Goal: Information Seeking & Learning: Learn about a topic

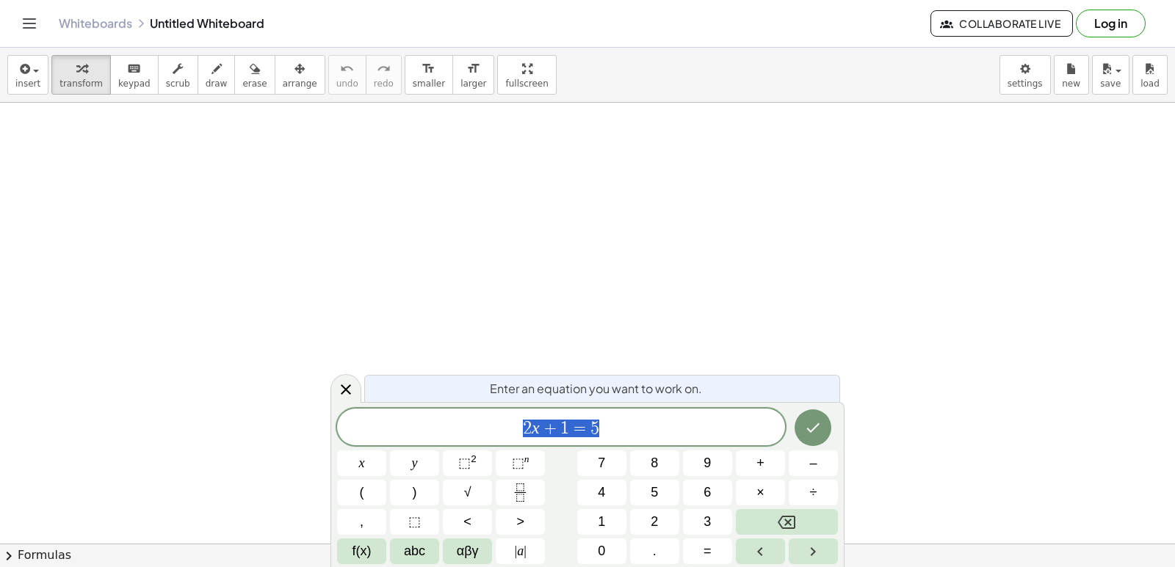
click at [340, 395] on icon at bounding box center [346, 390] width 18 height 18
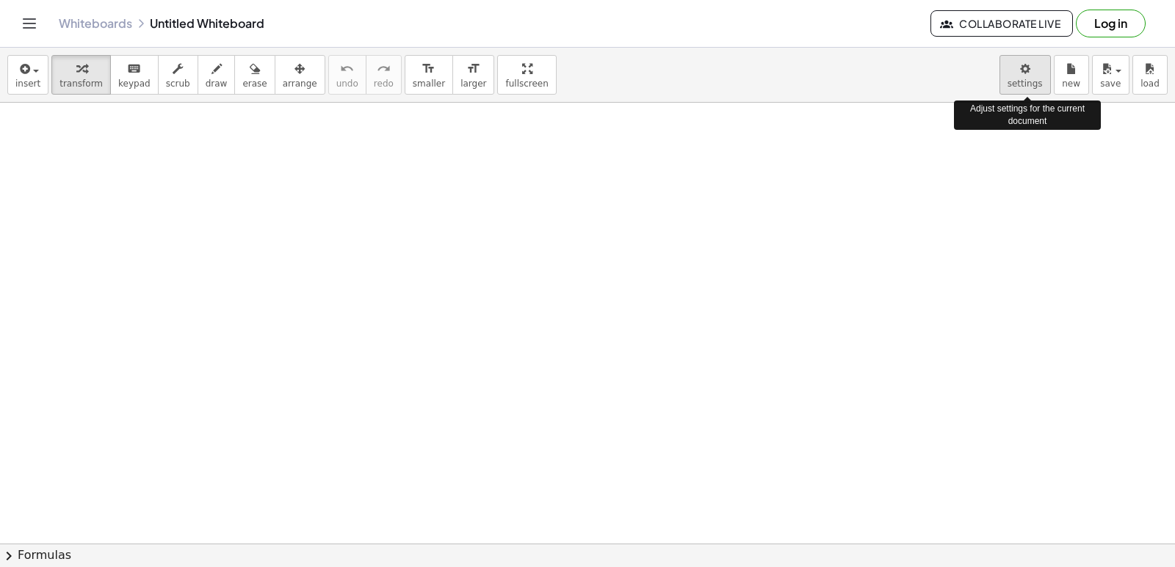
click at [1015, 70] on body "Graspable Math Activities Get Started Activity Bank Assigned Work Classes White…" at bounding box center [587, 283] width 1175 height 567
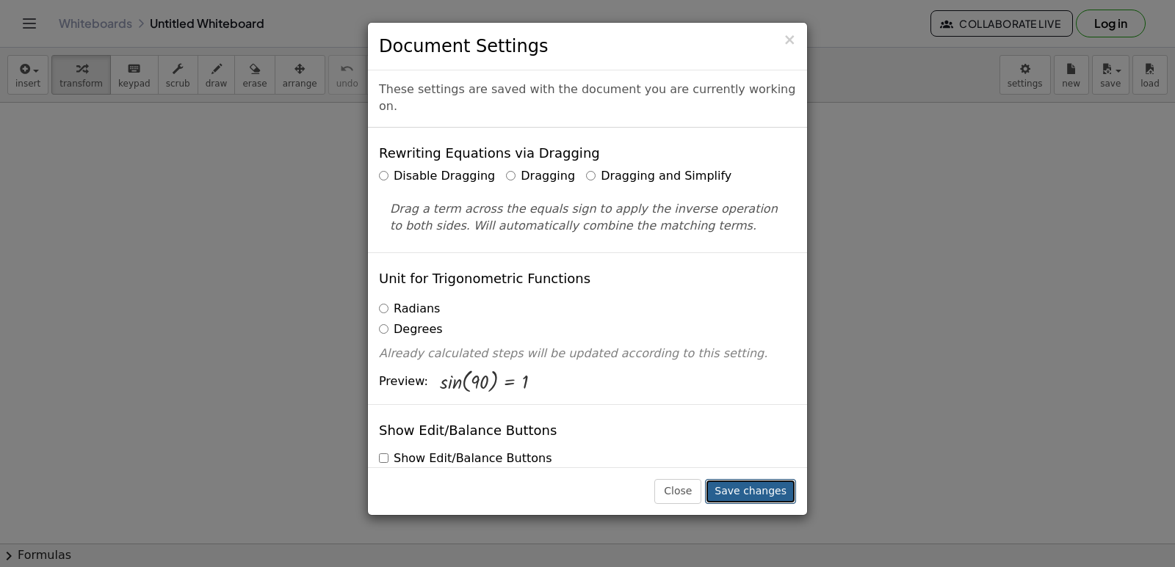
drag, startPoint x: 758, startPoint y: 488, endPoint x: 745, endPoint y: 496, distance: 14.5
click at [757, 488] on button "Save changes" at bounding box center [750, 491] width 91 height 25
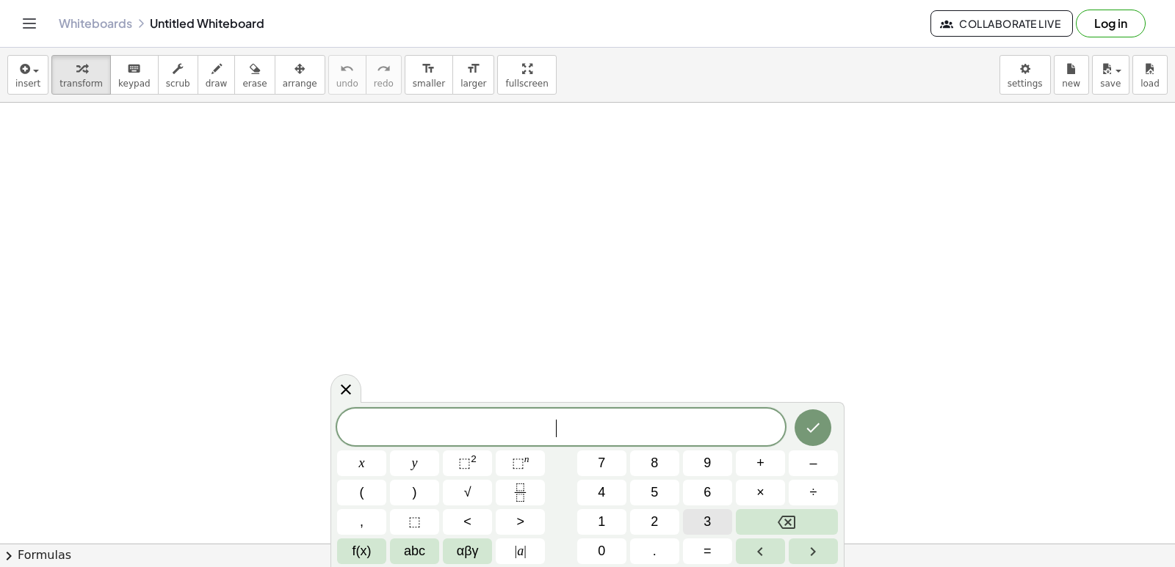
click at [718, 520] on button "3" at bounding box center [707, 522] width 49 height 26
click at [767, 493] on button "×" at bounding box center [760, 493] width 49 height 26
click at [825, 469] on button "–" at bounding box center [812, 464] width 49 height 26
click at [668, 513] on button "2" at bounding box center [654, 522] width 49 height 26
click at [716, 548] on button "=" at bounding box center [707, 552] width 49 height 26
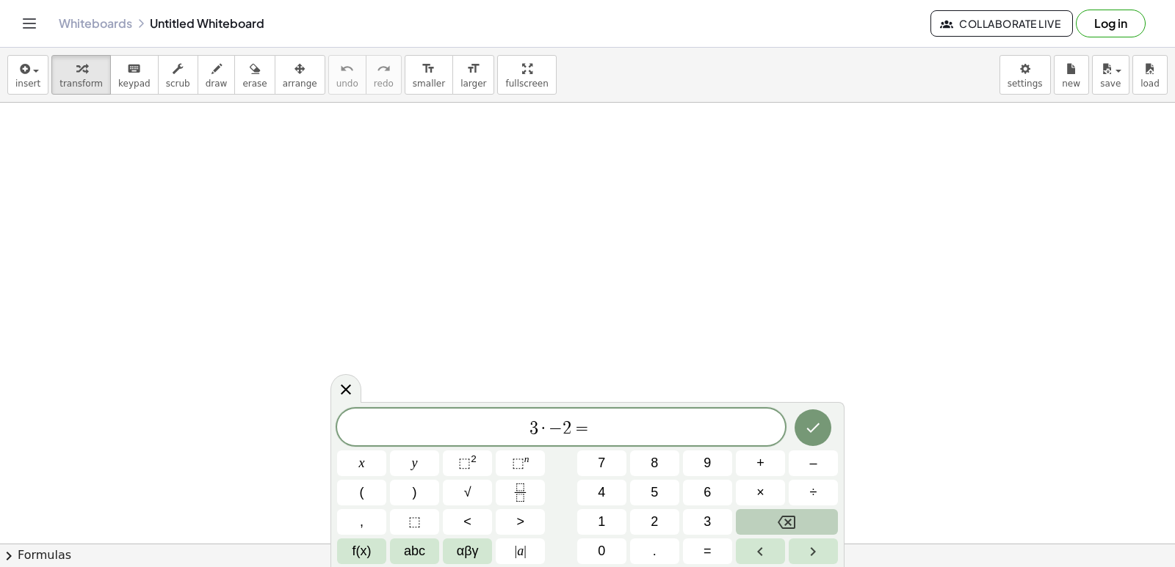
click at [805, 521] on button "Backspace" at bounding box center [787, 522] width 102 height 26
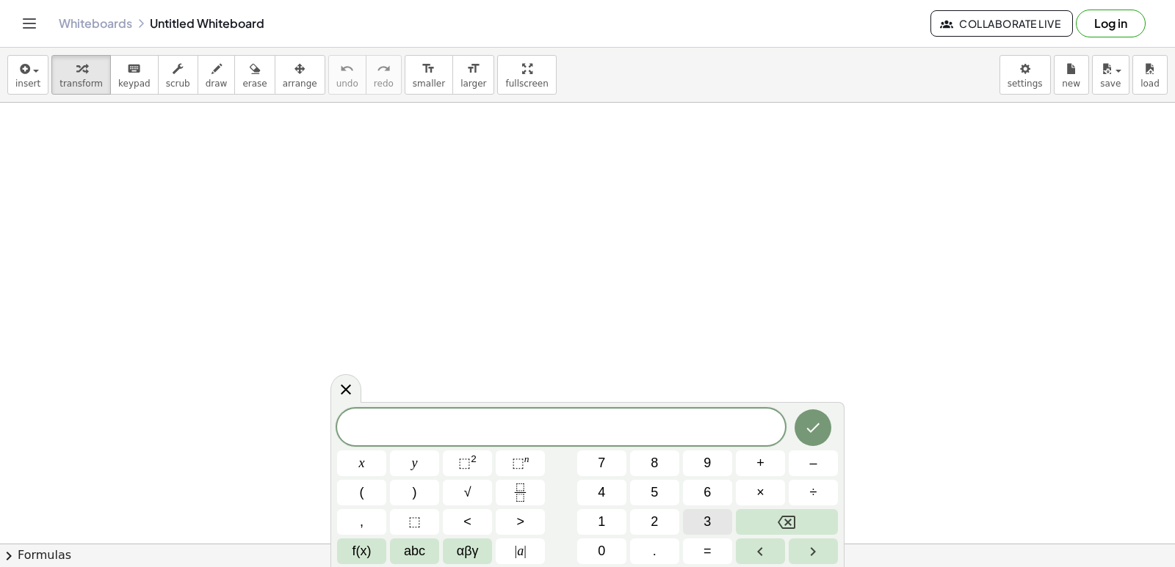
click at [711, 517] on button "3" at bounding box center [707, 522] width 49 height 26
click at [757, 487] on span "×" at bounding box center [760, 493] width 8 height 20
click at [760, 487] on span "×" at bounding box center [760, 493] width 8 height 20
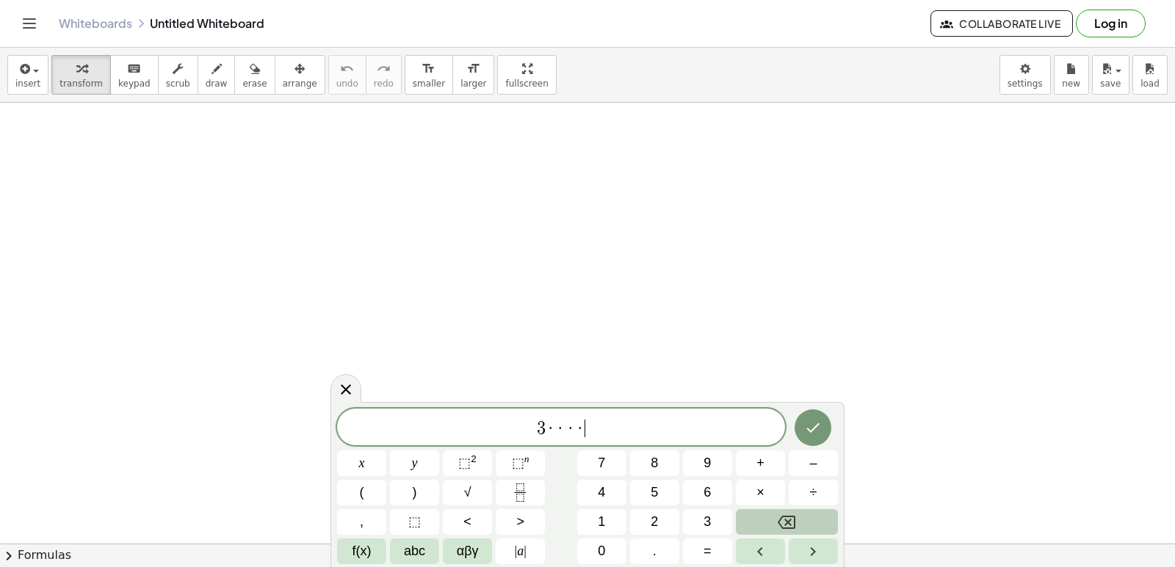
click at [785, 520] on icon "Backspace" at bounding box center [786, 522] width 18 height 13
click at [372, 454] on button "x" at bounding box center [361, 464] width 49 height 26
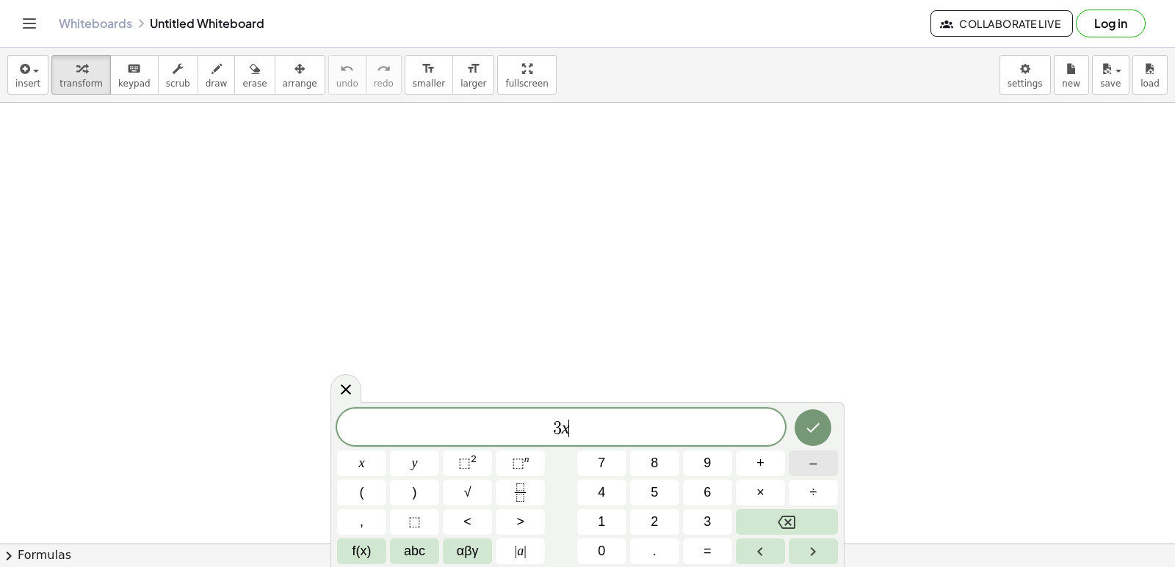
click at [822, 462] on button "–" at bounding box center [812, 464] width 49 height 26
click at [667, 524] on button "2" at bounding box center [654, 522] width 49 height 26
click at [724, 546] on button "=" at bounding box center [707, 552] width 49 height 26
click at [600, 532] on button "1" at bounding box center [601, 522] width 49 height 26
click at [601, 545] on span "0" at bounding box center [601, 552] width 7 height 20
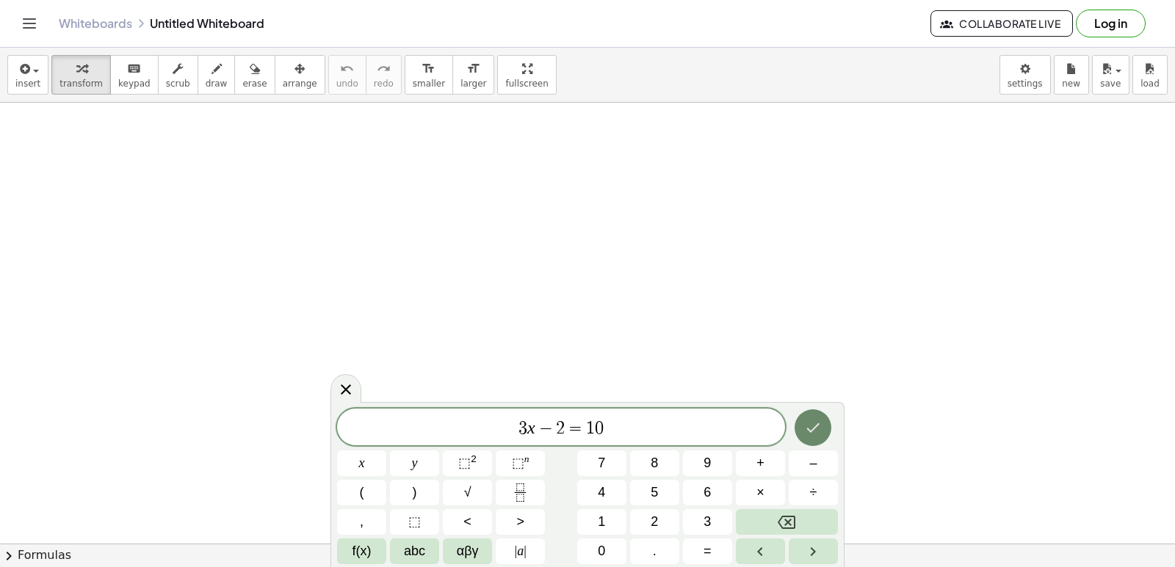
click at [808, 424] on button "Done" at bounding box center [812, 428] width 37 height 37
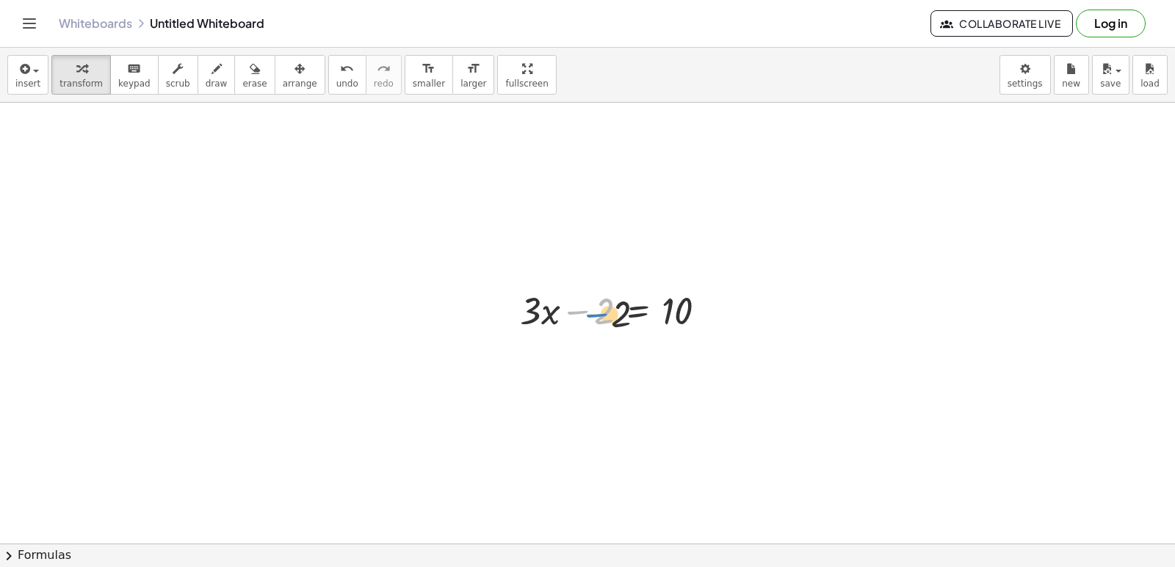
drag, startPoint x: 589, startPoint y: 317, endPoint x: 623, endPoint y: 323, distance: 35.0
click at [623, 323] on div at bounding box center [619, 310] width 214 height 50
drag, startPoint x: 589, startPoint y: 309, endPoint x: 739, endPoint y: 304, distance: 150.6
click at [709, 361] on div at bounding box center [646, 360] width 268 height 50
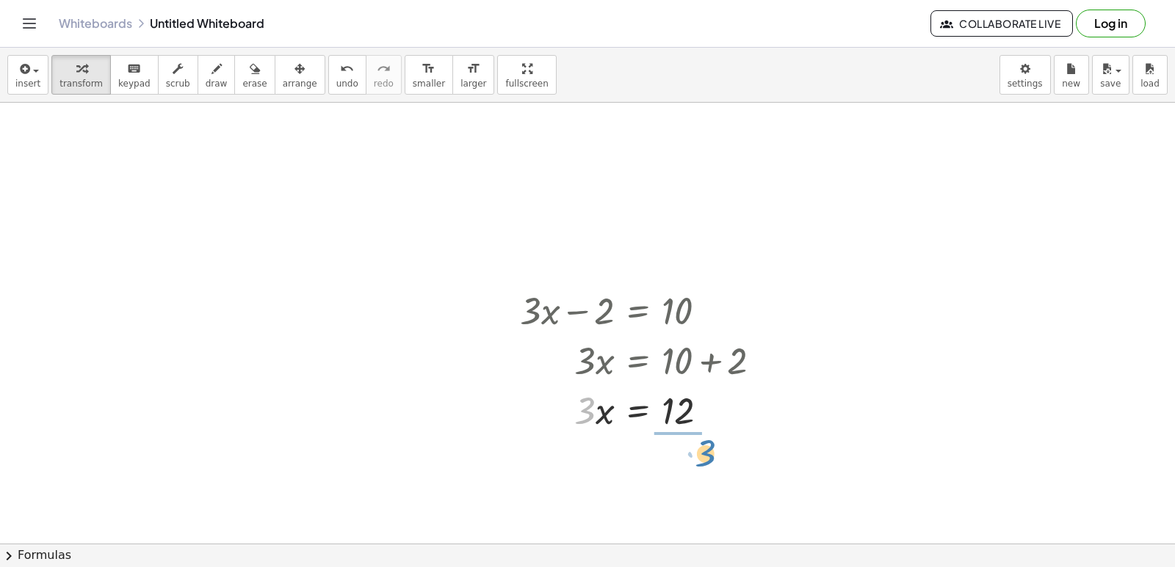
drag, startPoint x: 591, startPoint y: 412, endPoint x: 691, endPoint y: 452, distance: 107.7
click at [683, 468] on div at bounding box center [646, 471] width 268 height 73
drag, startPoint x: 126, startPoint y: 300, endPoint x: 184, endPoint y: 308, distance: 58.6
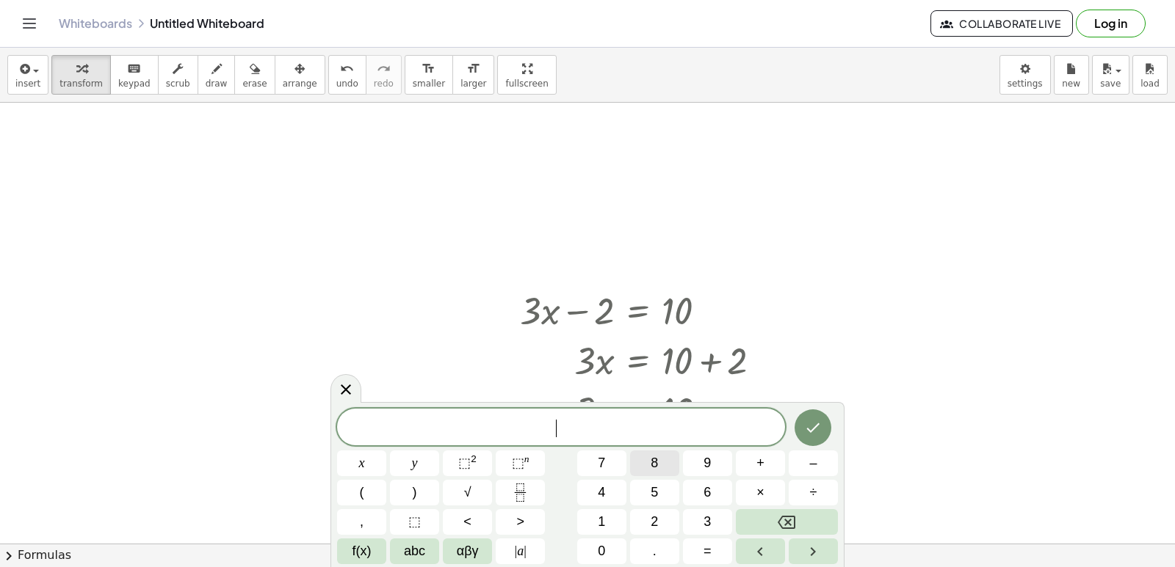
click at [663, 461] on button "8" at bounding box center [654, 464] width 49 height 26
click at [412, 462] on span "y" at bounding box center [415, 464] width 6 height 20
click at [756, 465] on span "+" at bounding box center [760, 464] width 8 height 20
click at [610, 523] on button "1" at bounding box center [601, 522] width 49 height 26
click at [645, 489] on button "5" at bounding box center [654, 493] width 49 height 26
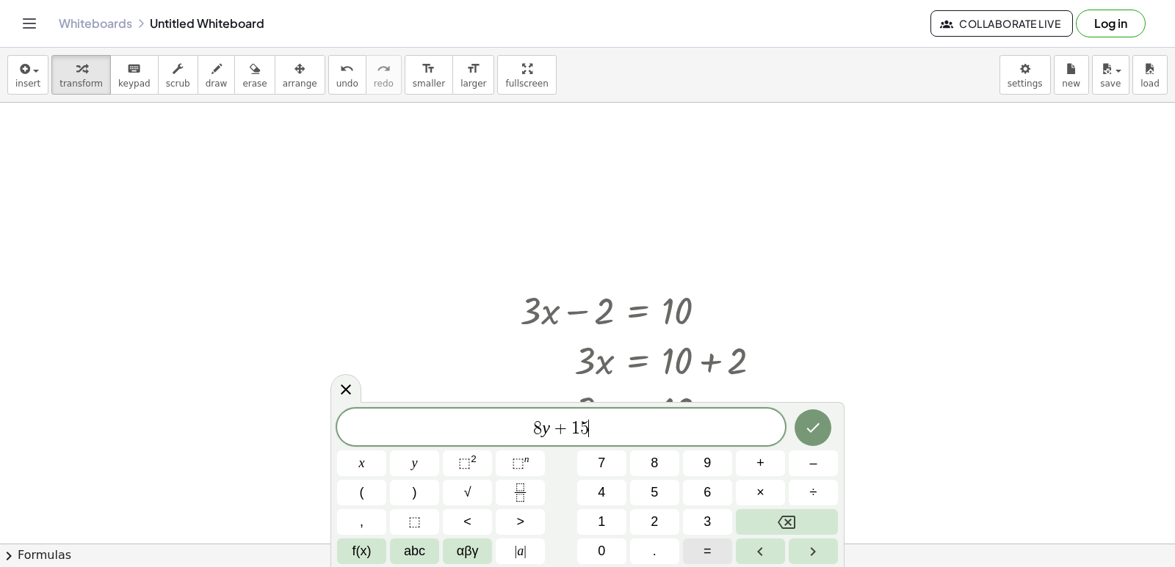
click at [705, 551] on span "=" at bounding box center [707, 552] width 8 height 20
click at [807, 465] on button "–" at bounding box center [812, 464] width 49 height 26
click at [609, 524] on button "1" at bounding box center [601, 522] width 49 height 26
click at [614, 464] on button "7" at bounding box center [601, 464] width 49 height 26
click at [818, 430] on icon "Done" at bounding box center [813, 428] width 18 height 18
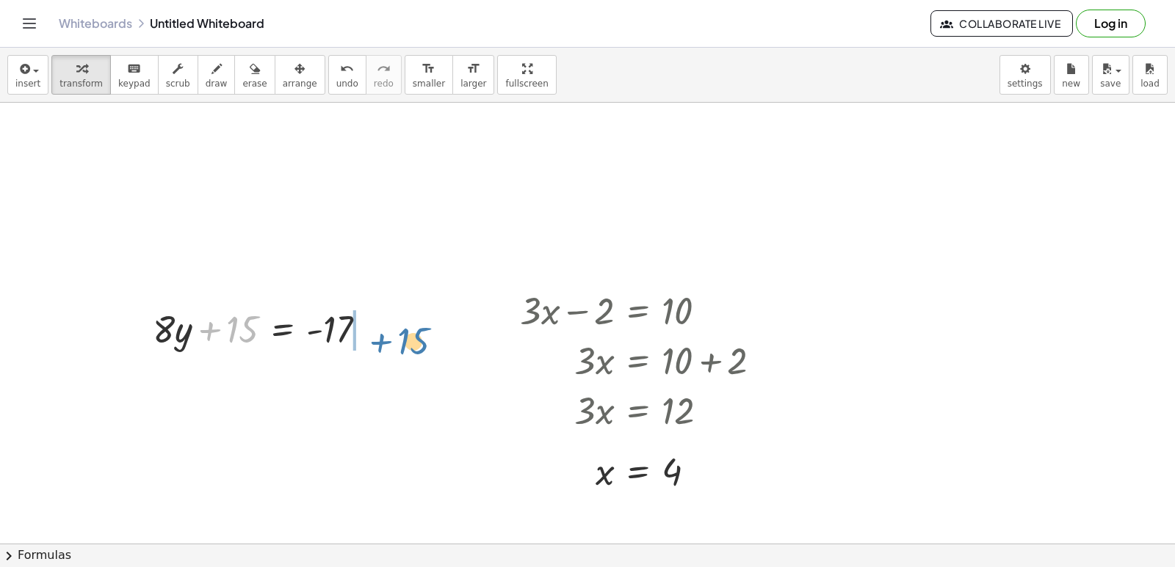
drag, startPoint x: 242, startPoint y: 334, endPoint x: 420, endPoint y: 337, distance: 177.7
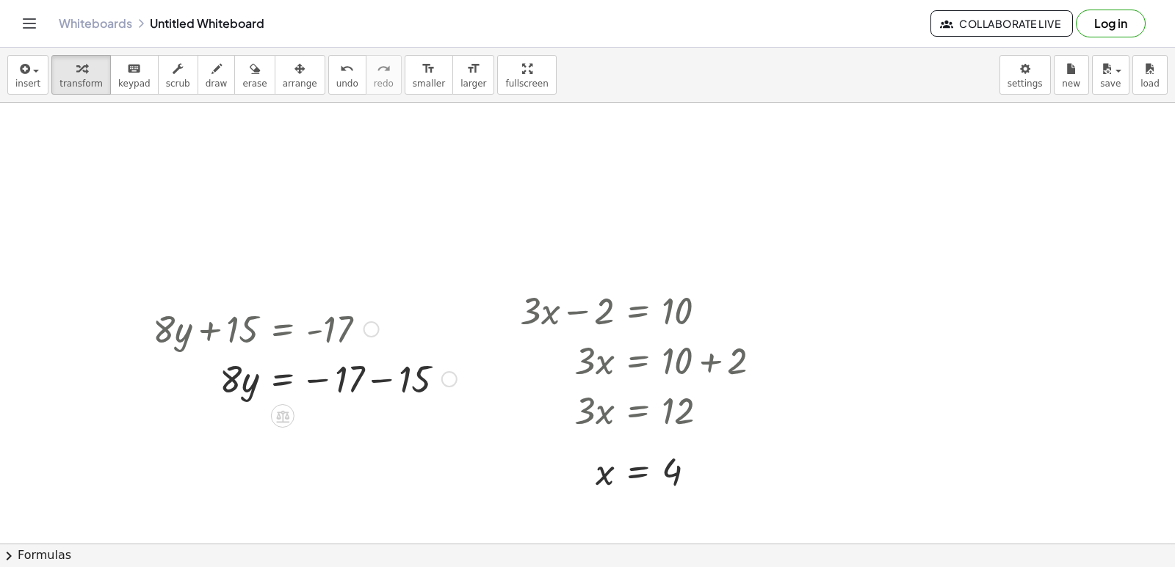
click at [382, 383] on div at bounding box center [304, 378] width 319 height 50
drag, startPoint x: 233, startPoint y: 432, endPoint x: 355, endPoint y: 472, distance: 127.7
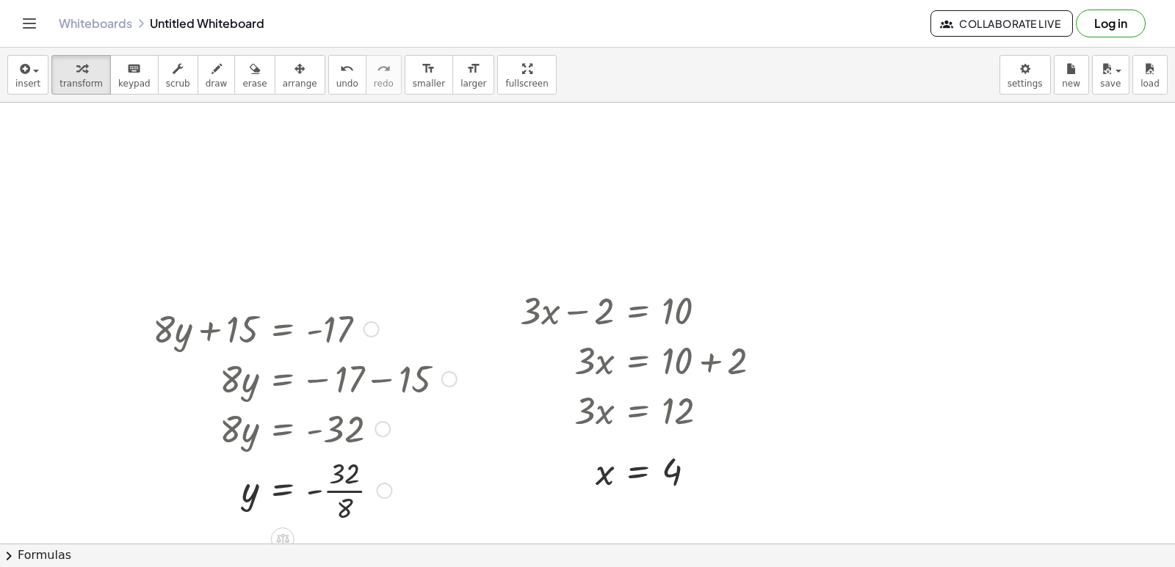
click at [354, 487] on div at bounding box center [304, 489] width 319 height 73
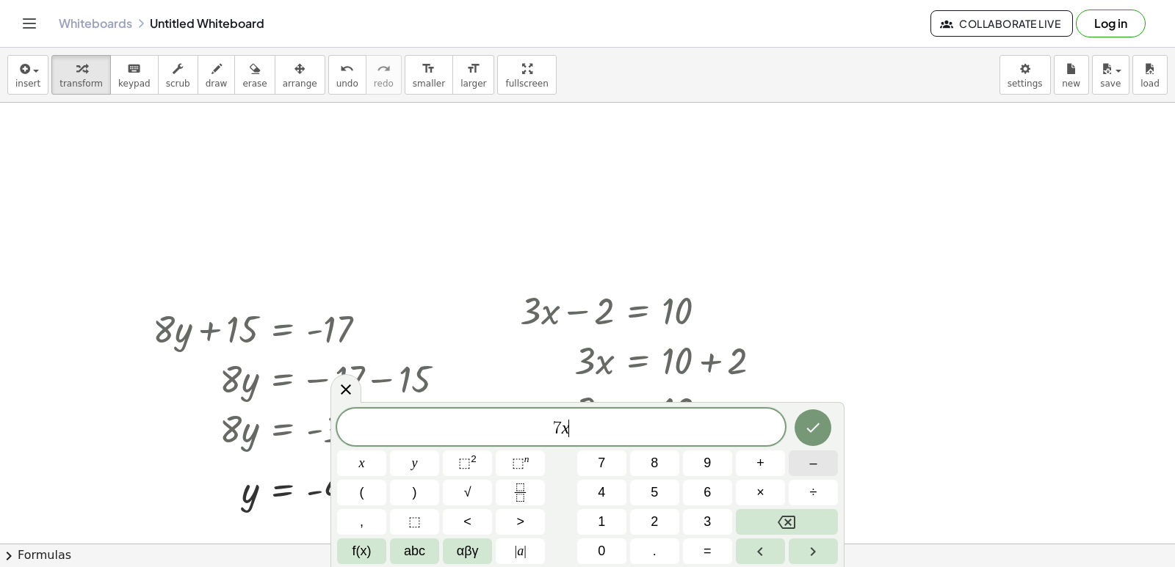
click at [820, 457] on button "–" at bounding box center [812, 464] width 49 height 26
click at [709, 554] on button "=" at bounding box center [707, 552] width 49 height 26
click at [775, 528] on button "Backspace" at bounding box center [787, 522] width 102 height 26
click at [707, 457] on span "9" at bounding box center [706, 464] width 7 height 20
click at [723, 554] on button "=" at bounding box center [707, 552] width 49 height 26
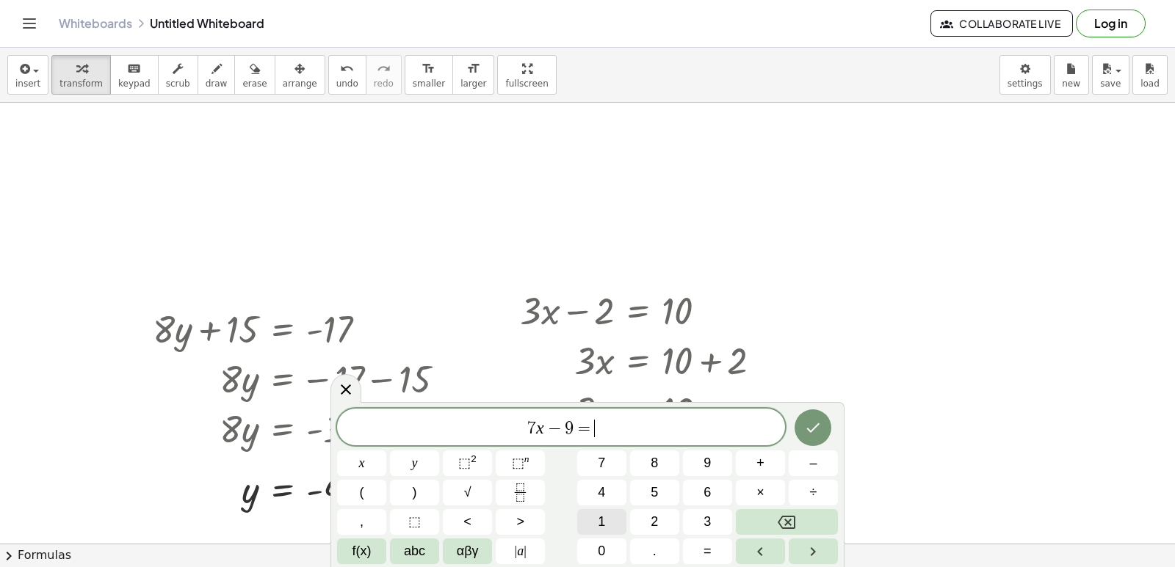
click at [600, 520] on span "1" at bounding box center [601, 522] width 7 height 20
click at [667, 519] on button "2" at bounding box center [654, 522] width 49 height 26
click at [820, 429] on icon "Done" at bounding box center [813, 428] width 18 height 18
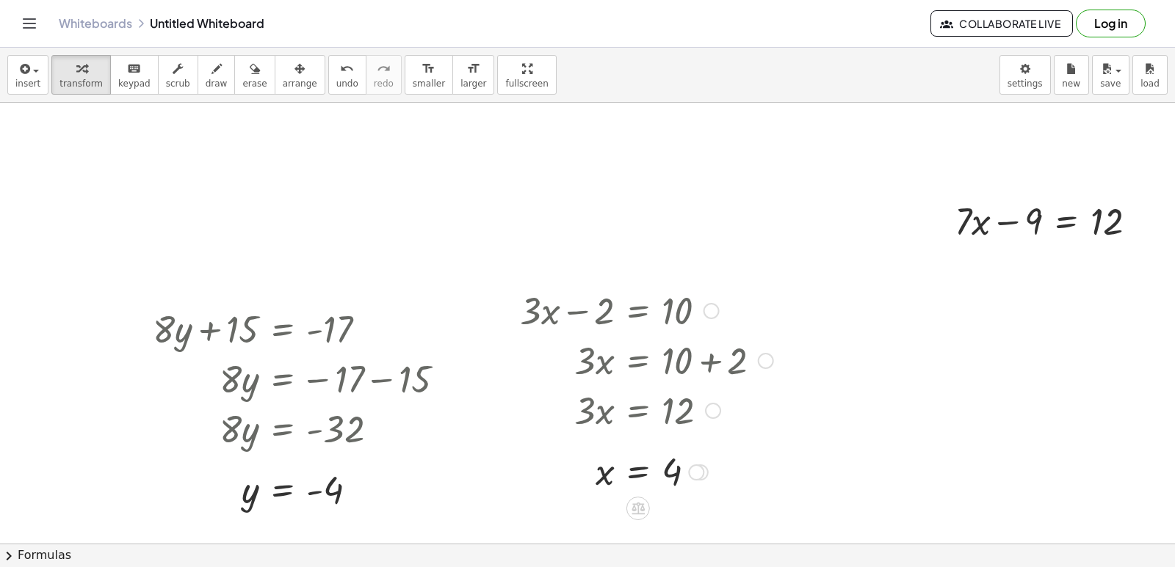
click at [744, 438] on div "+ · 3 · x − 2 = 10 · 3 · x = + 10 + 2 · 3 · x = 12 x = · 12 · 3 x = 4" at bounding box center [641, 390] width 286 height 218
drag, startPoint x: 766, startPoint y: 438, endPoint x: 770, endPoint y: 447, distance: 10.2
click at [767, 437] on div "+ · 3 · x − 2 = 10 · 3 · x = + 10 + 2 · 3 · x = 12 x = · 12 · 3 x = 4" at bounding box center [641, 390] width 286 height 218
click at [727, 478] on div at bounding box center [646, 471] width 268 height 48
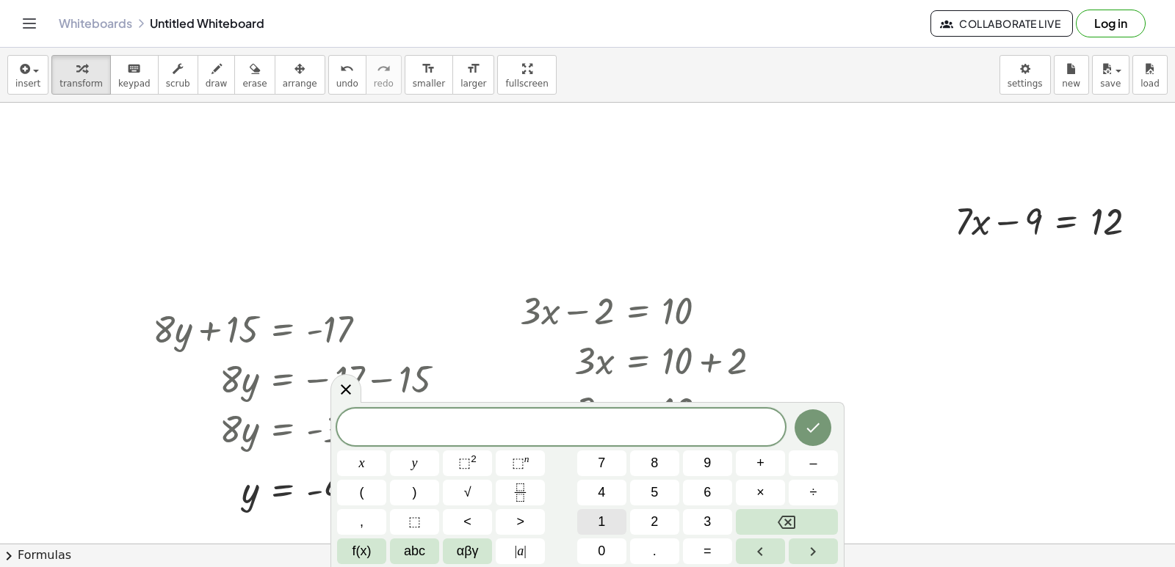
click at [610, 515] on button "1" at bounding box center [601, 522] width 49 height 26
click at [418, 462] on button "y" at bounding box center [414, 464] width 49 height 26
click at [757, 464] on span "+" at bounding box center [760, 464] width 8 height 20
click at [595, 519] on button "1" at bounding box center [601, 522] width 49 height 26
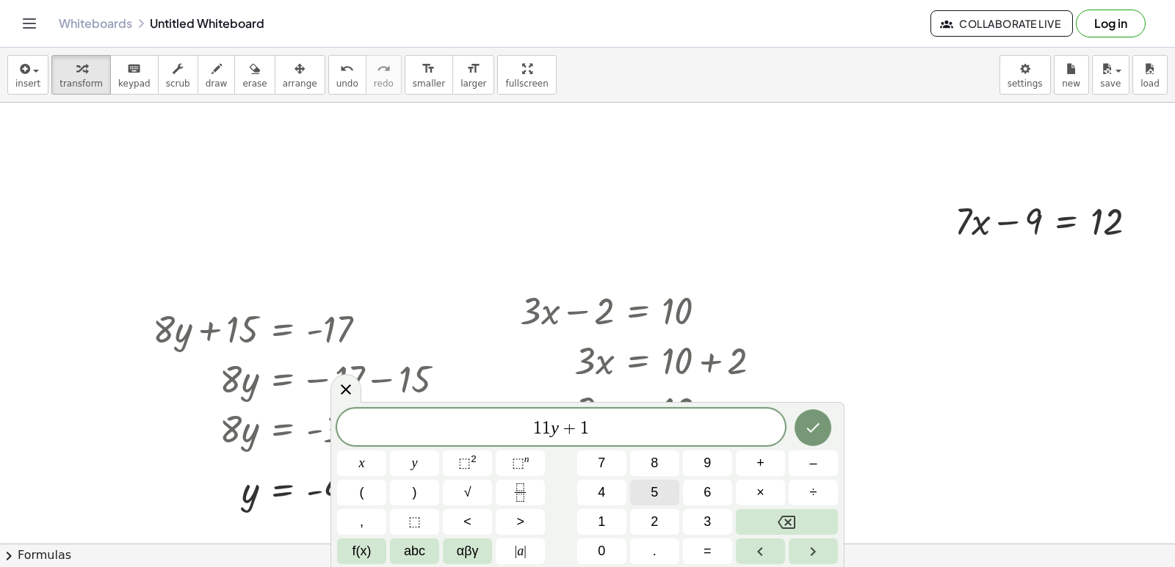
click at [653, 482] on button "5" at bounding box center [654, 493] width 49 height 26
click at [699, 544] on button "=" at bounding box center [707, 552] width 49 height 26
click at [598, 487] on span "4" at bounding box center [601, 493] width 7 height 20
click at [811, 435] on icon "Done" at bounding box center [813, 428] width 18 height 18
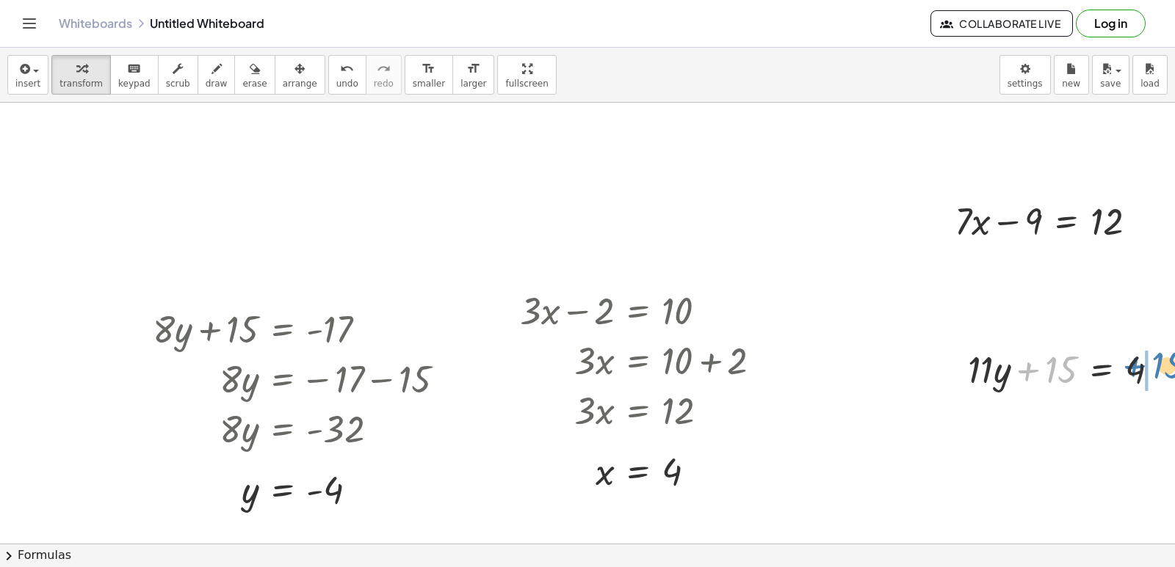
drag, startPoint x: 1067, startPoint y: 367, endPoint x: 1174, endPoint y: 363, distance: 106.5
click at [1174, 363] on div "+ · 3 · x − 2 = 10 · 3 · x = + 10 + 2 · 3 · x = 12 x = · 12 · 3 x = 4 + · 8 · y…" at bounding box center [587, 323] width 1175 height 441
click at [1159, 424] on div at bounding box center [1102, 418] width 284 height 50
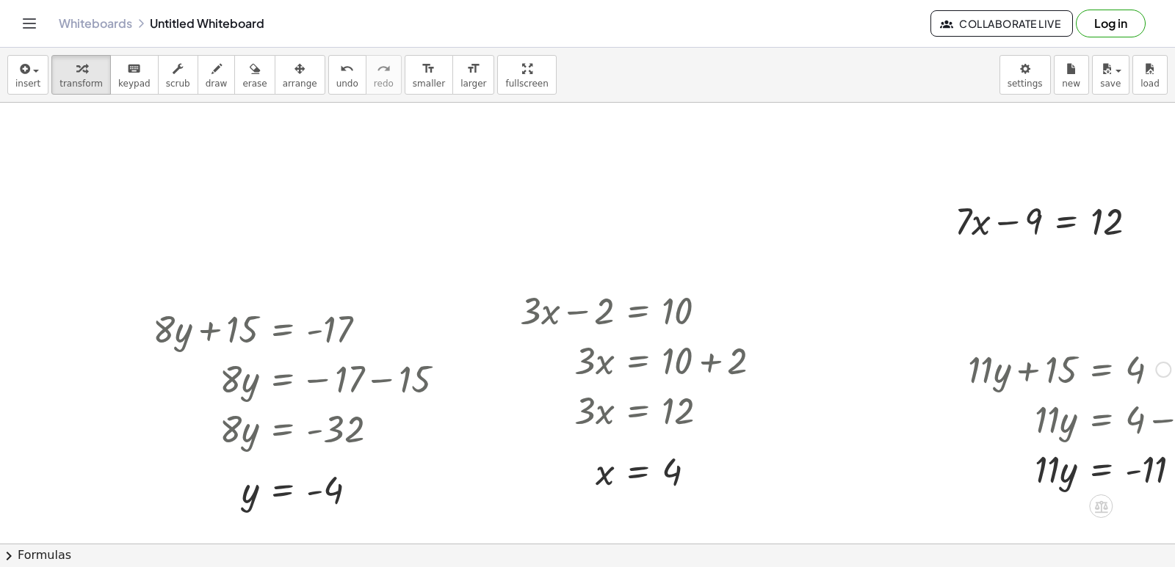
click at [1134, 472] on div at bounding box center [1102, 468] width 284 height 50
click at [1128, 468] on div at bounding box center [1102, 468] width 284 height 50
drag, startPoint x: 1050, startPoint y: 471, endPoint x: 1153, endPoint y: 504, distance: 107.7
click at [1155, 466] on div at bounding box center [1102, 468] width 284 height 73
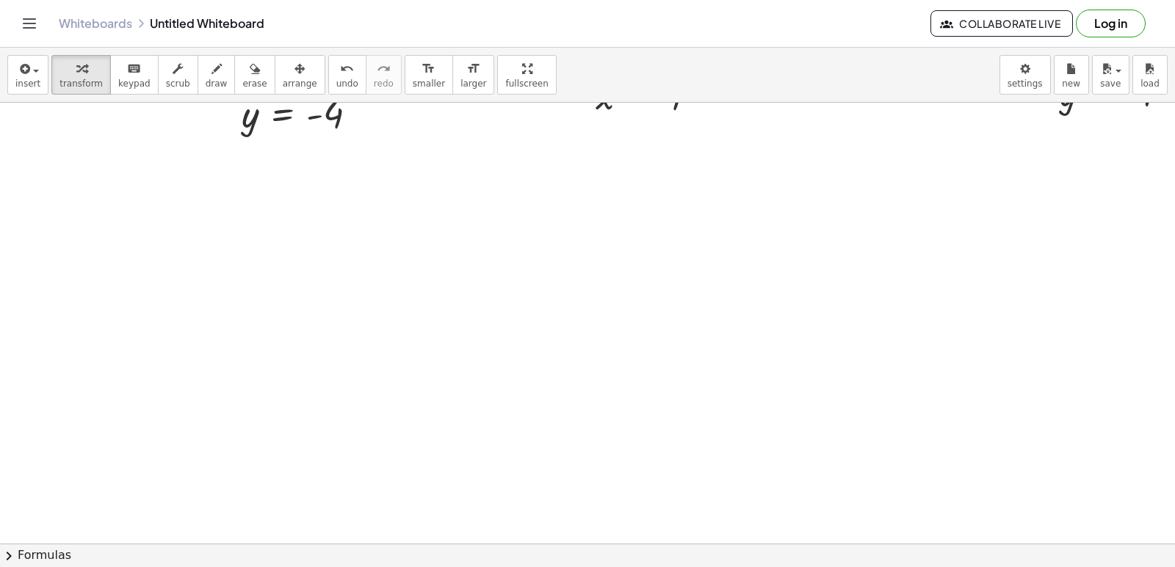
click at [431, 190] on div at bounding box center [626, 216] width 1252 height 978
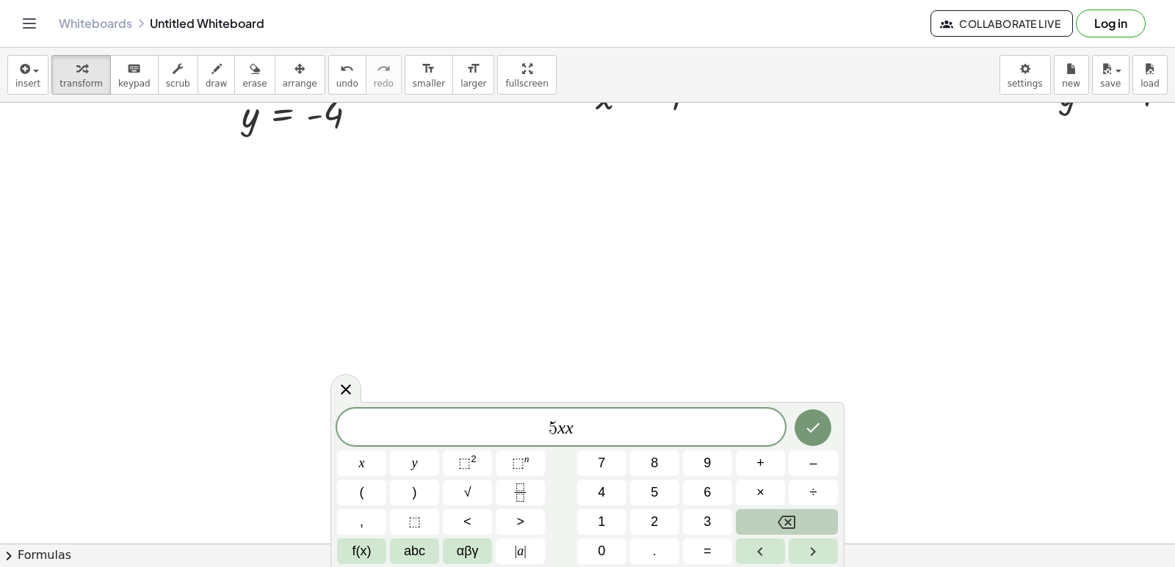
click at [810, 523] on button "Backspace" at bounding box center [787, 522] width 102 height 26
click at [747, 457] on button "+" at bounding box center [760, 464] width 49 height 26
click at [761, 524] on button "Backspace" at bounding box center [787, 522] width 102 height 26
click at [616, 529] on button "1" at bounding box center [601, 522] width 49 height 26
click at [614, 487] on button "4" at bounding box center [601, 493] width 49 height 26
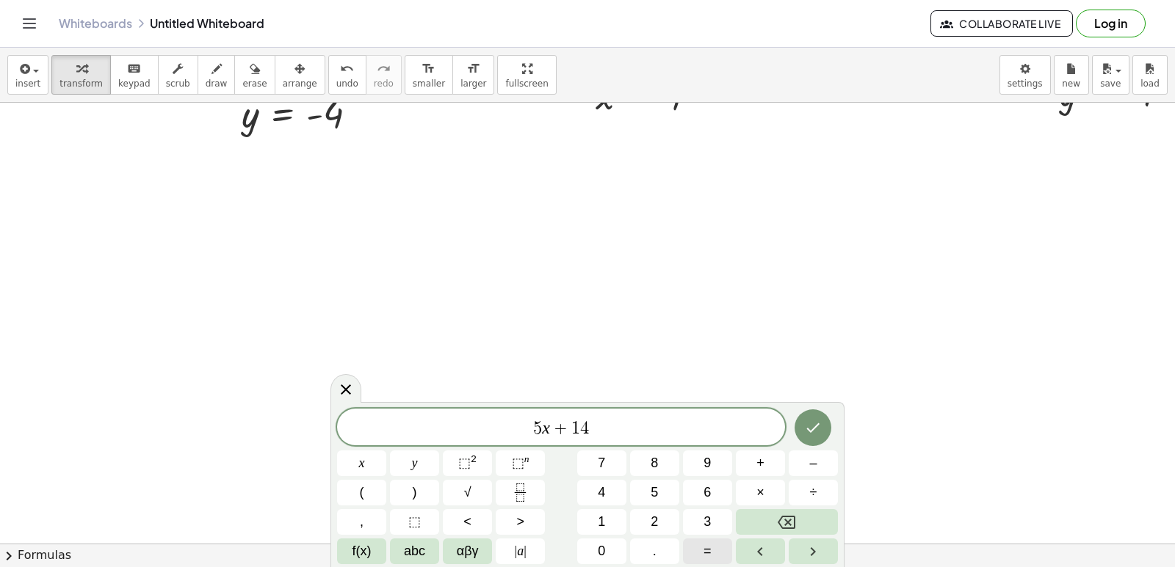
click at [706, 548] on span "=" at bounding box center [707, 552] width 8 height 20
click at [598, 518] on button "1" at bounding box center [601, 522] width 49 height 26
click at [721, 493] on button "6" at bounding box center [707, 493] width 49 height 26
click at [808, 438] on button "Done" at bounding box center [812, 428] width 37 height 37
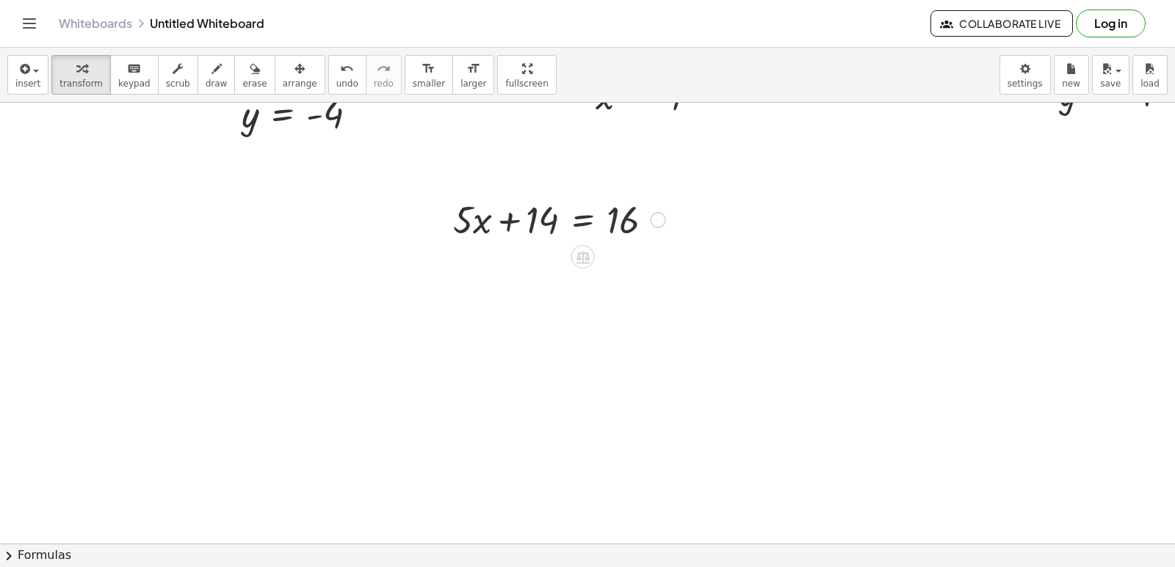
click at [608, 220] on div at bounding box center [559, 219] width 227 height 50
drag, startPoint x: 598, startPoint y: 226, endPoint x: 719, endPoint y: 219, distance: 121.3
click at [582, 261] on icon at bounding box center [582, 257] width 13 height 12
drag, startPoint x: 558, startPoint y: 254, endPoint x: 607, endPoint y: 224, distance: 57.7
click at [583, 220] on div "+ · 5 · x + 14 = 16 + − × ÷" at bounding box center [583, 220] width 0 height 0
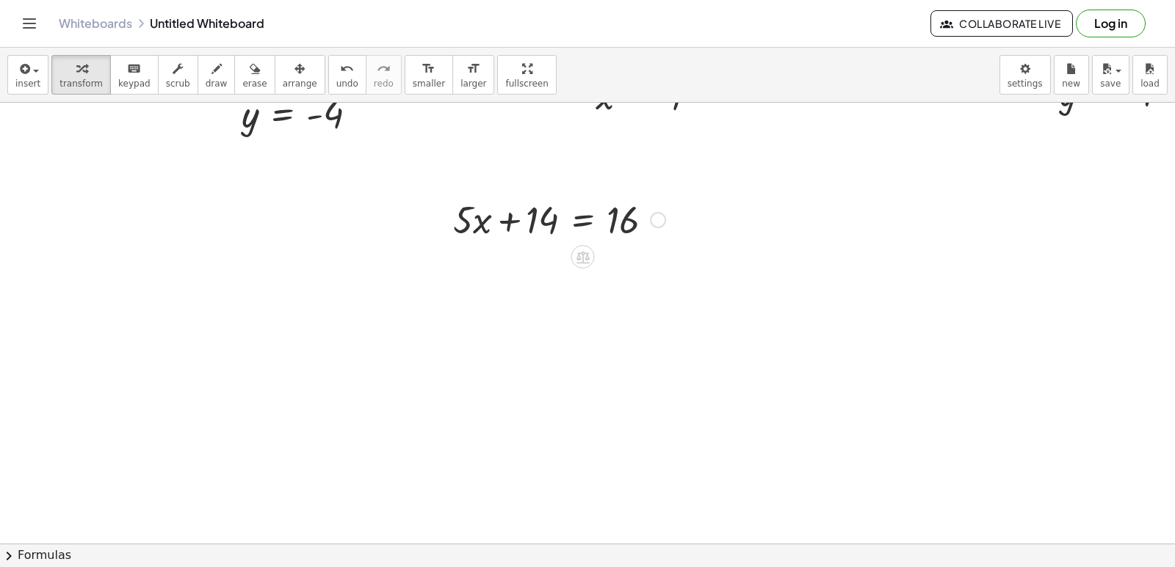
click at [606, 223] on div at bounding box center [559, 219] width 227 height 50
click at [605, 224] on div at bounding box center [559, 219] width 227 height 50
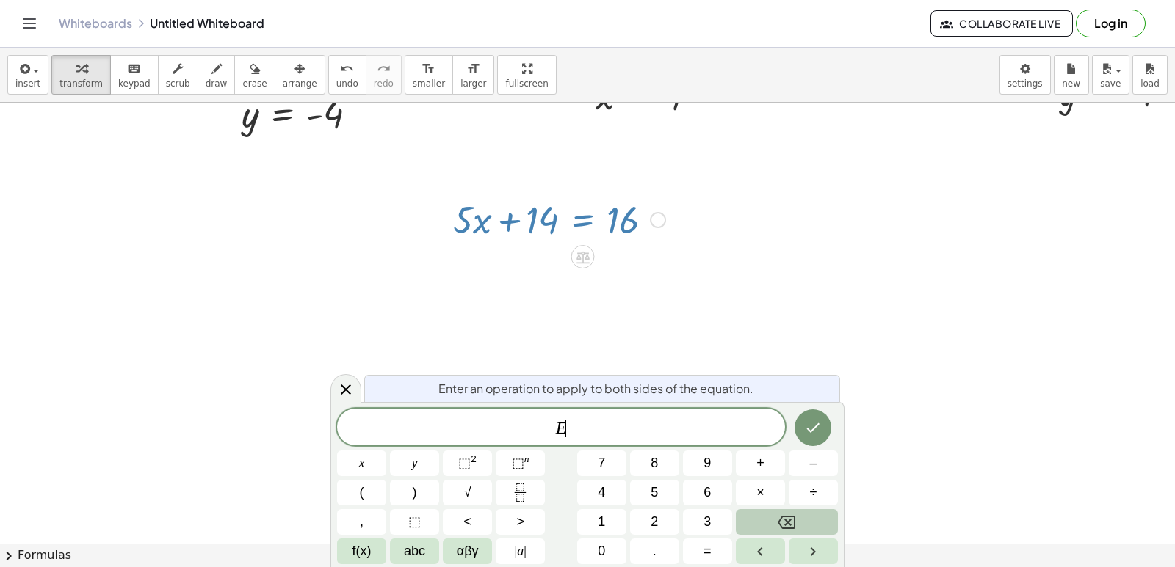
click at [766, 523] on button "Backspace" at bounding box center [787, 522] width 102 height 26
drag, startPoint x: 710, startPoint y: 435, endPoint x: 706, endPoint y: 419, distance: 16.6
click at [710, 425] on span "​" at bounding box center [561, 428] width 448 height 21
click at [703, 414] on div "​" at bounding box center [561, 427] width 448 height 37
click at [711, 413] on div "​" at bounding box center [561, 427] width 448 height 37
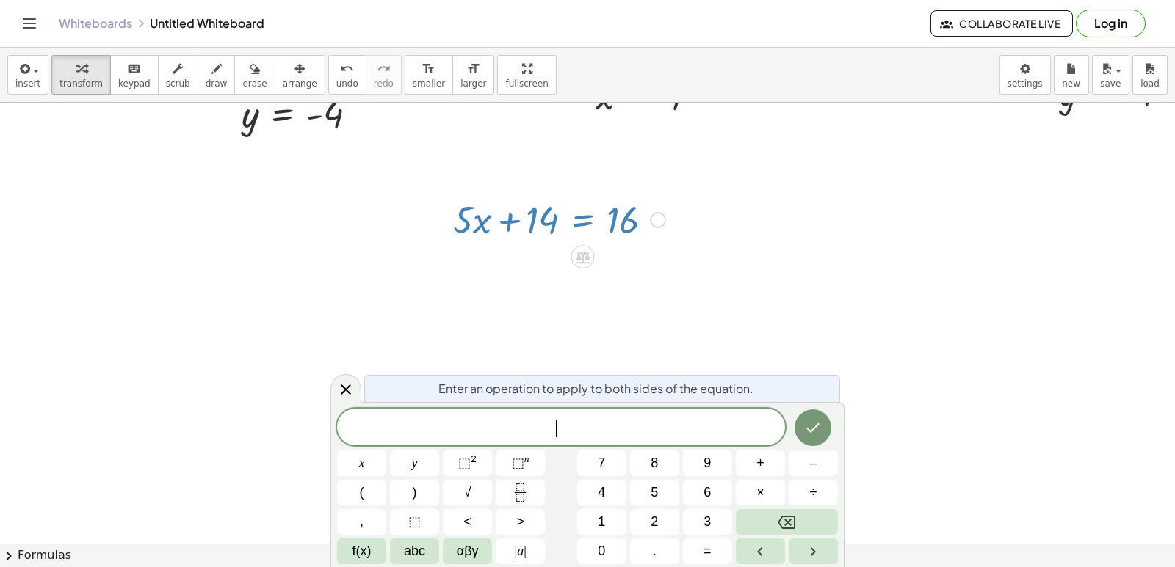
drag, startPoint x: 707, startPoint y: 410, endPoint x: 704, endPoint y: 421, distance: 11.4
click at [706, 420] on div "​" at bounding box center [561, 427] width 448 height 37
click at [673, 463] on div "​ x y ⬚ 2 ⬚ n 7 8 9 + – ( ) √ 4 5 6 × ÷ , ⬚ < > 1 2 3 f(x) abc αβγ | a | 0 . =" at bounding box center [587, 487] width 501 height 156
click at [800, 469] on button "–" at bounding box center [812, 464] width 49 height 26
click at [810, 404] on div "Enter an operation to apply to both sides of the equation. − ​ x y ⬚ 2 ⬚ n 7 8 …" at bounding box center [587, 484] width 514 height 165
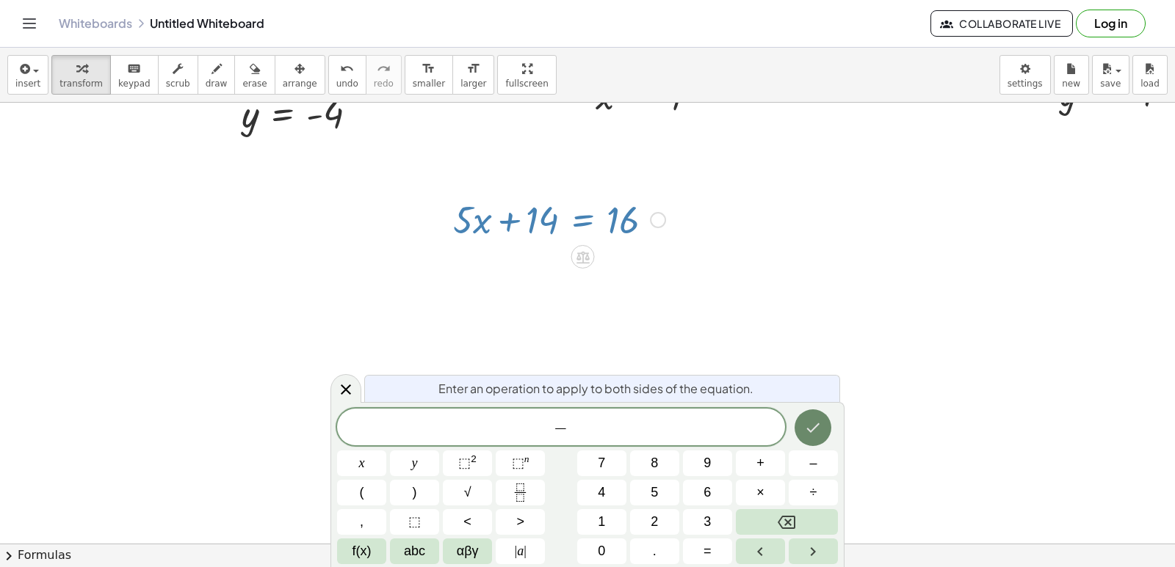
click at [805, 426] on icon "Done" at bounding box center [813, 428] width 18 height 18
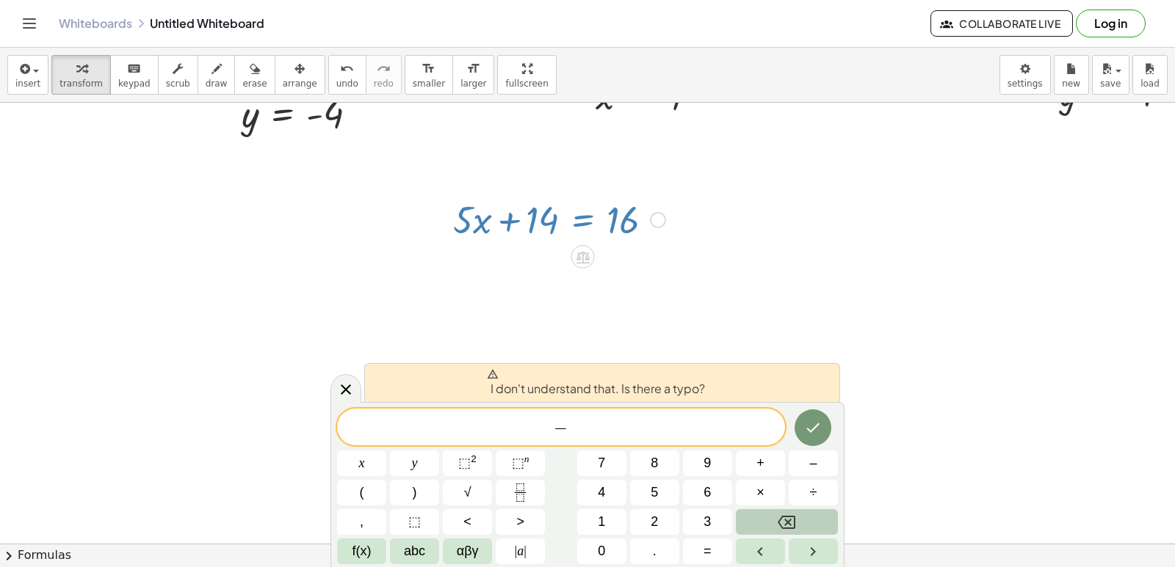
click at [801, 520] on button "Backspace" at bounding box center [787, 522] width 102 height 26
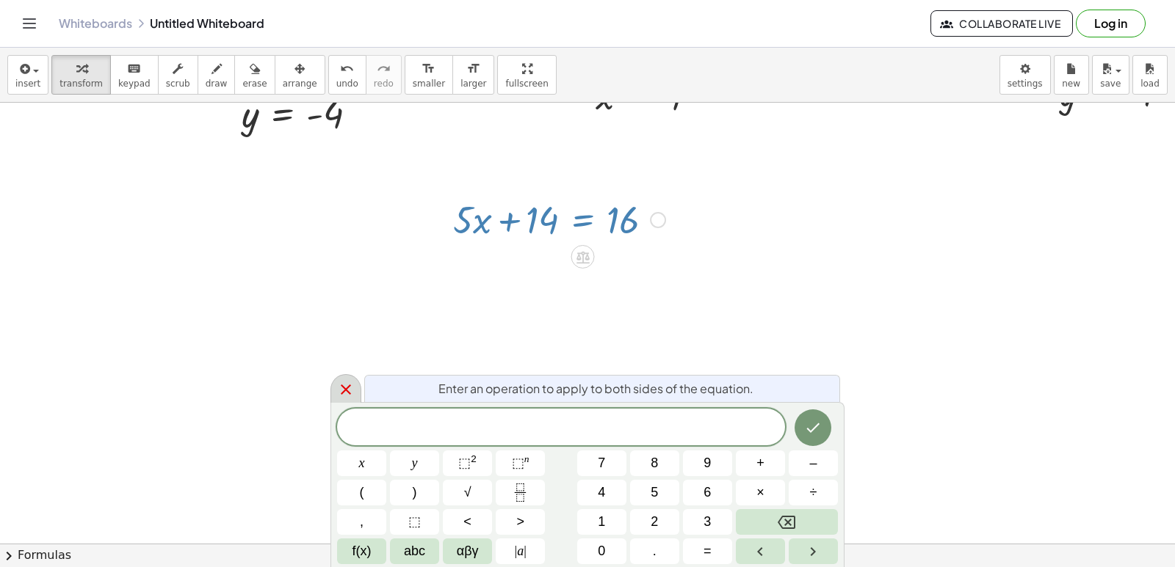
click at [350, 394] on icon at bounding box center [346, 390] width 10 height 10
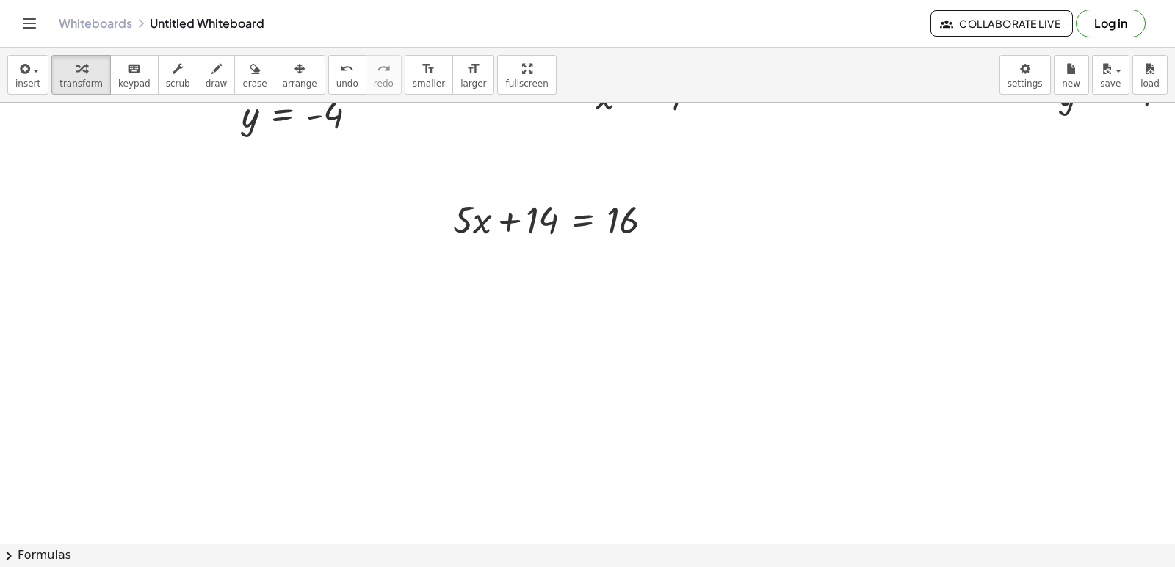
click at [768, 463] on div at bounding box center [626, 216] width 1252 height 978
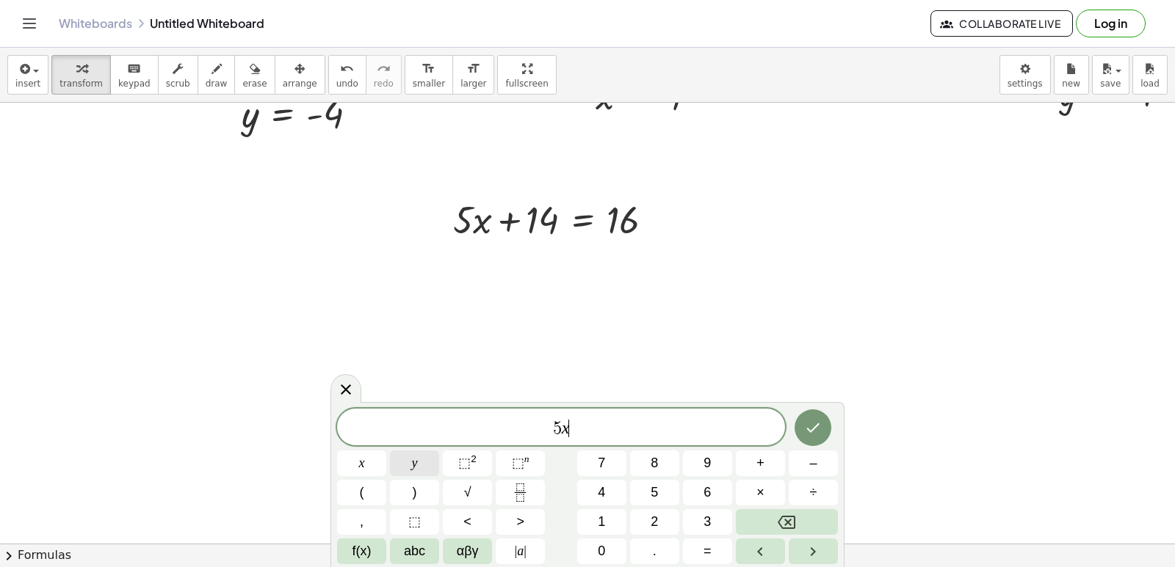
click at [426, 460] on button "y" at bounding box center [414, 464] width 49 height 26
click at [789, 523] on icon "Backspace" at bounding box center [786, 522] width 18 height 13
click at [769, 462] on button "+" at bounding box center [760, 464] width 49 height 26
click at [417, 460] on span "y" at bounding box center [415, 464] width 6 height 20
click at [701, 550] on button "=" at bounding box center [707, 552] width 49 height 26
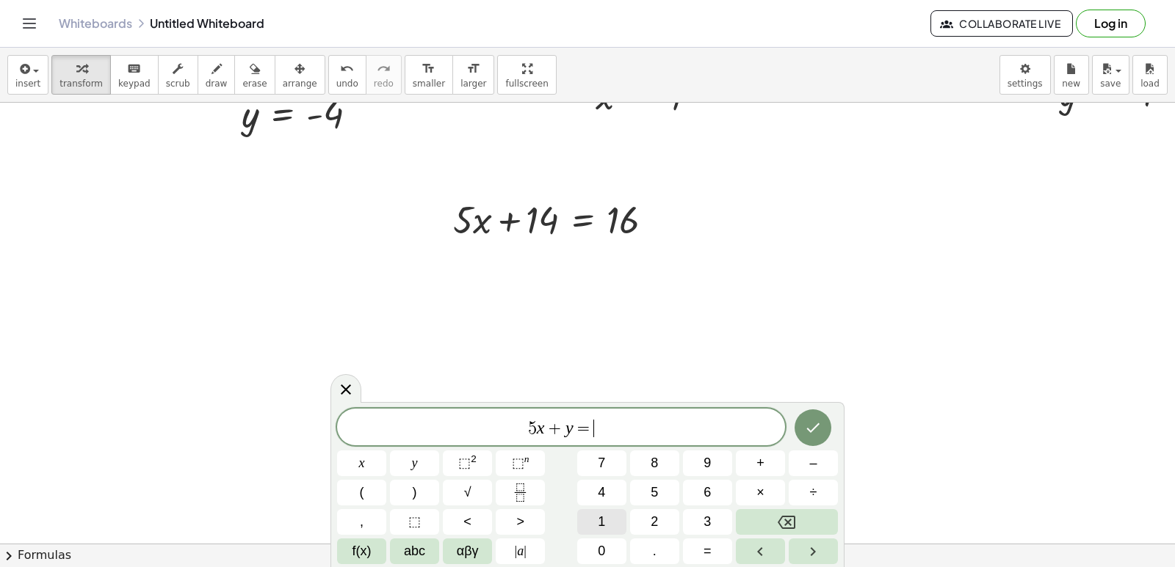
click at [594, 518] on button "1" at bounding box center [601, 522] width 49 height 26
click at [605, 552] on button "0" at bounding box center [601, 552] width 49 height 26
click at [821, 427] on icon "Done" at bounding box center [813, 428] width 18 height 18
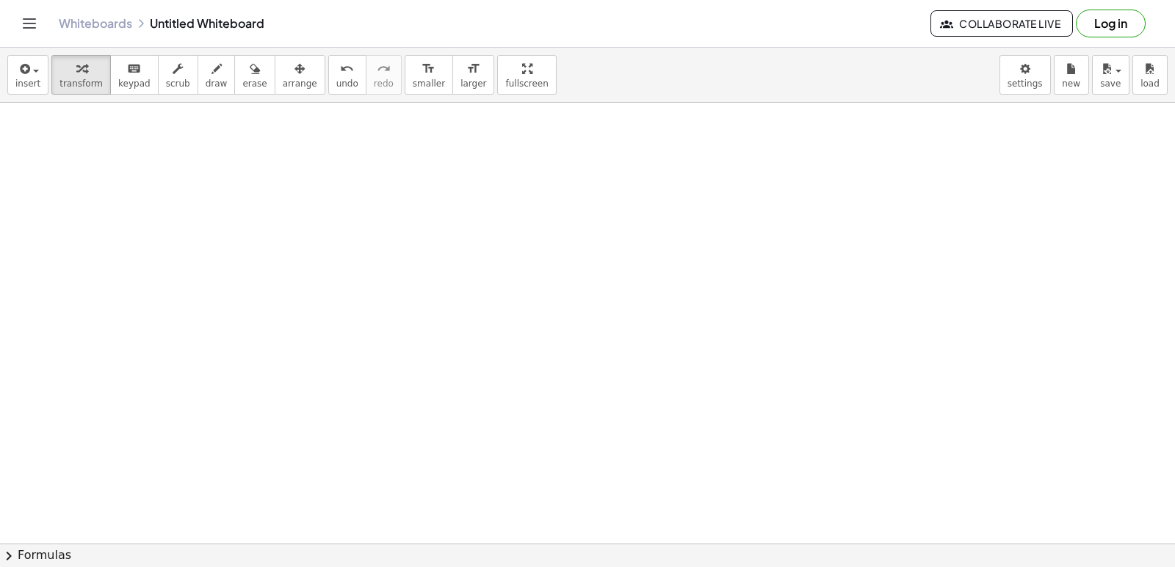
scroll to position [518, 0]
drag, startPoint x: 798, startPoint y: 362, endPoint x: 1007, endPoint y: 363, distance: 209.2
click at [1007, 363] on div "+ · 3 · x − 2 = 10 · 3 · x = + 10 + 2 · 3 · x = 12 x = · 12 · 3 x = 4 + · 8 · y…" at bounding box center [626, 247] width 1252 height 1324
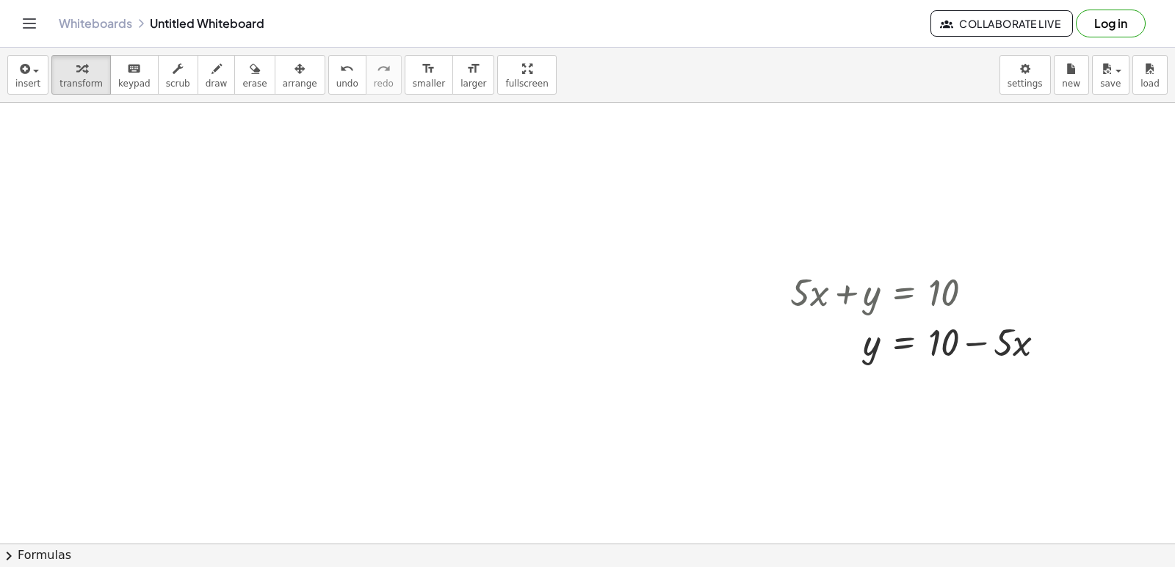
click at [747, 492] on div at bounding box center [626, 189] width 1252 height 1324
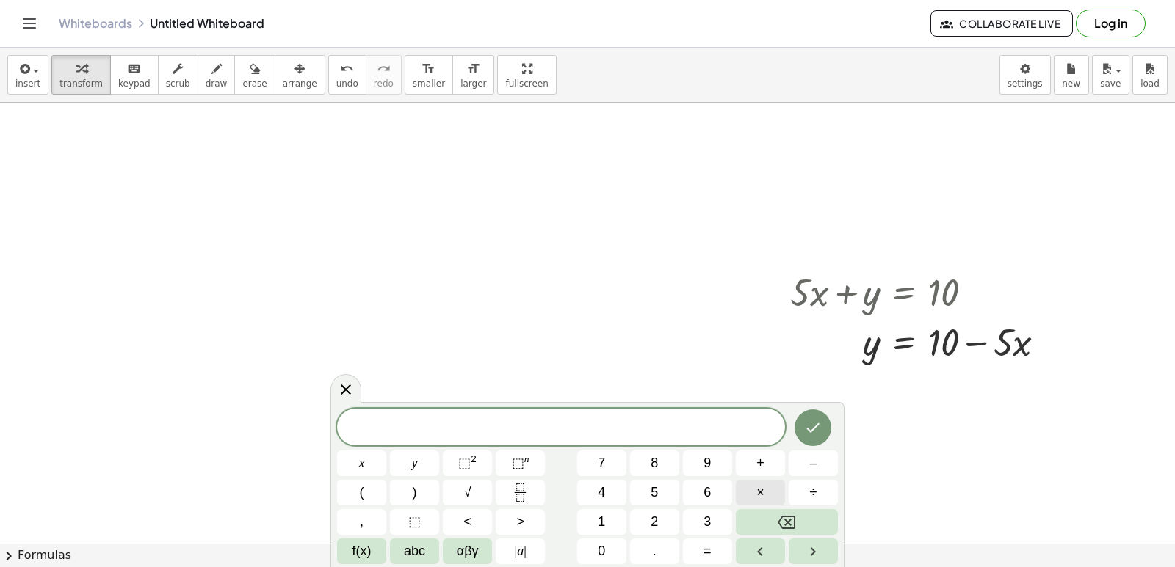
click at [781, 485] on button "×" at bounding box center [760, 493] width 49 height 26
click at [772, 544] on button "Left arrow" at bounding box center [760, 552] width 49 height 26
click at [783, 518] on icon "Backspace" at bounding box center [786, 523] width 18 height 18
click at [780, 496] on div "​ · x y ⬚ 2 ⬚ n 7 8 9 + – ( ) √ 4 5 6 × ÷ , ⬚ < > 1 2 3 f(x) abc αβγ | a | 0 . =" at bounding box center [587, 487] width 501 height 156
click at [703, 418] on span "· ​" at bounding box center [561, 428] width 448 height 21
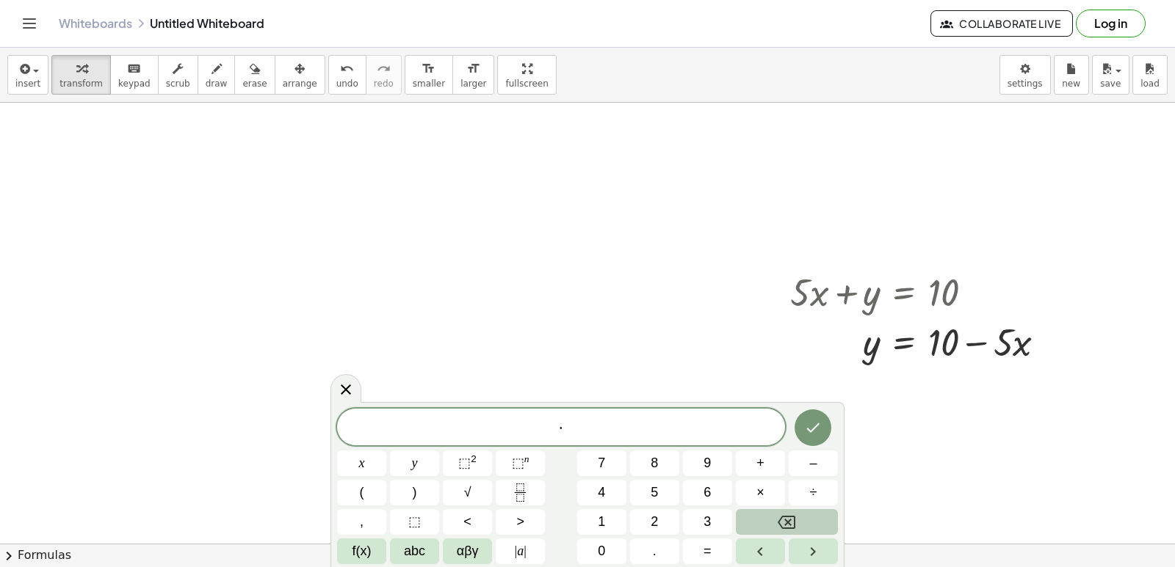
click at [799, 526] on button "Backspace" at bounding box center [787, 522] width 102 height 26
click at [609, 471] on button "7" at bounding box center [601, 464] width 49 height 26
click at [758, 490] on span "×" at bounding box center [760, 493] width 8 height 20
click at [763, 466] on span "+" at bounding box center [760, 464] width 8 height 20
click at [407, 457] on button "y" at bounding box center [414, 464] width 49 height 26
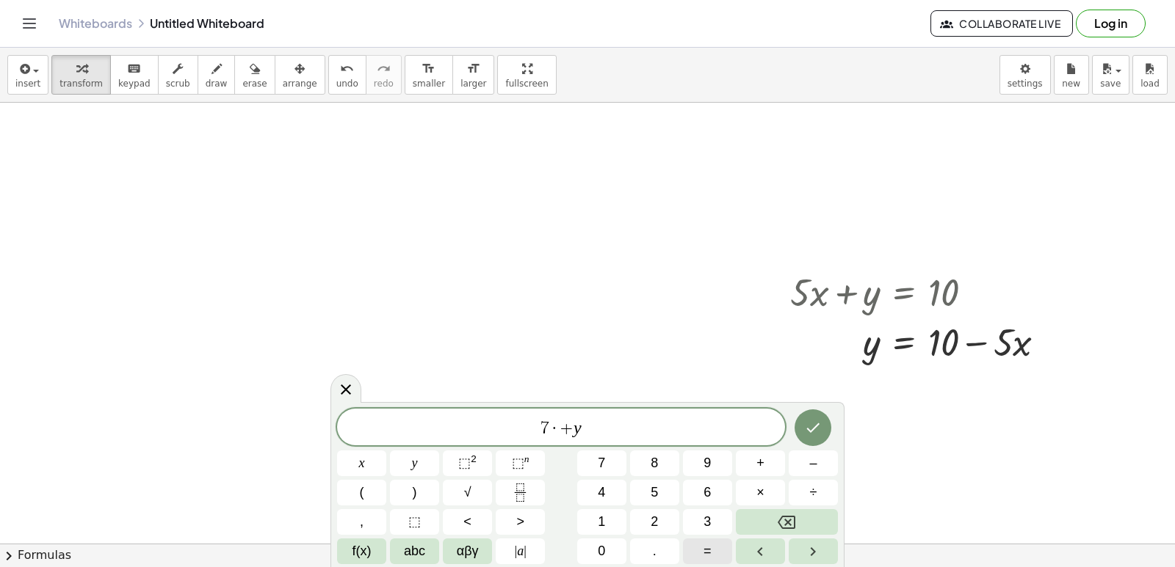
click at [703, 547] on button "=" at bounding box center [707, 552] width 49 height 26
click at [694, 513] on button "3" at bounding box center [707, 522] width 49 height 26
click at [541, 427] on span "·" at bounding box center [539, 429] width 10 height 18
click at [752, 529] on button "Backspace" at bounding box center [787, 522] width 102 height 26
click at [814, 422] on icon "Done" at bounding box center [813, 428] width 18 height 18
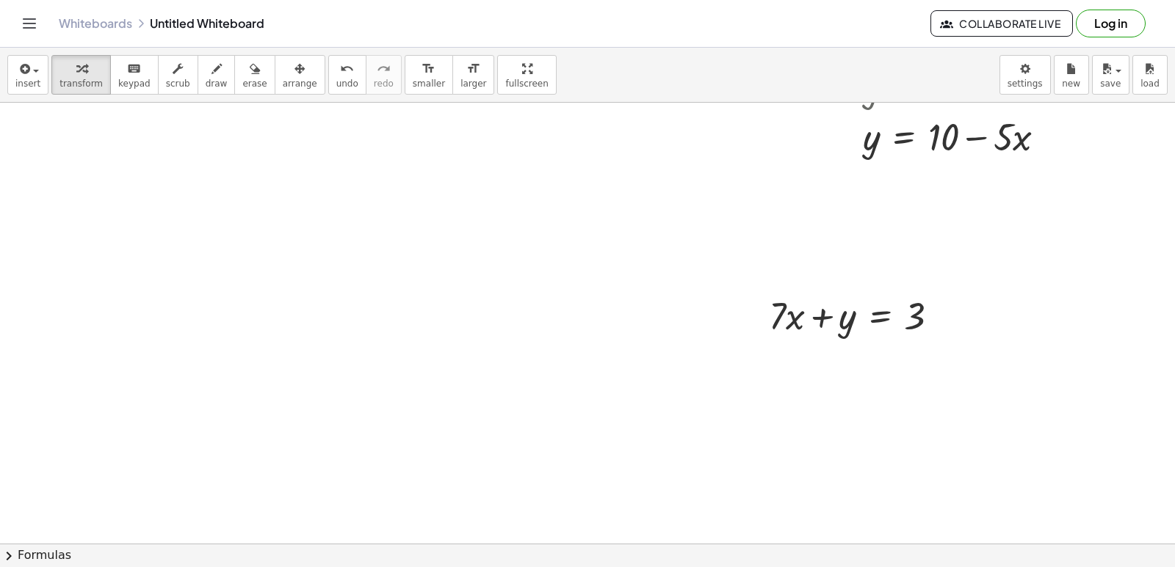
scroll to position [850, 0]
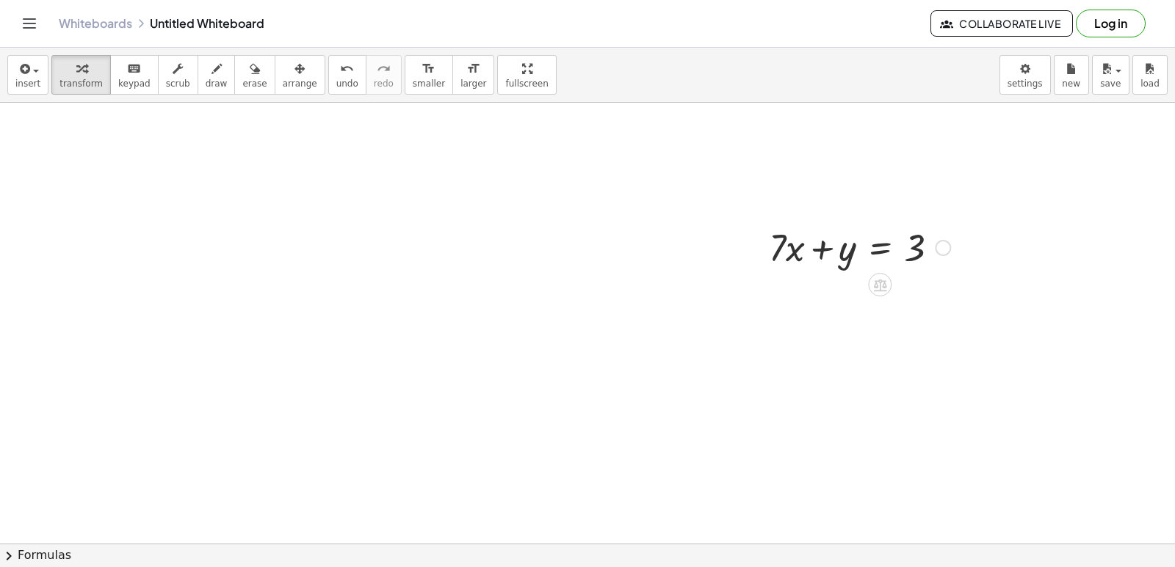
drag, startPoint x: 785, startPoint y: 242, endPoint x: 798, endPoint y: 244, distance: 12.7
drag, startPoint x: 776, startPoint y: 244, endPoint x: 946, endPoint y: 261, distance: 170.3
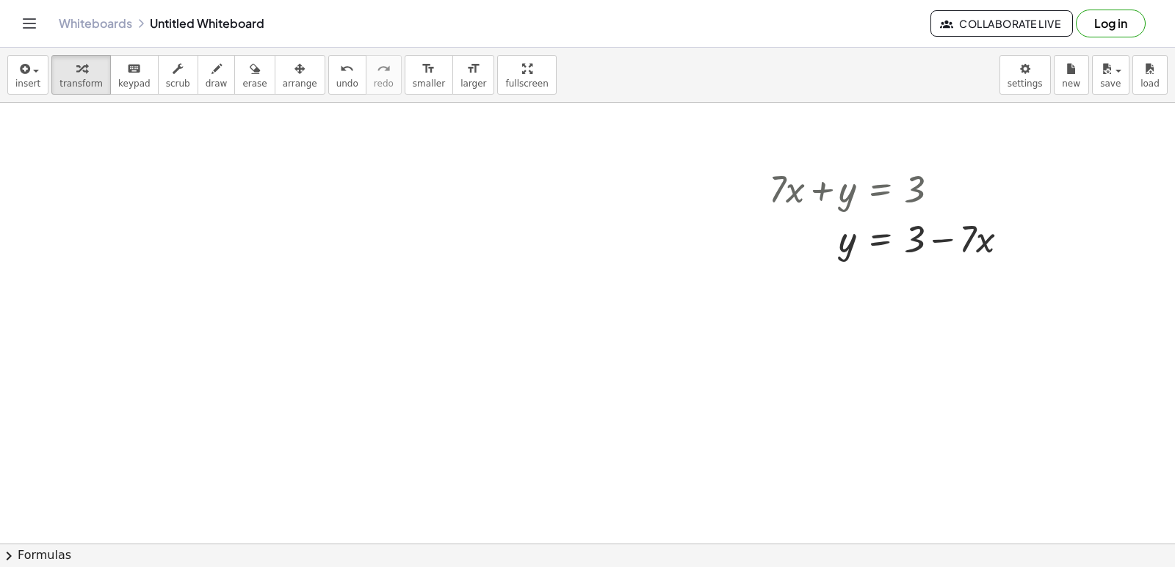
scroll to position [938, 0]
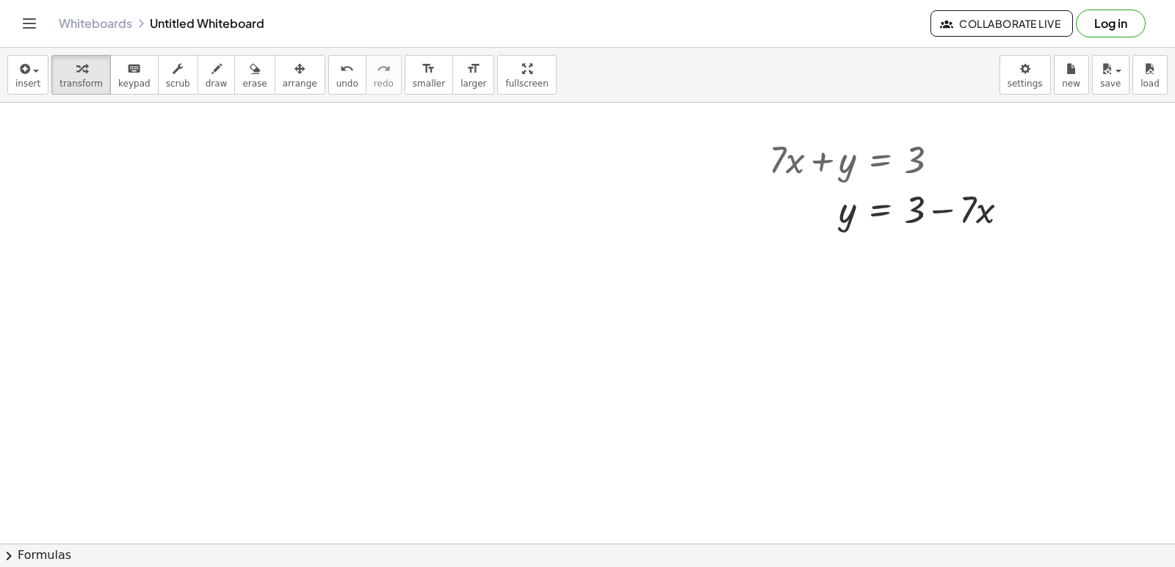
drag, startPoint x: 301, startPoint y: 189, endPoint x: 327, endPoint y: 243, distance: 60.4
click at [303, 195] on div at bounding box center [626, 47] width 1252 height 1765
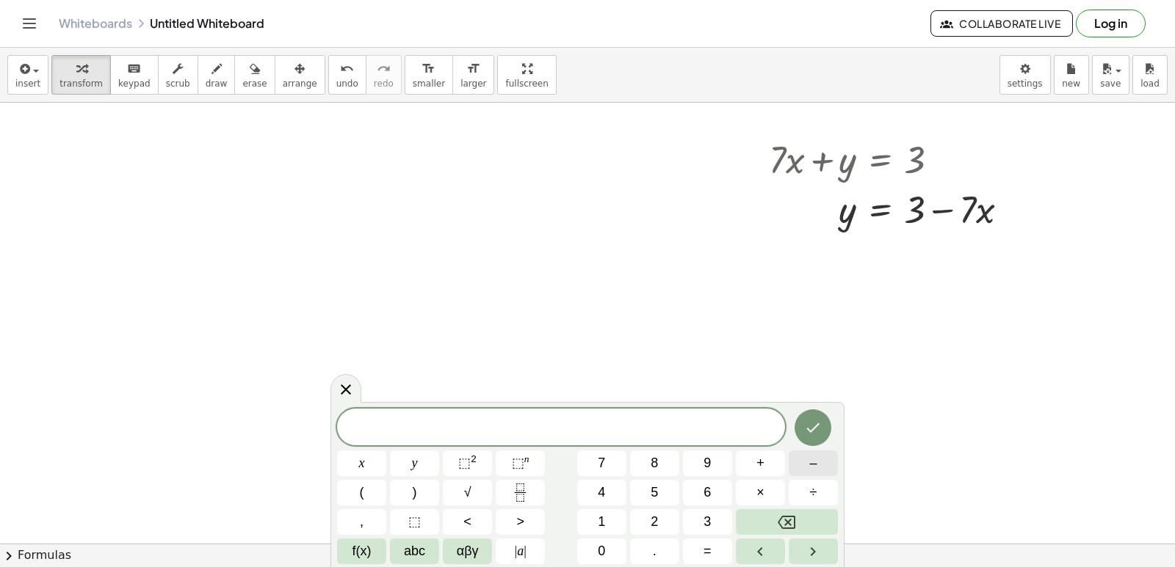
click at [819, 464] on button "–" at bounding box center [812, 464] width 49 height 26
click at [648, 459] on button "8" at bounding box center [654, 464] width 49 height 26
click at [414, 464] on span "y" at bounding box center [415, 464] width 6 height 20
click at [750, 460] on button "+" at bounding box center [760, 464] width 49 height 26
click at [371, 457] on button "x" at bounding box center [361, 464] width 49 height 26
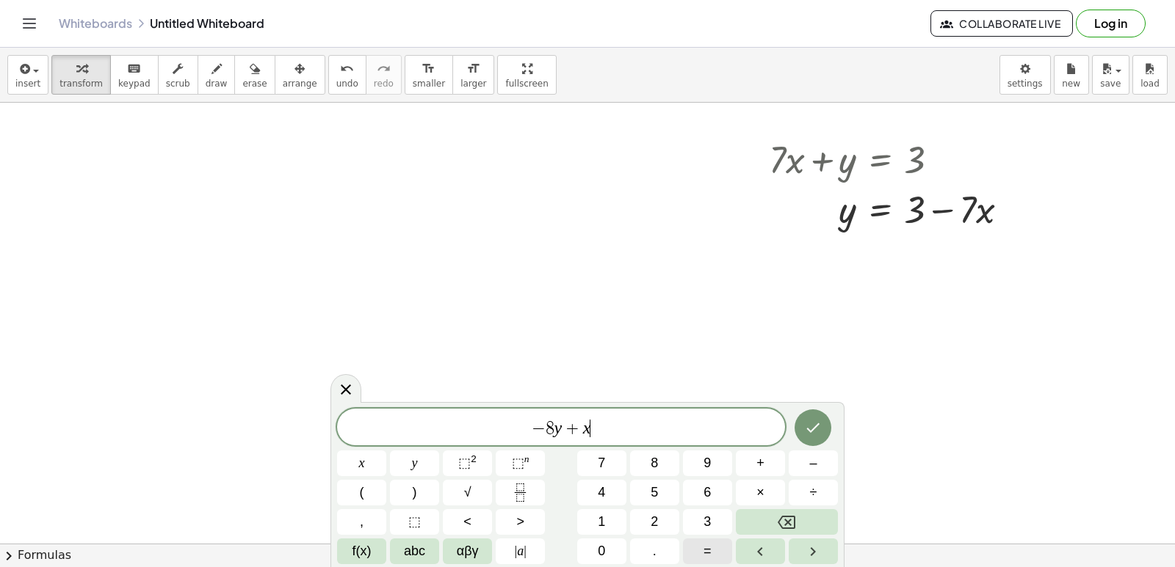
click at [714, 549] on button "=" at bounding box center [707, 552] width 49 height 26
click at [597, 462] on button "7" at bounding box center [601, 464] width 49 height 26
click at [806, 424] on icon "Done" at bounding box center [813, 428] width 18 height 18
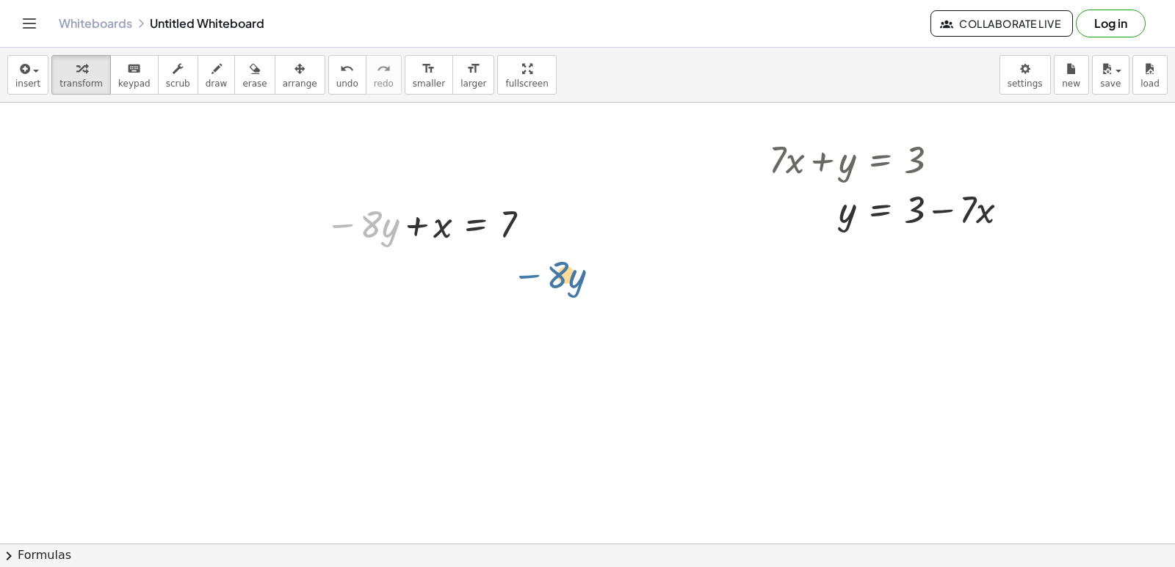
drag, startPoint x: 344, startPoint y: 226, endPoint x: 554, endPoint y: 240, distance: 209.7
click at [554, 250] on div "+ · 3 · x − 2 = 10 · 3 · x = + 10 + 2 · 3 · x = 12 x = · 12 · 3 x = 4 + · 8 · y…" at bounding box center [626, 47] width 1252 height 1765
drag, startPoint x: 359, startPoint y: 219, endPoint x: 551, endPoint y: 217, distance: 192.3
click at [551, 217] on div "+ · 3 · x − 2 = 10 · 3 · x = + 10 + 2 · 3 · x = 12 x = · 12 · 3 x = 4 + · 8 · y…" at bounding box center [626, 47] width 1252 height 1765
click at [836, 438] on div at bounding box center [626, 47] width 1252 height 1765
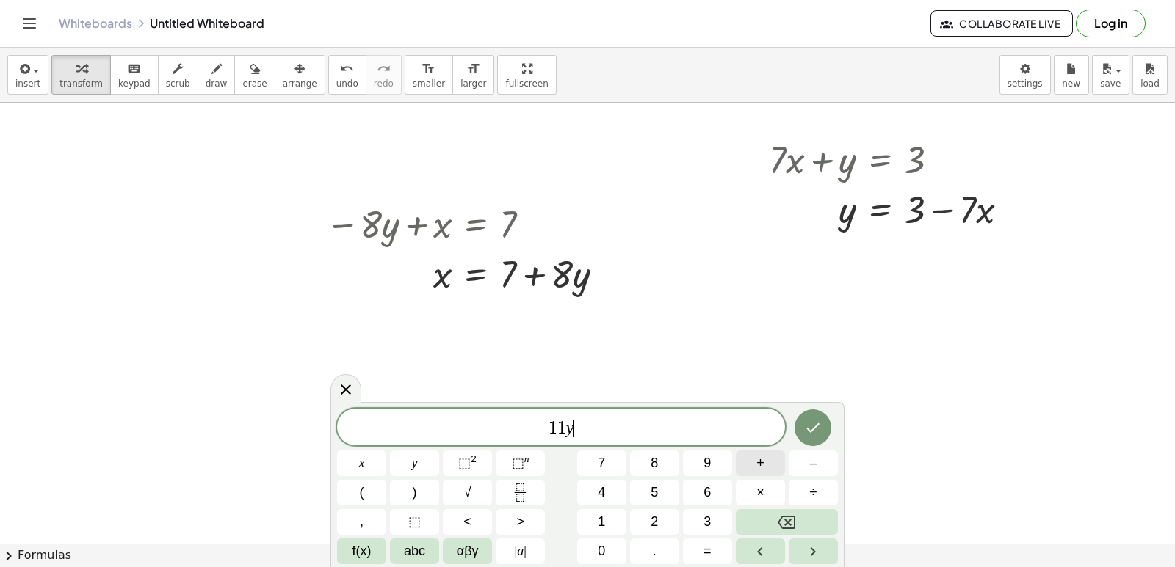
click at [759, 468] on span "+" at bounding box center [760, 464] width 8 height 20
click at [756, 522] on button "Backspace" at bounding box center [787, 522] width 102 height 26
click at [758, 462] on span "+" at bounding box center [760, 464] width 8 height 20
click at [418, 464] on button "y" at bounding box center [414, 464] width 49 height 26
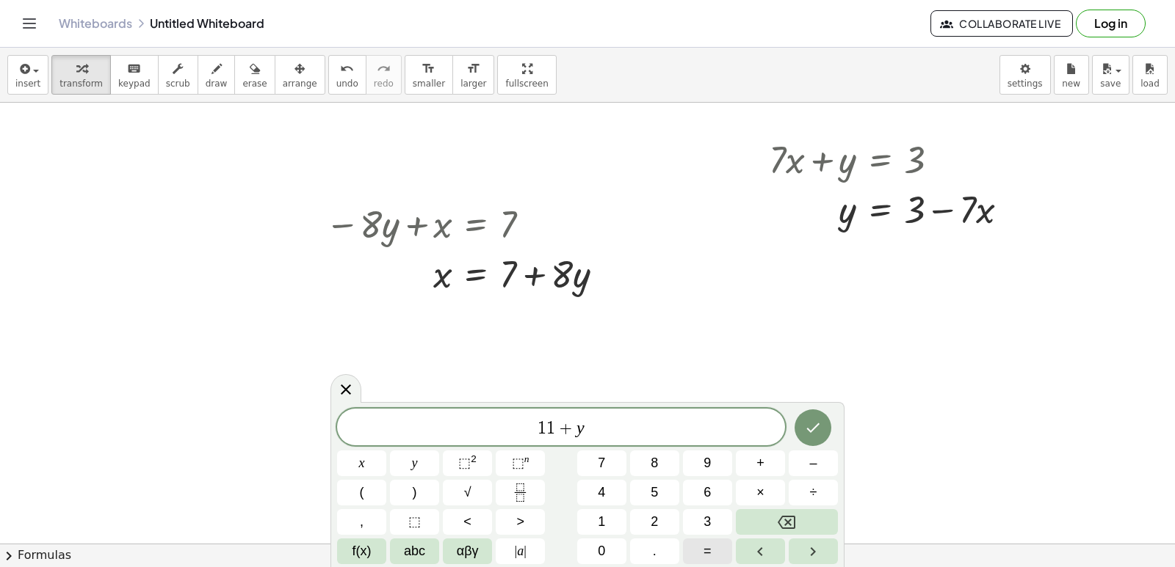
click at [714, 564] on button "=" at bounding box center [707, 552] width 49 height 26
click at [651, 490] on span "5" at bounding box center [653, 493] width 7 height 20
click at [818, 521] on button "Backspace" at bounding box center [787, 522] width 102 height 26
click at [818, 523] on button "Backspace" at bounding box center [787, 522] width 102 height 26
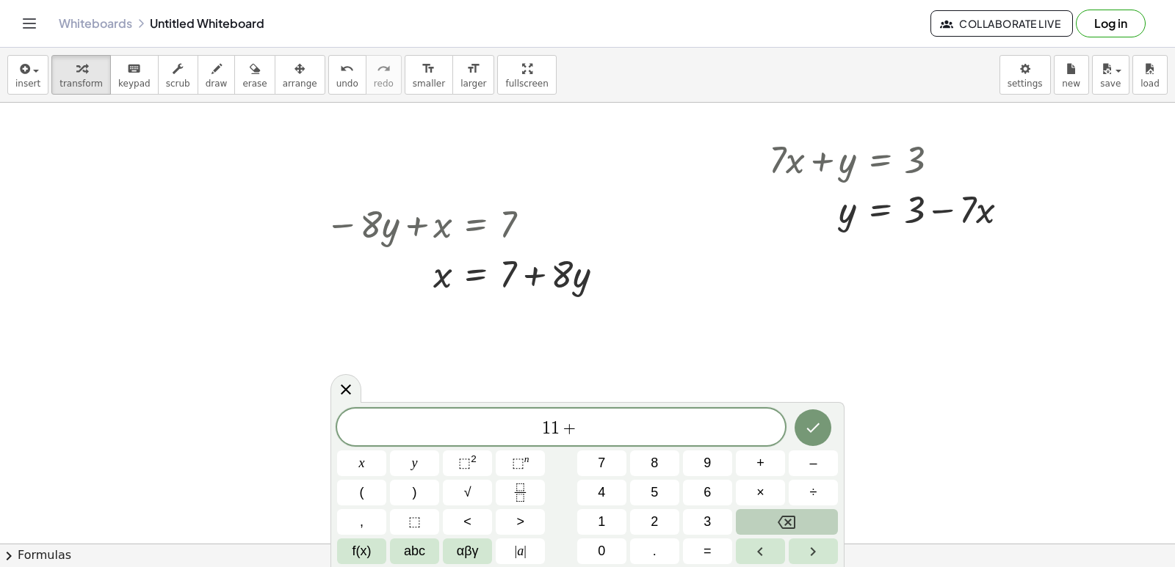
click at [821, 523] on button "Backspace" at bounding box center [787, 522] width 102 height 26
click at [753, 460] on button "+" at bounding box center [760, 464] width 49 height 26
click at [697, 546] on button "=" at bounding box center [707, 552] width 49 height 26
click at [666, 489] on button "5" at bounding box center [654, 493] width 49 height 26
click at [801, 427] on button "Done" at bounding box center [812, 428] width 37 height 37
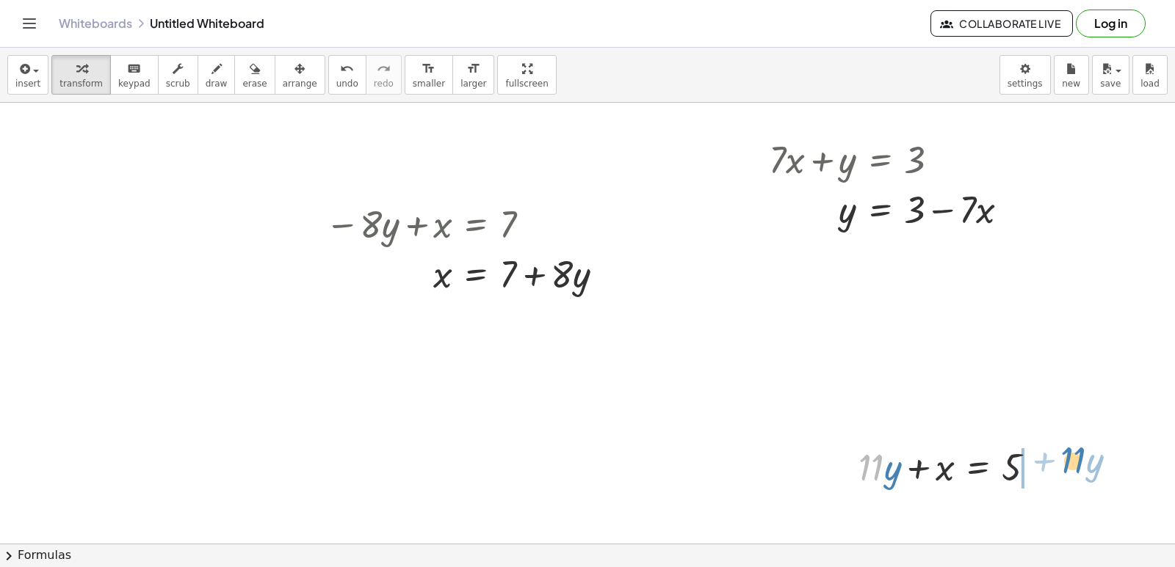
drag, startPoint x: 873, startPoint y: 467, endPoint x: 1086, endPoint y: 457, distance: 213.8
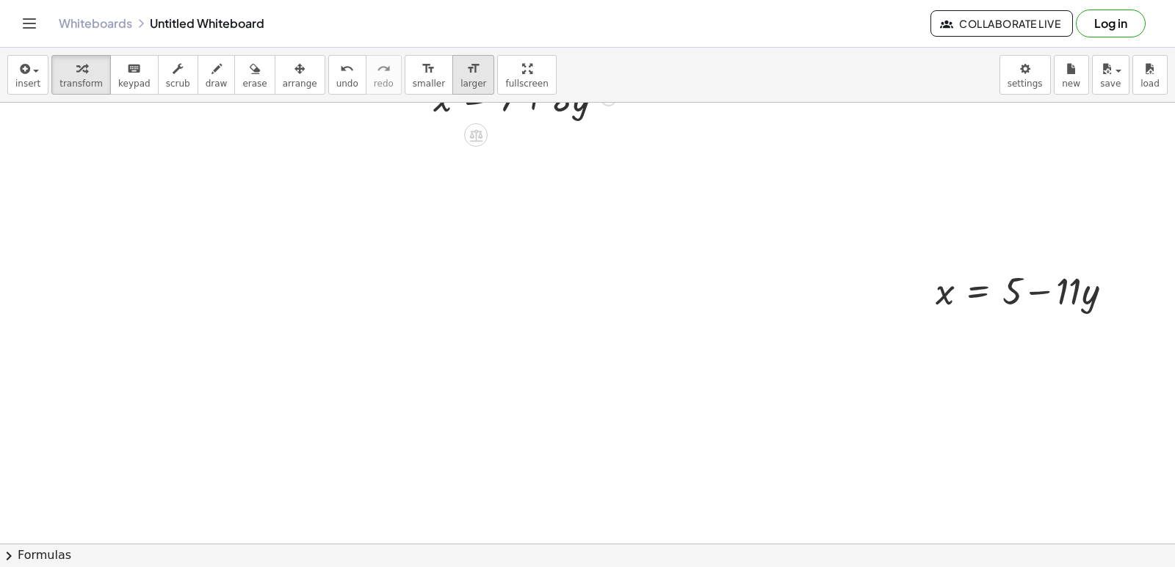
drag, startPoint x: 507, startPoint y: 155, endPoint x: 449, endPoint y: 76, distance: 97.6
click at [449, 76] on div "insert select one: Math Expression Function Text Youtube Video Graphing Geometr…" at bounding box center [587, 308] width 1175 height 520
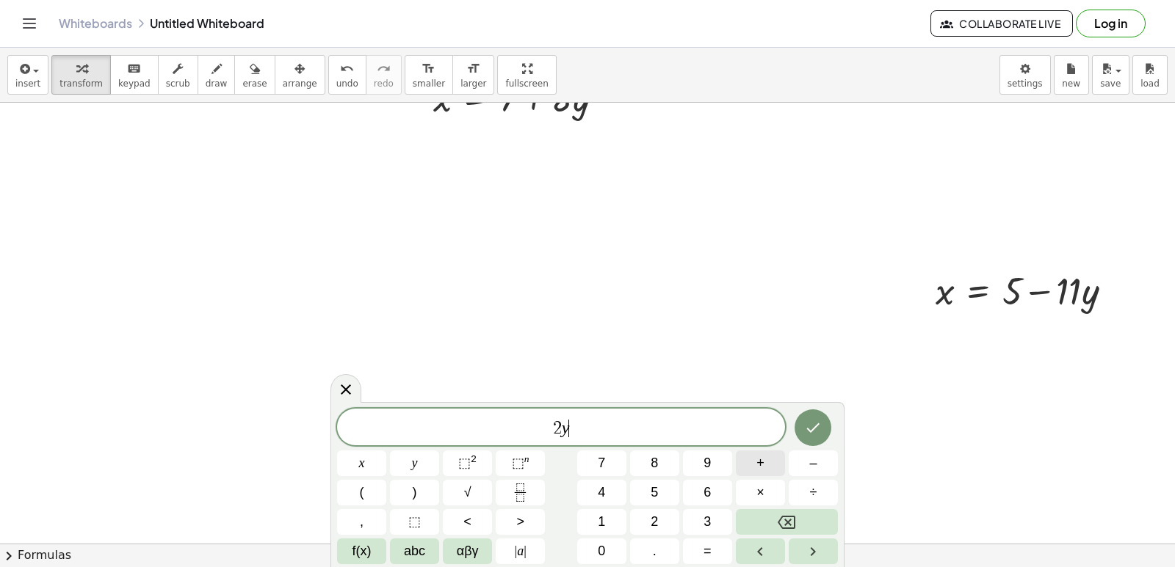
click at [754, 463] on button "+" at bounding box center [760, 464] width 49 height 26
click at [639, 460] on button "8" at bounding box center [654, 464] width 49 height 26
click at [771, 487] on button "×" at bounding box center [760, 493] width 49 height 26
click at [705, 555] on span "=" at bounding box center [707, 552] width 8 height 20
click at [722, 487] on button "6" at bounding box center [707, 493] width 49 height 26
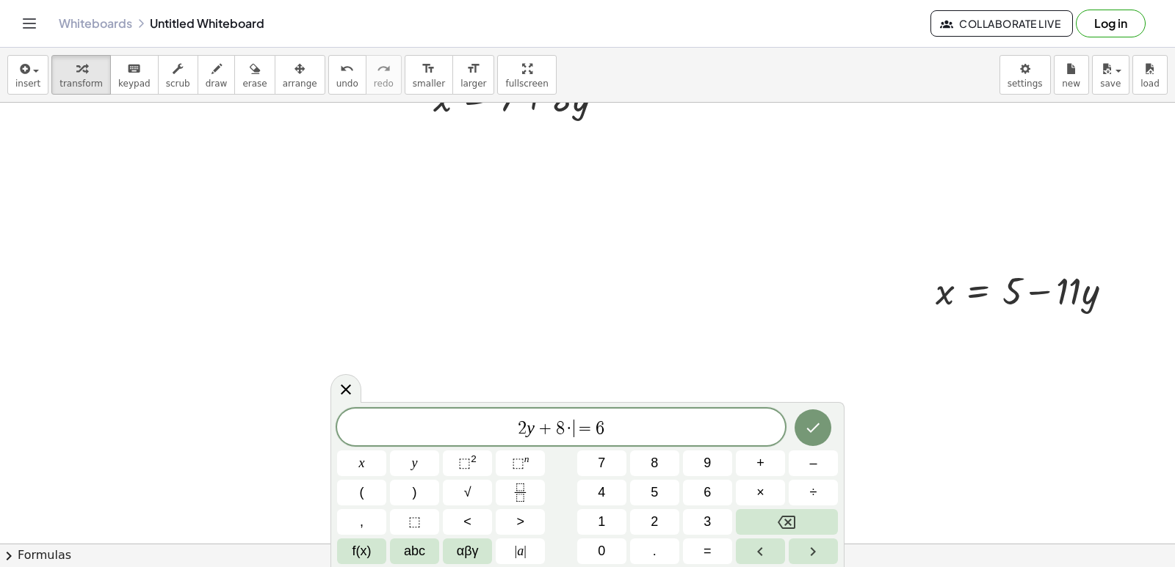
click at [572, 429] on span "·" at bounding box center [570, 429] width 10 height 18
click at [808, 520] on button "Backspace" at bounding box center [787, 522] width 102 height 26
click at [821, 413] on button "Done" at bounding box center [812, 428] width 37 height 37
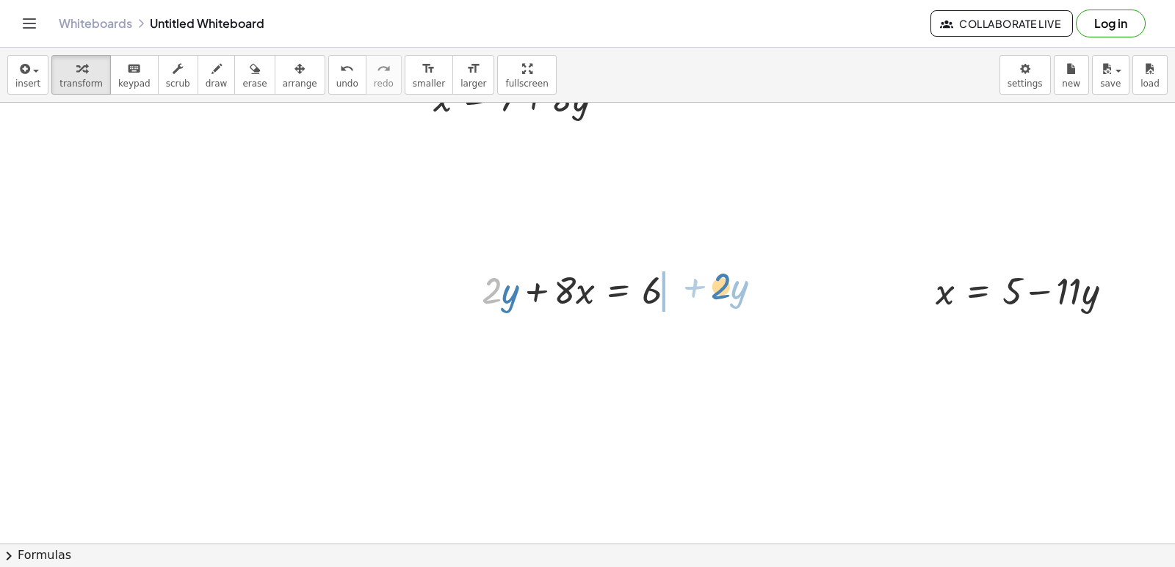
drag, startPoint x: 496, startPoint y: 286, endPoint x: 725, endPoint y: 304, distance: 229.7
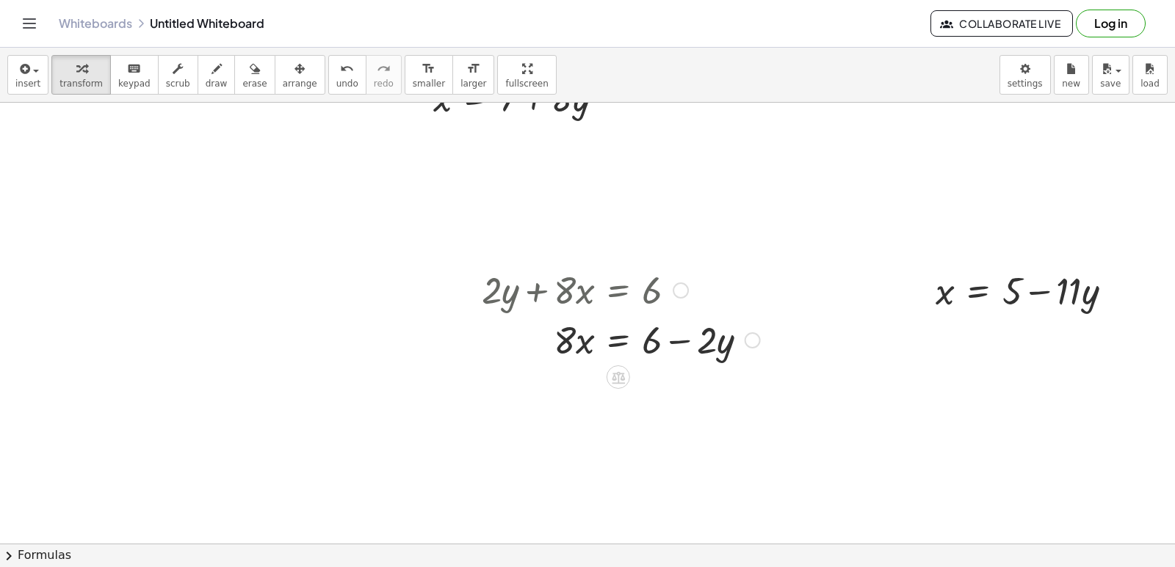
drag, startPoint x: 502, startPoint y: 286, endPoint x: 660, endPoint y: 324, distance: 162.6
click at [618, 291] on div "+ · 2 · y + · 8 · x = 6 · 2 · y · 8 · x = 6 + −" at bounding box center [618, 291] width 0 height 0
drag, startPoint x: 678, startPoint y: 288, endPoint x: 731, endPoint y: 233, distance: 76.8
click at [754, 334] on div at bounding box center [752, 341] width 16 height 16
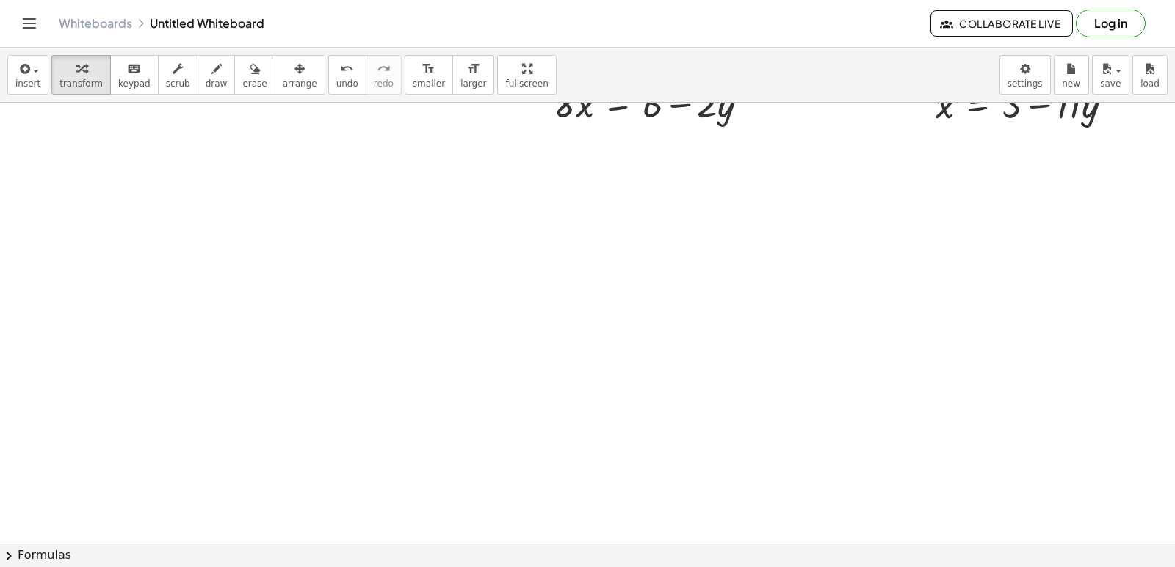
scroll to position [1330, 0]
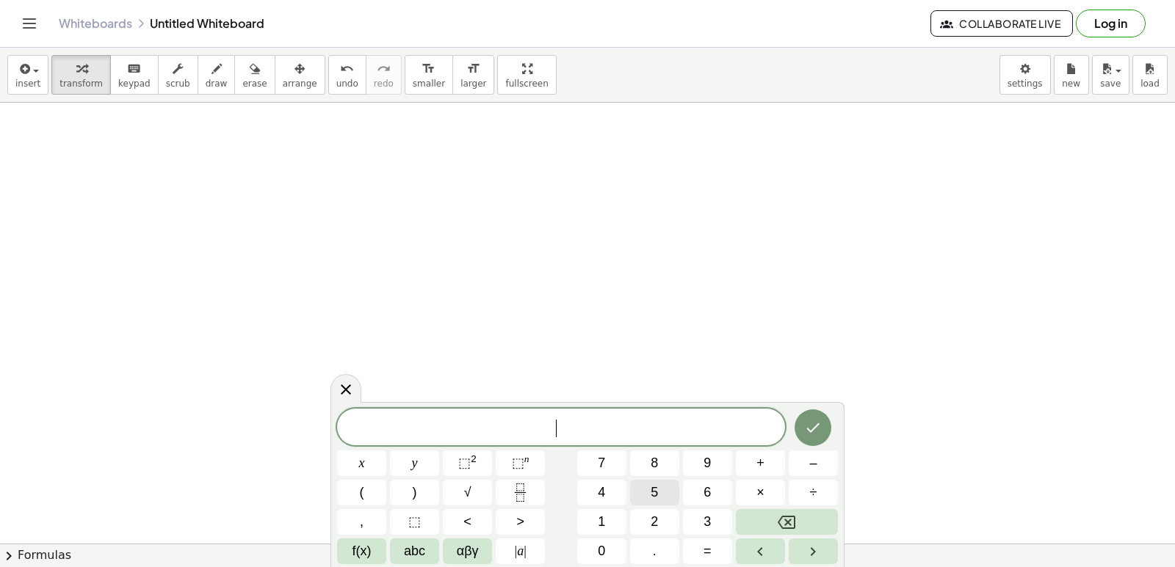
click at [646, 487] on button "5" at bounding box center [654, 493] width 49 height 26
click at [371, 462] on button "x" at bounding box center [361, 464] width 49 height 26
click at [808, 459] on button "–" at bounding box center [812, 464] width 49 height 26
click at [597, 518] on button "1" at bounding box center [601, 522] width 49 height 26
click at [432, 458] on button "y" at bounding box center [414, 464] width 49 height 26
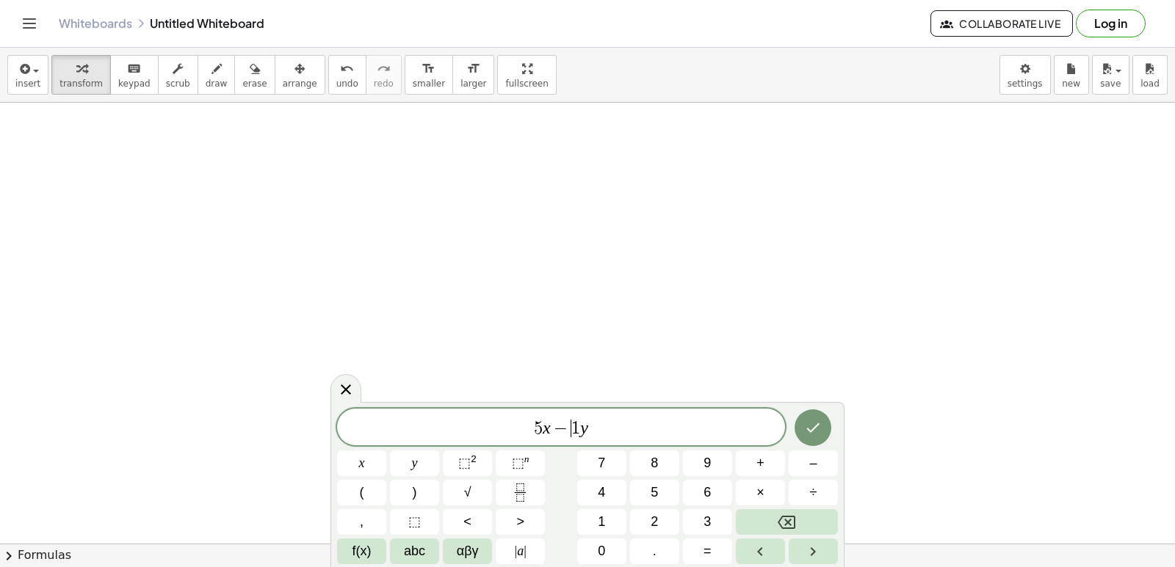
click at [576, 429] on span "1" at bounding box center [575, 429] width 9 height 18
click at [584, 434] on var "y" at bounding box center [584, 427] width 8 height 19
click at [612, 442] on div "5 x − 1 0 y ​" at bounding box center [561, 427] width 448 height 37
click at [710, 544] on span "=" at bounding box center [707, 552] width 8 height 20
click at [716, 506] on div "5 x − 1 0 y = x y ⬚ 2 ⬚ n 7 8 9 + – ( ) √ 4 5 6 × ÷ , ⬚ < > 1 2 3 f(x) abc αβγ …" at bounding box center [587, 487] width 501 height 156
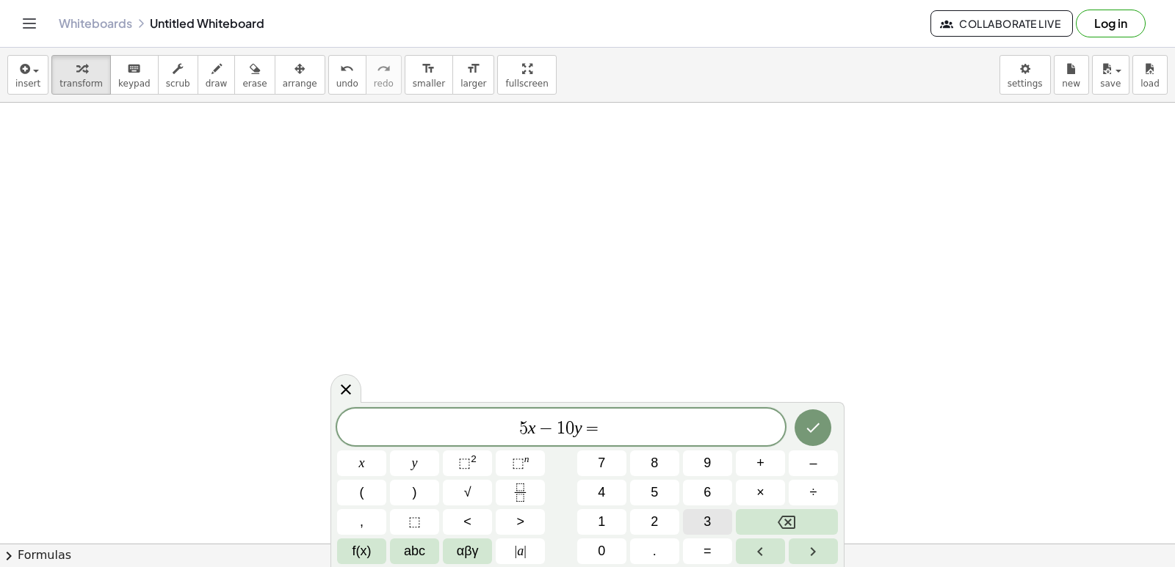
click at [710, 515] on span "3" at bounding box center [706, 522] width 7 height 20
click at [617, 552] on button "0" at bounding box center [601, 552] width 49 height 26
click at [827, 424] on button "Done" at bounding box center [812, 428] width 37 height 37
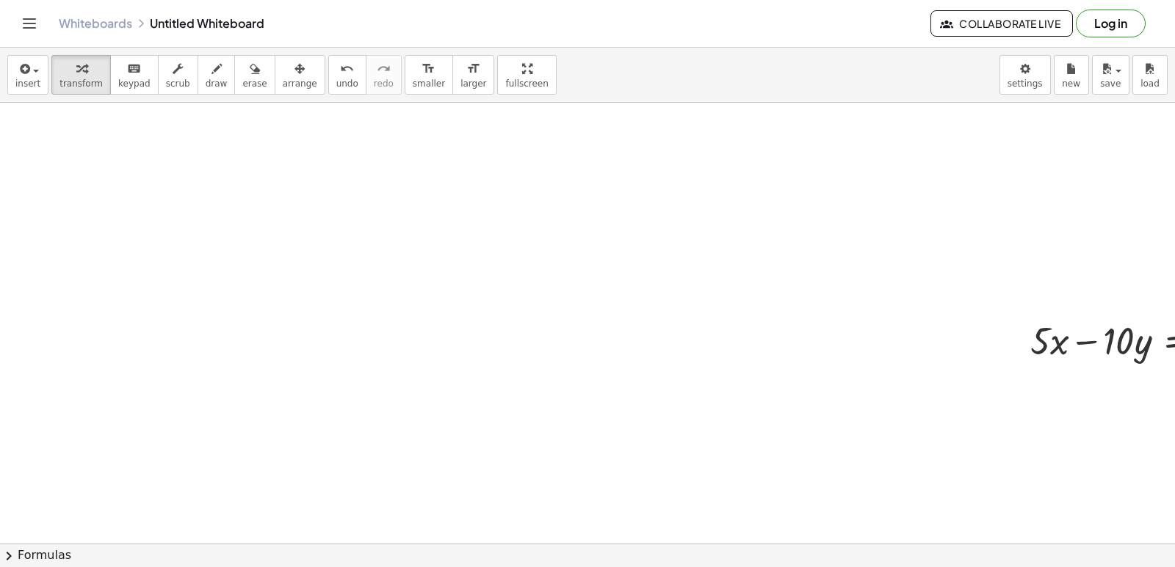
drag, startPoint x: 578, startPoint y: 202, endPoint x: 587, endPoint y: 298, distance: 96.5
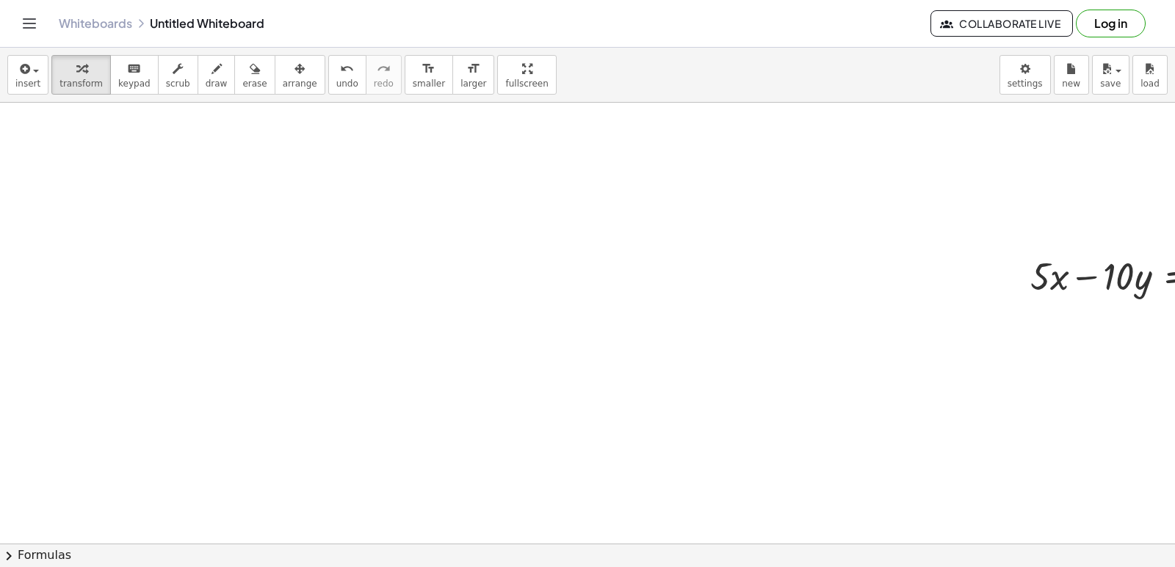
drag, startPoint x: 836, startPoint y: 354, endPoint x: 852, endPoint y: 357, distance: 16.4
drag, startPoint x: 852, startPoint y: 357, endPoint x: 862, endPoint y: 338, distance: 21.3
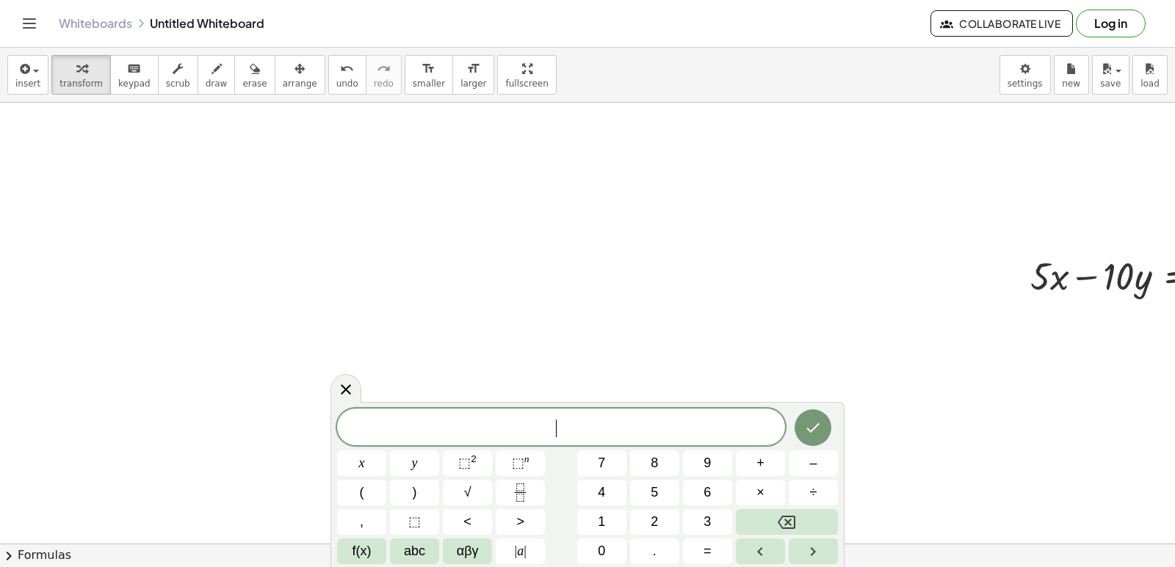
drag, startPoint x: 883, startPoint y: 350, endPoint x: 867, endPoint y: 304, distance: 49.0
drag, startPoint x: 877, startPoint y: 318, endPoint x: 805, endPoint y: 225, distance: 116.7
drag, startPoint x: 805, startPoint y: 225, endPoint x: 766, endPoint y: 204, distance: 44.4
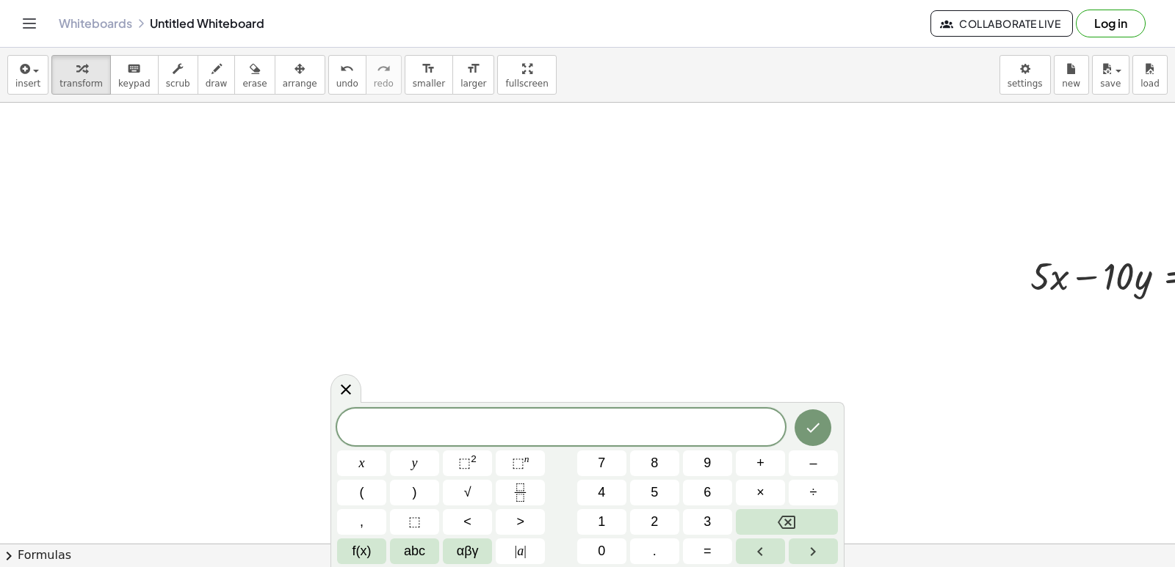
drag, startPoint x: 766, startPoint y: 204, endPoint x: 779, endPoint y: 208, distance: 13.2
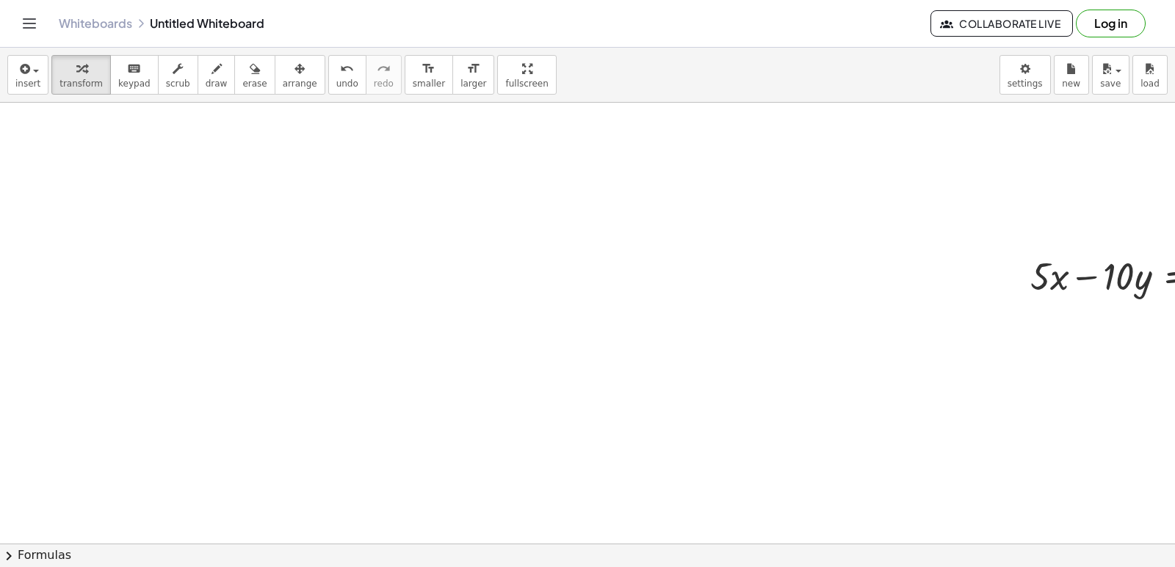
drag, startPoint x: 774, startPoint y: 212, endPoint x: 761, endPoint y: 213, distance: 14.0
drag, startPoint x: 741, startPoint y: 227, endPoint x: 745, endPoint y: 201, distance: 26.1
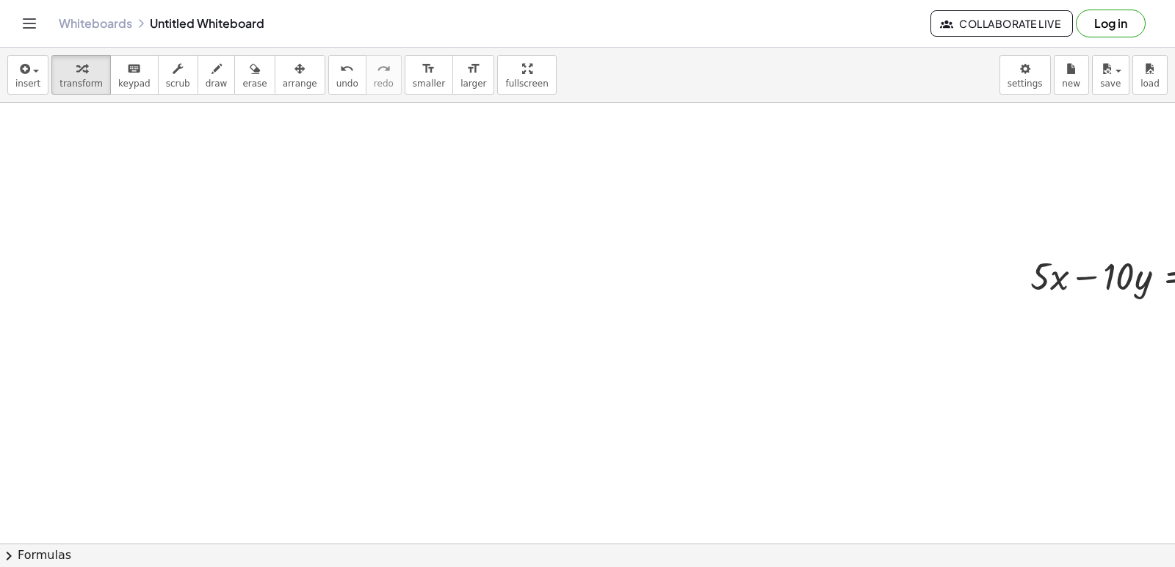
drag, startPoint x: 745, startPoint y: 201, endPoint x: 734, endPoint y: 200, distance: 11.0
drag, startPoint x: 734, startPoint y: 200, endPoint x: 725, endPoint y: 202, distance: 8.9
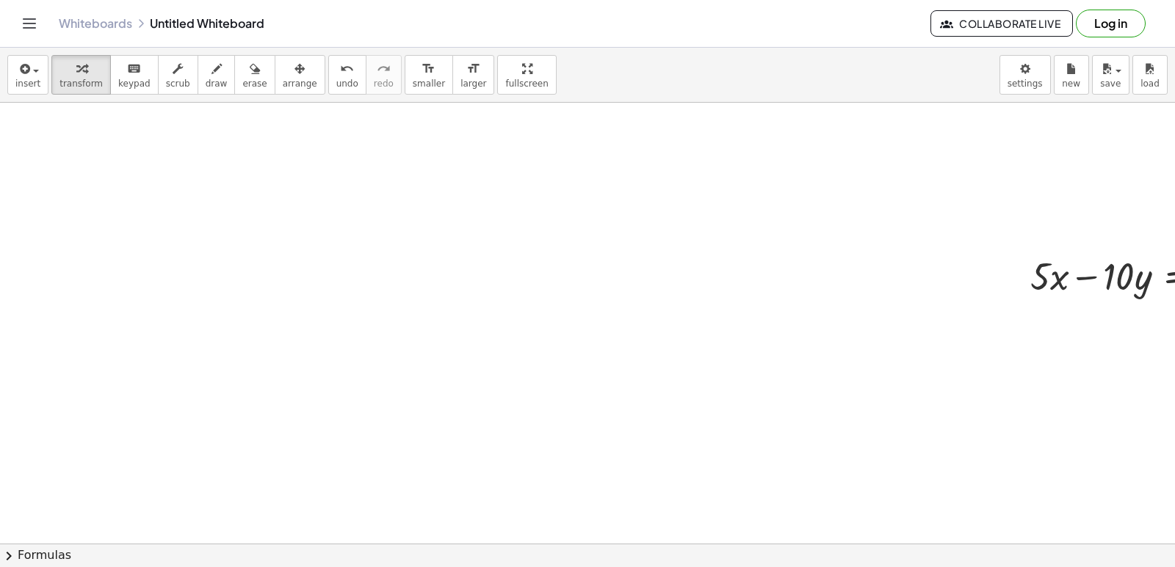
drag, startPoint x: 725, startPoint y: 202, endPoint x: 736, endPoint y: 187, distance: 18.4
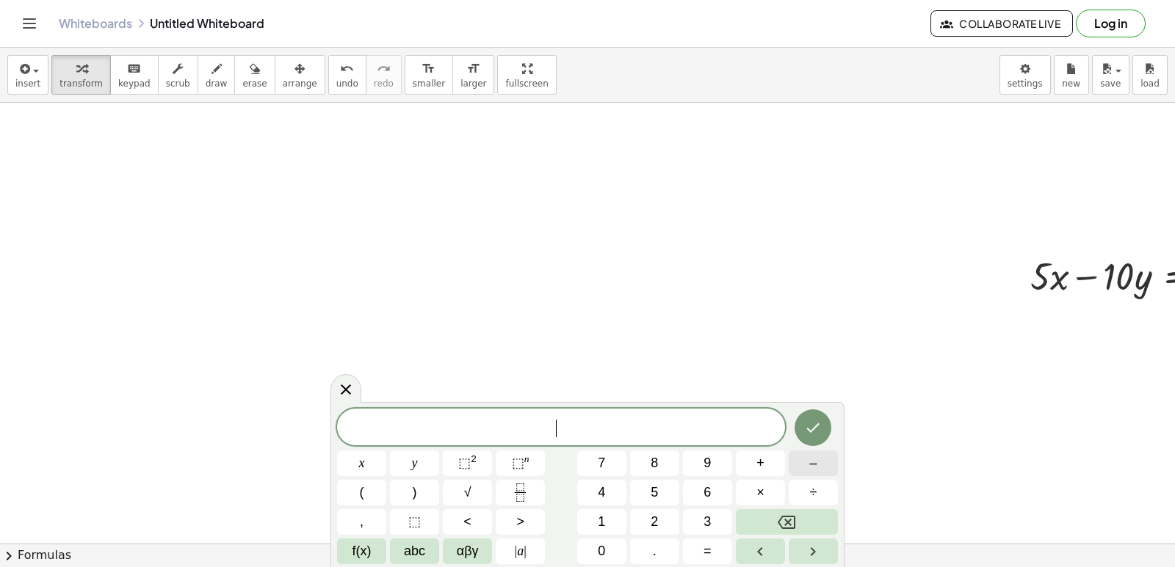
click at [813, 455] on span "–" at bounding box center [812, 464] width 7 height 20
click at [717, 514] on button "3" at bounding box center [707, 522] width 49 height 26
click at [360, 465] on span "x" at bounding box center [362, 464] width 6 height 20
click at [763, 465] on button "+" at bounding box center [760, 464] width 49 height 26
click at [669, 489] on button "5" at bounding box center [654, 493] width 49 height 26
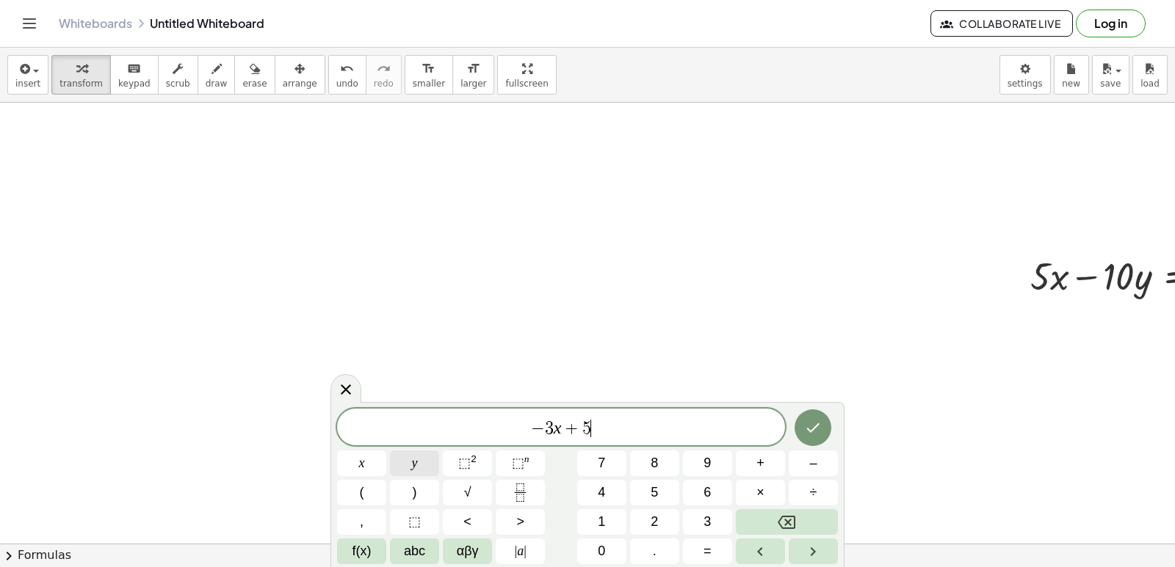
click at [420, 476] on button "y" at bounding box center [414, 464] width 49 height 26
click at [705, 551] on span "=" at bounding box center [707, 552] width 8 height 20
click at [691, 512] on div "− 3 x + 5 y = ​ x y ⬚ 2 ⬚ n 7 8 9 + – ( ) √ 4 5 6 × ÷ , ⬚ < > 1 2 3 f(x) abc αβ…" at bounding box center [587, 487] width 501 height 156
click at [669, 509] on button "2" at bounding box center [654, 522] width 49 height 26
click at [813, 421] on icon "Done" at bounding box center [813, 428] width 18 height 18
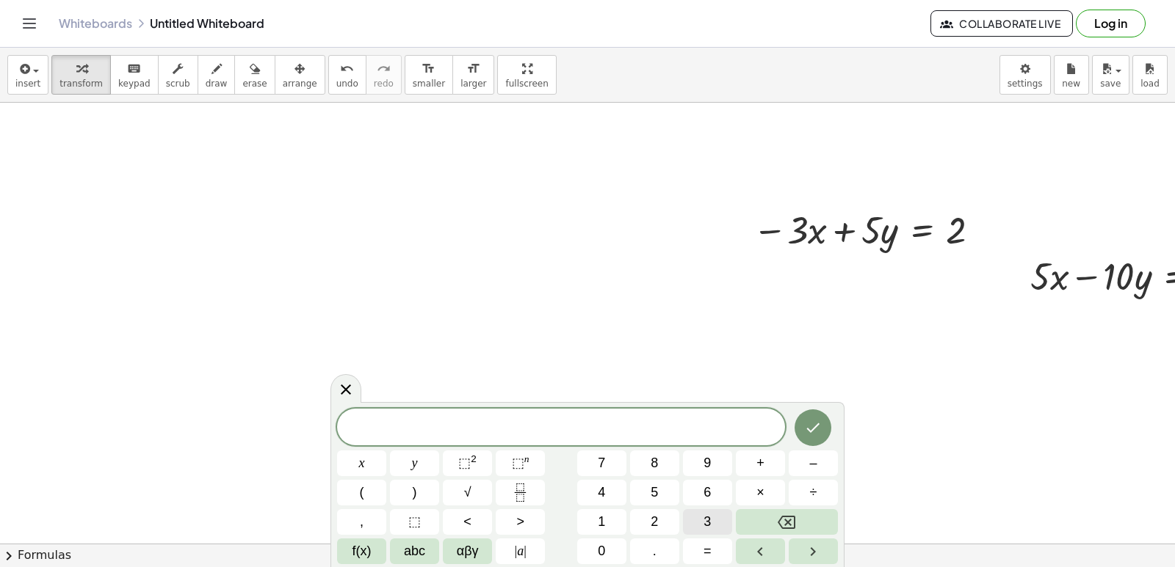
click at [707, 514] on span "3" at bounding box center [706, 522] width 7 height 20
click at [763, 461] on span "+" at bounding box center [760, 464] width 8 height 20
click at [808, 512] on button "Backspace" at bounding box center [787, 522] width 102 height 26
click at [763, 485] on button "×" at bounding box center [760, 493] width 49 height 26
click at [751, 454] on button "+" at bounding box center [760, 464] width 49 height 26
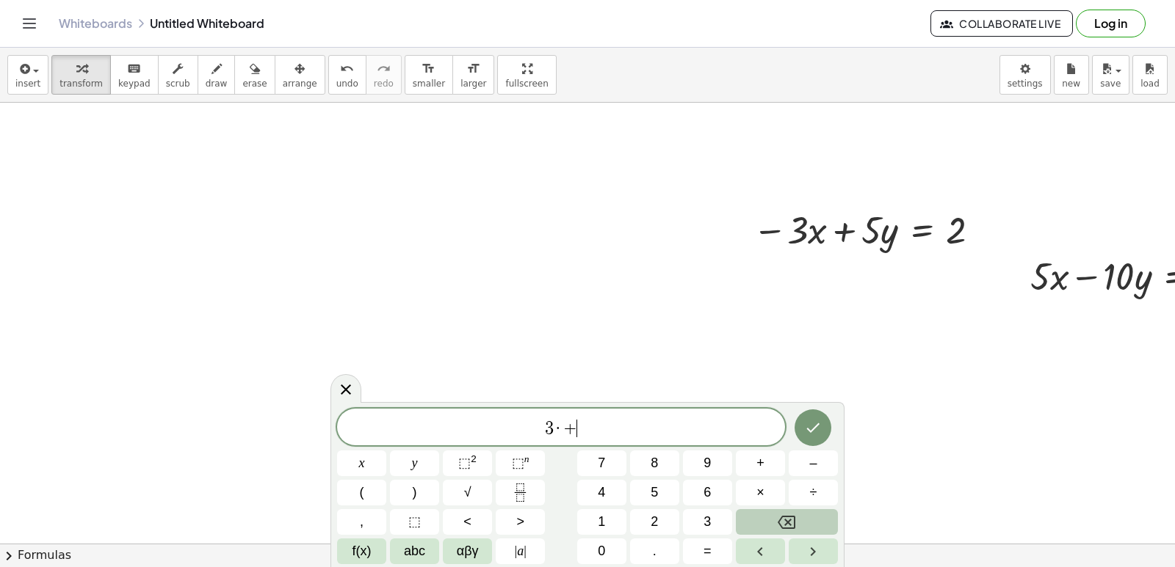
click at [783, 518] on icon "Backspace" at bounding box center [786, 523] width 18 height 18
click at [474, 554] on div "3 ​ x y ⬚ 2 ⬚ n 7 8 9 + – ( ) √ 4 5 6 × ÷ , ⬚ < > 1 2 3 f(x) abc αβγ | a | 0 . =" at bounding box center [587, 487] width 501 height 156
click at [556, 567] on div "3 ​ x y ⬚ 2 ⬚ n 7 8 9 + – ( ) √ 4 5 6 × ÷ , ⬚ < > 1 2 3 f(x) abc αβγ | a | 0 . =" at bounding box center [587, 484] width 514 height 165
click at [778, 467] on button "+" at bounding box center [760, 464] width 49 height 26
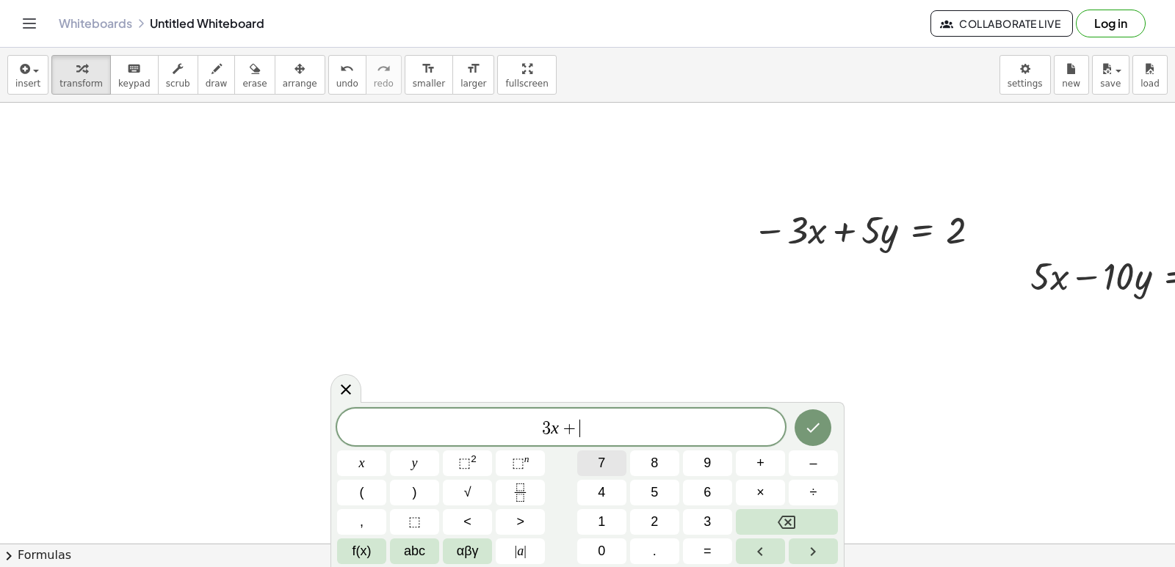
click at [598, 464] on span "7" at bounding box center [601, 464] width 7 height 20
click at [724, 547] on button "=" at bounding box center [707, 552] width 49 height 26
click at [628, 557] on div "3 x + 7 y = ​ x y ⬚ 2 ⬚ n 7 8 9 + – ( ) √ 4 5 6 × ÷ , ⬚ < > 1 2 3 f(x) abc αβγ …" at bounding box center [587, 487] width 501 height 156
click at [600, 545] on span "0" at bounding box center [601, 552] width 7 height 20
click at [794, 507] on div "3 x + 7 y = 0 ​ x y ⬚ 2 ⬚ n 7 8 9 + – ( ) √ 4 5 6 × ÷ , ⬚ < > 1 2 3 f(x) abc αβ…" at bounding box center [587, 487] width 501 height 156
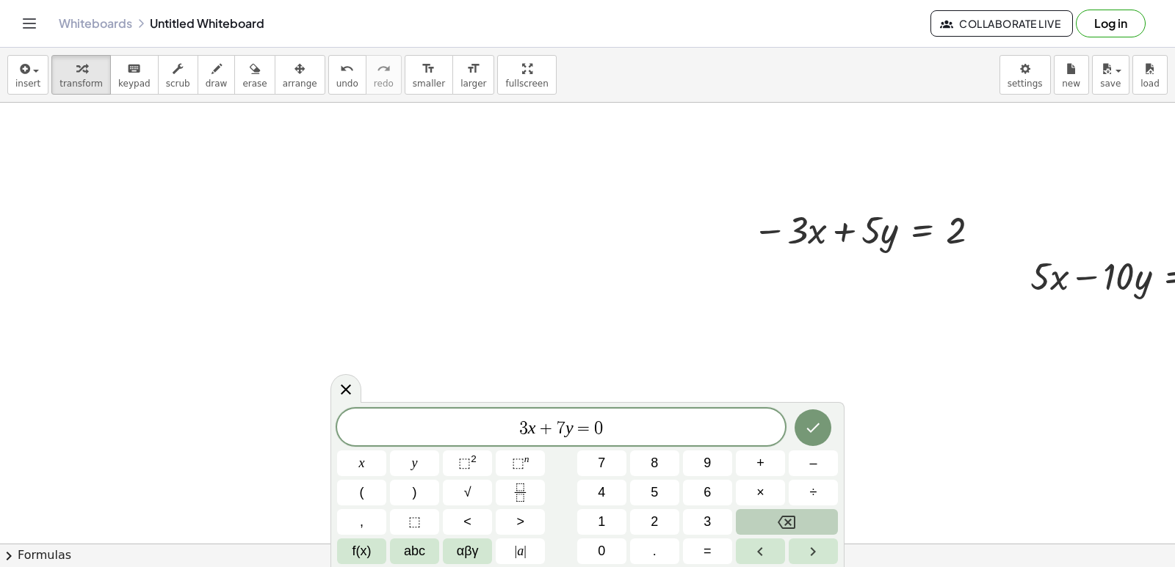
click at [778, 519] on icon "Backspace" at bounding box center [786, 523] width 18 height 18
click at [623, 515] on button "1" at bounding box center [601, 522] width 49 height 26
click at [612, 545] on button "0" at bounding box center [601, 552] width 49 height 26
click at [815, 424] on icon "Done" at bounding box center [813, 428] width 18 height 18
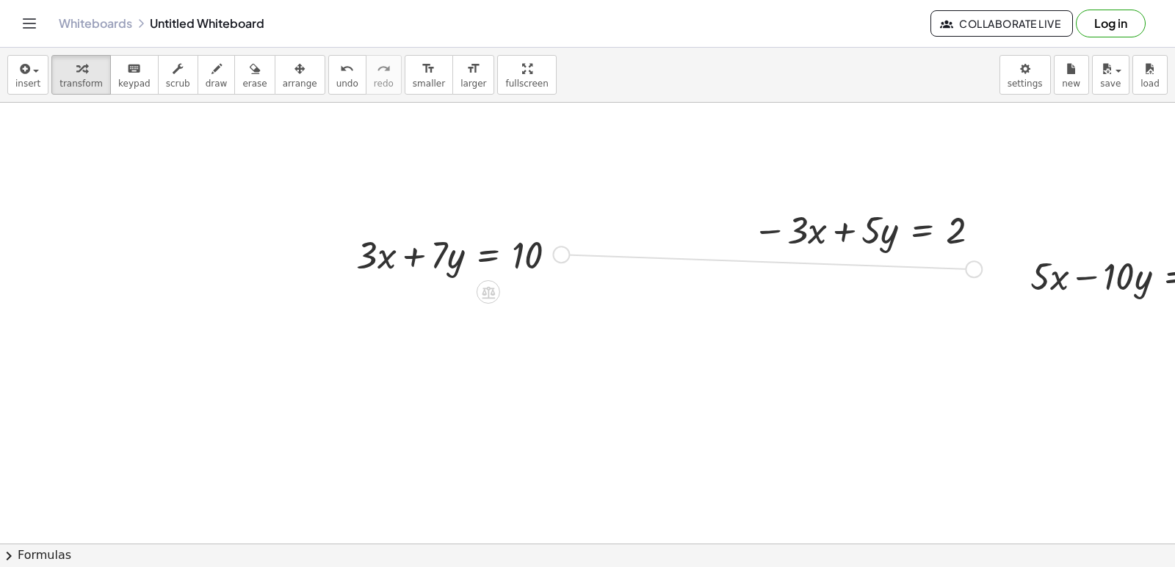
drag, startPoint x: 565, startPoint y: 255, endPoint x: 997, endPoint y: 258, distance: 432.4
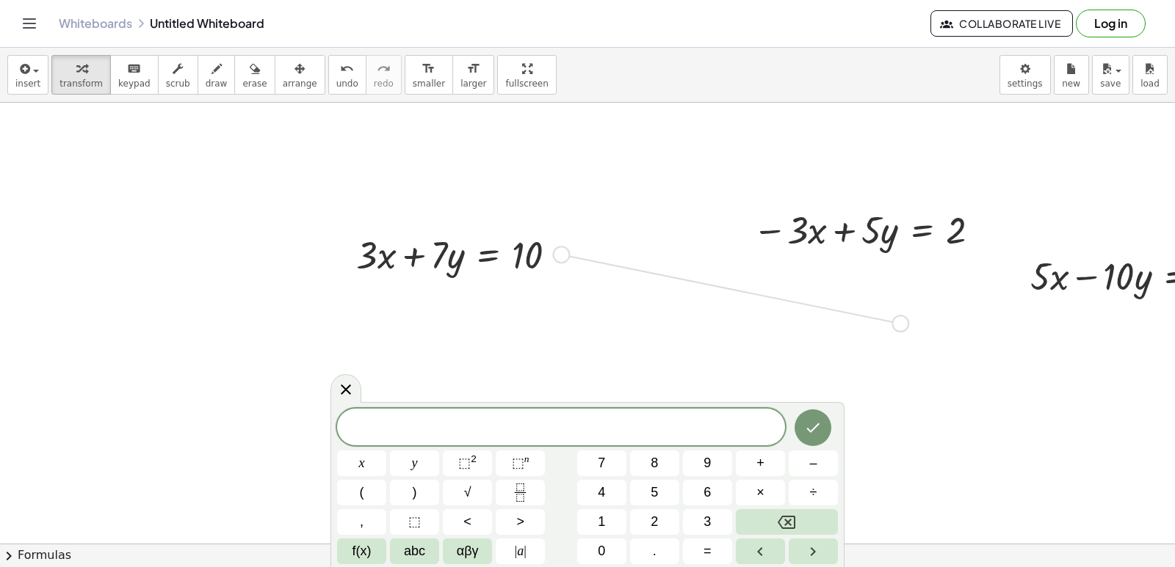
drag, startPoint x: 560, startPoint y: 251, endPoint x: 1034, endPoint y: 237, distance: 473.7
drag, startPoint x: 903, startPoint y: 305, endPoint x: 1013, endPoint y: 257, distance: 120.3
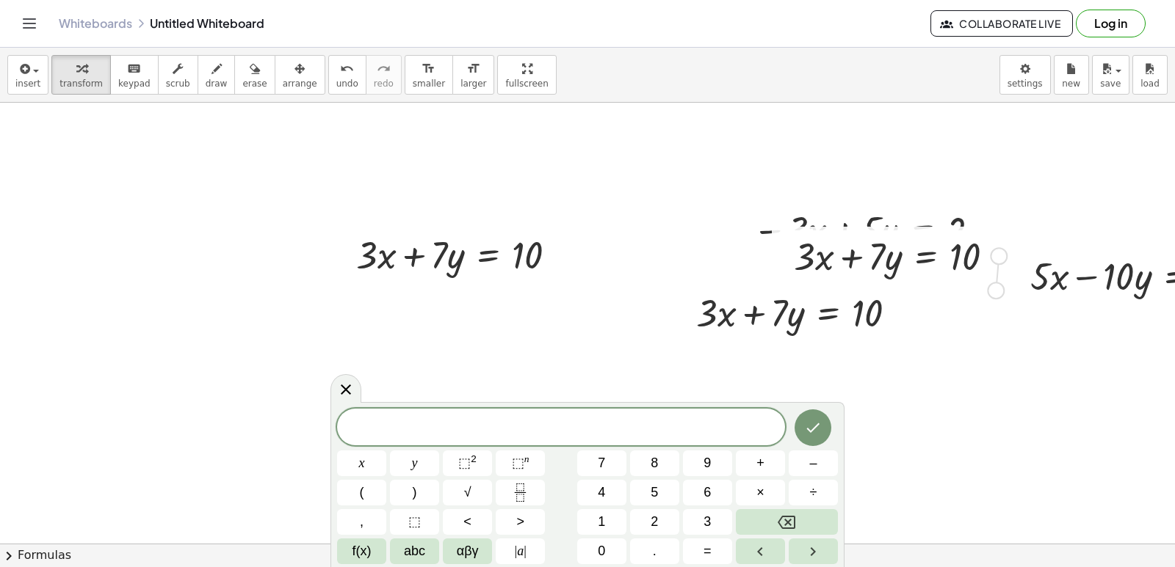
drag, startPoint x: 999, startPoint y: 254, endPoint x: 997, endPoint y: 290, distance: 36.0
drag, startPoint x: 1001, startPoint y: 251, endPoint x: 1001, endPoint y: 301, distance: 49.9
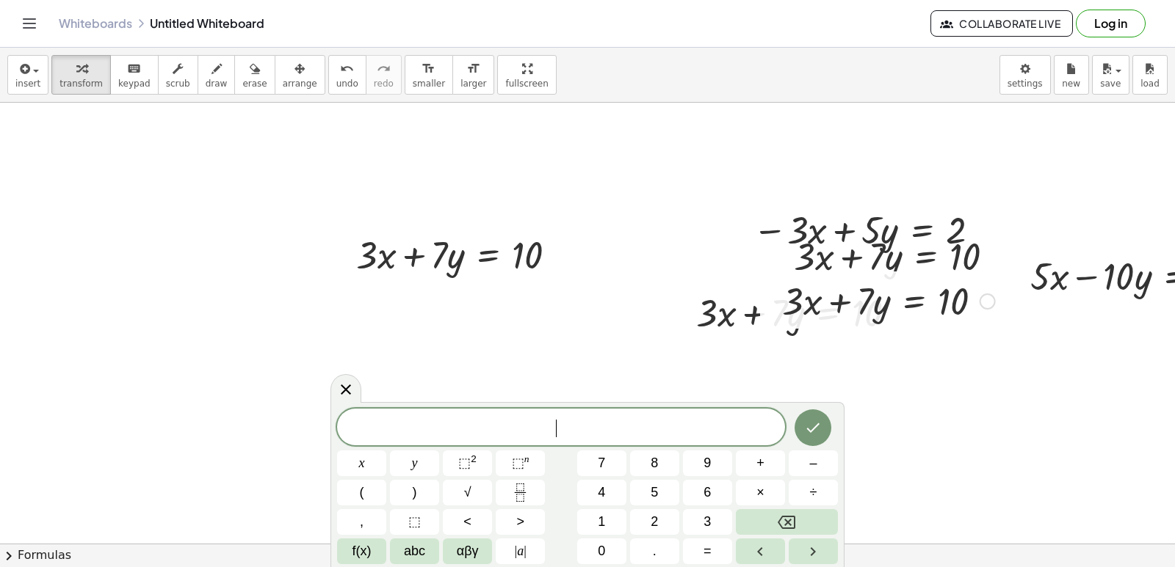
drag, startPoint x: 885, startPoint y: 311, endPoint x: 872, endPoint y: 313, distance: 12.8
click at [874, 313] on div at bounding box center [888, 300] width 228 height 50
drag, startPoint x: 849, startPoint y: 309, endPoint x: 493, endPoint y: 280, distance: 358.0
click at [717, 329] on div at bounding box center [803, 312] width 228 height 50
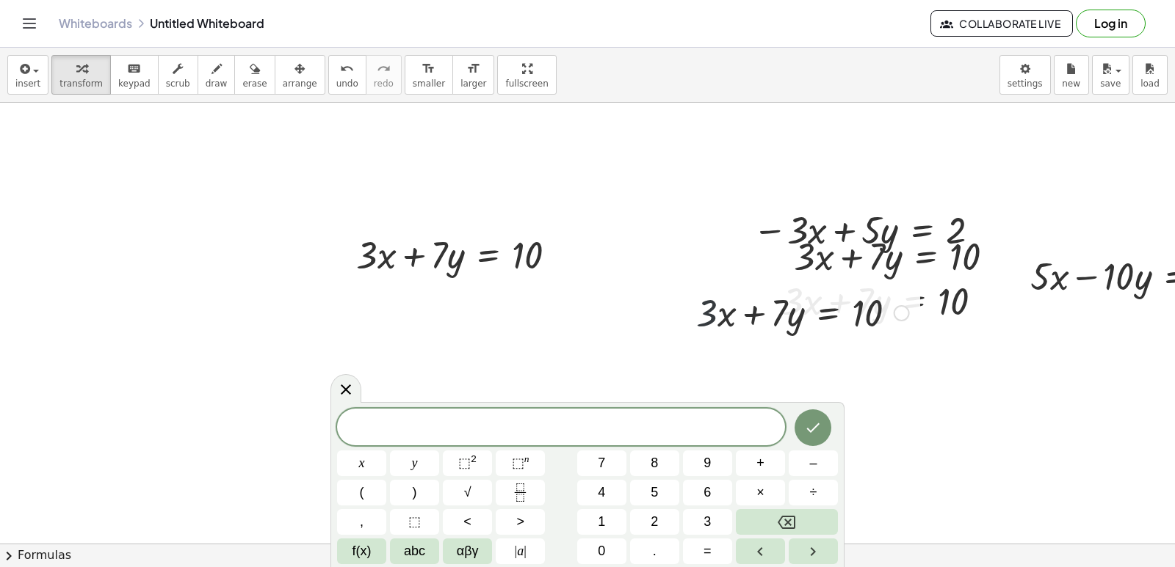
drag, startPoint x: 720, startPoint y: 322, endPoint x: 724, endPoint y: 313, distance: 10.2
click at [723, 316] on div at bounding box center [803, 312] width 228 height 50
click at [724, 313] on div at bounding box center [803, 312] width 228 height 50
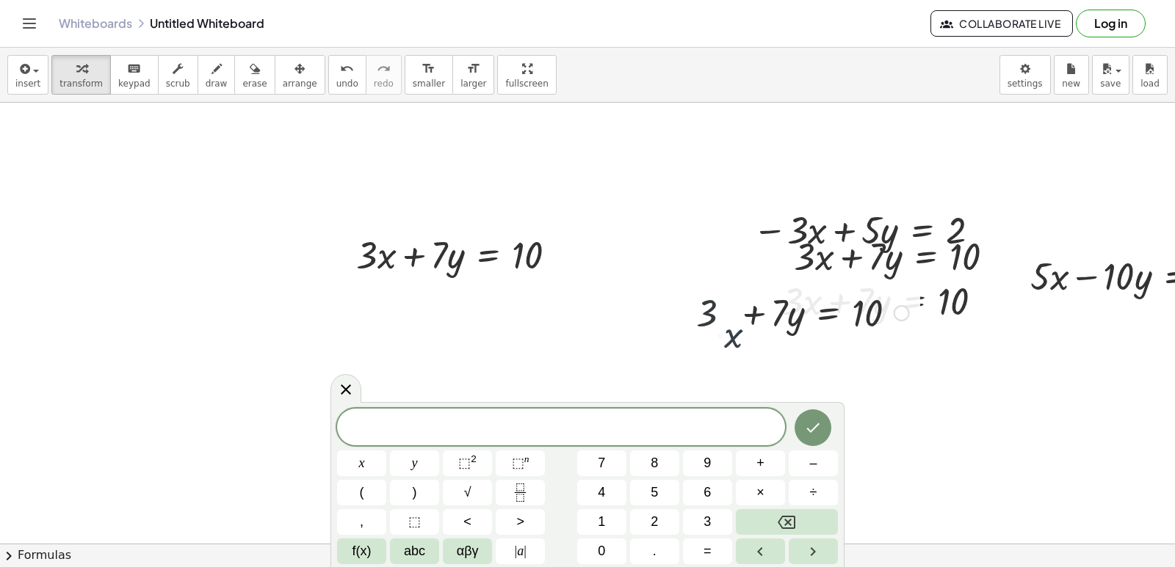
drag, startPoint x: 775, startPoint y: 354, endPoint x: 807, endPoint y: 305, distance: 57.8
drag, startPoint x: 809, startPoint y: 304, endPoint x: 805, endPoint y: 327, distance: 23.2
click at [809, 307] on div at bounding box center [803, 312] width 228 height 50
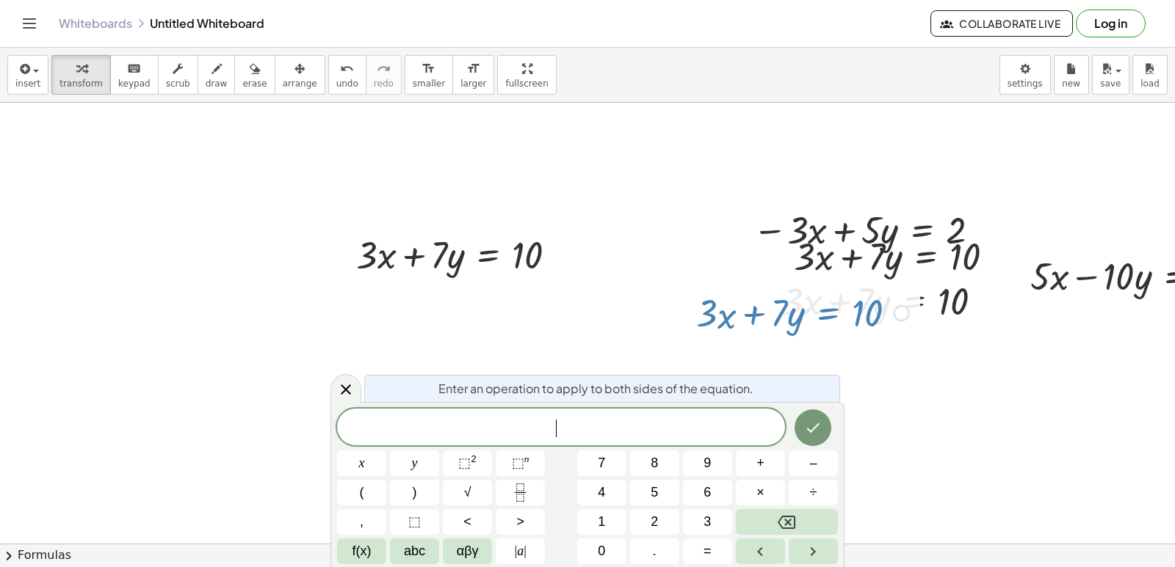
click at [805, 327] on div at bounding box center [803, 312] width 228 height 50
drag, startPoint x: 727, startPoint y: 268, endPoint x: 715, endPoint y: 263, distance: 12.8
drag, startPoint x: 715, startPoint y: 263, endPoint x: 628, endPoint y: 193, distance: 111.2
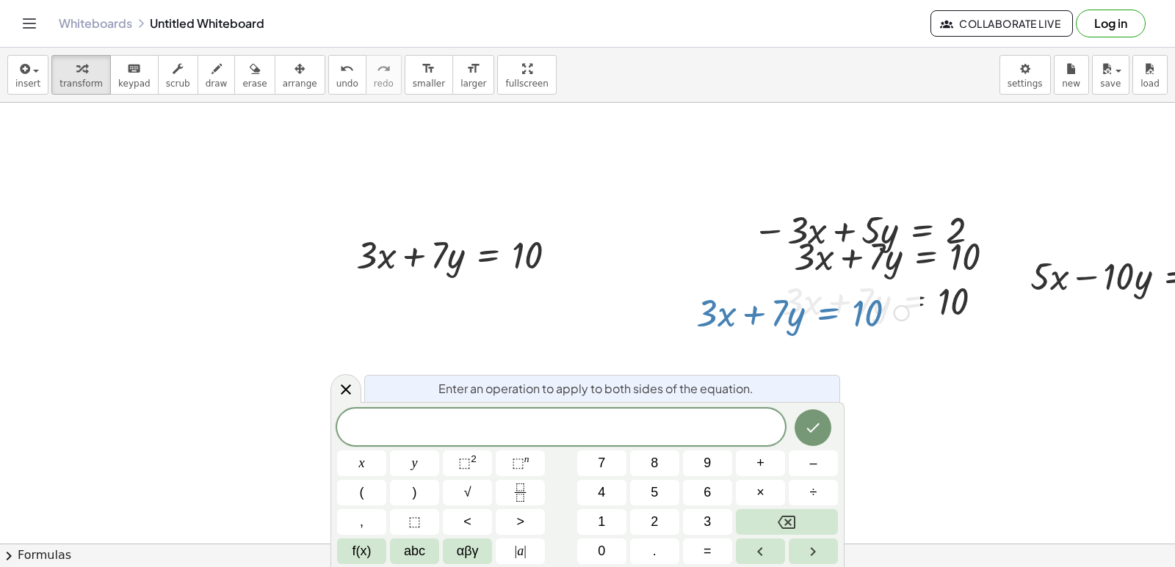
drag, startPoint x: 579, startPoint y: 179, endPoint x: 444, endPoint y: 145, distance: 139.2
drag, startPoint x: 907, startPoint y: 491, endPoint x: 804, endPoint y: 459, distance: 107.7
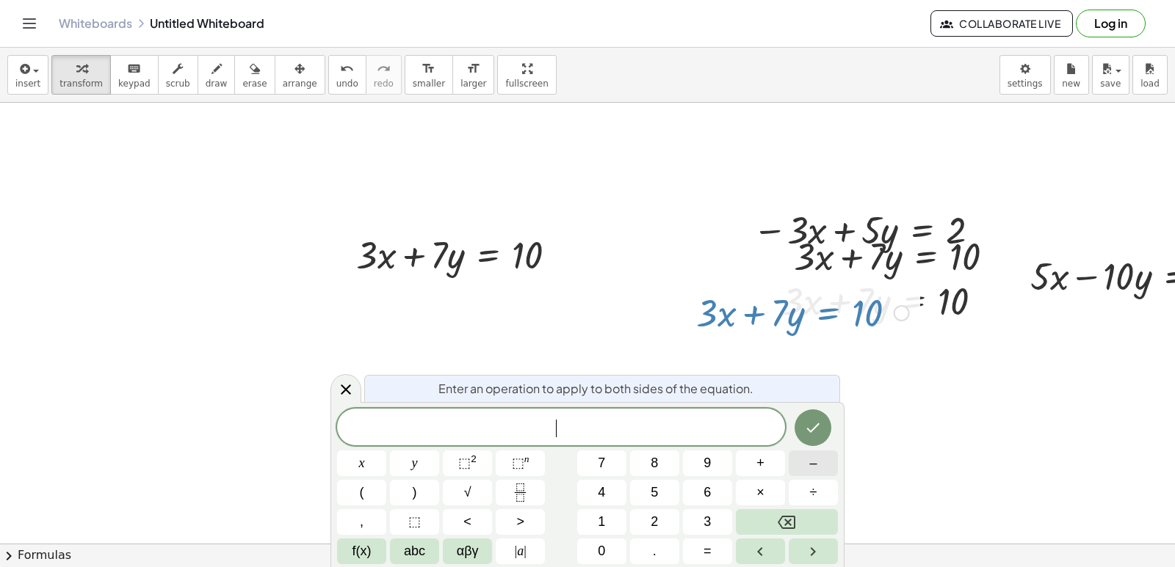
click at [816, 418] on button "Done" at bounding box center [812, 428] width 37 height 37
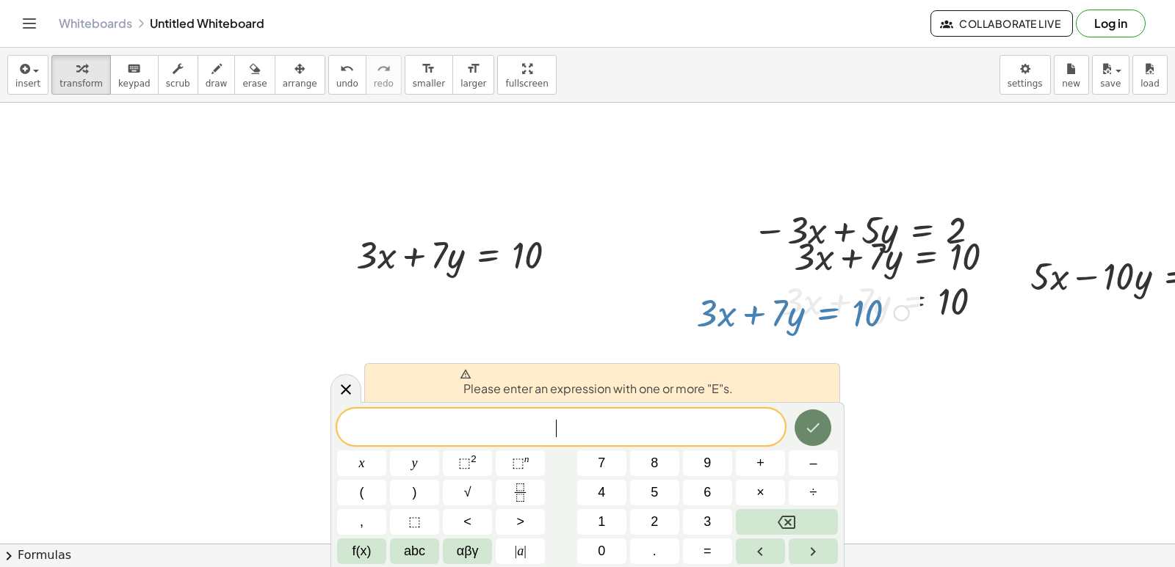
click at [816, 420] on icon "Done" at bounding box center [813, 428] width 18 height 18
drag, startPoint x: 879, startPoint y: 429, endPoint x: 935, endPoint y: 413, distance: 58.1
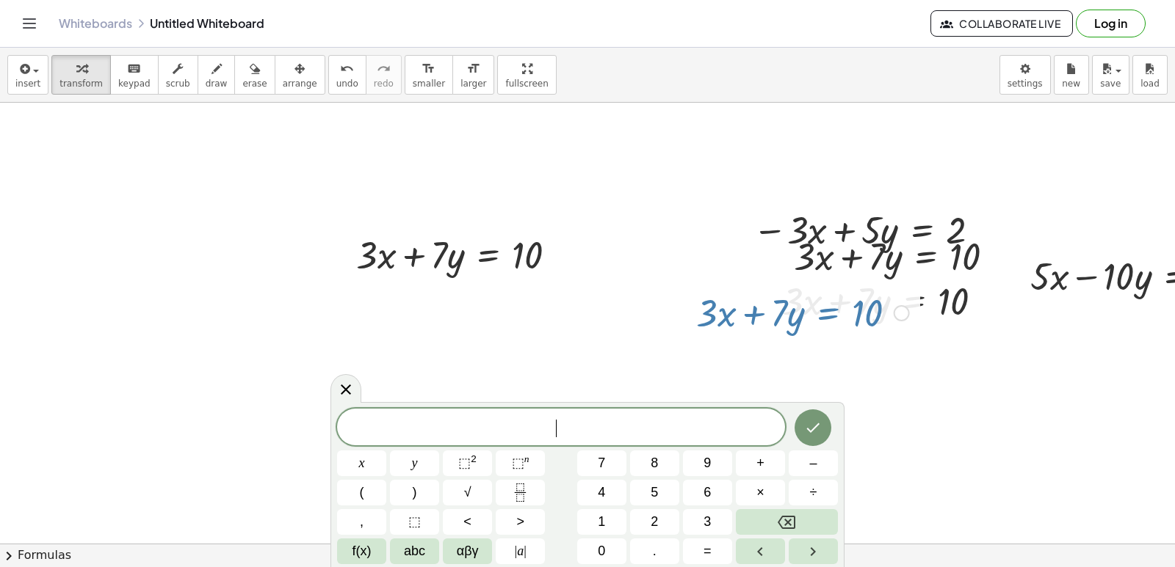
drag, startPoint x: 967, startPoint y: 397, endPoint x: 885, endPoint y: 408, distance: 83.0
drag, startPoint x: 903, startPoint y: 391, endPoint x: 939, endPoint y: 396, distance: 36.2
drag, startPoint x: 939, startPoint y: 396, endPoint x: 954, endPoint y: 369, distance: 30.2
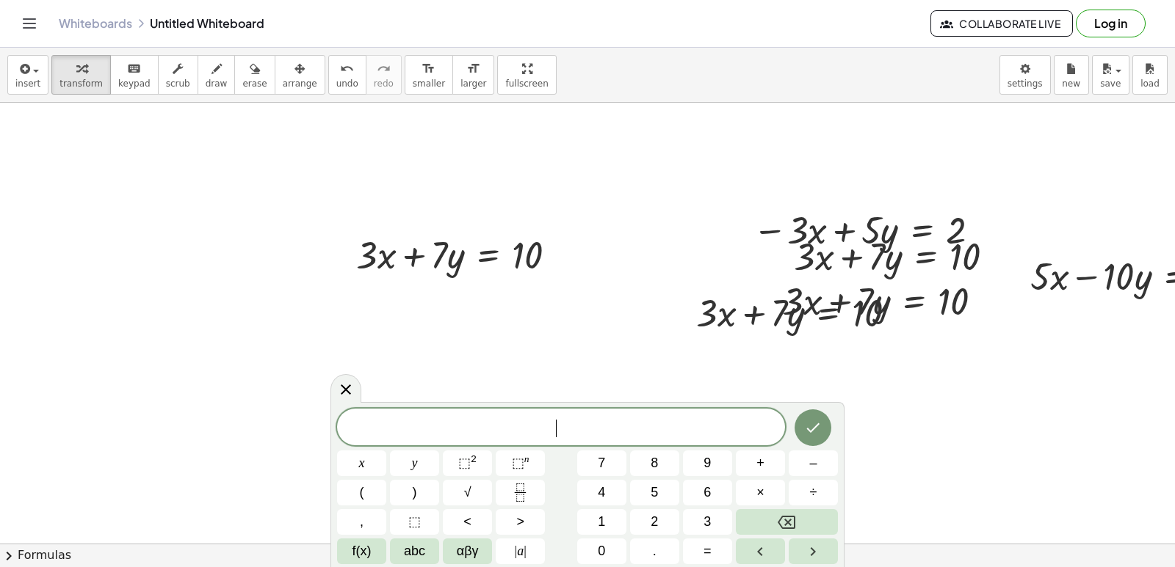
drag, startPoint x: 954, startPoint y: 369, endPoint x: 931, endPoint y: 359, distance: 25.0
drag, startPoint x: 931, startPoint y: 359, endPoint x: 619, endPoint y: 247, distance: 331.3
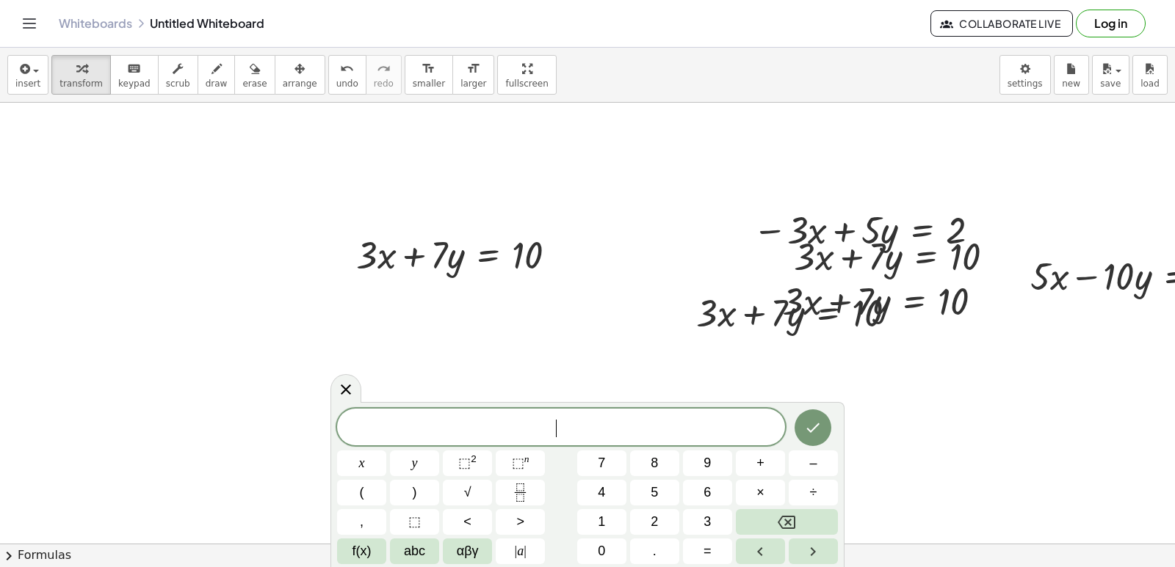
drag, startPoint x: 1072, startPoint y: 440, endPoint x: 954, endPoint y: 322, distance: 166.6
drag, startPoint x: 936, startPoint y: 316, endPoint x: 925, endPoint y: 280, distance: 36.9
click at [927, 316] on div at bounding box center [888, 300] width 228 height 50
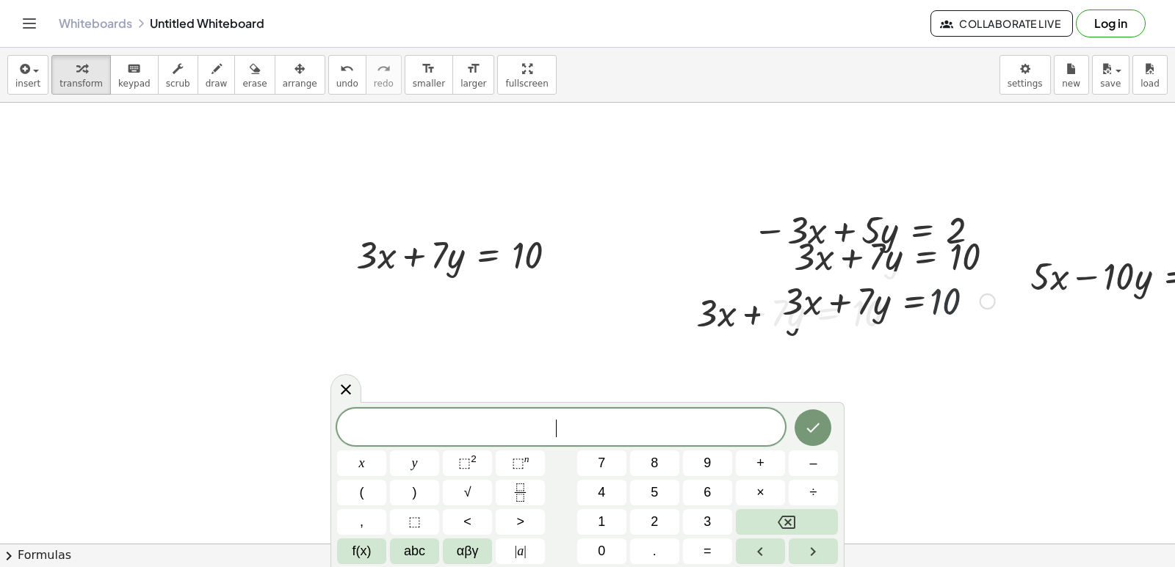
drag, startPoint x: 925, startPoint y: 280, endPoint x: 426, endPoint y: 117, distance: 525.1
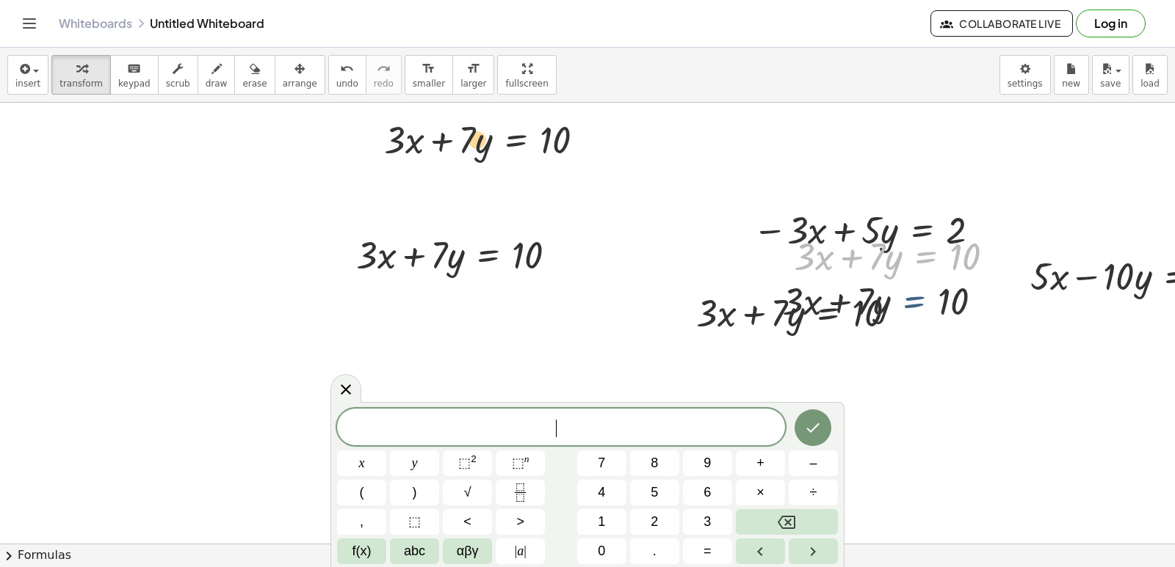
drag, startPoint x: 426, startPoint y: 117, endPoint x: 1139, endPoint y: 504, distance: 811.7
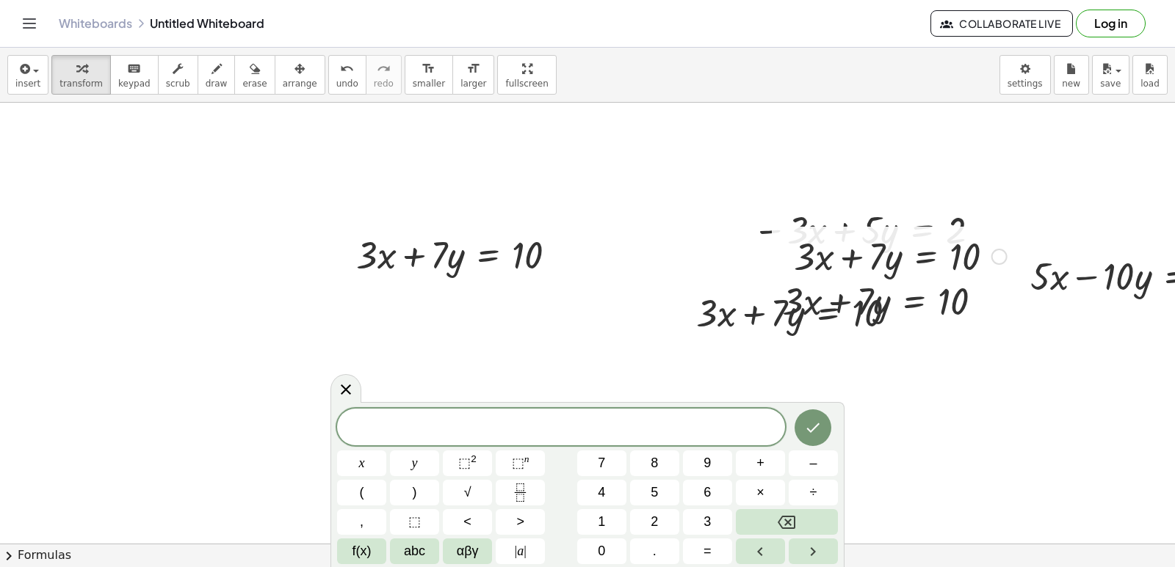
drag, startPoint x: 948, startPoint y: 370, endPoint x: 929, endPoint y: 293, distance: 79.4
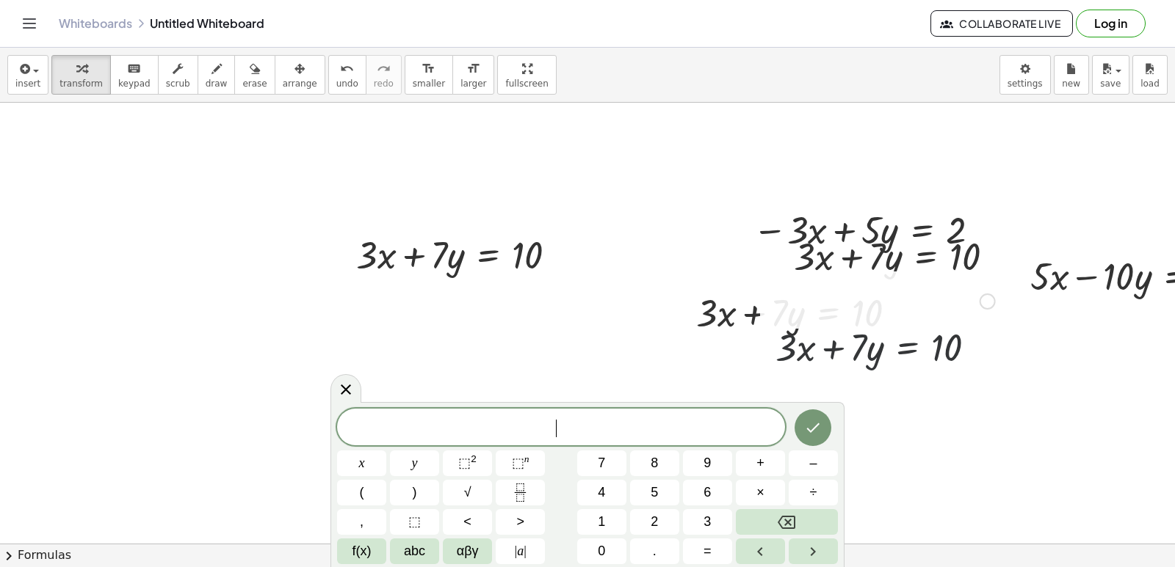
drag, startPoint x: 940, startPoint y: 362, endPoint x: 893, endPoint y: 95, distance: 270.5
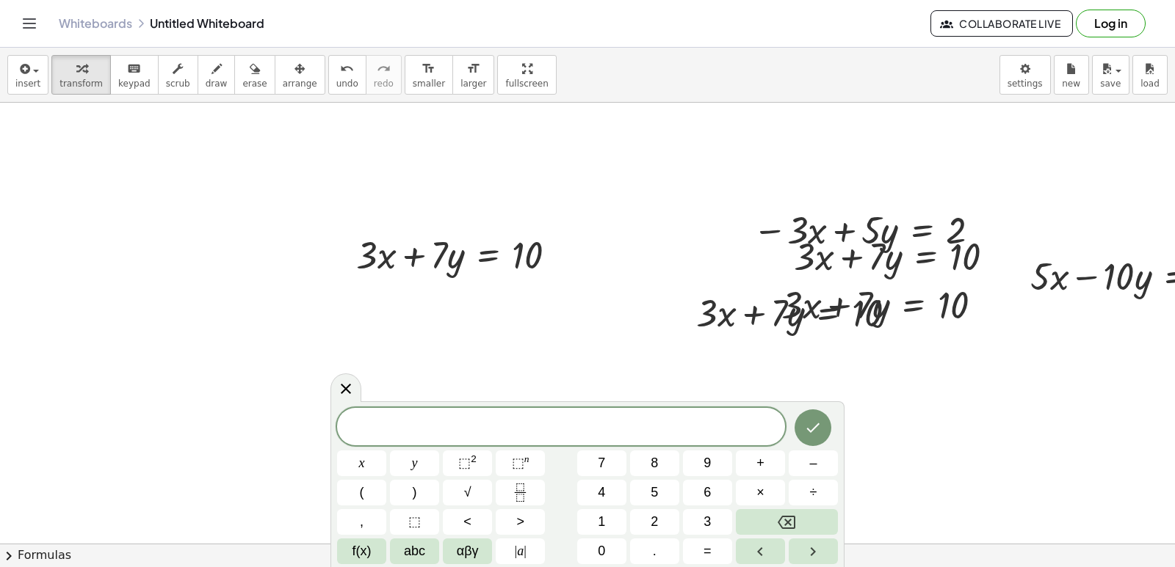
drag, startPoint x: 893, startPoint y: 95, endPoint x: 889, endPoint y: 110, distance: 15.3
click at [889, 110] on div "insert select one: Math Expression Function Text Youtube Video Graphing Geometr…" at bounding box center [587, 308] width 1175 height 520
drag, startPoint x: 891, startPoint y: 106, endPoint x: 879, endPoint y: 243, distance: 137.1
drag, startPoint x: 879, startPoint y: 234, endPoint x: 810, endPoint y: 257, distance: 72.7
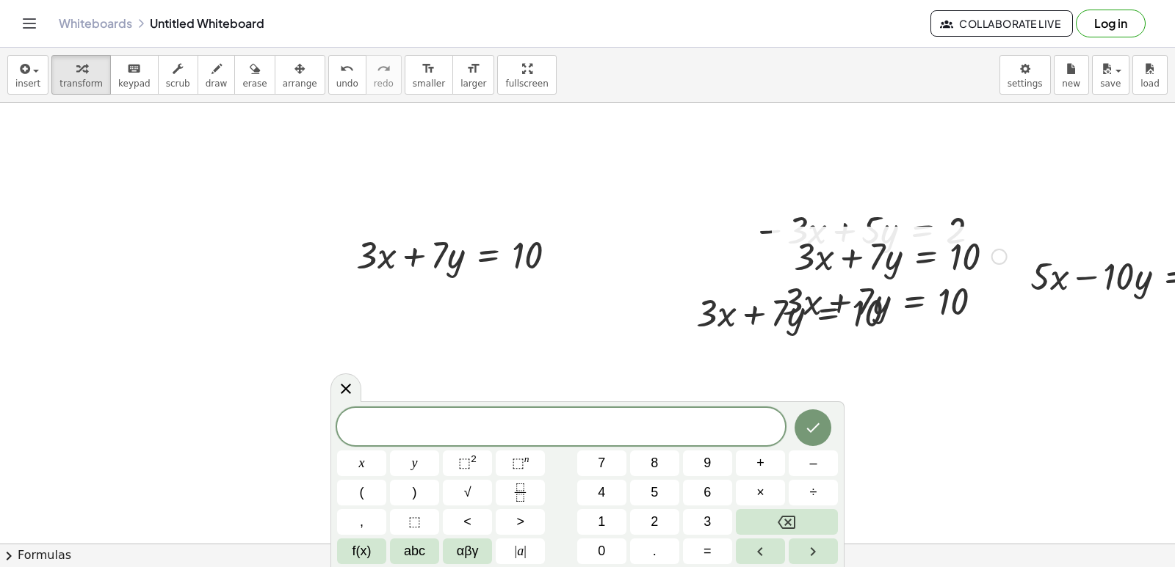
drag, startPoint x: 810, startPoint y: 257, endPoint x: 487, endPoint y: 75, distance: 370.1
click at [487, 75] on div "insert select one: Math Expression Function Text Youtube Video Graphing Geometr…" at bounding box center [587, 308] width 1175 height 520
click at [476, 136] on div "insert select one: Math Expression Function Text Youtube Video Graphing Geometr…" at bounding box center [587, 308] width 1175 height 520
drag, startPoint x: 495, startPoint y: 233, endPoint x: 606, endPoint y: 297, distance: 128.3
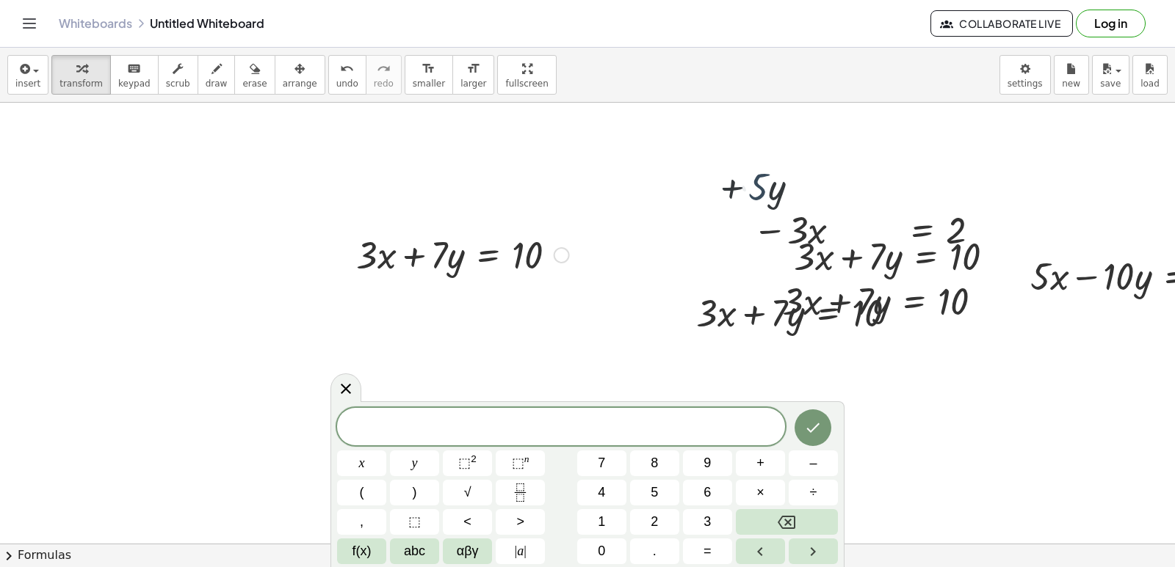
drag, startPoint x: 747, startPoint y: 349, endPoint x: 797, endPoint y: 322, distance: 57.1
drag, startPoint x: 816, startPoint y: 299, endPoint x: 449, endPoint y: 167, distance: 389.9
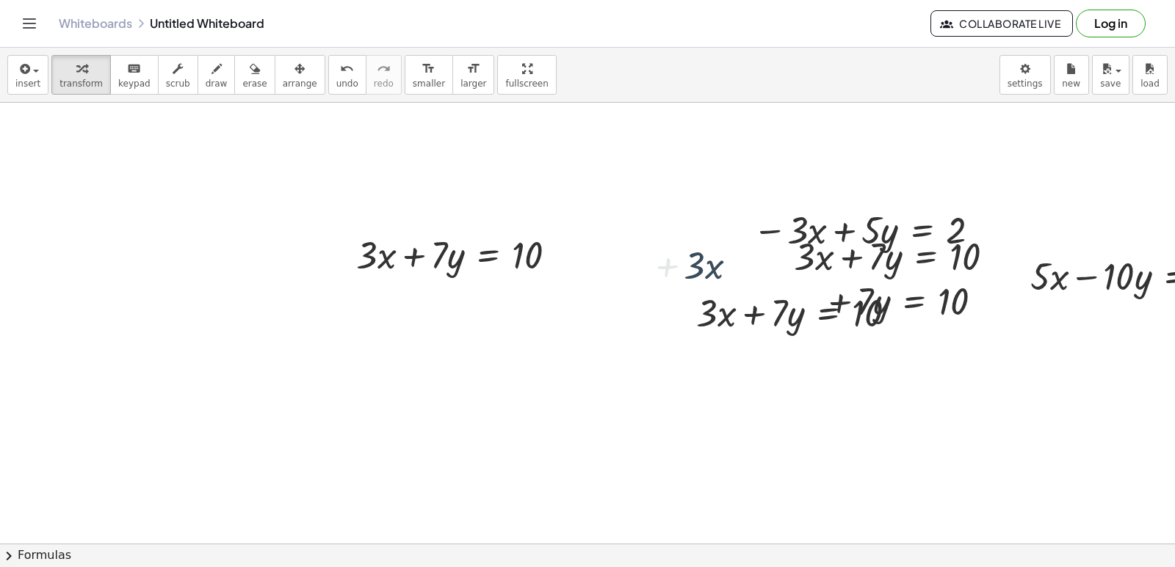
drag, startPoint x: 449, startPoint y: 174, endPoint x: 928, endPoint y: 478, distance: 567.0
drag, startPoint x: 1001, startPoint y: 455, endPoint x: 614, endPoint y: 266, distance: 429.8
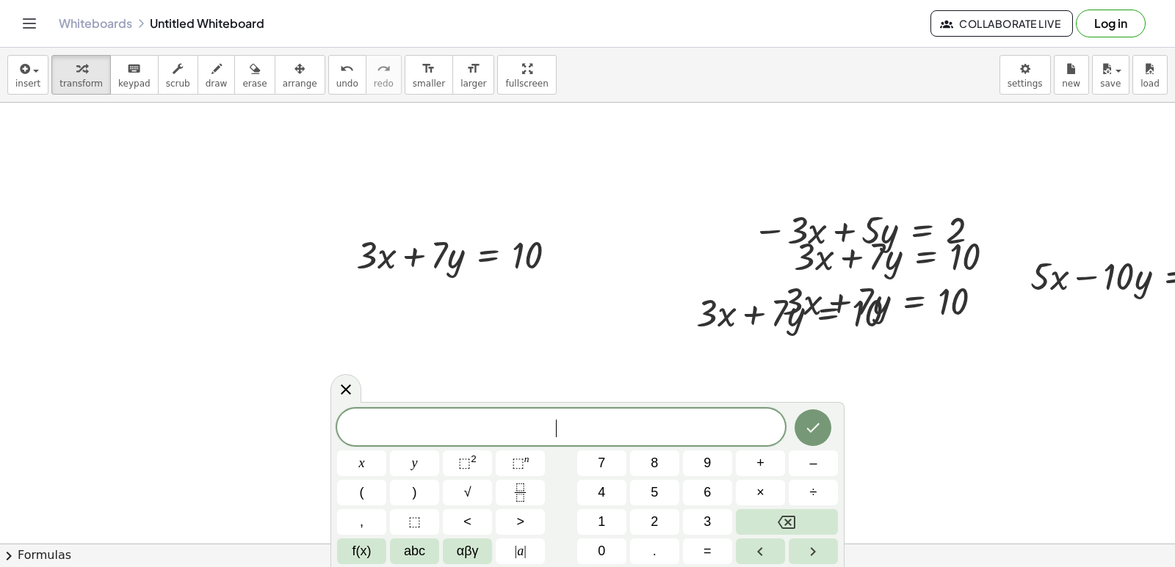
drag, startPoint x: 614, startPoint y: 266, endPoint x: 527, endPoint y: 249, distance: 89.1
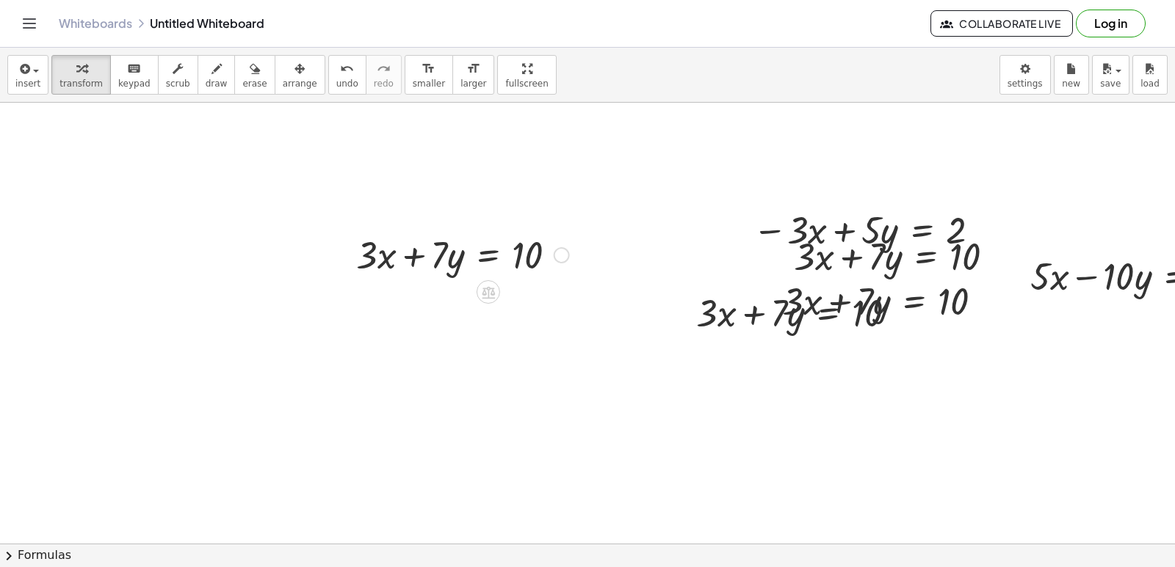
click at [517, 254] on div at bounding box center [463, 254] width 228 height 50
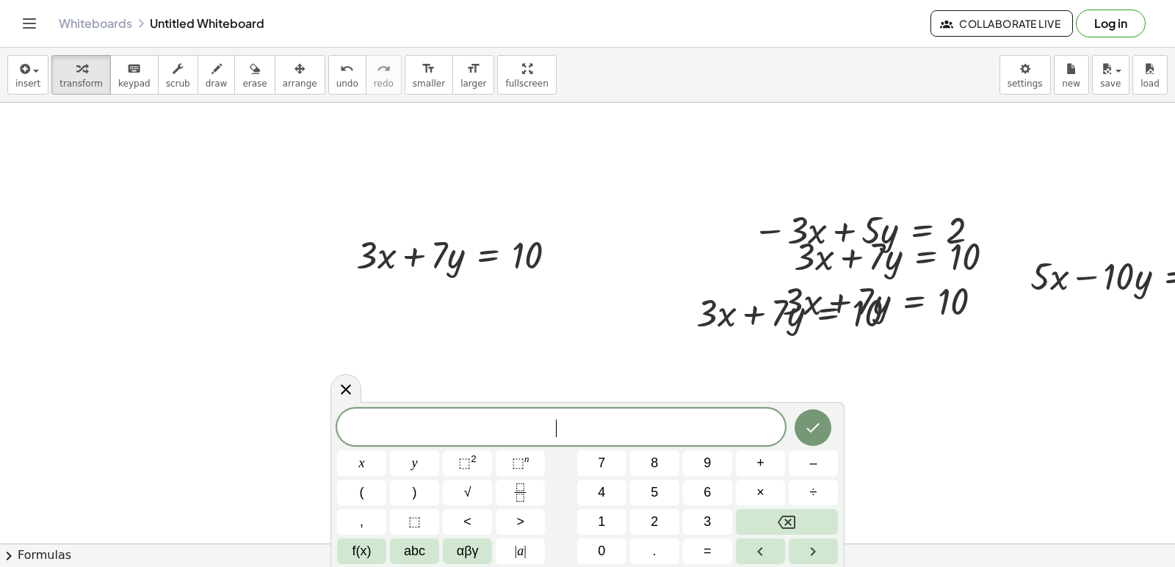
drag
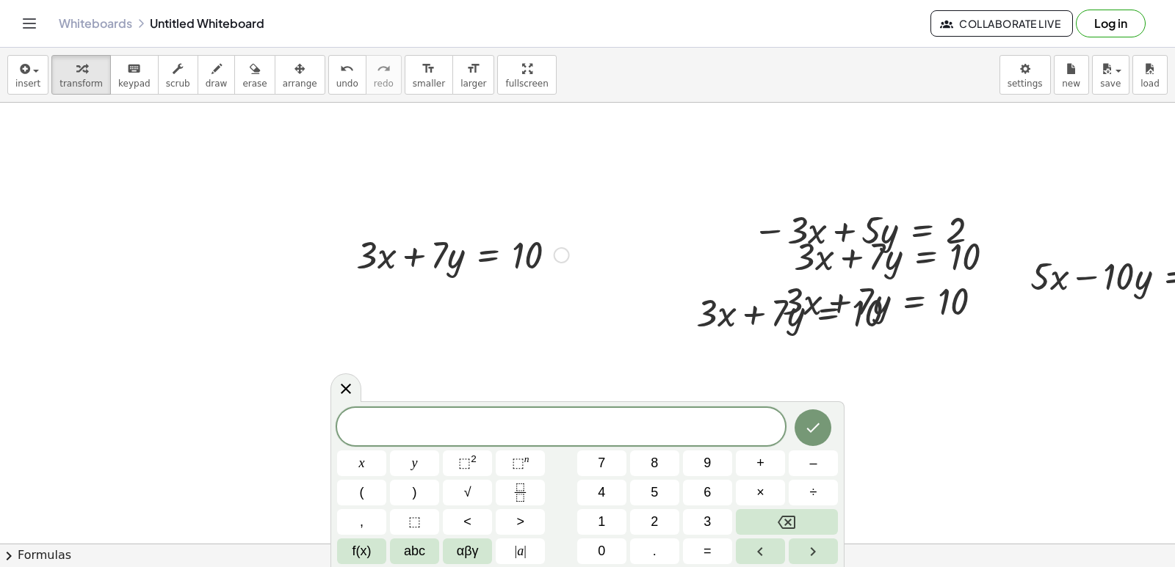
click at [485, 280] on div "+ · 3 · x + · 7 · y = 10" at bounding box center [457, 253] width 246 height 57
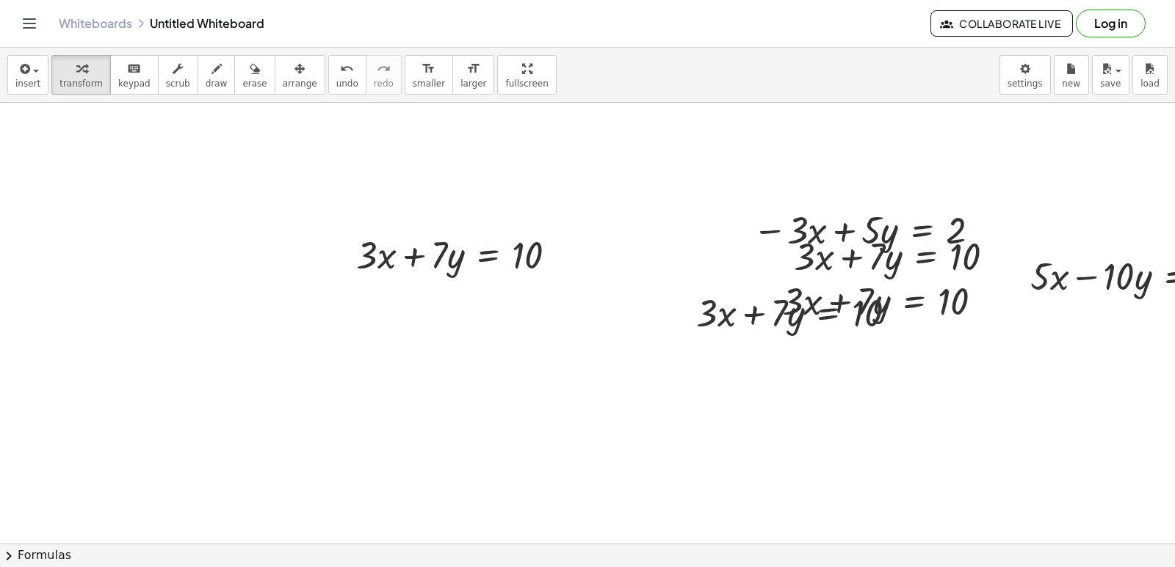
click at [521, 242] on div at bounding box center [463, 254] width 228 height 50
click at [489, 288] on icon at bounding box center [488, 292] width 13 height 12
drag, startPoint x: 523, startPoint y: 264, endPoint x: 521, endPoint y: 281, distance: 17.8
click at [523, 272] on div at bounding box center [463, 254] width 228 height 50
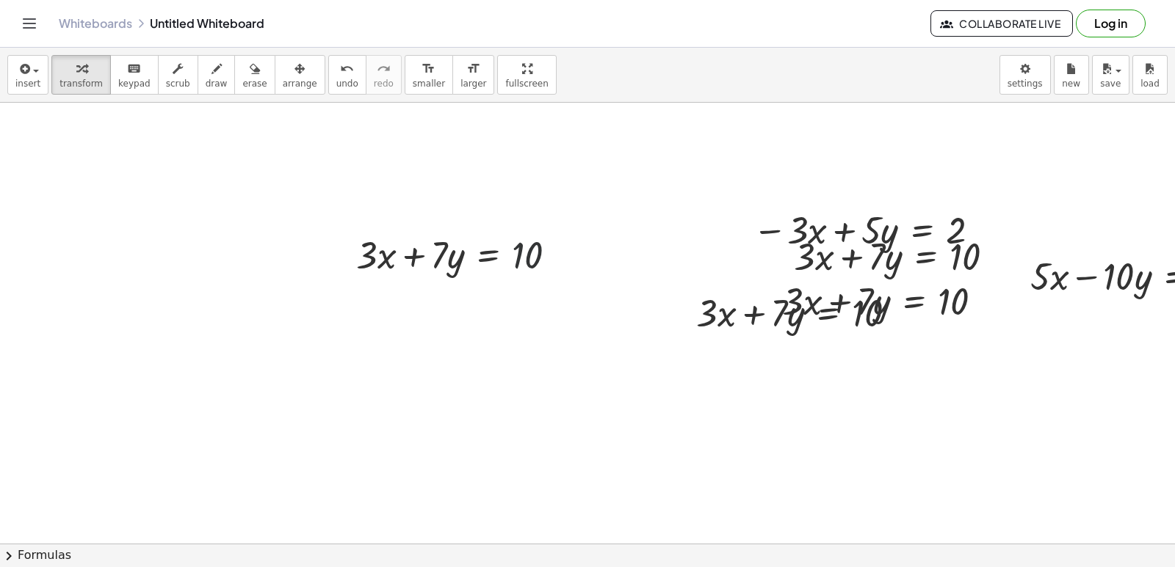
click at [507, 253] on div at bounding box center [463, 254] width 228 height 50
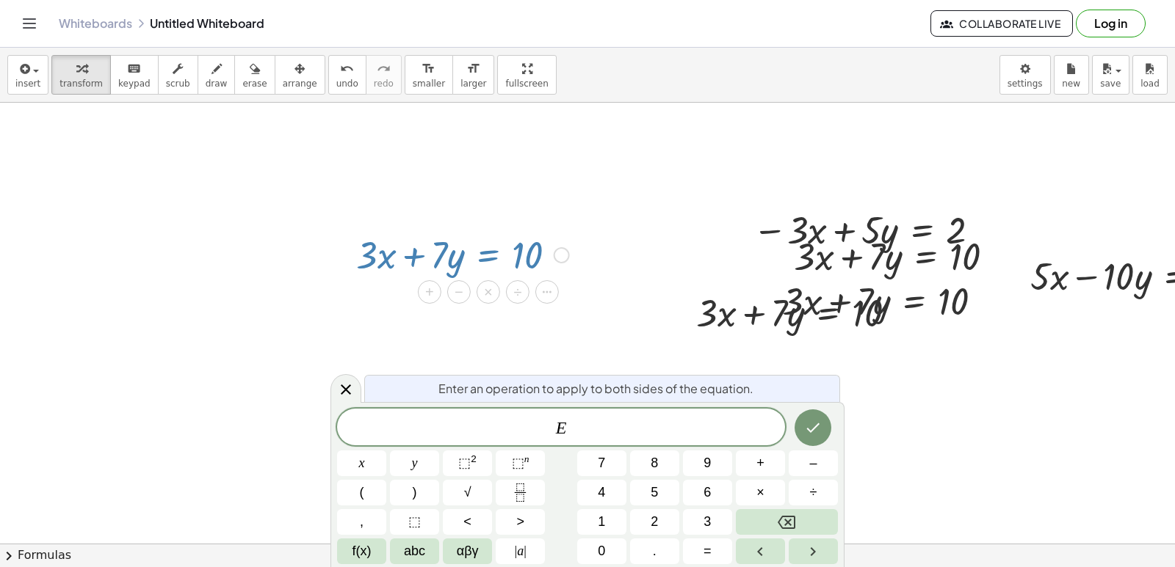
click at [532, 258] on div at bounding box center [463, 254] width 228 height 50
click at [483, 284] on div "×" at bounding box center [487, 291] width 23 height 23
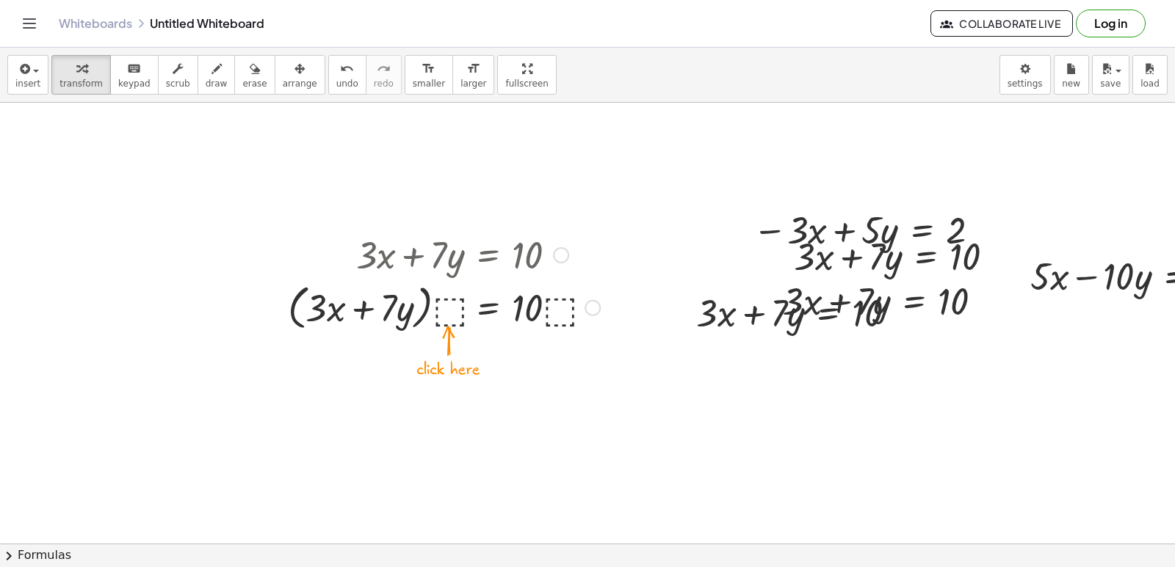
click at [440, 307] on div at bounding box center [443, 307] width 327 height 56
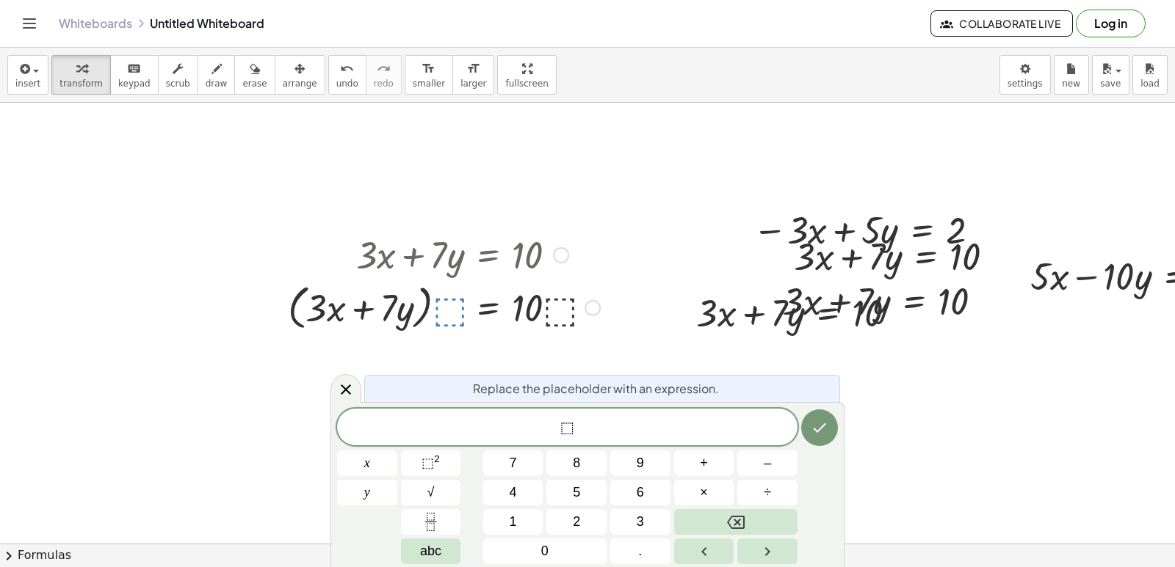
click at [559, 509] on div "⬚ x y 7 8 9 + – 4 5 6 × ÷ ⬚ 2 √ abc 1 2 3 0 ." at bounding box center [587, 487] width 501 height 156
click at [603, 504] on button "5" at bounding box center [576, 493] width 60 height 26
click at [569, 429] on span "⬚" at bounding box center [572, 429] width 14 height 18
click at [564, 497] on button "5" at bounding box center [576, 493] width 60 height 26
click at [827, 419] on button "Done" at bounding box center [819, 428] width 37 height 37
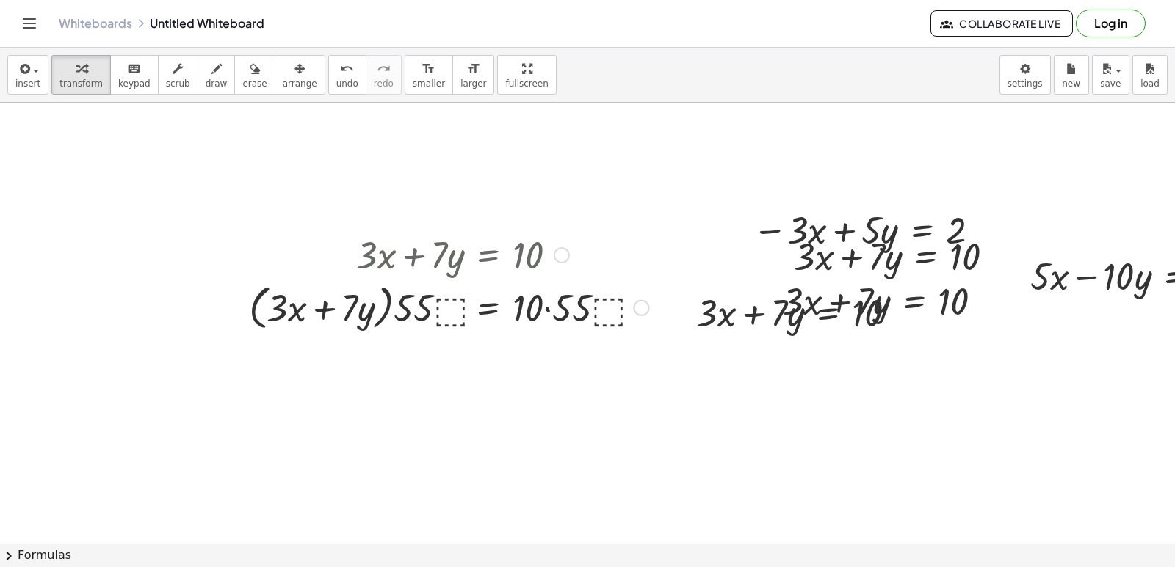
scroll to position [1771, 0]
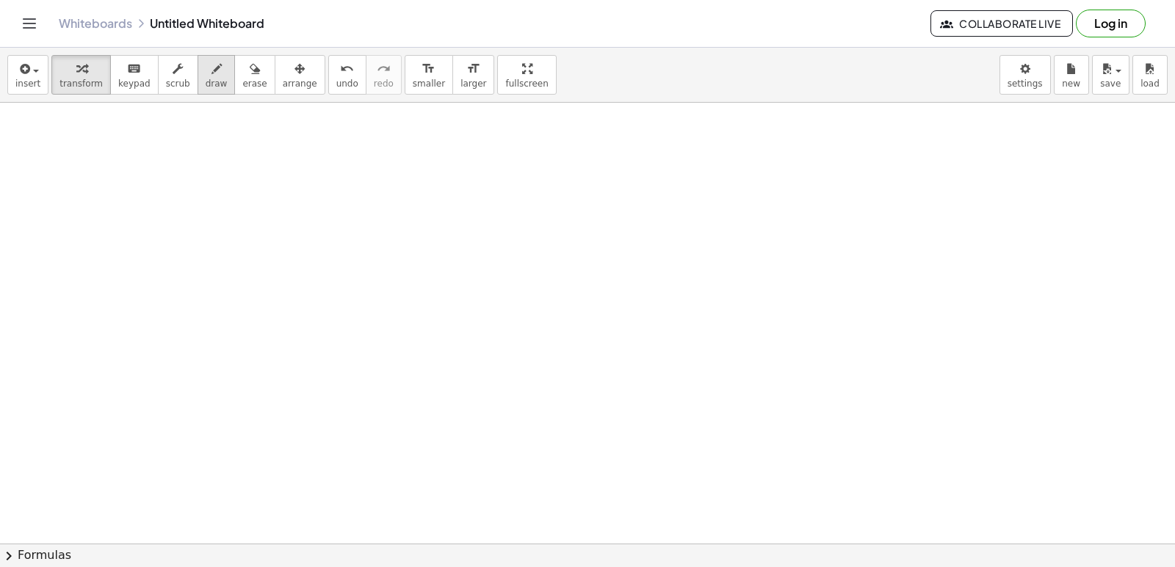
drag, startPoint x: 214, startPoint y: 65, endPoint x: 214, endPoint y: 86, distance: 20.6
click at [214, 69] on button "draw" at bounding box center [216, 75] width 38 height 40
drag, startPoint x: 203, startPoint y: 224, endPoint x: 266, endPoint y: 355, distance: 146.1
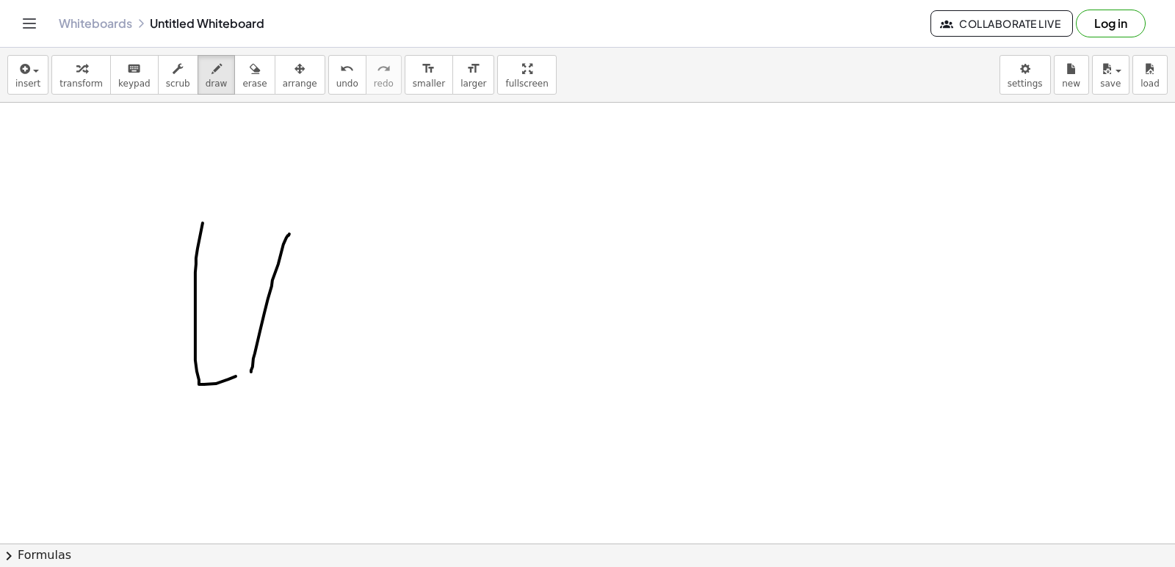
drag, startPoint x: 288, startPoint y: 236, endPoint x: 251, endPoint y: 373, distance: 141.6
drag, startPoint x: 192, startPoint y: 291, endPoint x: 262, endPoint y: 304, distance: 70.8
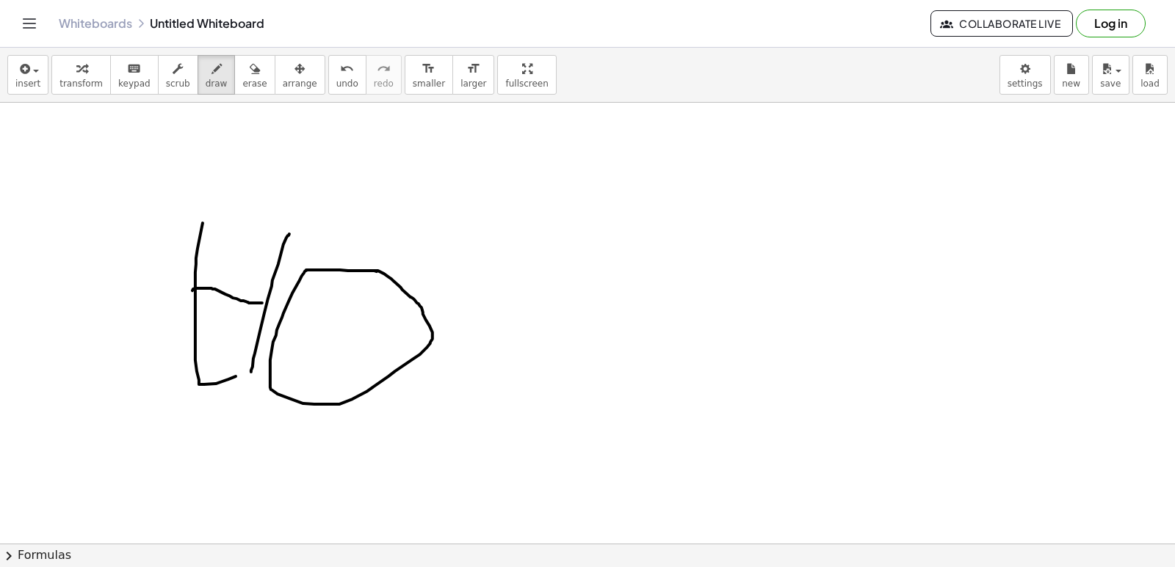
drag, startPoint x: 471, startPoint y: 264, endPoint x: 501, endPoint y: 381, distance: 120.4
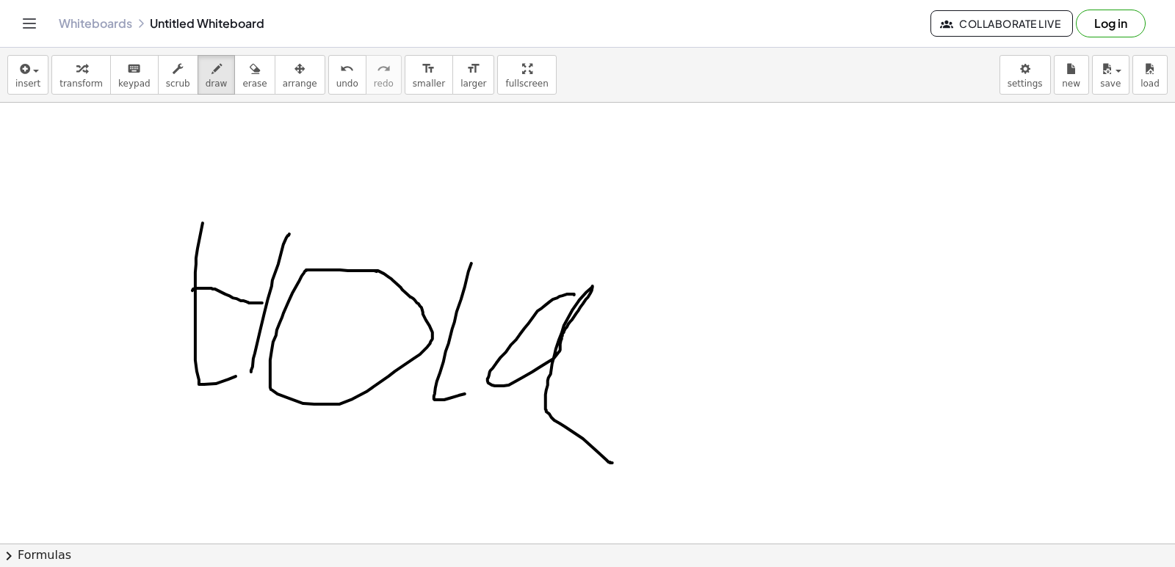
drag, startPoint x: 574, startPoint y: 296, endPoint x: 618, endPoint y: 464, distance: 173.8
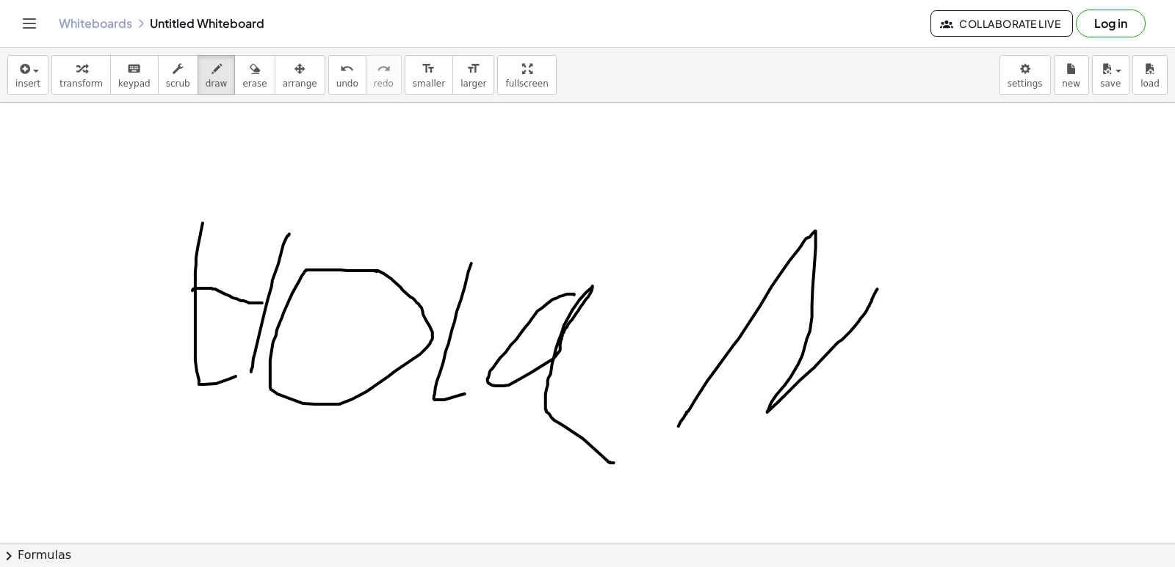
drag, startPoint x: 683, startPoint y: 420, endPoint x: 879, endPoint y: 283, distance: 239.5
drag, startPoint x: 861, startPoint y: 347, endPoint x: 901, endPoint y: 325, distance: 45.3
drag, startPoint x: 924, startPoint y: 291, endPoint x: 894, endPoint y: 307, distance: 33.8
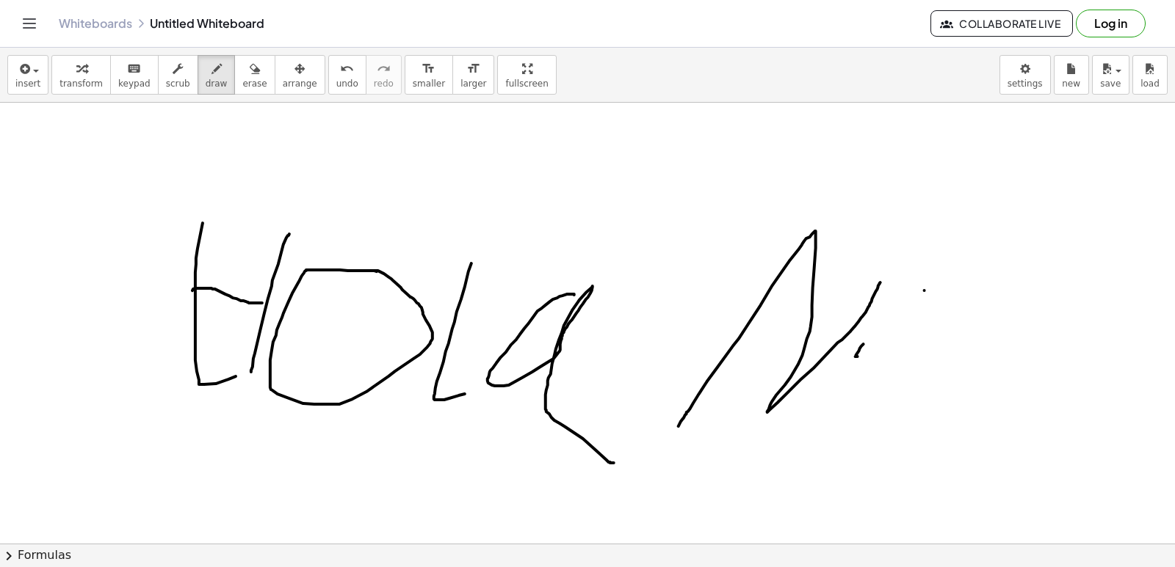
drag, startPoint x: 874, startPoint y: 347, endPoint x: 995, endPoint y: 277, distance: 139.8
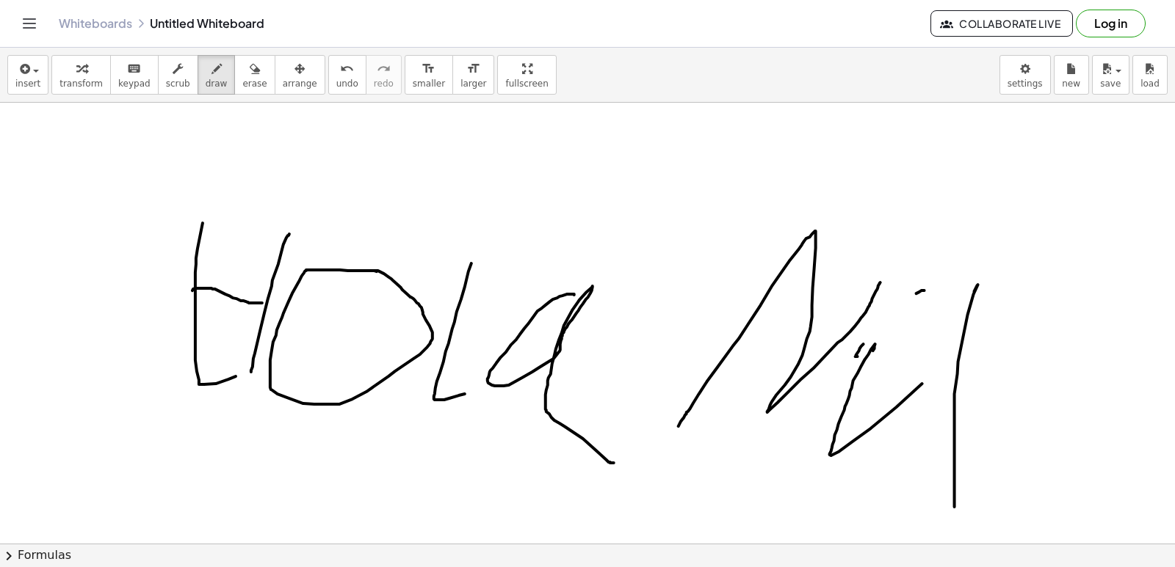
drag, startPoint x: 978, startPoint y: 286, endPoint x: 1014, endPoint y: 438, distance: 156.2
drag, startPoint x: 1071, startPoint y: 343, endPoint x: 1053, endPoint y: 320, distance: 28.8
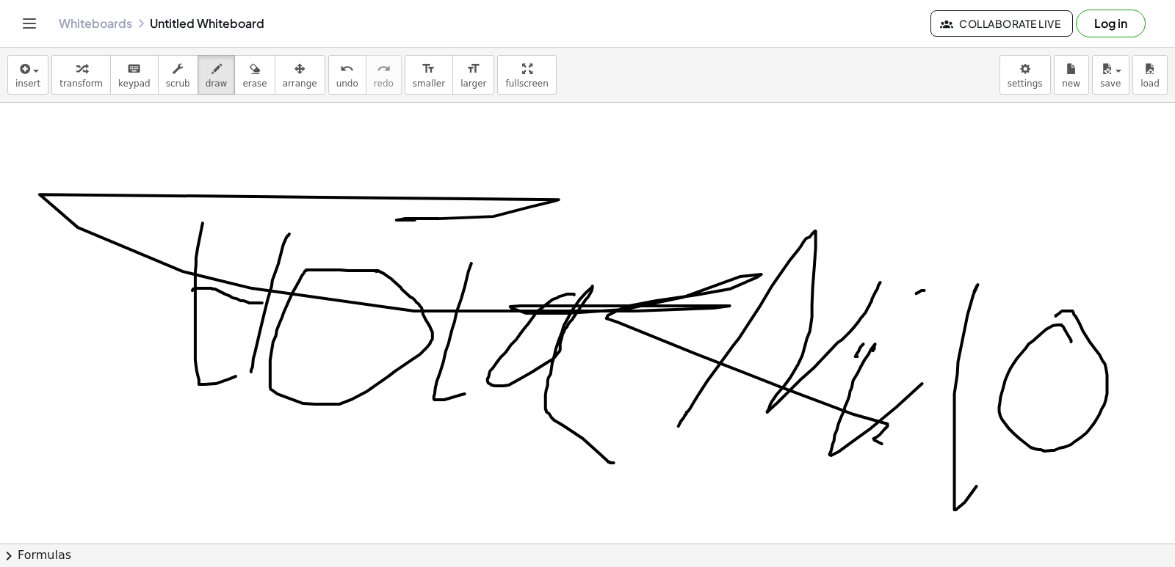
drag, startPoint x: 874, startPoint y: 440, endPoint x: 673, endPoint y: 117, distance: 380.1
click at [242, 83] on span "erase" at bounding box center [254, 84] width 24 height 10
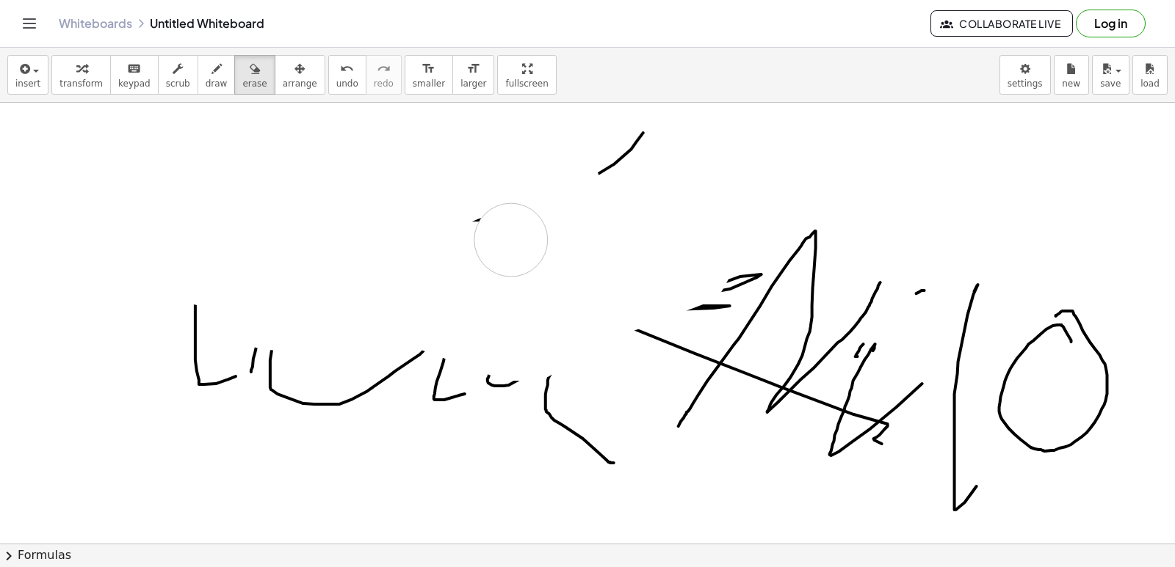
drag, startPoint x: 234, startPoint y: 182, endPoint x: 570, endPoint y: 190, distance: 336.3
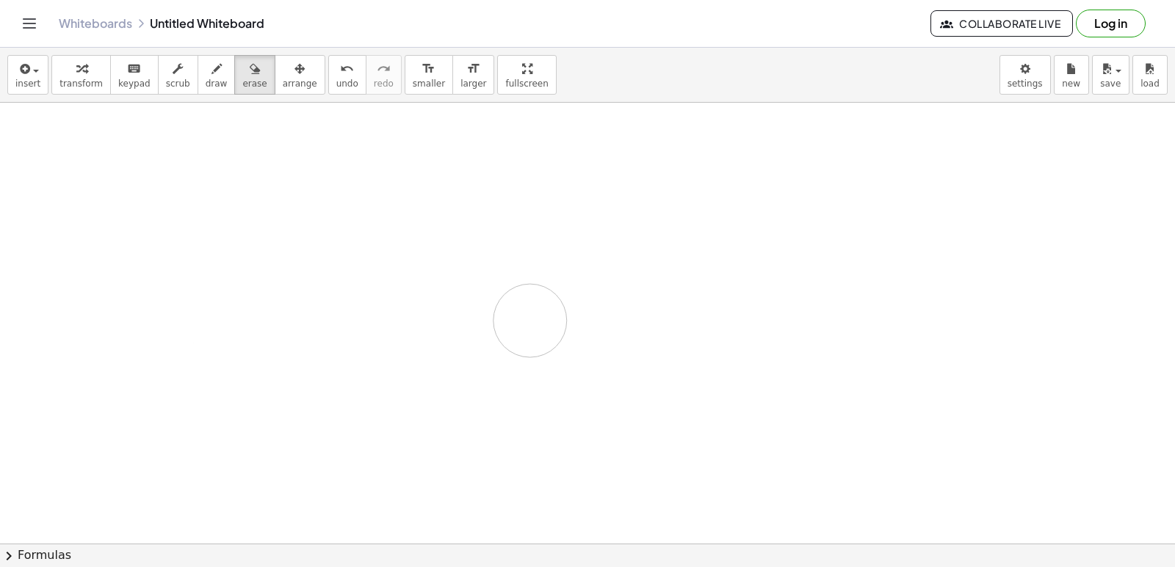
drag, startPoint x: 578, startPoint y: 182, endPoint x: 415, endPoint y: 220, distance: 167.4
click at [206, 76] on div "button" at bounding box center [217, 68] width 22 height 18
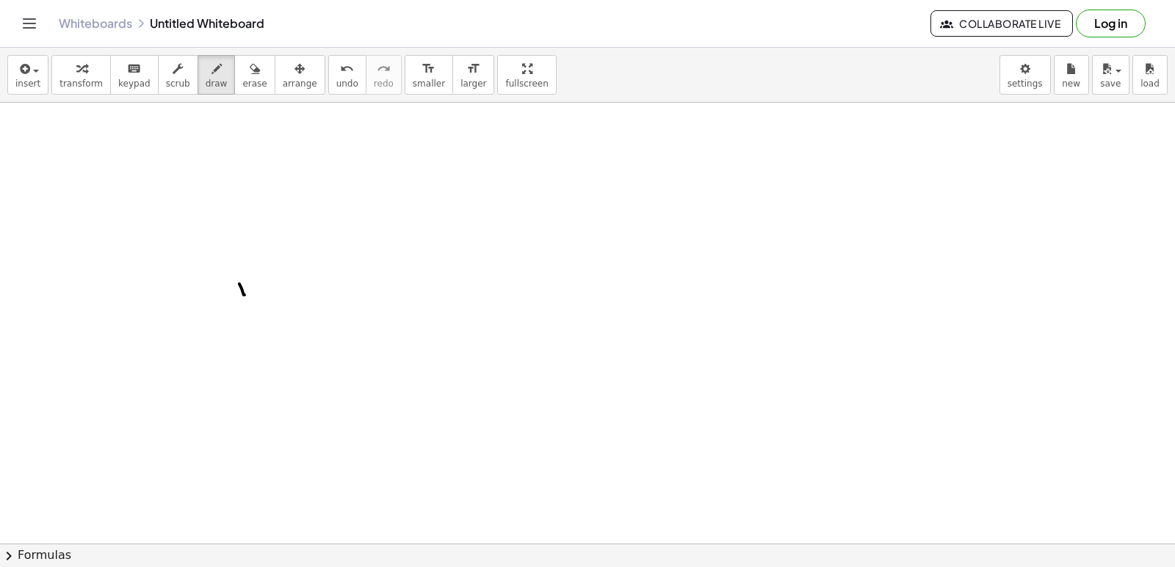
click at [452, 59] on button "format_size larger" at bounding box center [473, 75] width 42 height 40
drag, startPoint x: 396, startPoint y: 182, endPoint x: 558, endPoint y: 233, distance: 170.2
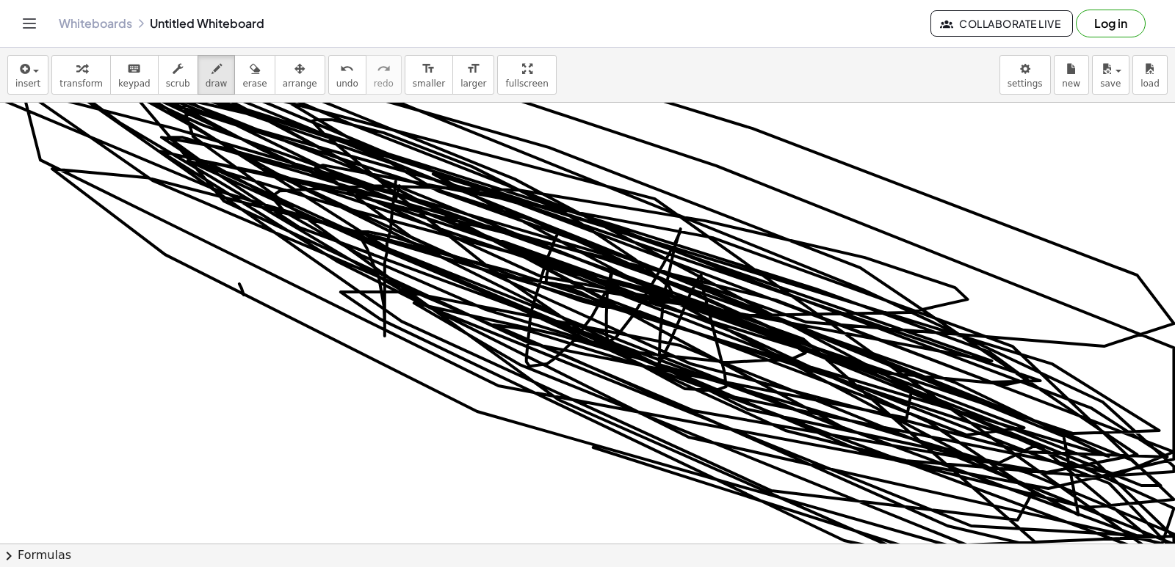
drag, startPoint x: 558, startPoint y: 233, endPoint x: 581, endPoint y: 263, distance: 37.1
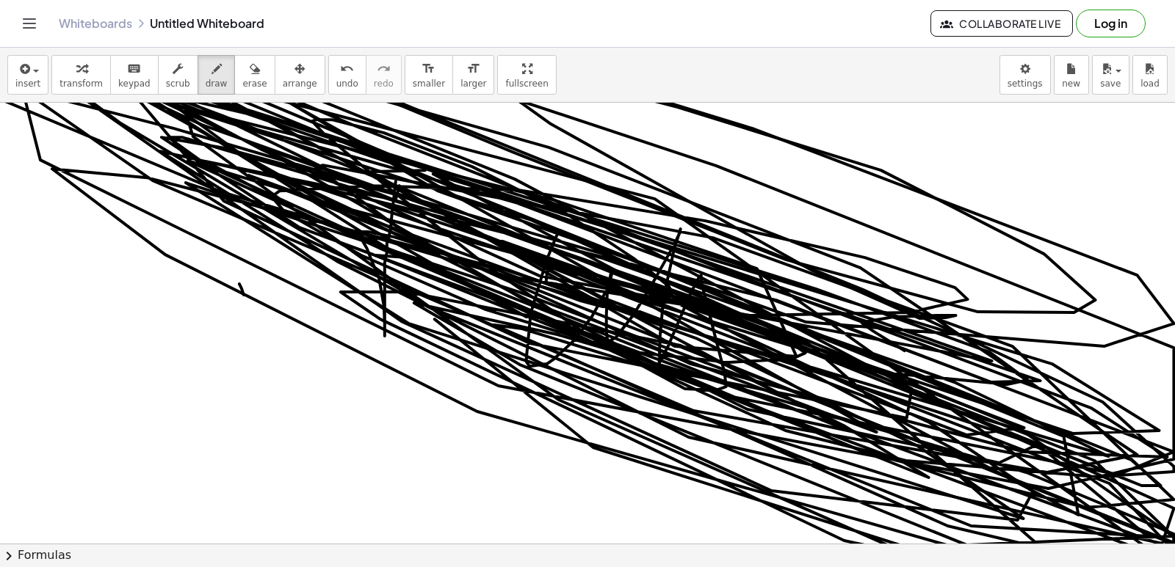
drag, startPoint x: 863, startPoint y: 324, endPoint x: 548, endPoint y: 255, distance: 321.7
click at [250, 68] on icon "button" at bounding box center [255, 69] width 10 height 18
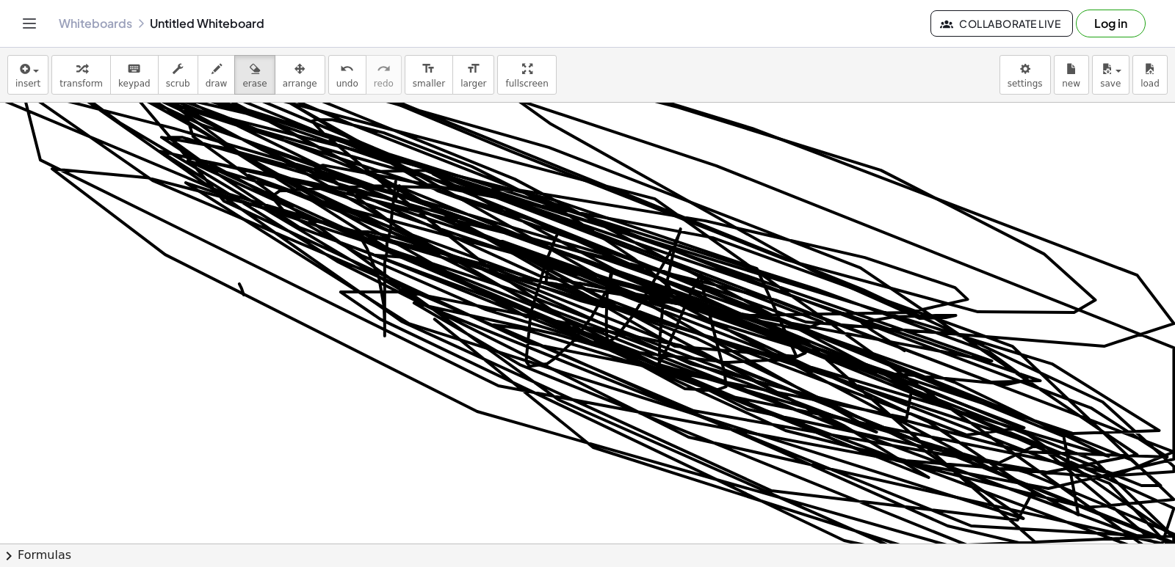
drag, startPoint x: 241, startPoint y: 141, endPoint x: 418, endPoint y: 228, distance: 197.0
click at [418, 228] on div "insert select one: Math Expression Function Text Youtube Video Graphing Geometr…" at bounding box center [587, 308] width 1175 height 520
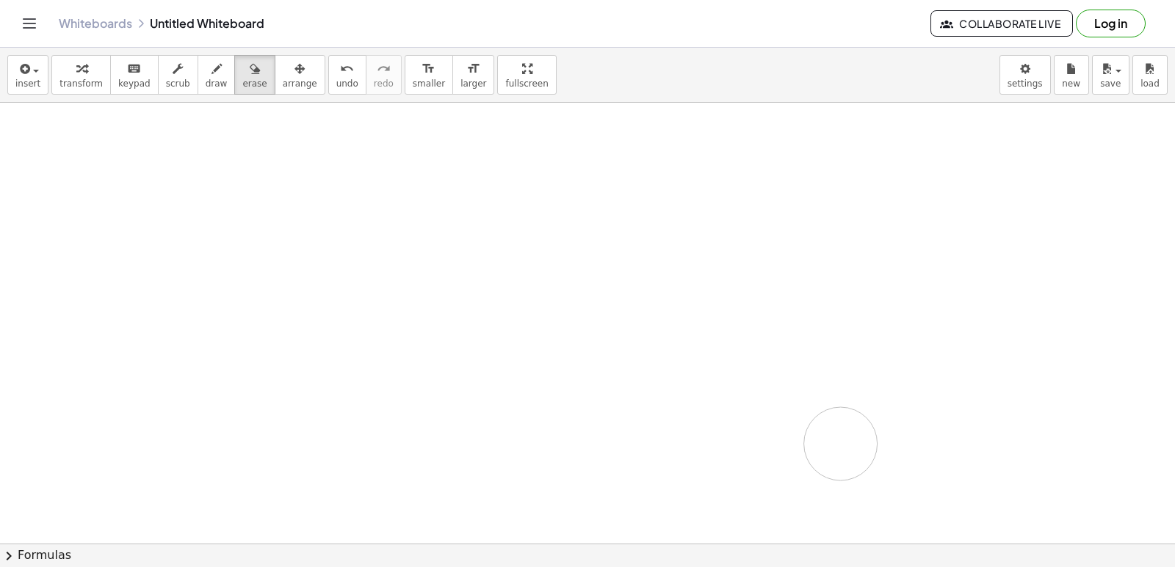
drag, startPoint x: 339, startPoint y: 170, endPoint x: 687, endPoint y: 373, distance: 402.6
drag, startPoint x: 851, startPoint y: 404, endPoint x: 527, endPoint y: 321, distance: 334.4
click at [206, 87] on span "draw" at bounding box center [217, 84] width 22 height 10
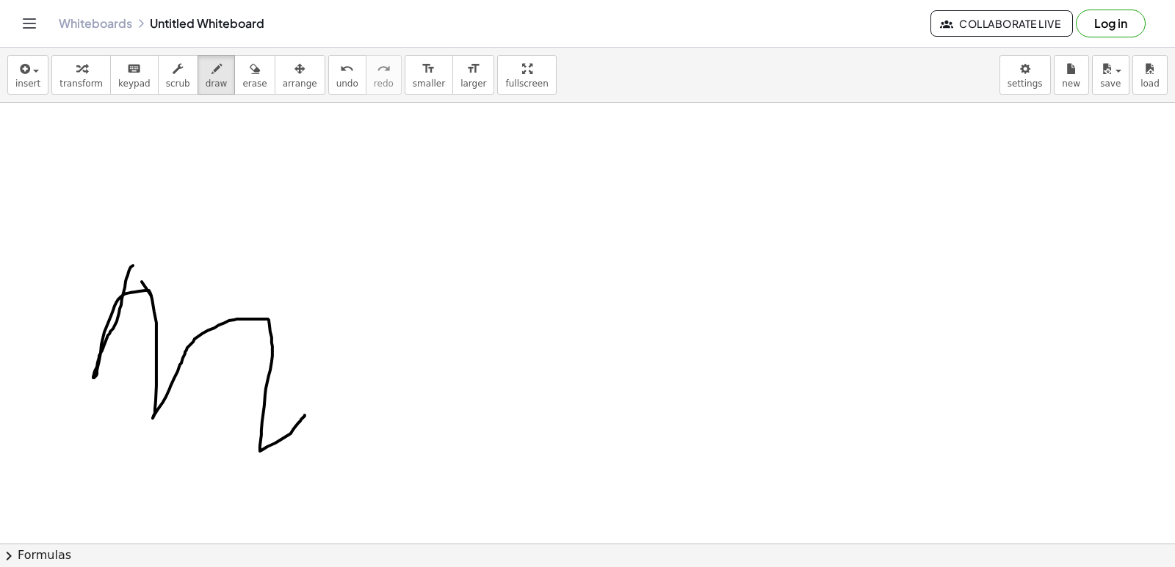
drag, startPoint x: 133, startPoint y: 266, endPoint x: 312, endPoint y: 409, distance: 228.8
drag, startPoint x: 229, startPoint y: 76, endPoint x: 150, endPoint y: 204, distance: 151.0
click at [150, 204] on div "insert select one: Math Expression Function Text Youtube Video Graphing Geometr…" at bounding box center [587, 308] width 1175 height 520
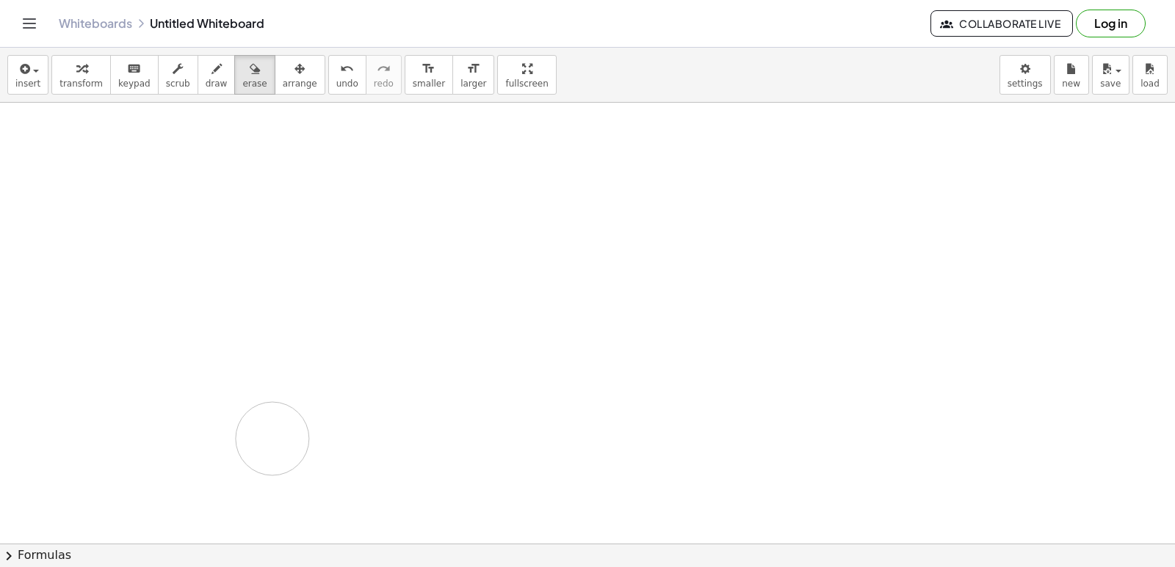
drag, startPoint x: 79, startPoint y: 366, endPoint x: 287, endPoint y: 354, distance: 208.8
click at [211, 66] on icon "button" at bounding box center [216, 69] width 10 height 18
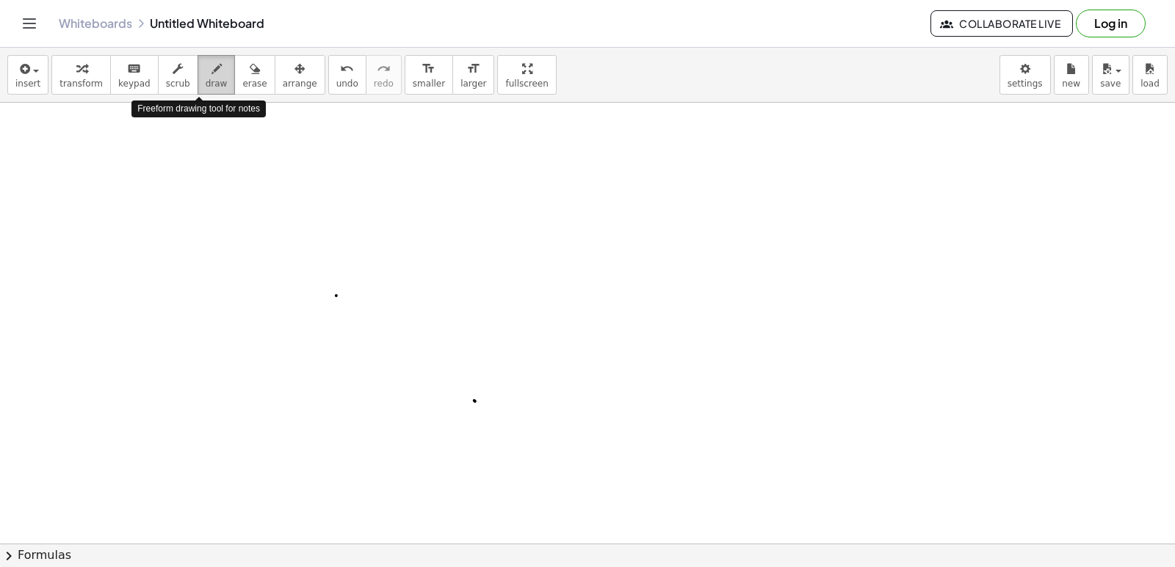
click at [206, 84] on span "draw" at bounding box center [217, 84] width 22 height 10
click at [84, 73] on div "button" at bounding box center [80, 68] width 43 height 18
drag, startPoint x: 414, startPoint y: 409, endPoint x: 410, endPoint y: 420, distance: 11.9
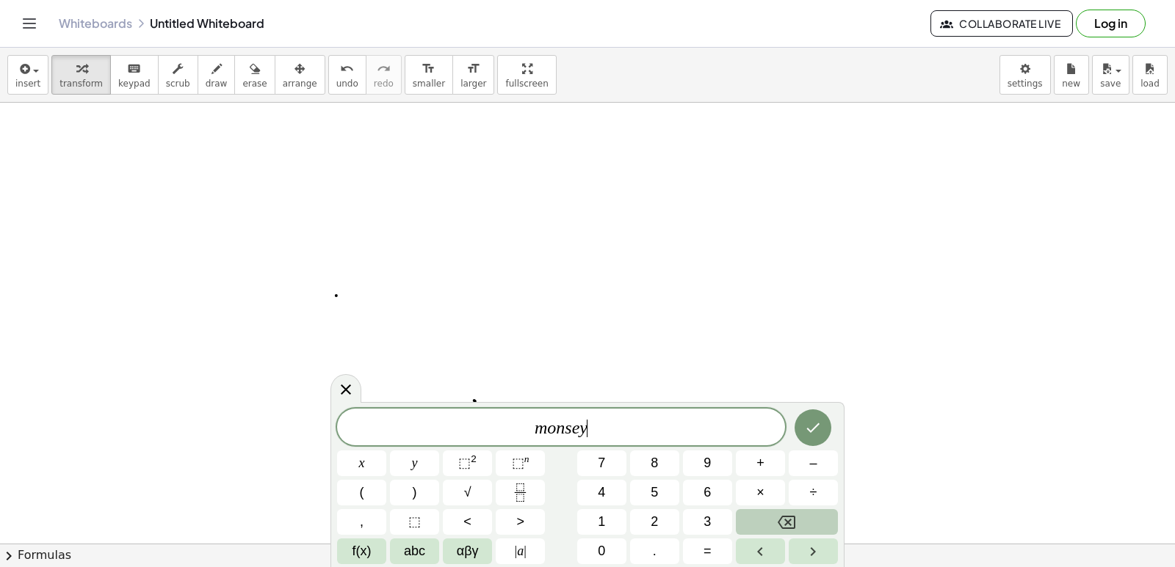
click at [795, 514] on icon "Backspace" at bounding box center [786, 523] width 18 height 18
click at [810, 421] on icon "Done" at bounding box center [813, 428] width 18 height 18
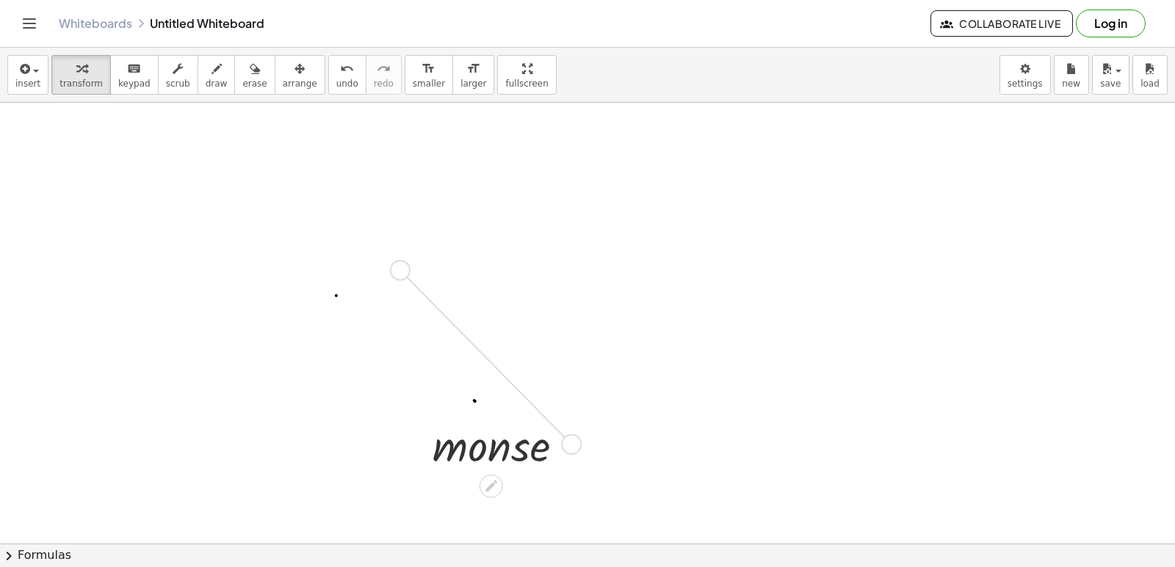
drag, startPoint x: 567, startPoint y: 444, endPoint x: 393, endPoint y: 267, distance: 248.1
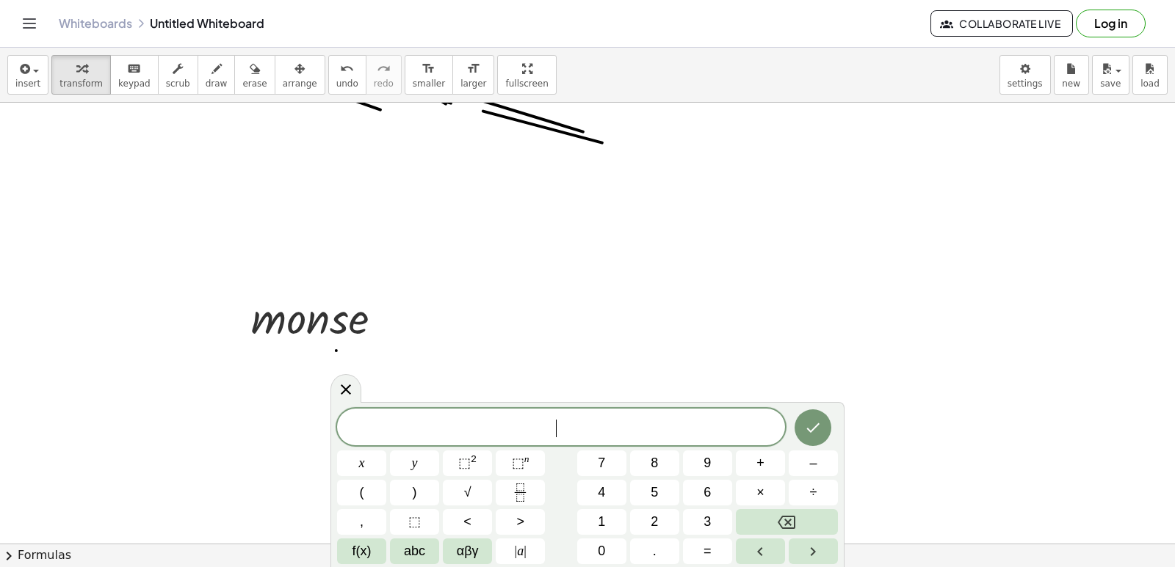
scroll to position [1697, 0]
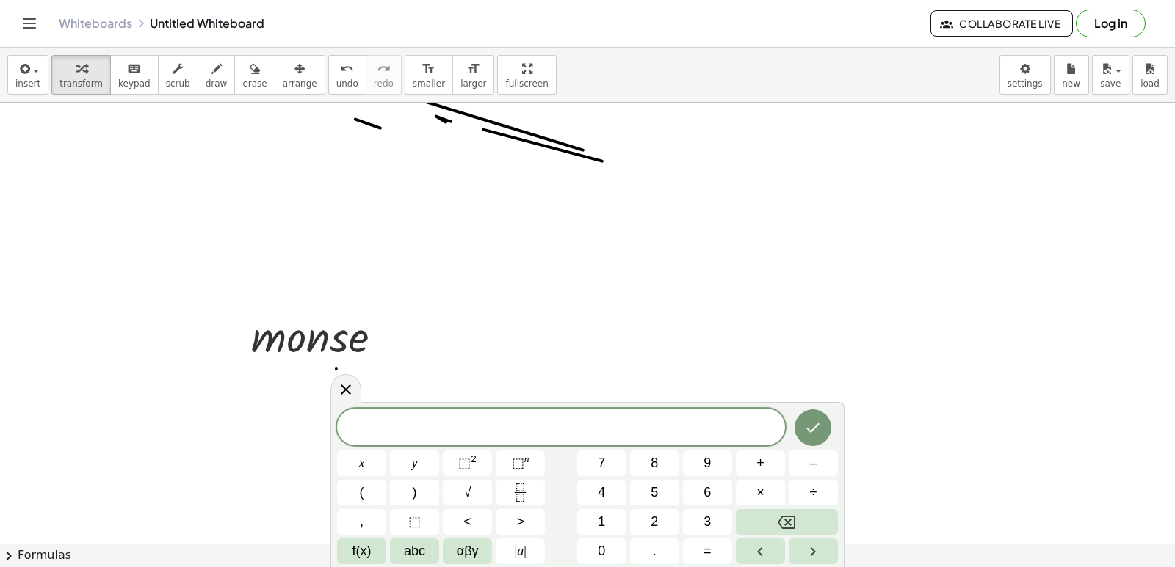
drag, startPoint x: 241, startPoint y: 84, endPoint x: 306, endPoint y: 98, distance: 67.0
click at [250, 87] on button "erase" at bounding box center [254, 75] width 40 height 40
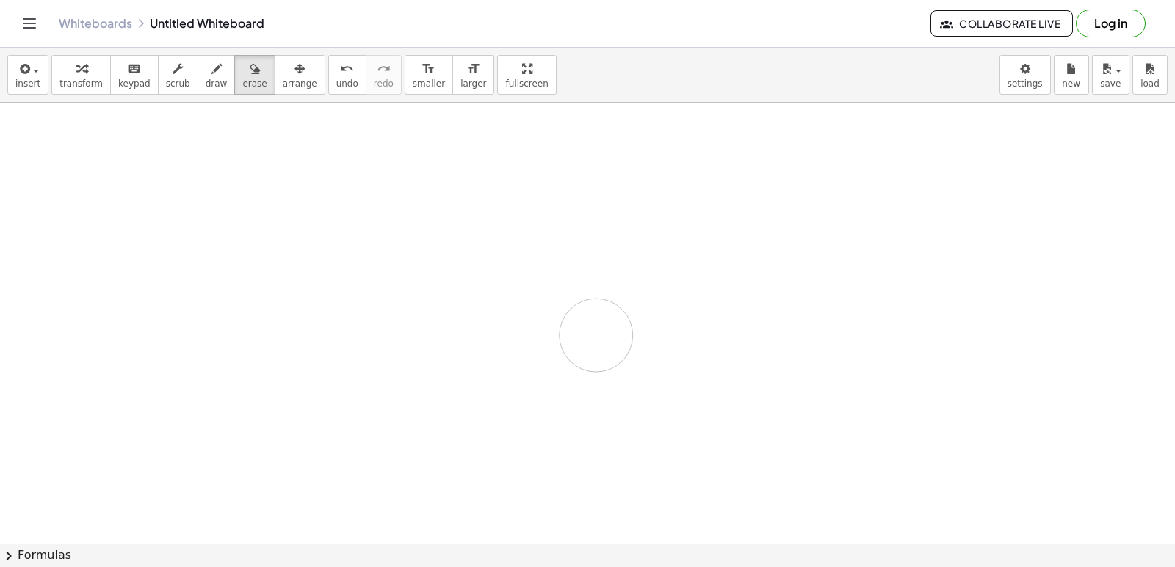
drag, startPoint x: 360, startPoint y: 122, endPoint x: 473, endPoint y: 262, distance: 179.7
click at [0, 544] on button "chevron_right Formulas" at bounding box center [587, 555] width 1175 height 23
drag, startPoint x: 219, startPoint y: 331, endPoint x: 946, endPoint y: 454, distance: 737.9
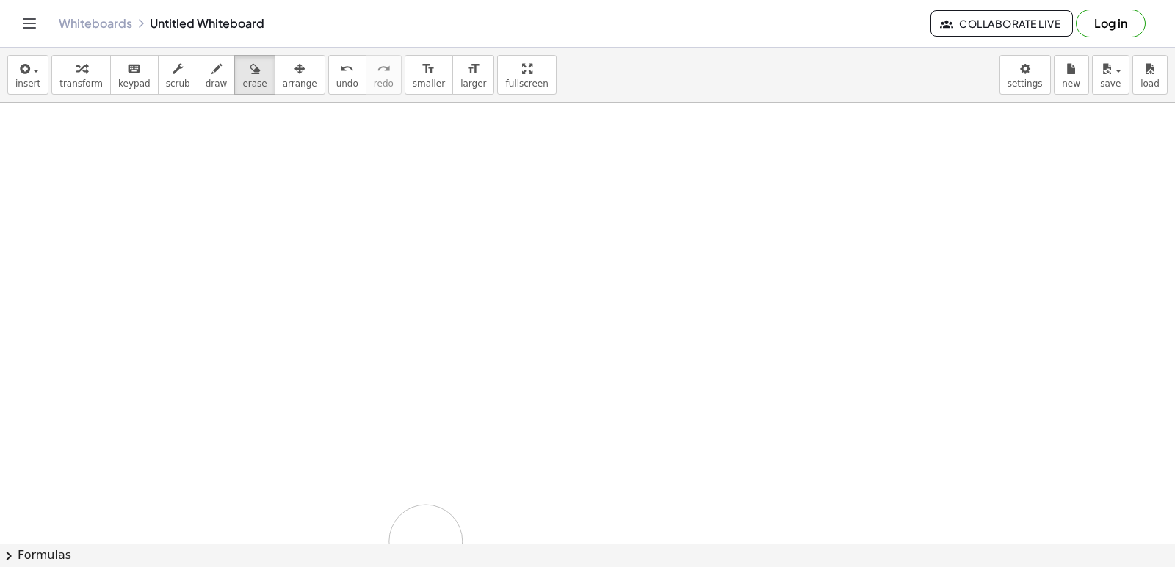
drag, startPoint x: 228, startPoint y: 359, endPoint x: 536, endPoint y: 426, distance: 315.5
drag, startPoint x: 283, startPoint y: 337, endPoint x: 1174, endPoint y: 367, distance: 891.7
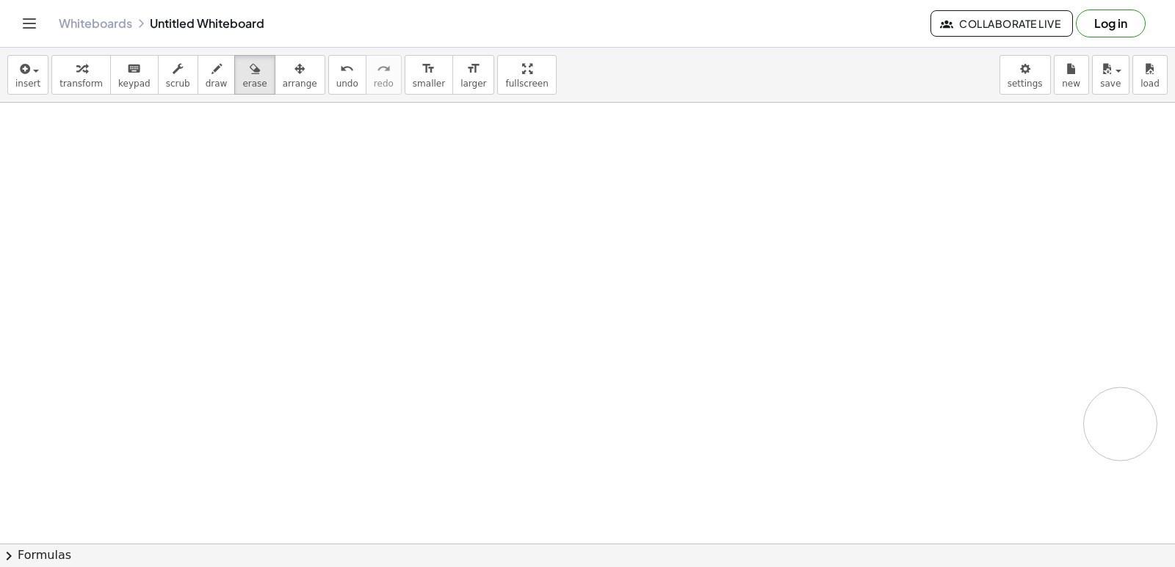
click at [1174, 367] on div "+ · 3 · x − 2 = 10 · 3 · x = + 10 + 2 · 3 · x = 12 x = · 12 · 3 x = 4 + · 8 · y…" at bounding box center [587, 323] width 1175 height 441
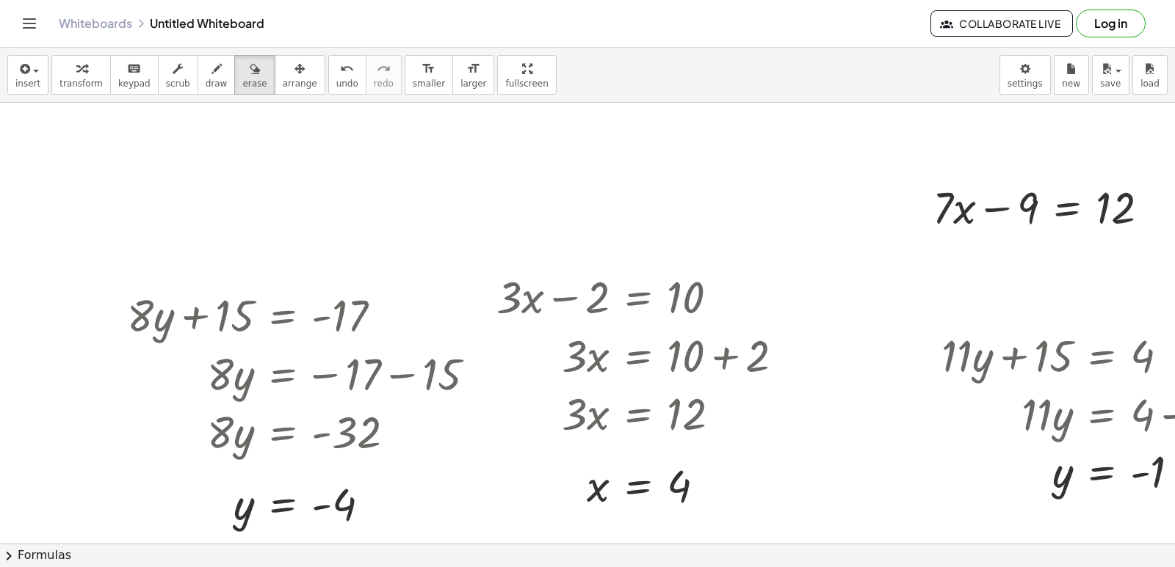
scroll to position [0, 0]
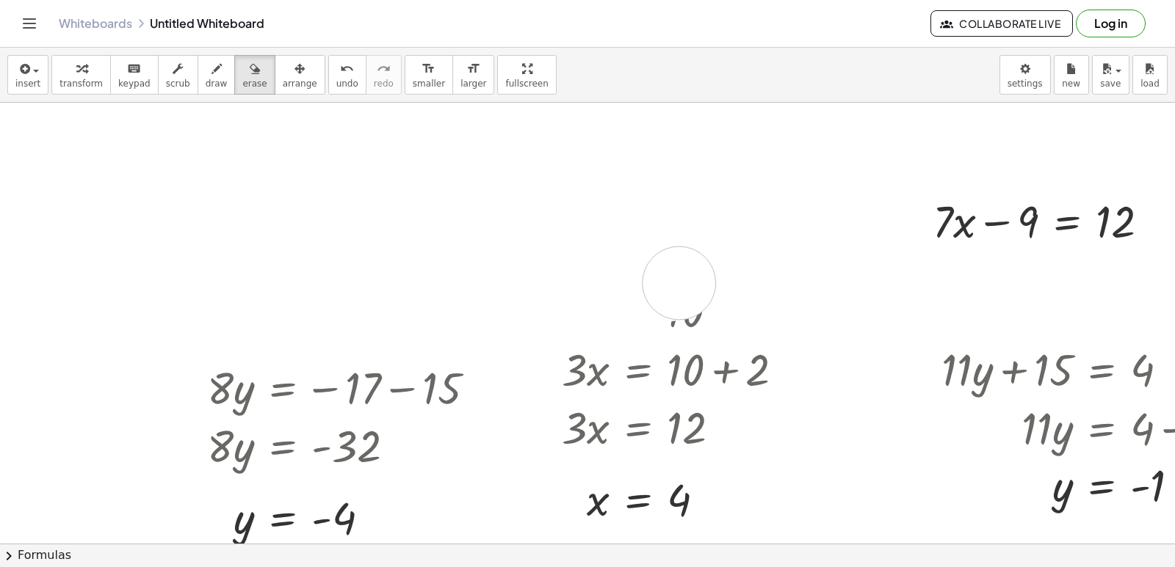
drag, startPoint x: 138, startPoint y: 314, endPoint x: 678, endPoint y: 282, distance: 541.3
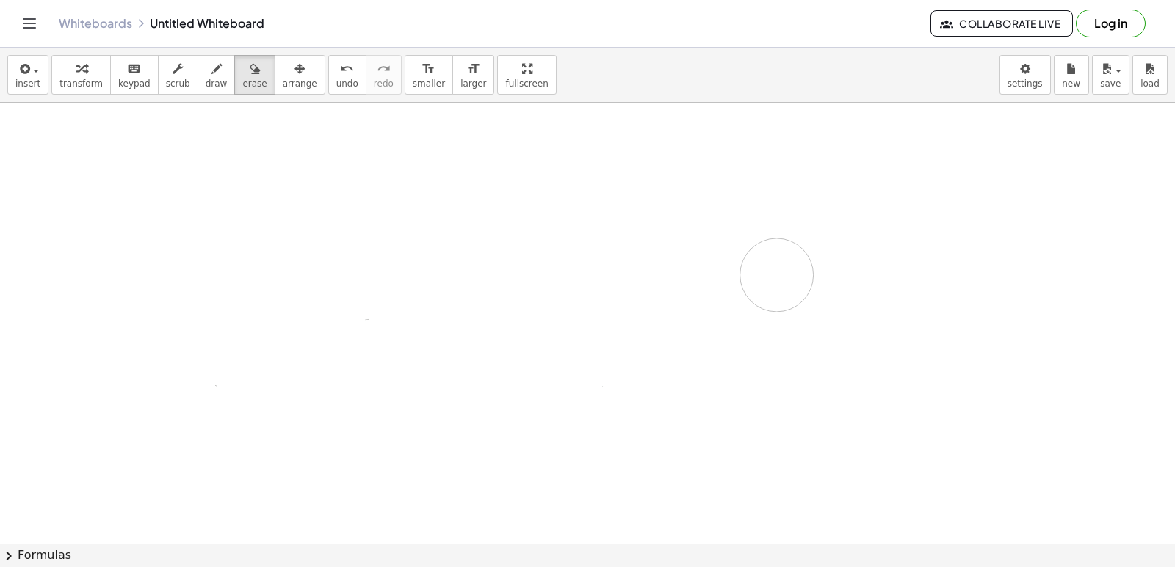
drag, startPoint x: 400, startPoint y: 350, endPoint x: 777, endPoint y: 275, distance: 384.0
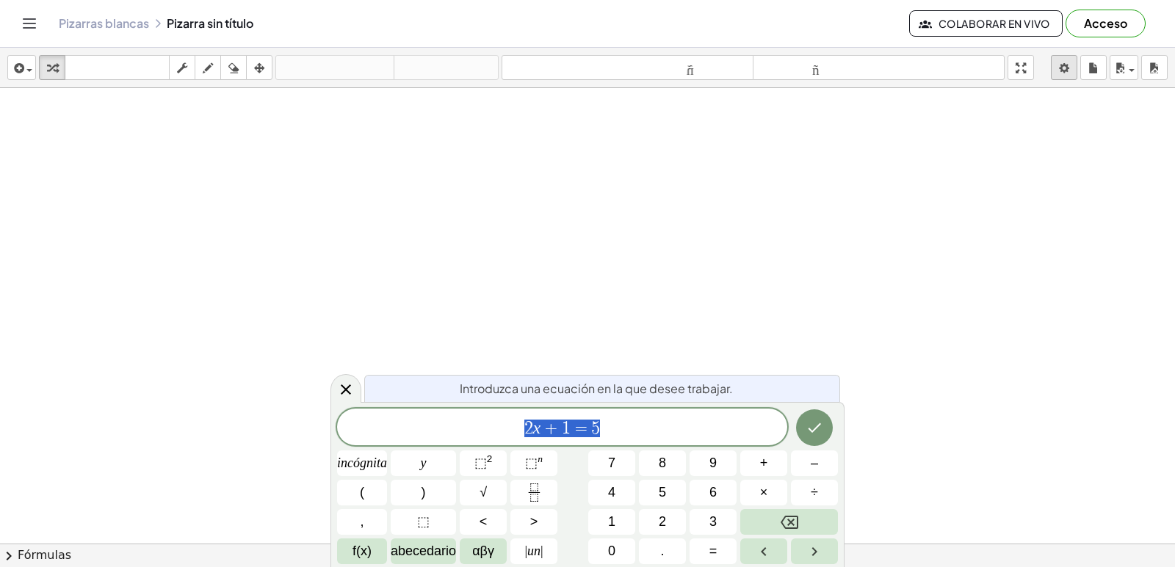
click at [1059, 73] on body "Actividades matemáticas fáciles de comprender Empezar Banco de actividades Trab…" at bounding box center [587, 283] width 1175 height 567
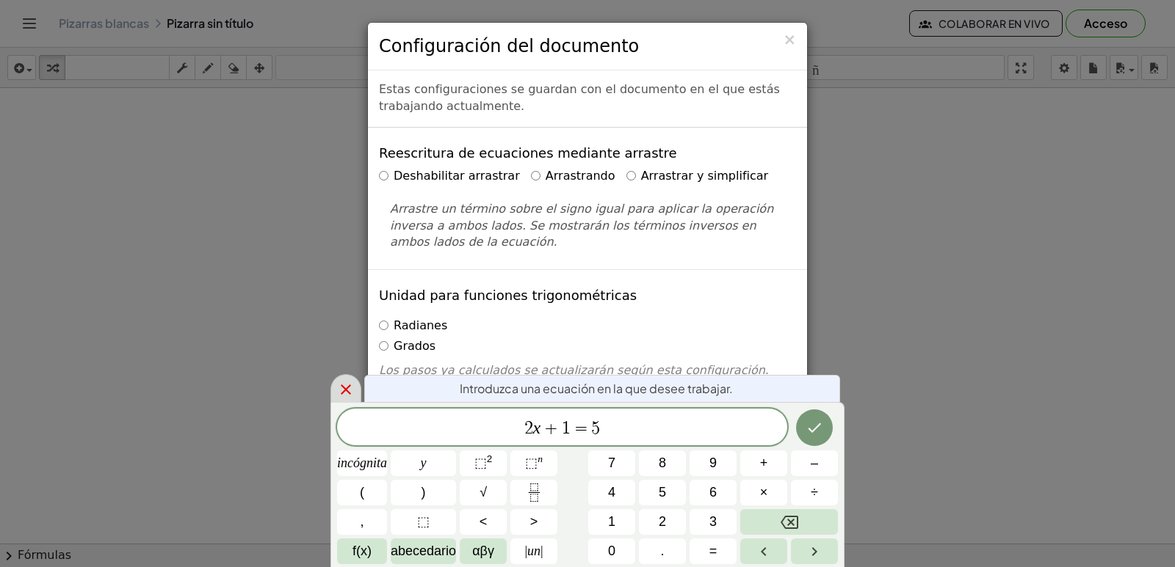
click at [351, 385] on icon at bounding box center [346, 390] width 18 height 18
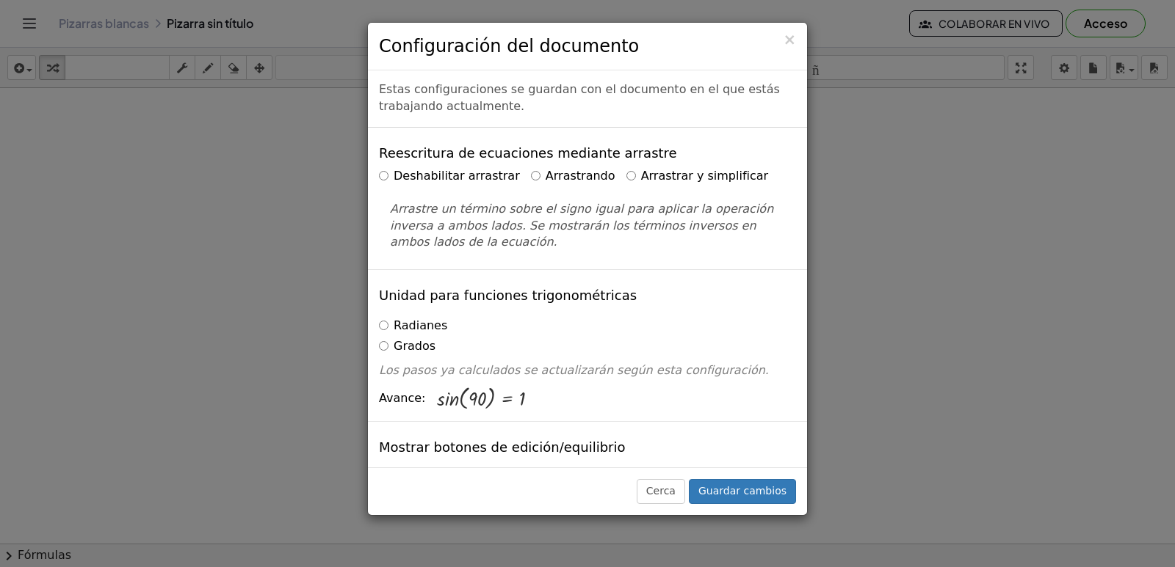
click at [641, 173] on font "Arrastrar y simplificar" at bounding box center [705, 176] width 128 height 14
click at [736, 493] on font "Guardar cambios" at bounding box center [742, 491] width 88 height 12
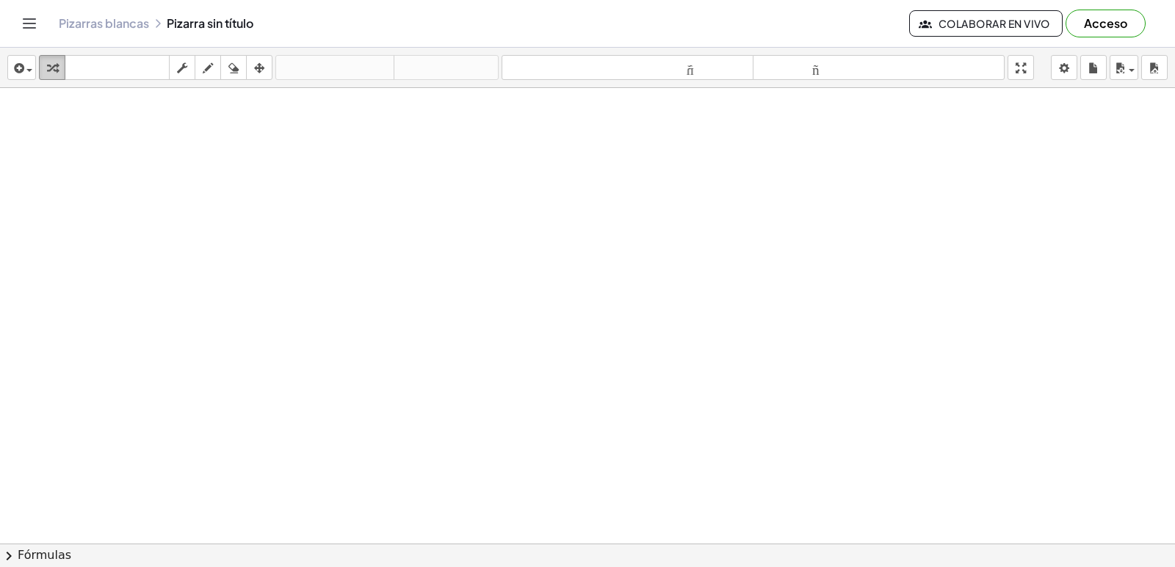
click at [49, 68] on icon "button" at bounding box center [52, 68] width 10 height 18
click at [666, 263] on div at bounding box center [587, 577] width 1175 height 978
drag, startPoint x: 187, startPoint y: 253, endPoint x: 112, endPoint y: 112, distance: 159.9
click at [186, 253] on div at bounding box center [587, 577] width 1175 height 978
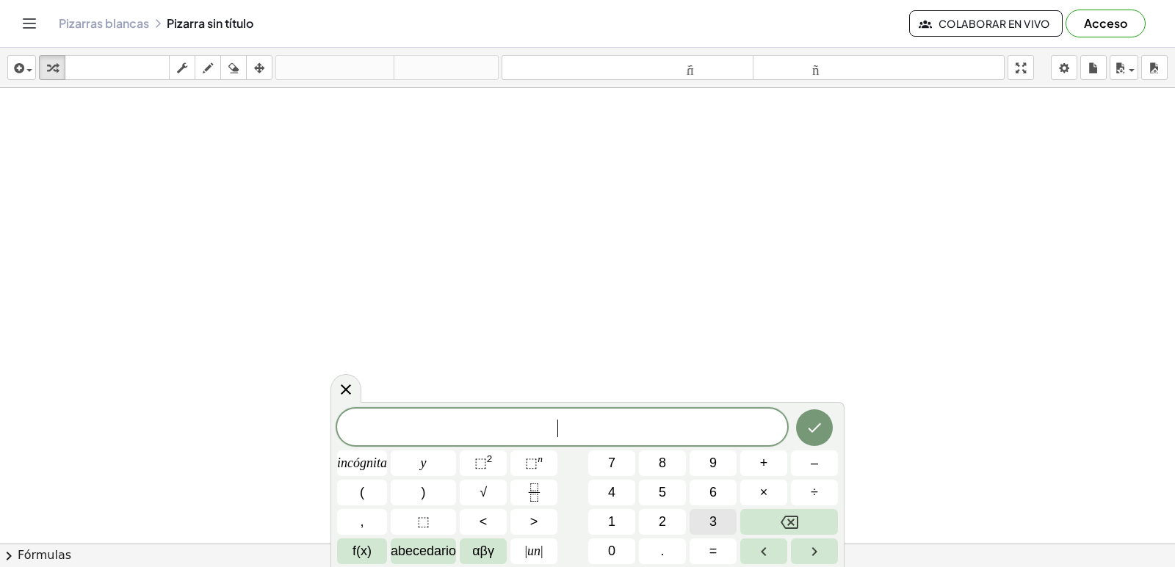
click at [711, 519] on font "3" at bounding box center [712, 522] width 7 height 15
click at [763, 490] on font "×" at bounding box center [764, 492] width 8 height 15
click at [755, 466] on button "+" at bounding box center [763, 464] width 47 height 26
click at [606, 462] on button "7" at bounding box center [611, 464] width 47 height 26
click at [786, 514] on icon "Retroceso" at bounding box center [789, 523] width 18 height 18
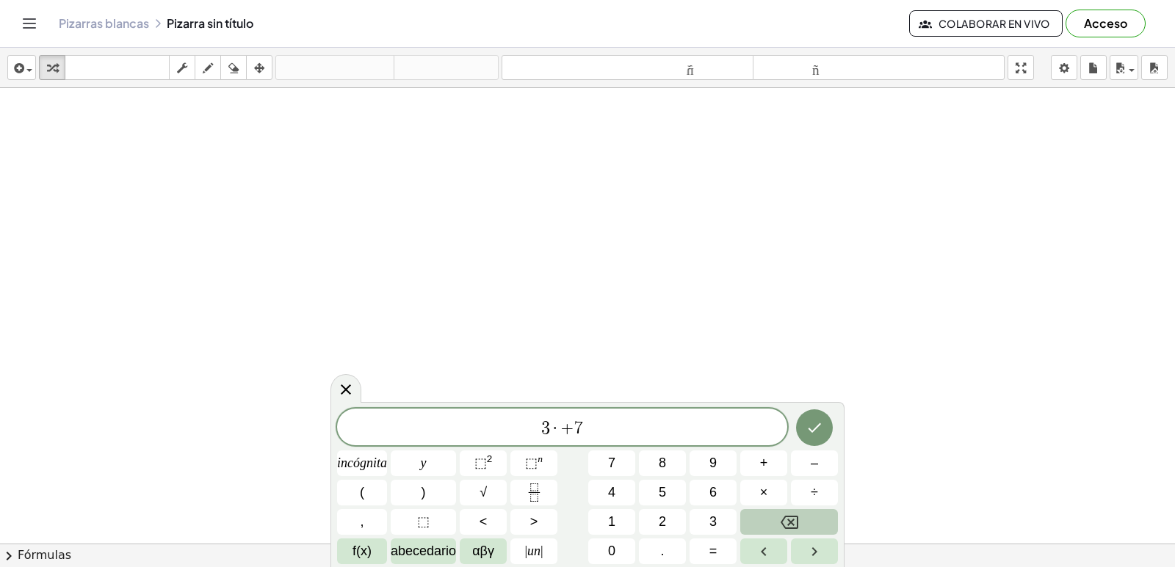
click at [786, 514] on icon "Retroceso" at bounding box center [789, 523] width 18 height 18
click at [786, 515] on icon "Retroceso" at bounding box center [789, 523] width 18 height 18
click at [711, 520] on font "3" at bounding box center [712, 522] width 7 height 15
click at [766, 490] on font "×" at bounding box center [764, 492] width 8 height 15
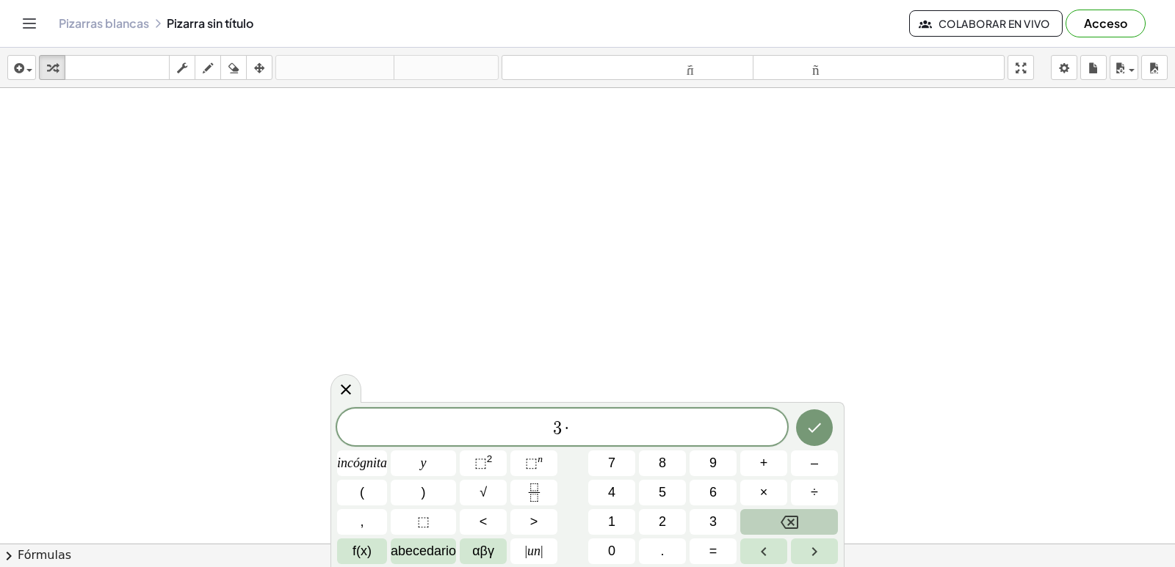
click at [782, 515] on icon "Retroceso" at bounding box center [789, 523] width 18 height 18
click at [771, 496] on button "×" at bounding box center [763, 493] width 47 height 26
click at [802, 524] on button "Retroceso" at bounding box center [789, 522] width 98 height 26
click at [767, 484] on span "×" at bounding box center [764, 493] width 8 height 20
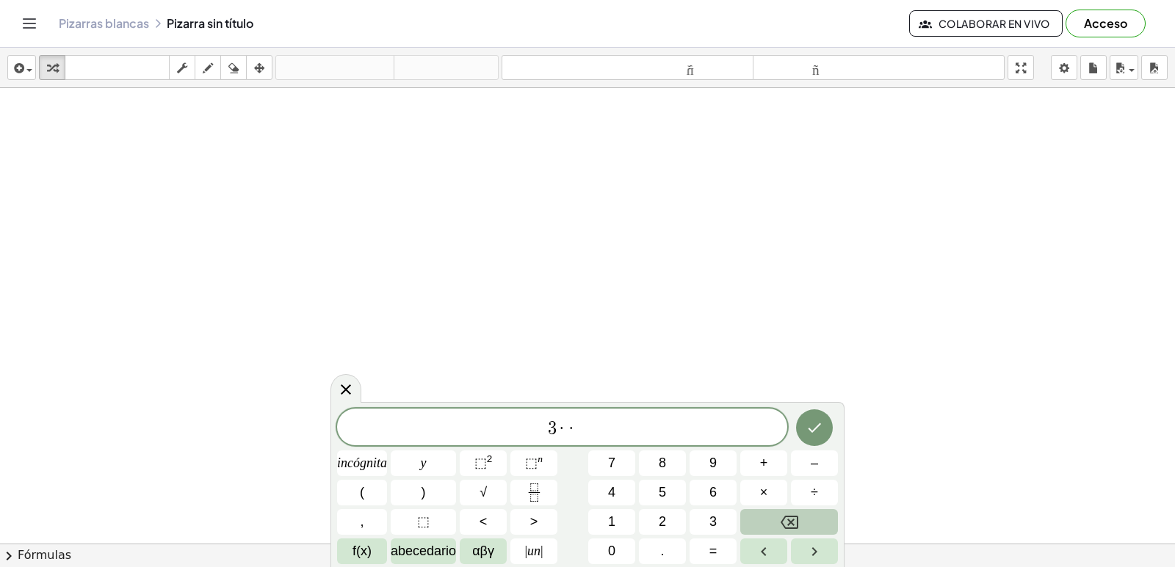
click at [785, 518] on icon "Retroceso" at bounding box center [789, 523] width 18 height 18
click at [664, 542] on button "." at bounding box center [662, 552] width 47 height 26
click at [787, 520] on icon "Retroceso" at bounding box center [789, 523] width 18 height 18
click at [761, 462] on font "+" at bounding box center [764, 463] width 8 height 15
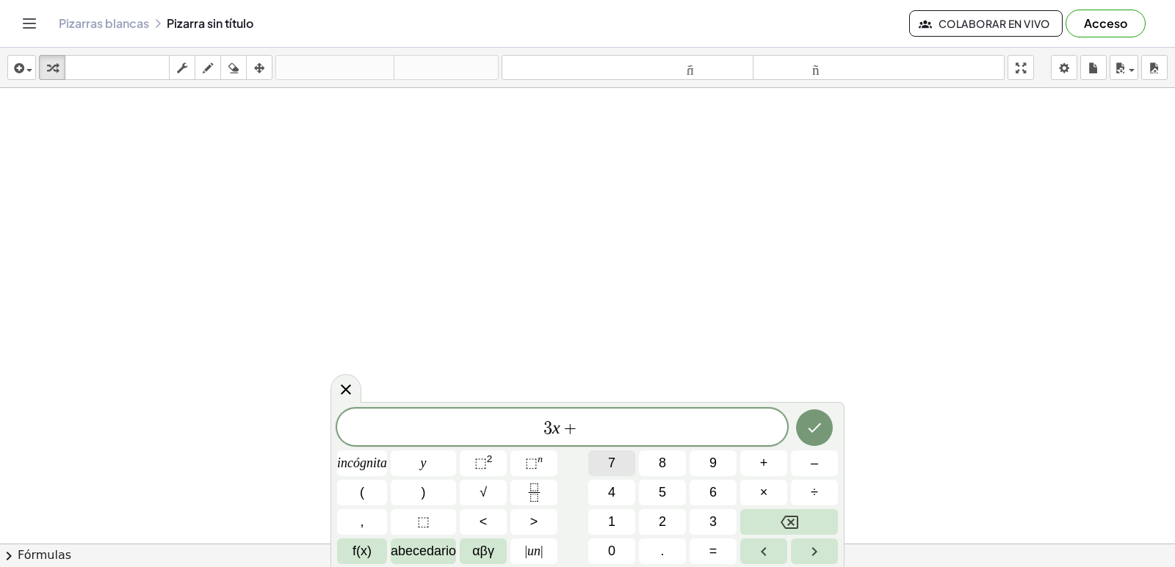
click at [600, 456] on button "7" at bounding box center [611, 464] width 47 height 26
click at [722, 553] on button "=" at bounding box center [712, 552] width 47 height 26
click at [821, 462] on button "–" at bounding box center [814, 464] width 47 height 26
click at [713, 526] on font "3" at bounding box center [712, 522] width 7 height 15
click at [810, 425] on icon "Hecho" at bounding box center [814, 428] width 18 height 18
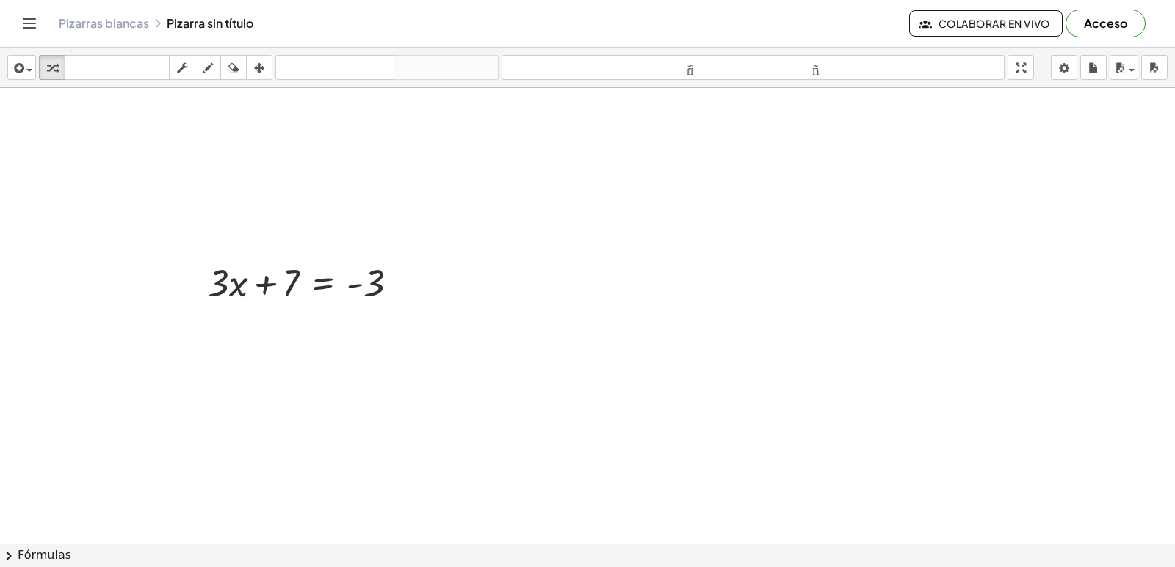
click at [571, 347] on div at bounding box center [587, 577] width 1175 height 978
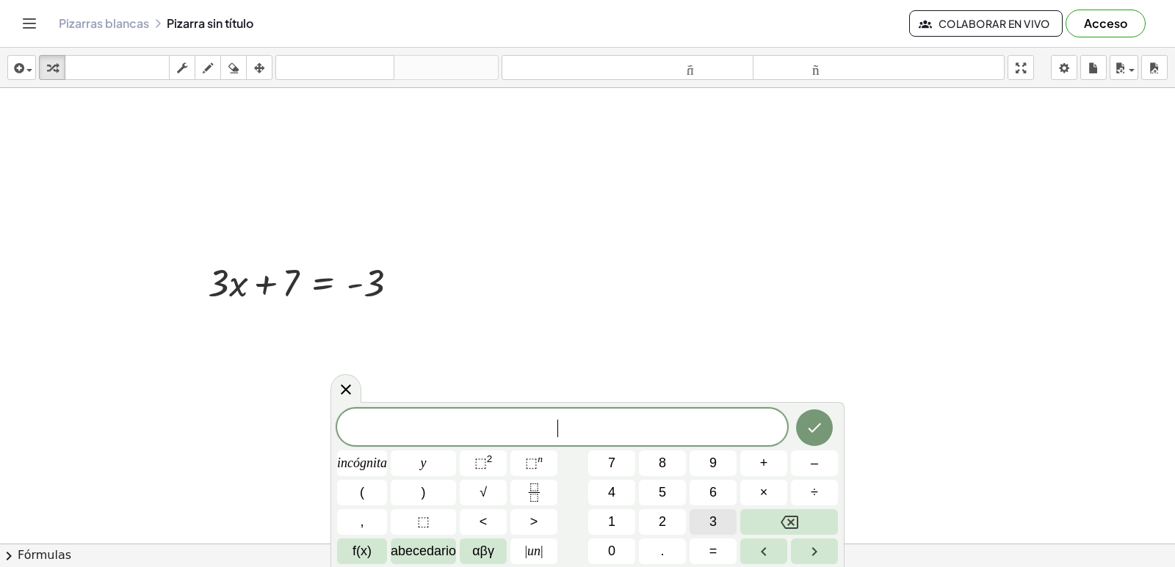
click at [716, 520] on font "3" at bounding box center [712, 522] width 7 height 15
click at [717, 545] on button "=" at bounding box center [712, 552] width 47 height 26
click at [824, 464] on button "–" at bounding box center [814, 464] width 47 height 26
click at [711, 514] on span "3" at bounding box center [712, 522] width 7 height 20
click at [815, 462] on font "–" at bounding box center [813, 463] width 7 height 15
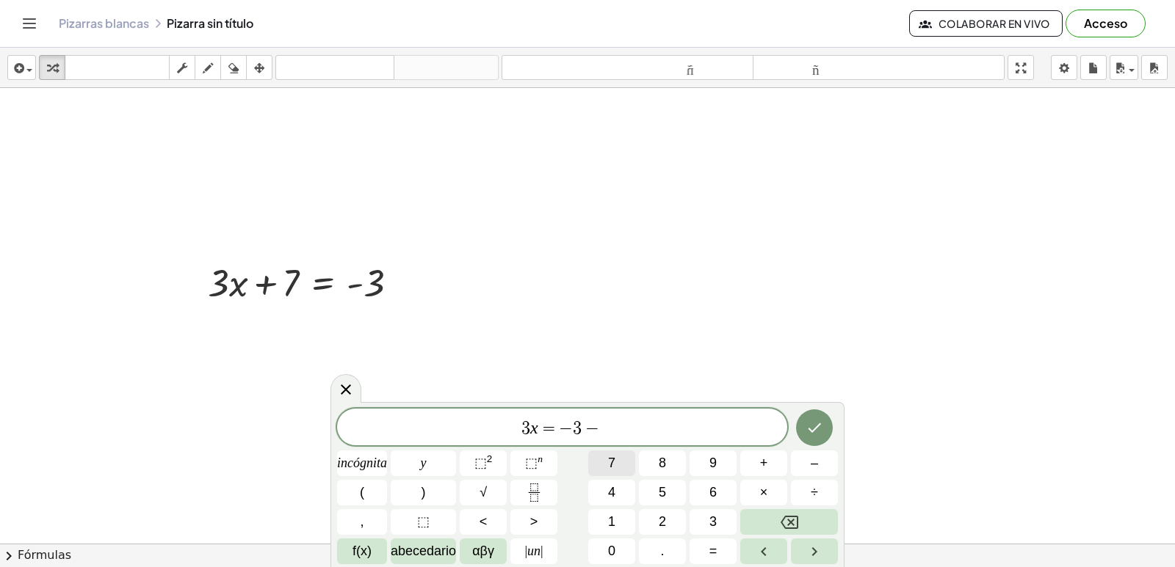
click at [631, 465] on button "7" at bounding box center [611, 464] width 47 height 26
click at [830, 428] on button "Hecho" at bounding box center [814, 428] width 37 height 37
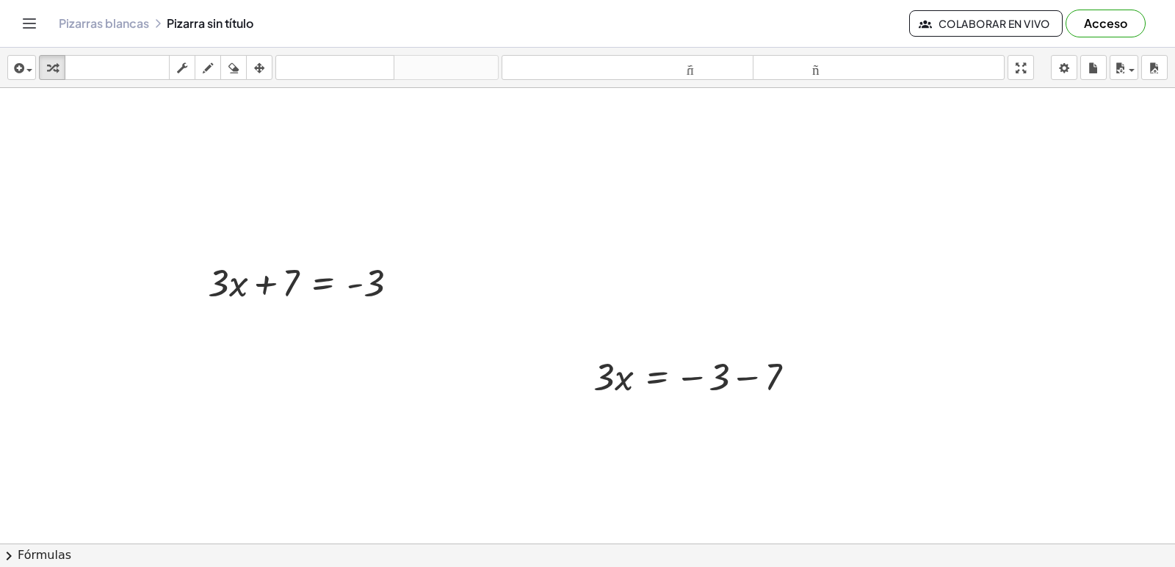
click at [620, 498] on div at bounding box center [587, 577] width 1175 height 978
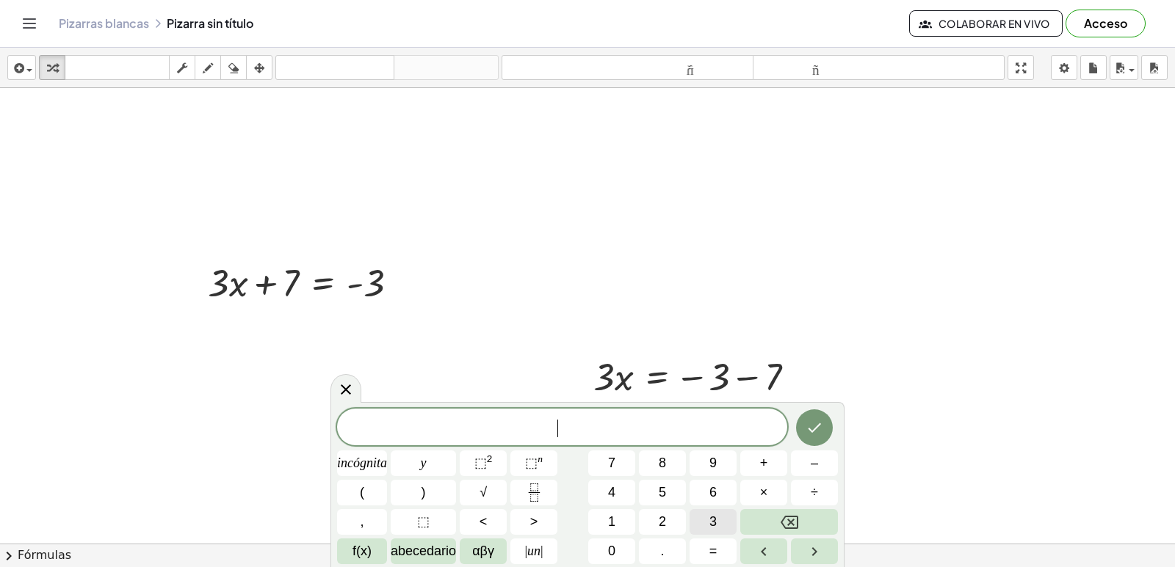
click at [708, 521] on button "3" at bounding box center [712, 522] width 47 height 26
click at [713, 546] on font "=" at bounding box center [713, 551] width 8 height 15
click at [813, 464] on font "–" at bounding box center [813, 463] width 7 height 15
click at [623, 512] on button "1" at bounding box center [611, 522] width 47 height 26
click at [619, 546] on button "0" at bounding box center [611, 552] width 47 height 26
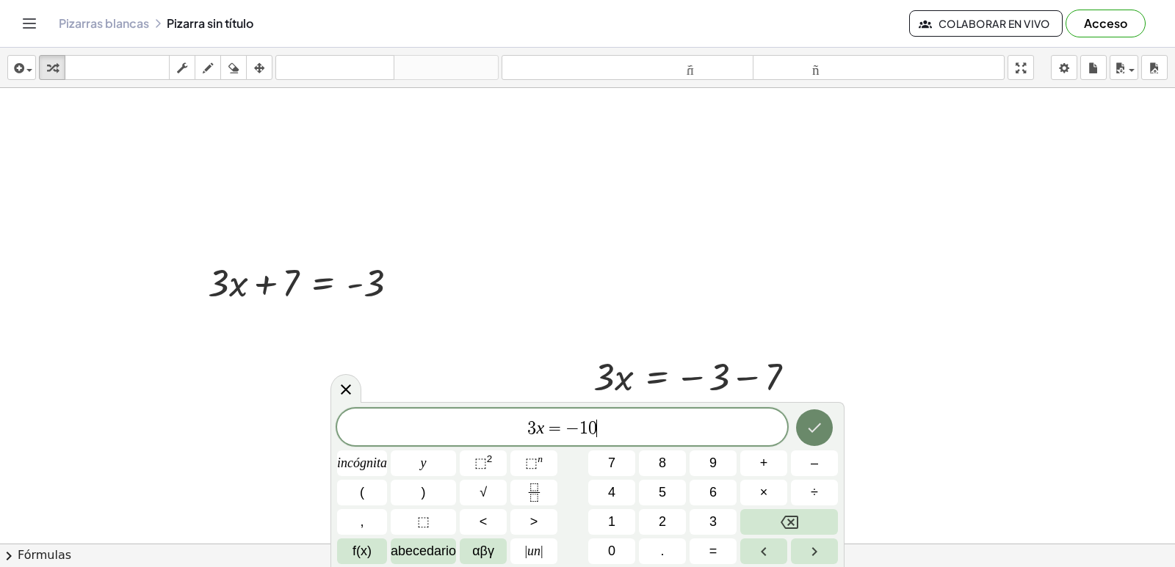
click at [816, 421] on icon "Hecho" at bounding box center [814, 428] width 18 height 18
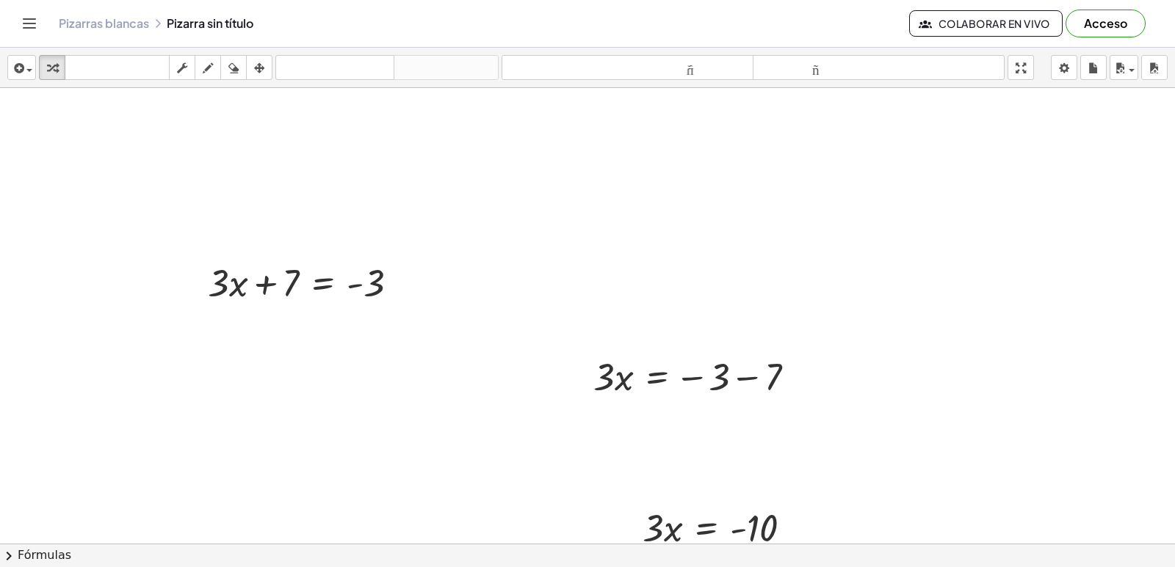
click at [642, 302] on div at bounding box center [587, 577] width 1175 height 978
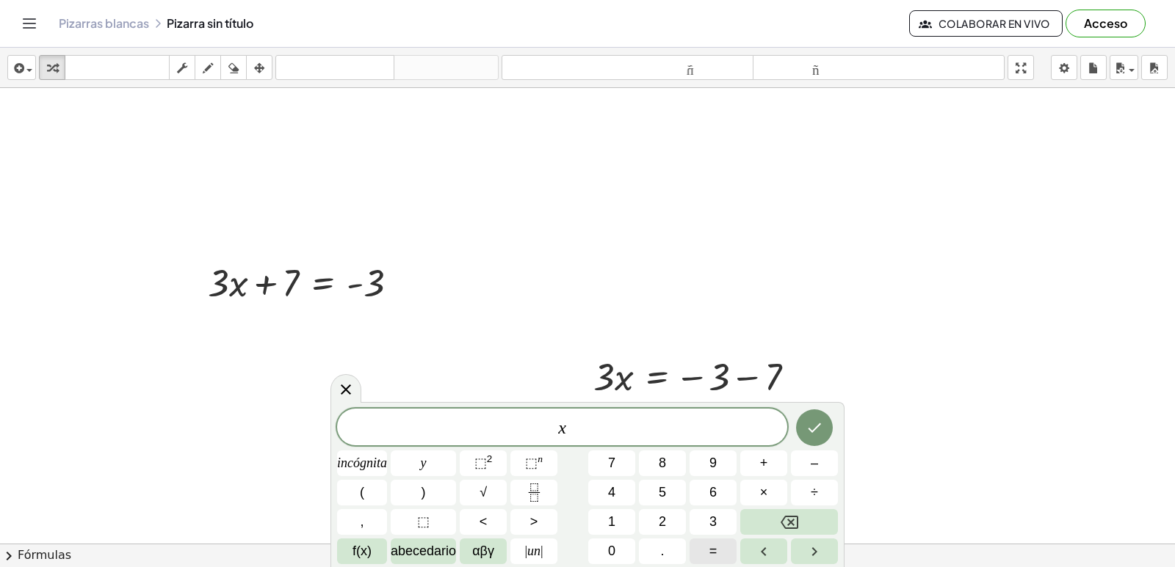
click at [711, 550] on font "=" at bounding box center [713, 551] width 8 height 15
click at [540, 492] on icon "Fracción" at bounding box center [534, 493] width 18 height 18
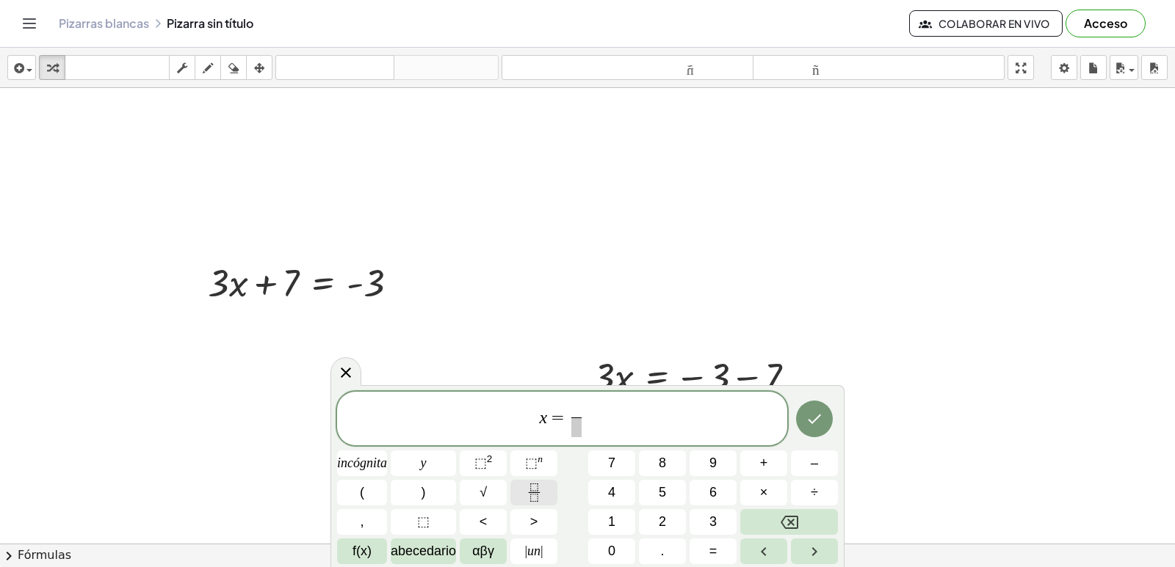
click at [540, 492] on icon "Fracción" at bounding box center [534, 493] width 18 height 18
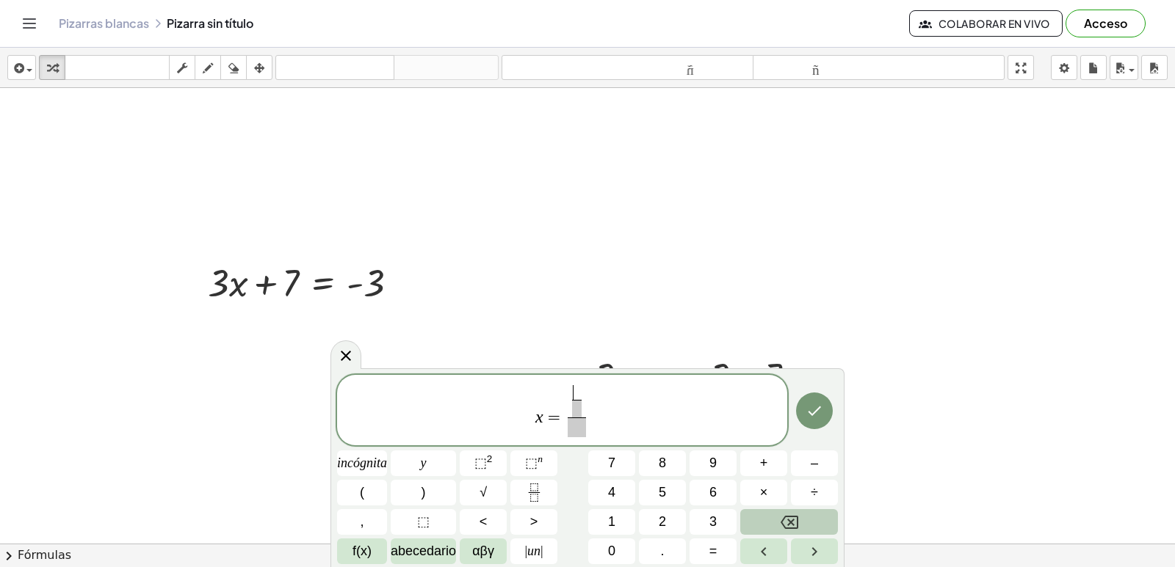
click at [806, 522] on button "Retroceso" at bounding box center [789, 522] width 98 height 26
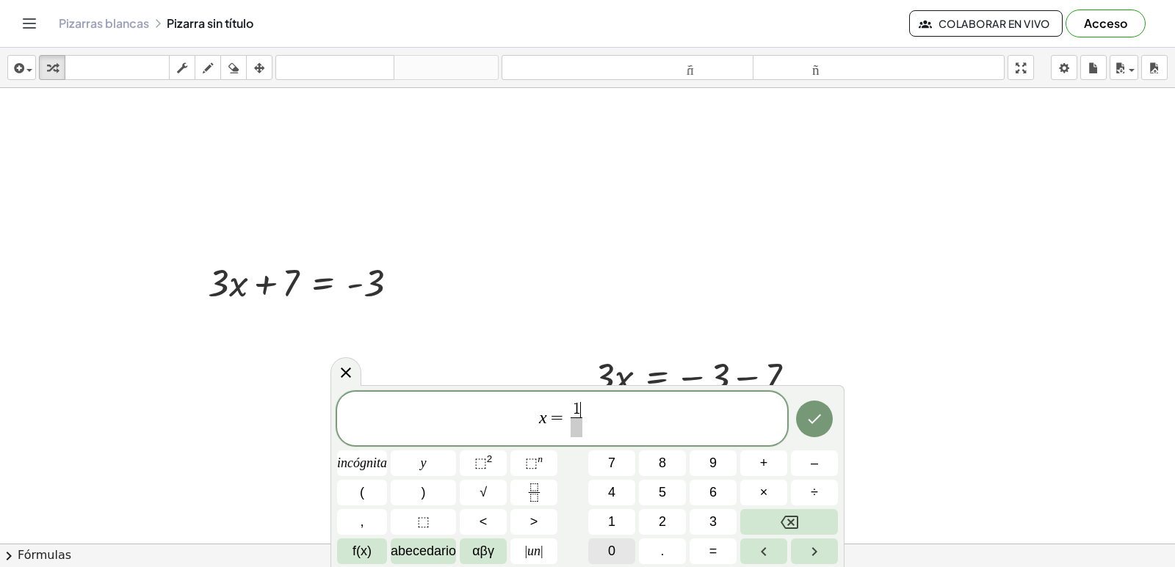
click at [600, 549] on button "0" at bounding box center [611, 552] width 47 height 26
click at [571, 429] on span at bounding box center [576, 428] width 19 height 20
click at [816, 424] on icon "Hecho" at bounding box center [814, 419] width 18 height 18
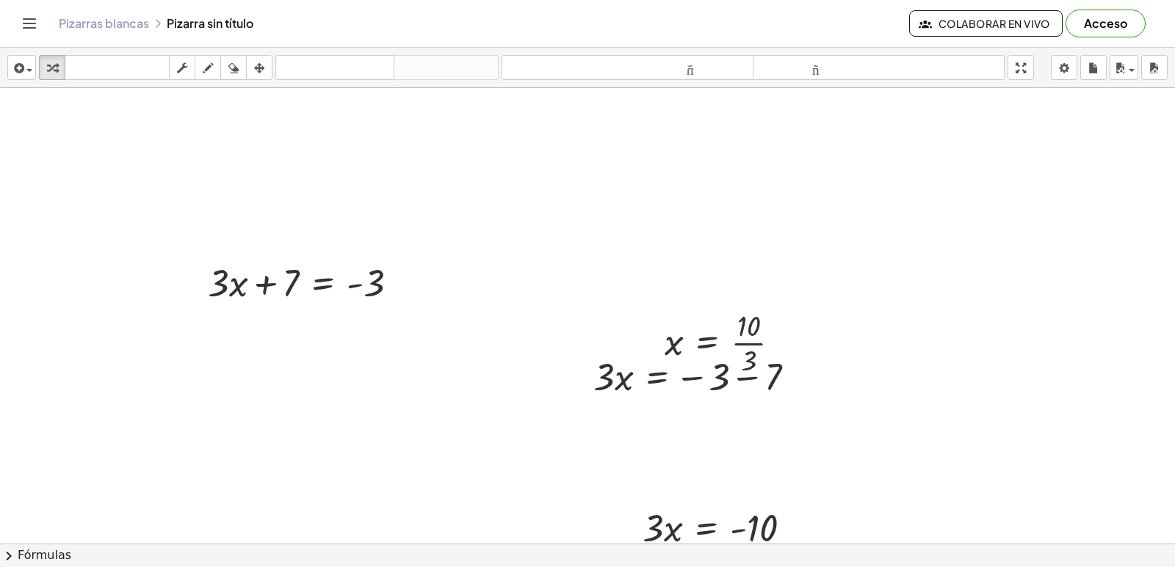
click at [566, 263] on div at bounding box center [587, 577] width 1175 height 978
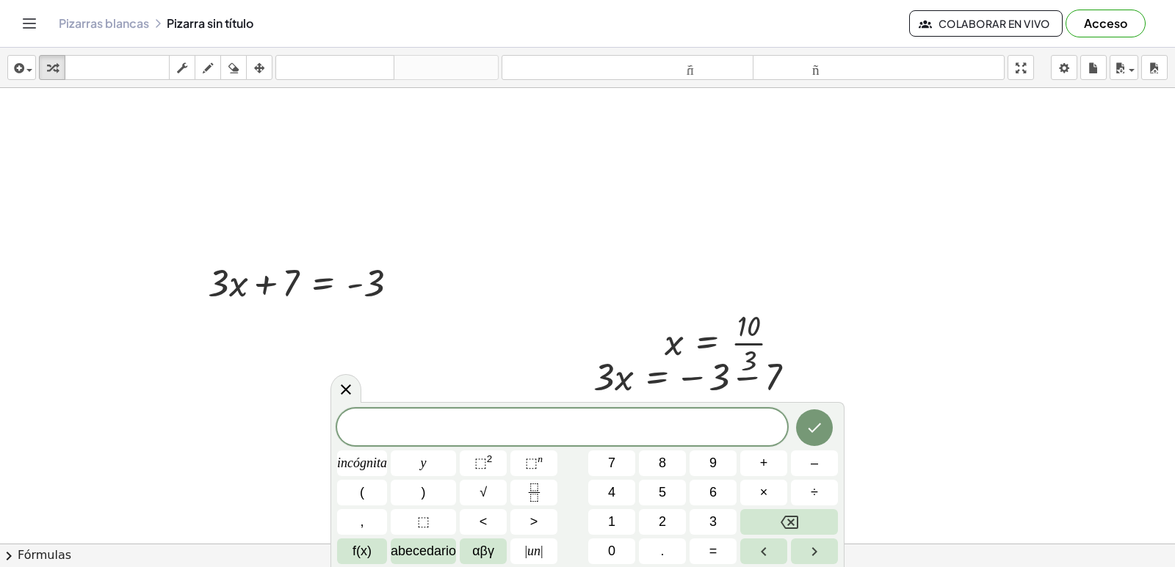
click at [591, 258] on div at bounding box center [587, 577] width 1175 height 978
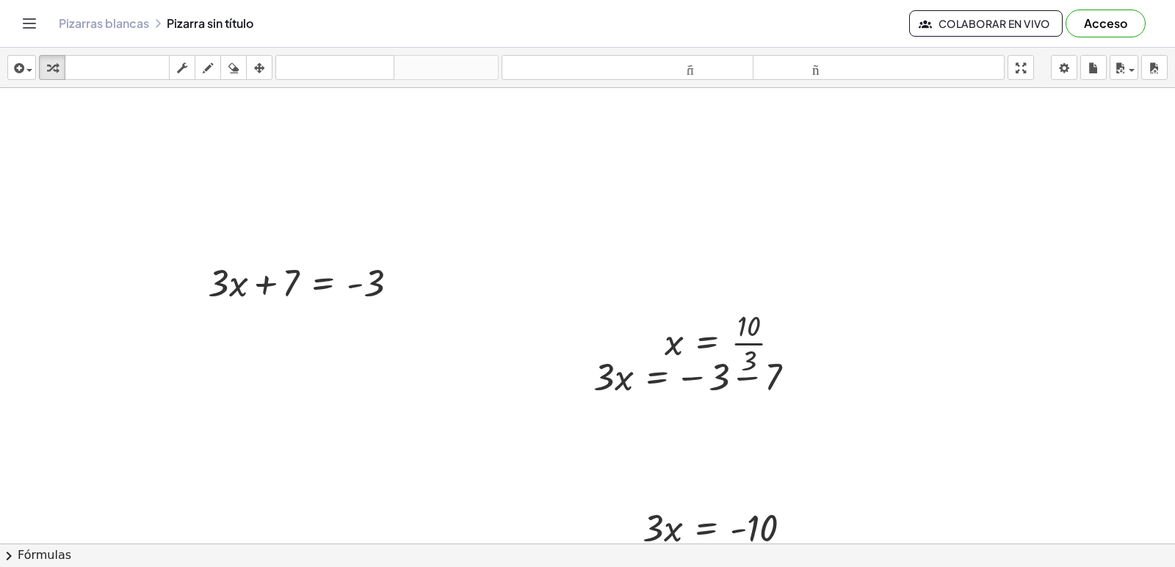
click at [591, 258] on div at bounding box center [587, 577] width 1175 height 978
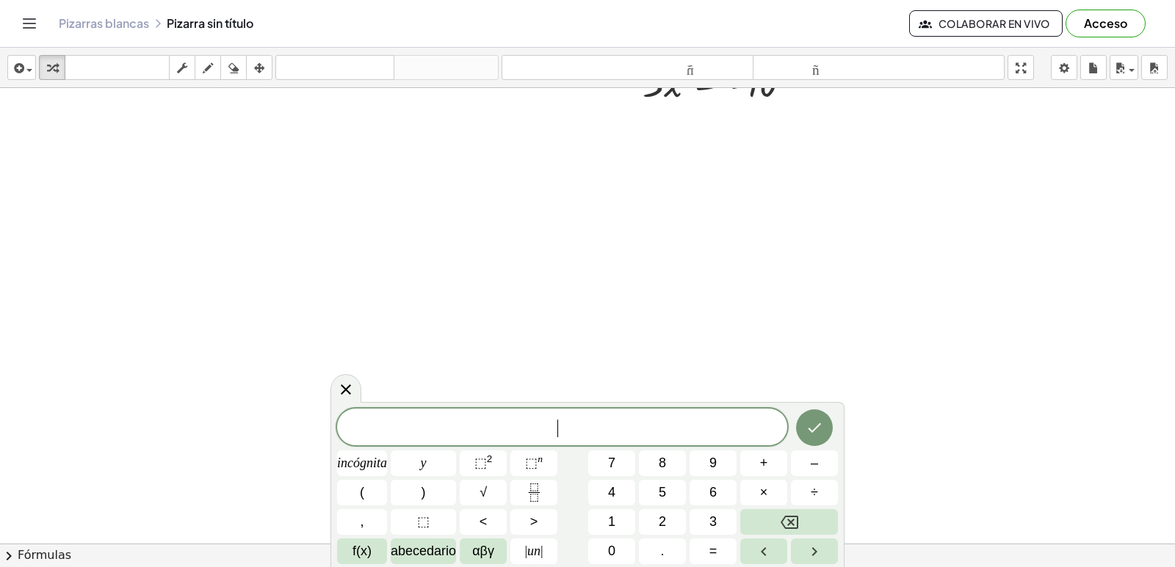
scroll to position [514, 0]
click at [817, 468] on font "–" at bounding box center [813, 463] width 7 height 15
click at [715, 475] on button "9" at bounding box center [712, 464] width 47 height 26
click at [715, 545] on font "=" at bounding box center [713, 551] width 8 height 15
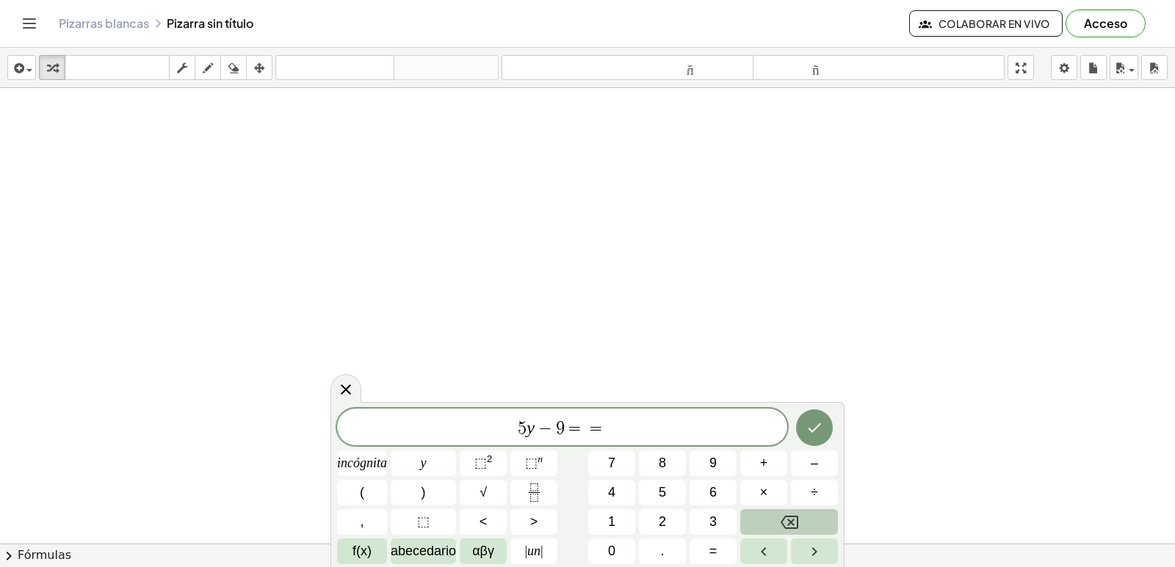
click at [788, 524] on icon "Retroceso" at bounding box center [789, 523] width 18 height 18
click at [602, 512] on button "1" at bounding box center [611, 522] width 47 height 26
click at [605, 512] on button "1" at bounding box center [611, 522] width 47 height 26
click at [818, 413] on button "Hecho" at bounding box center [814, 428] width 37 height 37
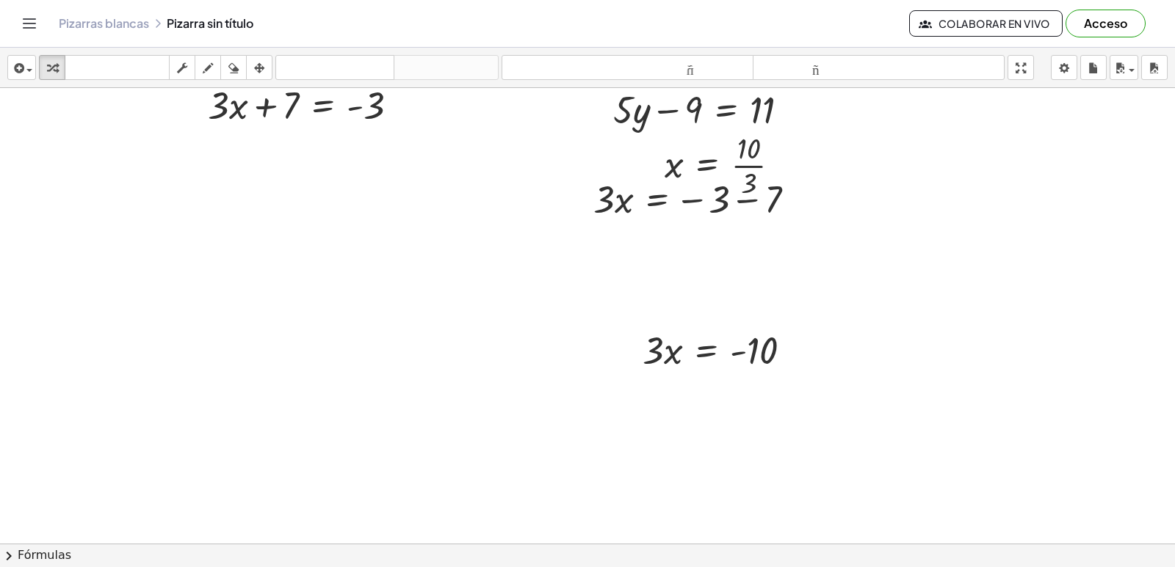
scroll to position [104, 0]
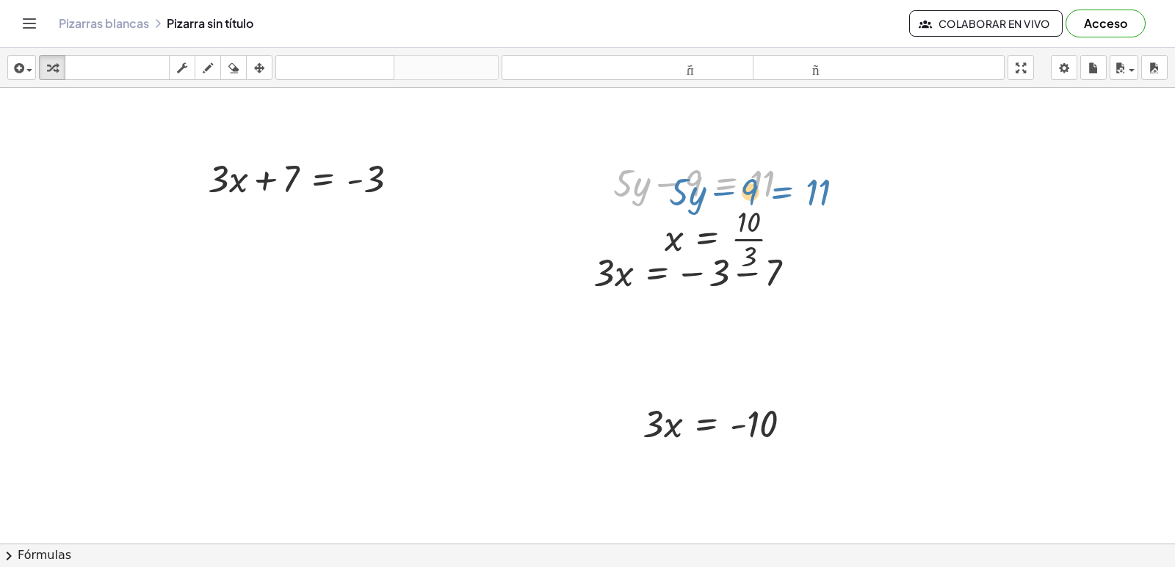
drag, startPoint x: 704, startPoint y: 178, endPoint x: 732, endPoint y: 173, distance: 28.4
click at [742, 169] on div at bounding box center [707, 182] width 203 height 50
drag, startPoint x: 639, startPoint y: 184, endPoint x: 763, endPoint y: 175, distance: 124.4
click at [763, 175] on div at bounding box center [707, 182] width 203 height 50
drag, startPoint x: 689, startPoint y: 181, endPoint x: 636, endPoint y: 184, distance: 52.9
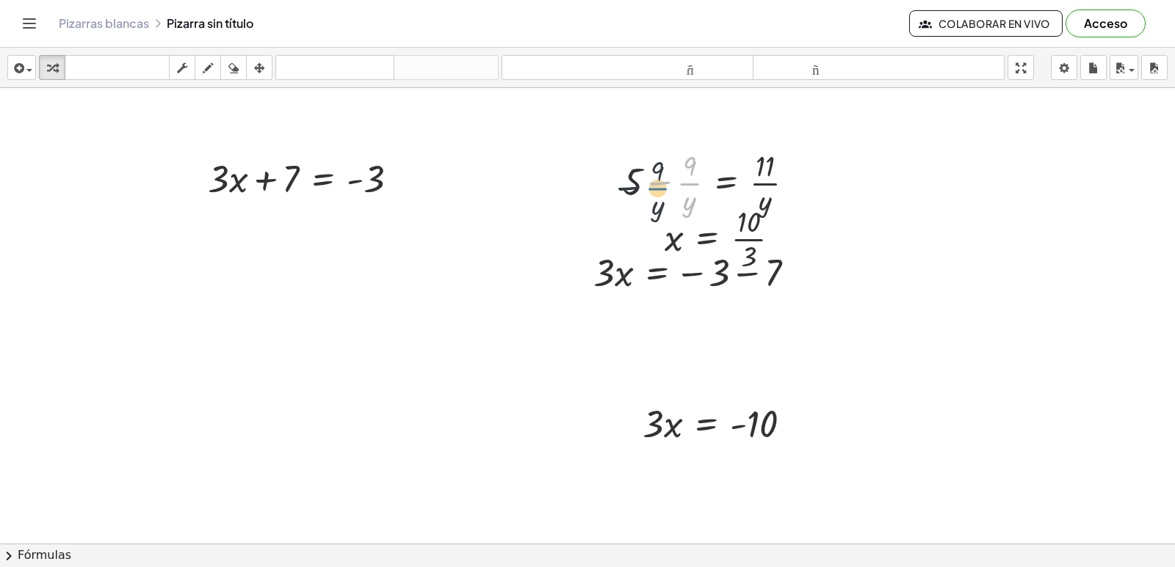
click at [639, 185] on div at bounding box center [714, 181] width 198 height 73
drag, startPoint x: 697, startPoint y: 167, endPoint x: 643, endPoint y: 178, distance: 54.6
click at [643, 178] on div at bounding box center [714, 181] width 198 height 73
drag, startPoint x: 685, startPoint y: 168, endPoint x: 623, endPoint y: 180, distance: 62.8
click at [623, 180] on div at bounding box center [714, 181] width 198 height 73
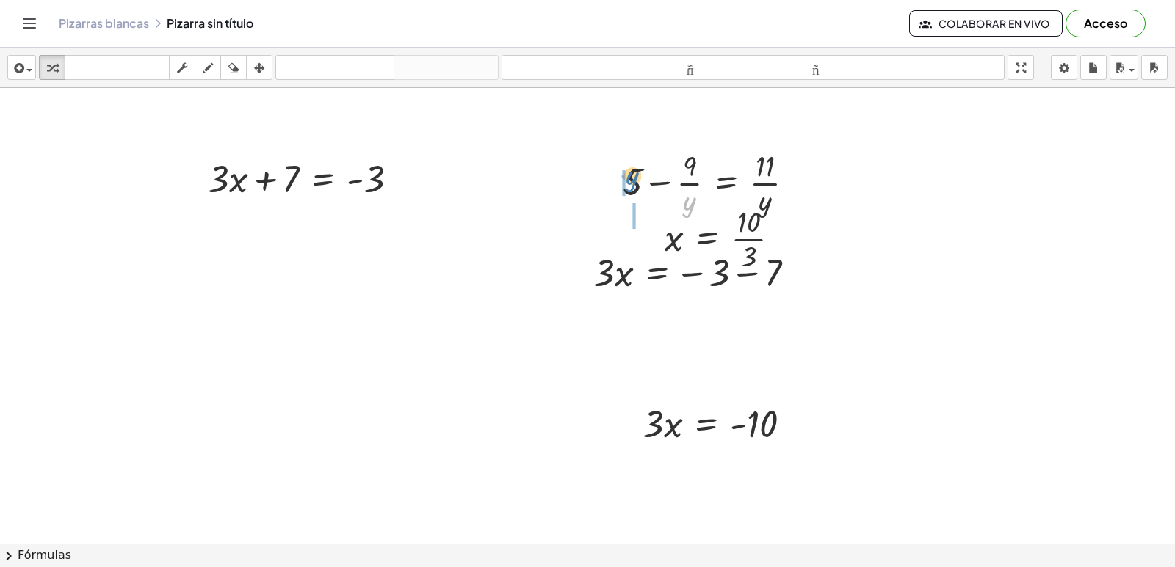
drag, startPoint x: 686, startPoint y: 202, endPoint x: 622, endPoint y: 168, distance: 72.2
click at [622, 168] on div "+ · 5 · y − 9 = 11 · y + 5 − 9 = 11 · · y · · y" at bounding box center [708, 182] width 217 height 81
drag, startPoint x: 634, startPoint y: 168, endPoint x: 705, endPoint y: 179, distance: 72.1
click at [705, 179] on div at bounding box center [704, 181] width 218 height 73
drag, startPoint x: 696, startPoint y: 178, endPoint x: 788, endPoint y: 175, distance: 92.5
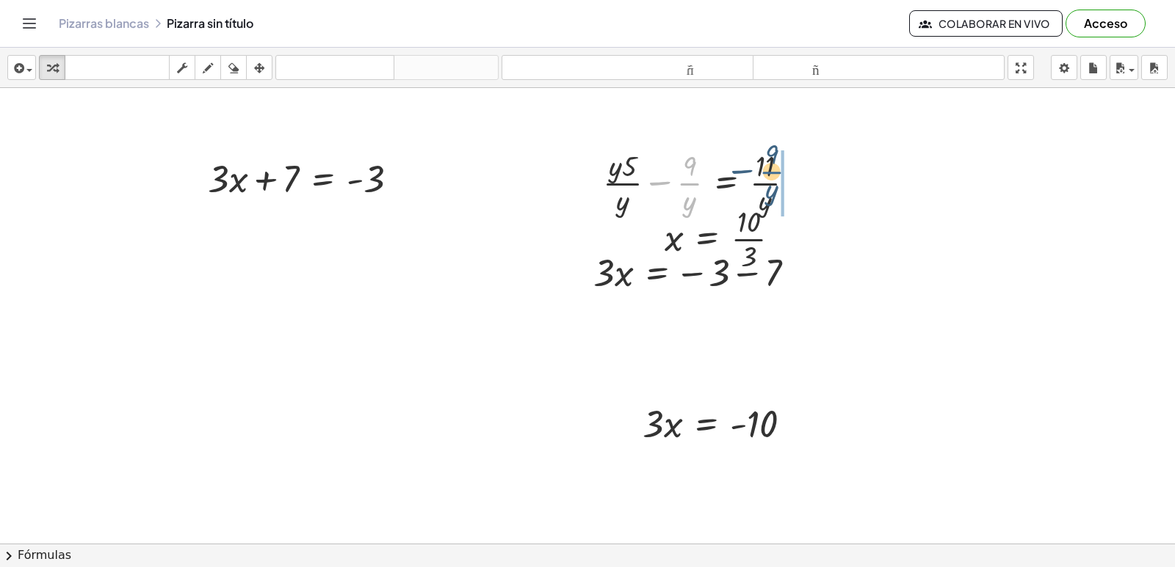
click at [794, 163] on div at bounding box center [704, 181] width 218 height 73
drag, startPoint x: 772, startPoint y: 163, endPoint x: 849, endPoint y: 170, distance: 77.4
click at [849, 170] on div at bounding box center [764, 181] width 218 height 73
drag, startPoint x: 765, startPoint y: 164, endPoint x: 748, endPoint y: 223, distance: 61.8
drag, startPoint x: 778, startPoint y: 189, endPoint x: 749, endPoint y: 26, distance: 166.3
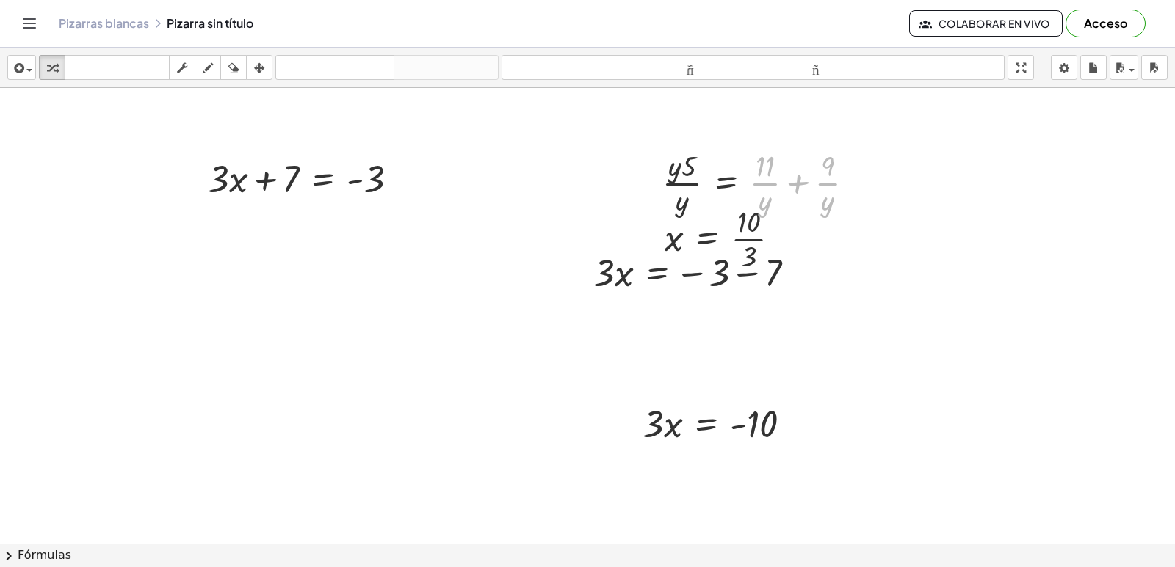
click at [802, 387] on div "+ · 3 · x + 7 = - 3 · 3 · x = − 3 − 7 · 3 · x = - 10 x = · 10 · 3 + · 5 · y − 9…" at bounding box center [587, 440] width 1175 height 912
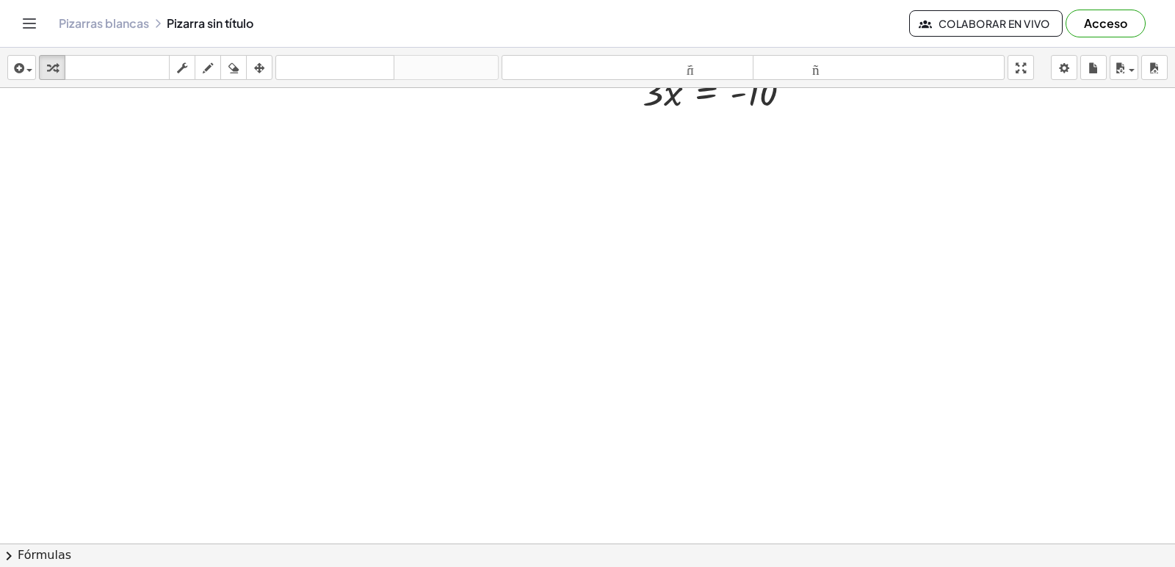
scroll to position [456, 0]
click at [808, 250] on div at bounding box center [587, 316] width 1175 height 1368
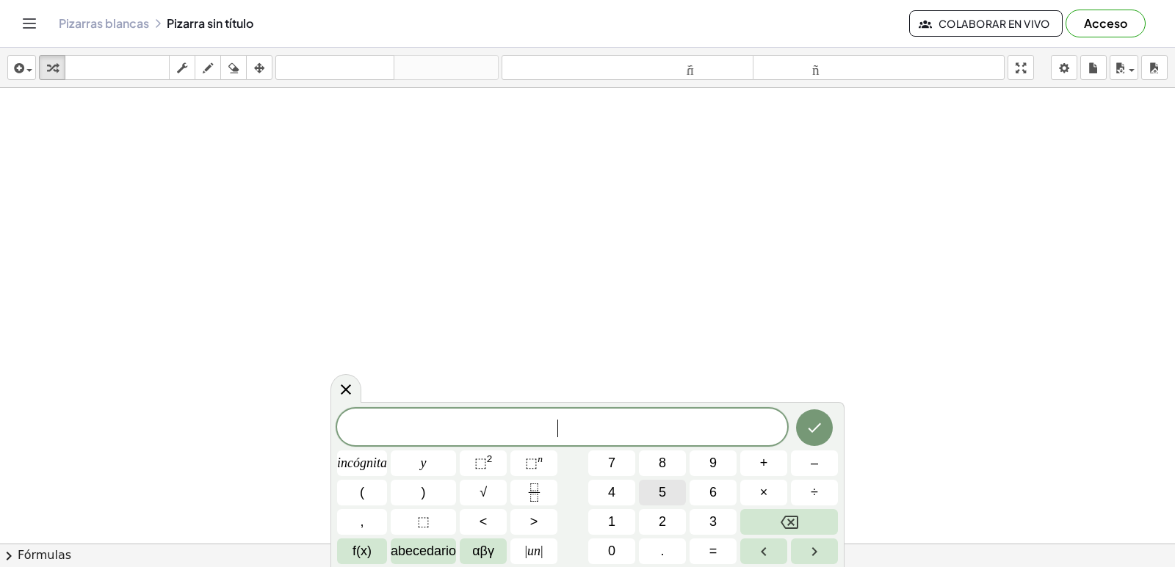
click at [661, 496] on font "5" at bounding box center [661, 492] width 7 height 15
click at [808, 461] on button "–" at bounding box center [814, 464] width 47 height 26
click at [729, 465] on button "9" at bounding box center [712, 464] width 47 height 26
click at [703, 540] on button "=" at bounding box center [712, 552] width 47 height 26
click at [611, 521] on font "1" at bounding box center [611, 522] width 7 height 15
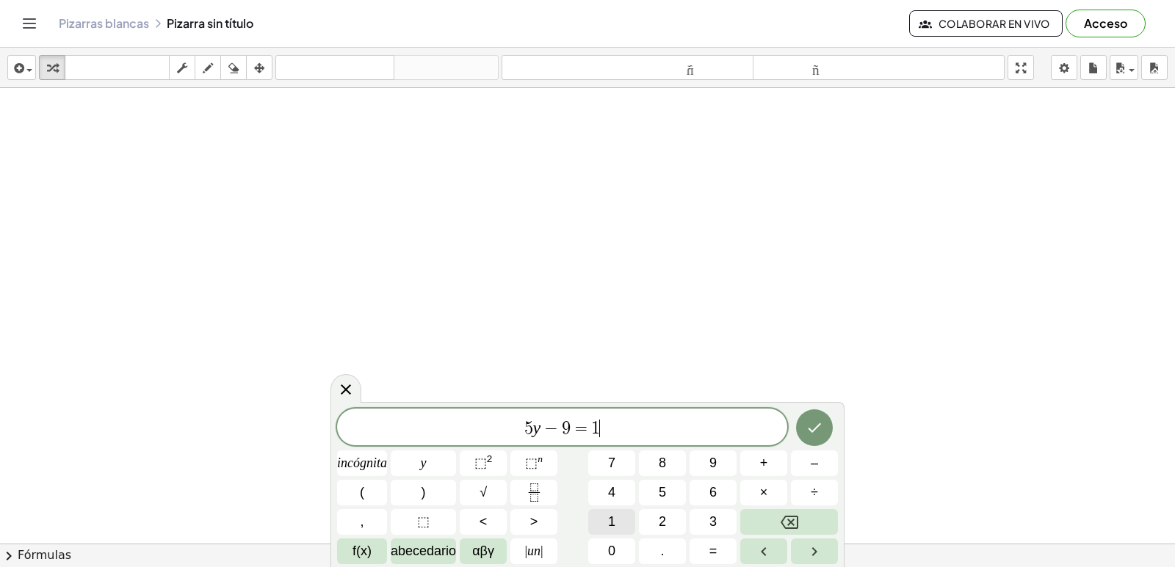
click at [634, 512] on button "1" at bounding box center [611, 522] width 47 height 26
click at [819, 418] on button "Hecho" at bounding box center [814, 428] width 37 height 37
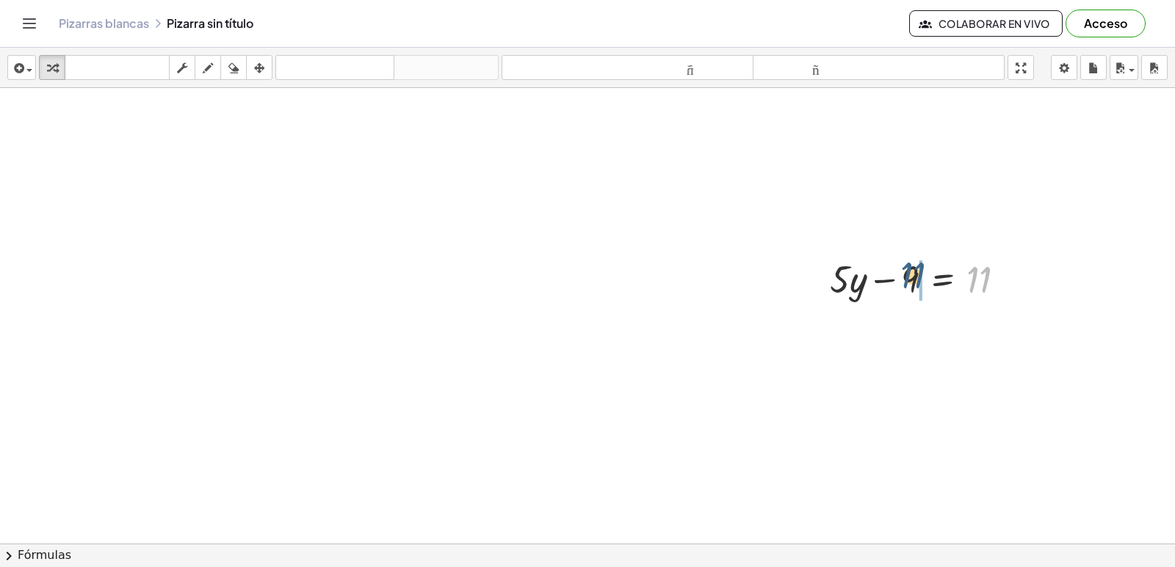
drag, startPoint x: 923, startPoint y: 294, endPoint x: 912, endPoint y: 286, distance: 13.7
click at [912, 286] on div at bounding box center [923, 278] width 203 height 50
drag, startPoint x: 881, startPoint y: 333, endPoint x: 816, endPoint y: 330, distance: 65.4
click at [816, 330] on div at bounding box center [894, 328] width 262 height 50
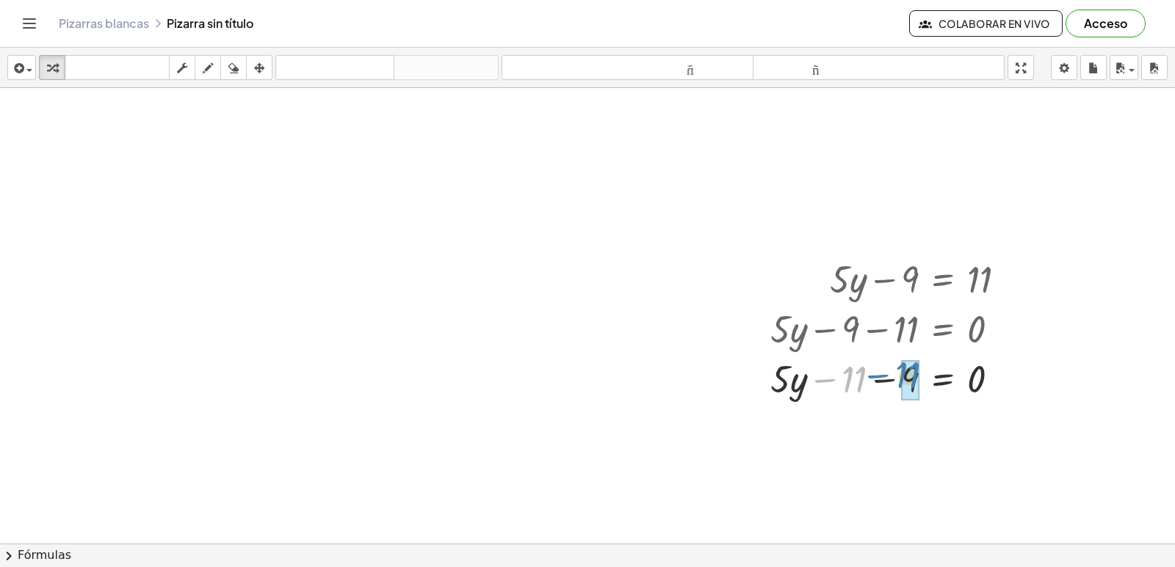
drag, startPoint x: 834, startPoint y: 380, endPoint x: 888, endPoint y: 375, distance: 53.8
click at [888, 375] on div at bounding box center [894, 378] width 262 height 50
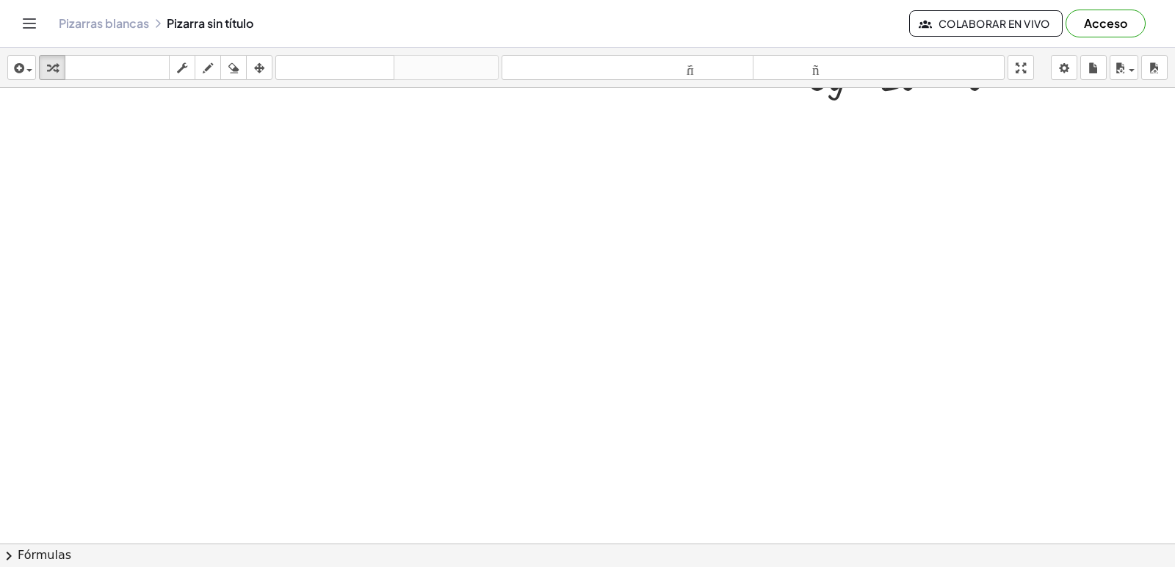
scroll to position [823, 0]
drag, startPoint x: 689, startPoint y: 333, endPoint x: 700, endPoint y: 352, distance: 22.0
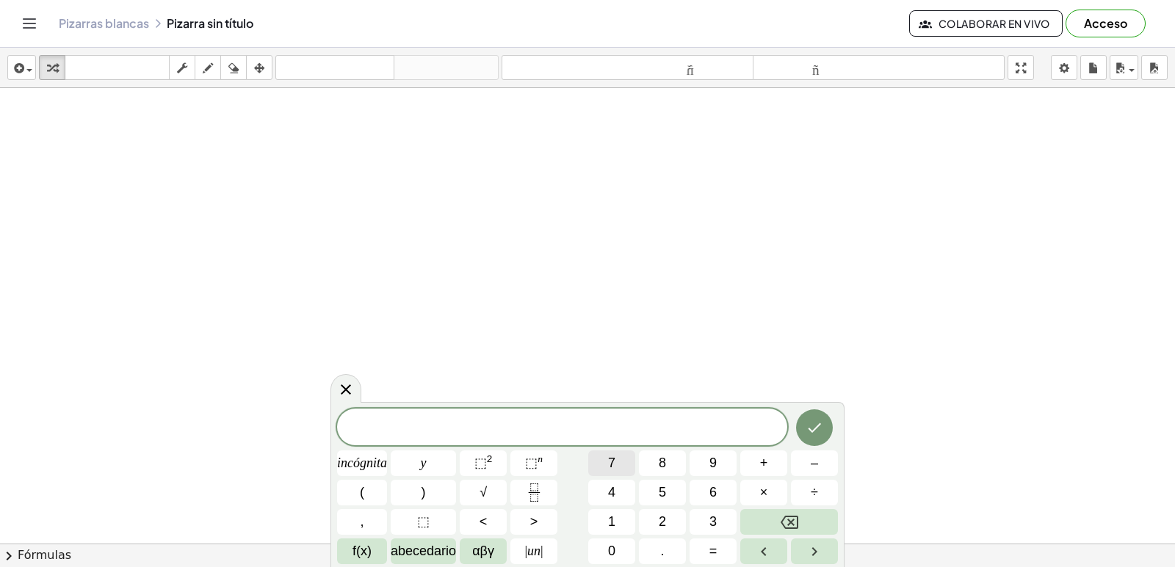
click at [614, 462] on font "7" at bounding box center [611, 463] width 7 height 15
click at [829, 468] on button "–" at bounding box center [814, 464] width 47 height 26
click at [662, 517] on font "2" at bounding box center [661, 522] width 7 height 15
click at [623, 524] on button "1" at bounding box center [611, 522] width 47 height 26
click at [719, 556] on button "=" at bounding box center [712, 552] width 47 height 26
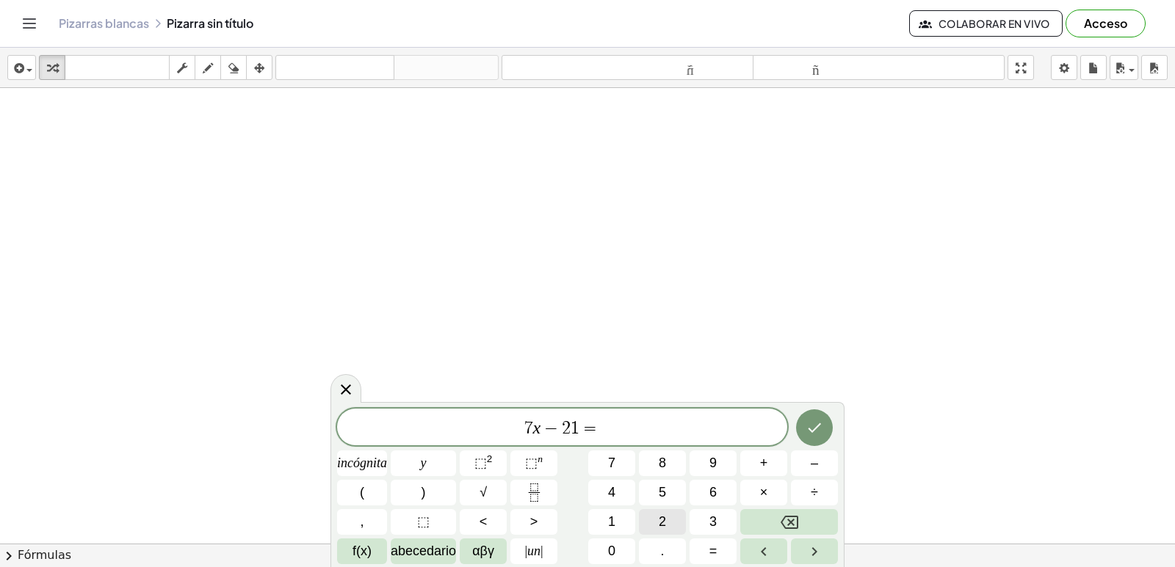
click at [653, 517] on button "2" at bounding box center [662, 522] width 47 height 26
click at [622, 522] on button "1" at bounding box center [611, 522] width 47 height 26
click at [819, 421] on icon "Hecho" at bounding box center [814, 428] width 18 height 18
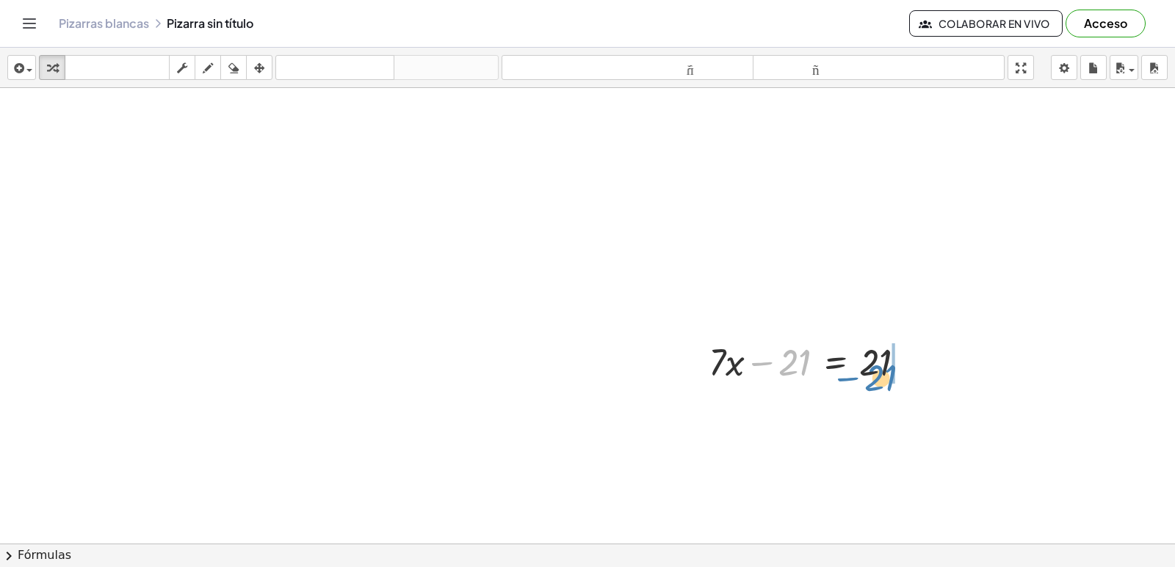
drag, startPoint x: 787, startPoint y: 366, endPoint x: 877, endPoint y: 380, distance: 90.6
click at [877, 380] on div at bounding box center [813, 361] width 224 height 50
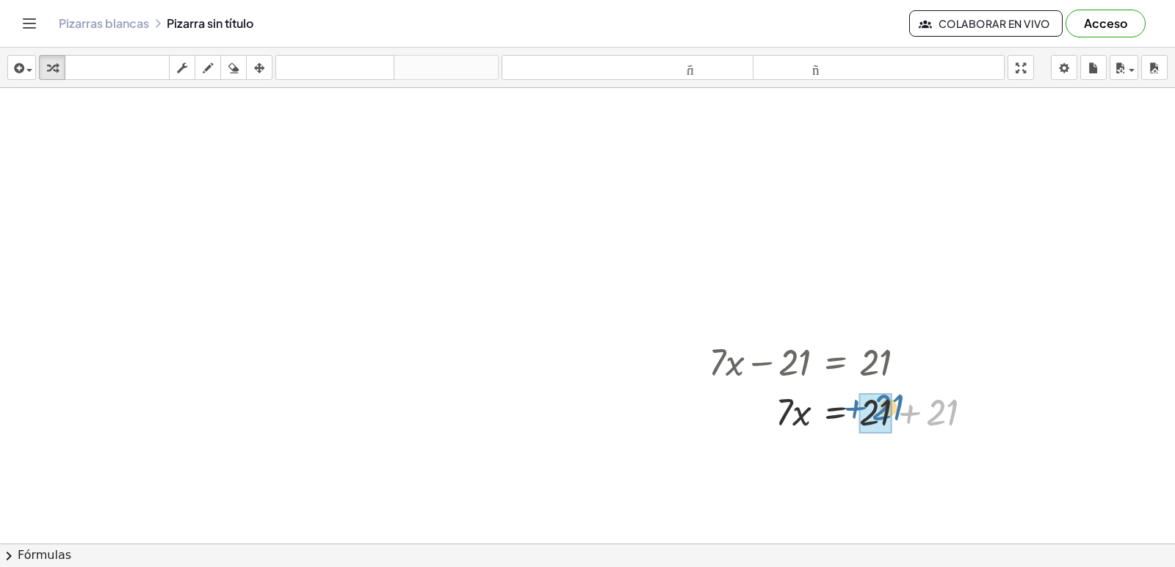
drag, startPoint x: 946, startPoint y: 420, endPoint x: 888, endPoint y: 413, distance: 57.7
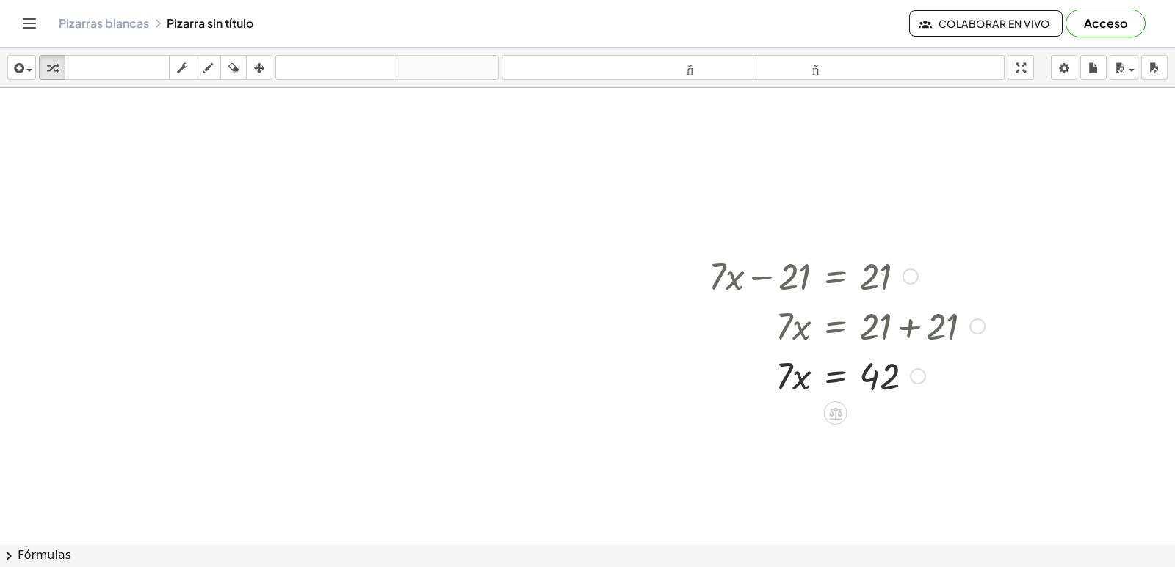
scroll to position [912, 0]
drag, startPoint x: 879, startPoint y: 375, endPoint x: 813, endPoint y: 377, distance: 66.8
drag, startPoint x: 793, startPoint y: 415, endPoint x: 890, endPoint y: 361, distance: 111.1
click at [835, 274] on div "+ · 7 · x − 21 = 21 · 7 · x = + 21 + 21 · 7 · x = 42 − 42 · 7 · x = 42 + − 0" at bounding box center [835, 274] width 0 height 0
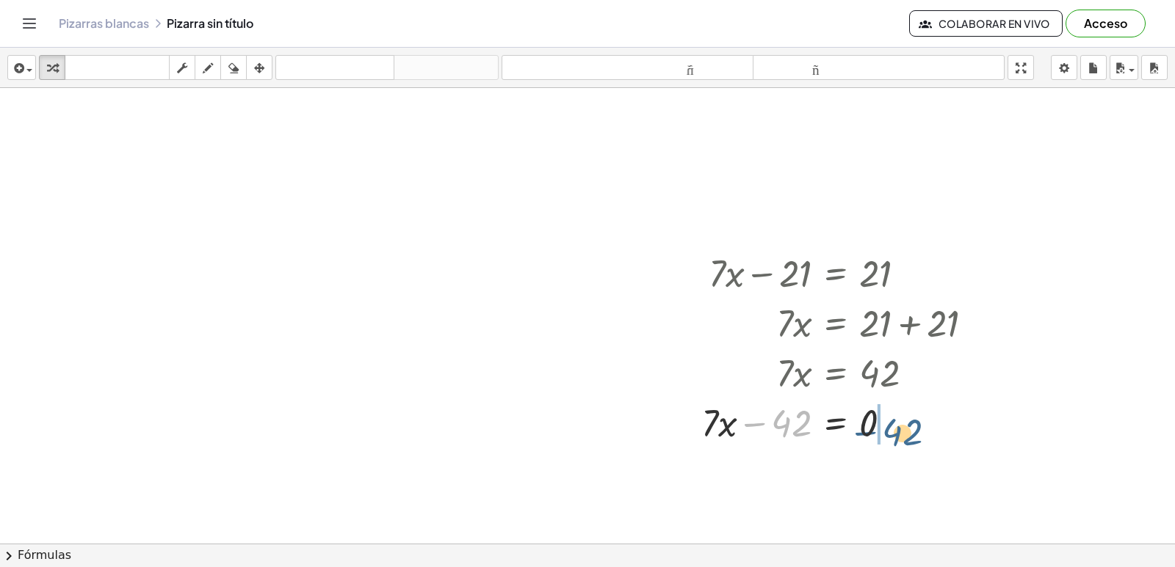
drag, startPoint x: 802, startPoint y: 422, endPoint x: 914, endPoint y: 431, distance: 112.7
click at [914, 431] on div at bounding box center [843, 422] width 299 height 50
drag, startPoint x: 829, startPoint y: 429, endPoint x: 893, endPoint y: 466, distance: 73.7
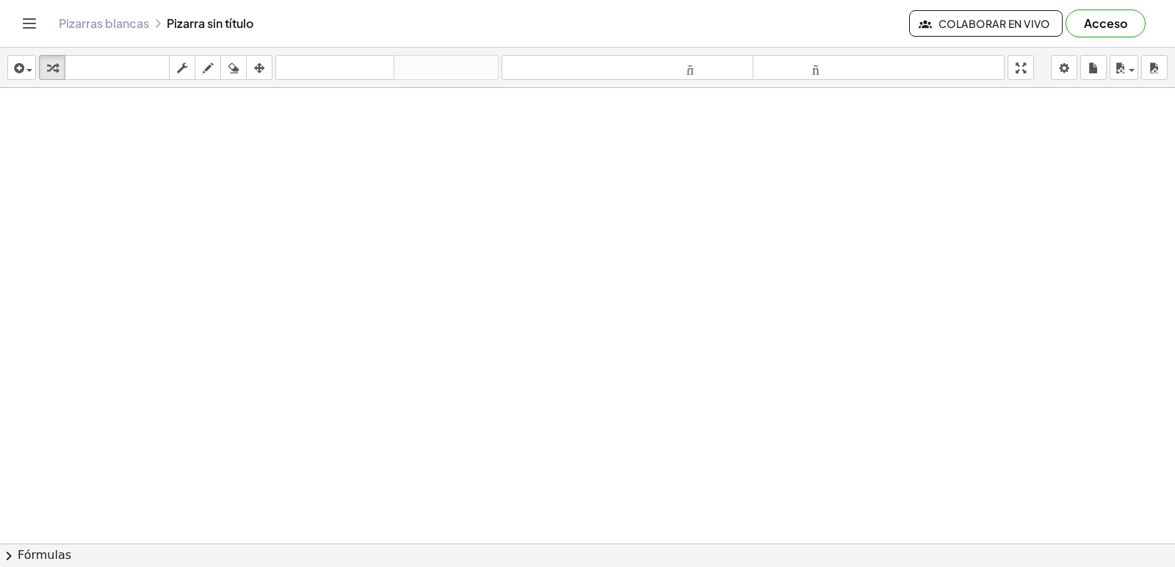
scroll to position [1368, 0]
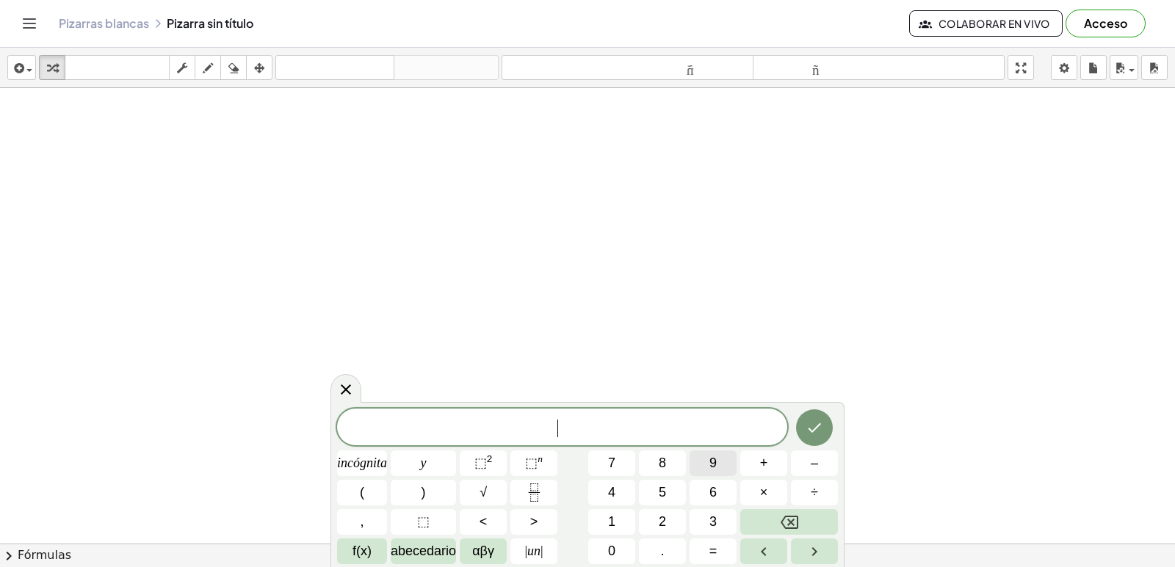
click at [722, 473] on button "9" at bounding box center [712, 464] width 47 height 26
click at [806, 458] on button "–" at bounding box center [814, 464] width 47 height 26
click at [667, 491] on button "5" at bounding box center [662, 493] width 47 height 26
click at [730, 552] on button "=" at bounding box center [712, 552] width 47 height 26
click at [592, 531] on button "1" at bounding box center [611, 522] width 47 height 26
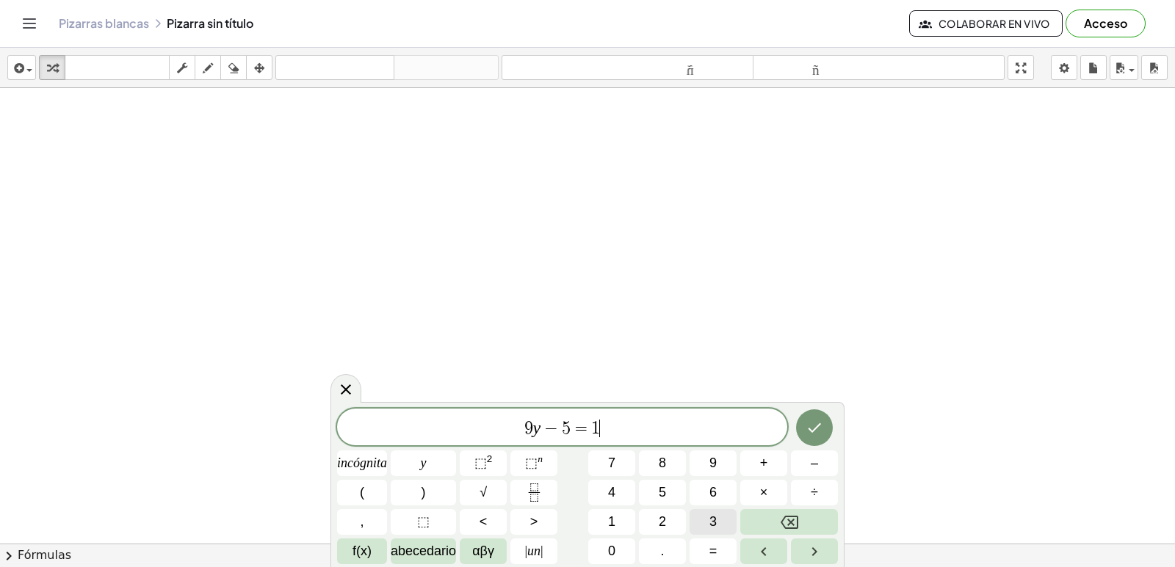
click at [716, 519] on font "3" at bounding box center [712, 522] width 7 height 15
click at [824, 427] on button "Hecho" at bounding box center [814, 428] width 37 height 37
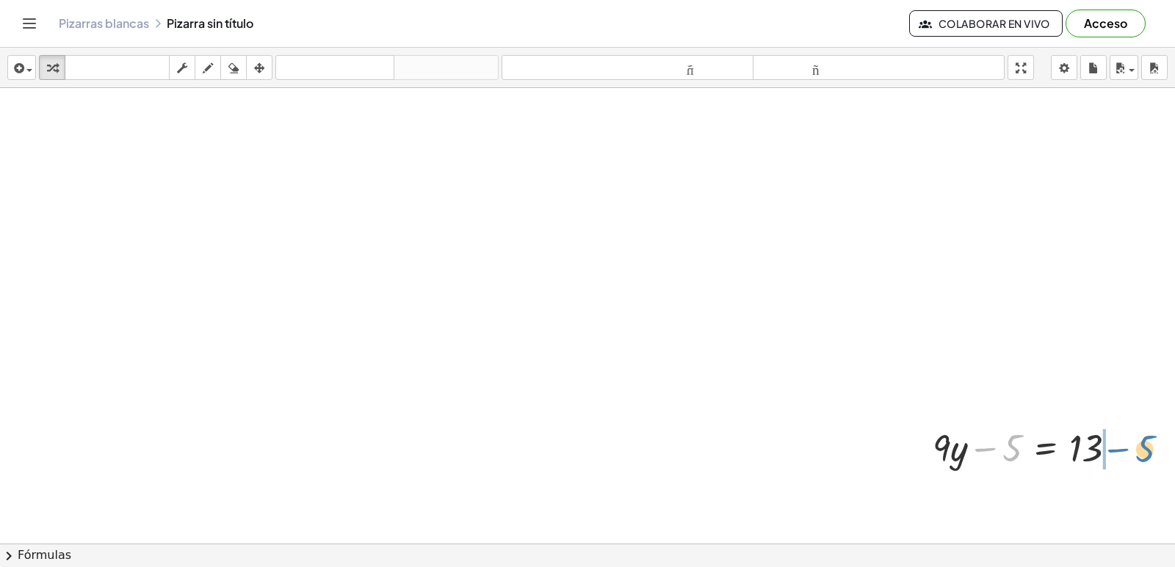
drag, startPoint x: 976, startPoint y: 454, endPoint x: 1107, endPoint y: 454, distance: 131.4
click at [1107, 454] on div at bounding box center [1030, 447] width 211 height 50
drag, startPoint x: 1089, startPoint y: 498, endPoint x: 1134, endPoint y: 501, distance: 45.6
click at [1134, 501] on div at bounding box center [1057, 497] width 265 height 50
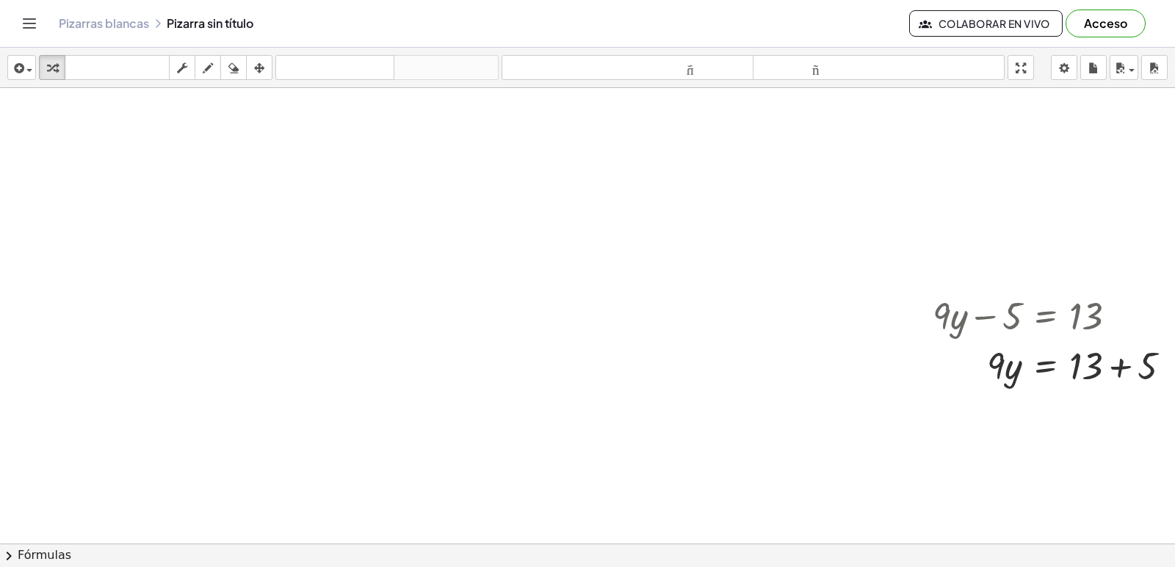
scroll to position [1514, 0]
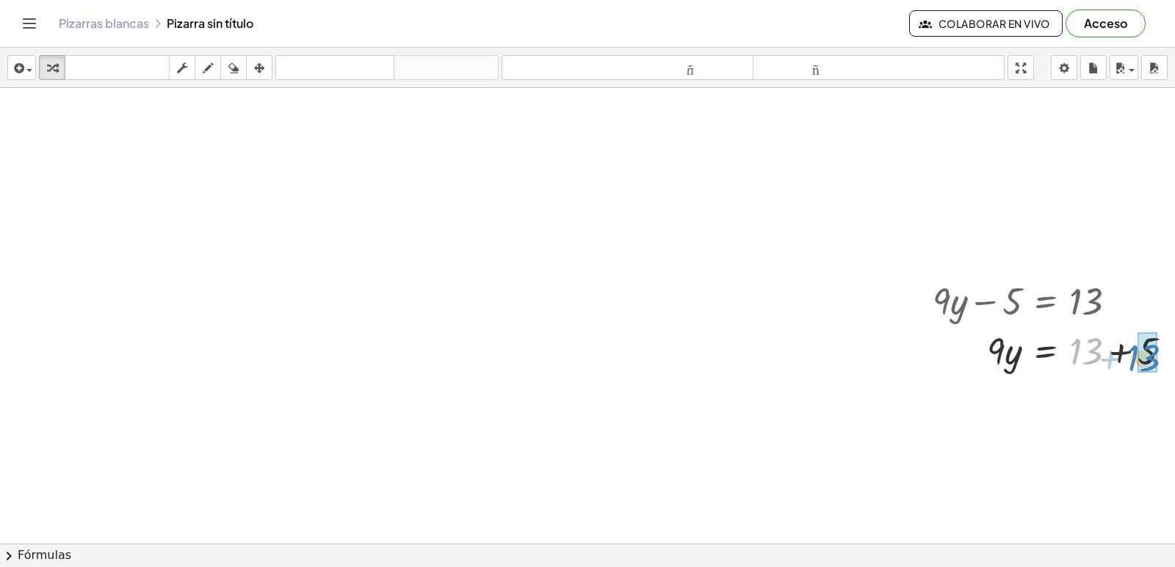
drag, startPoint x: 1088, startPoint y: 352, endPoint x: 1146, endPoint y: 360, distance: 58.5
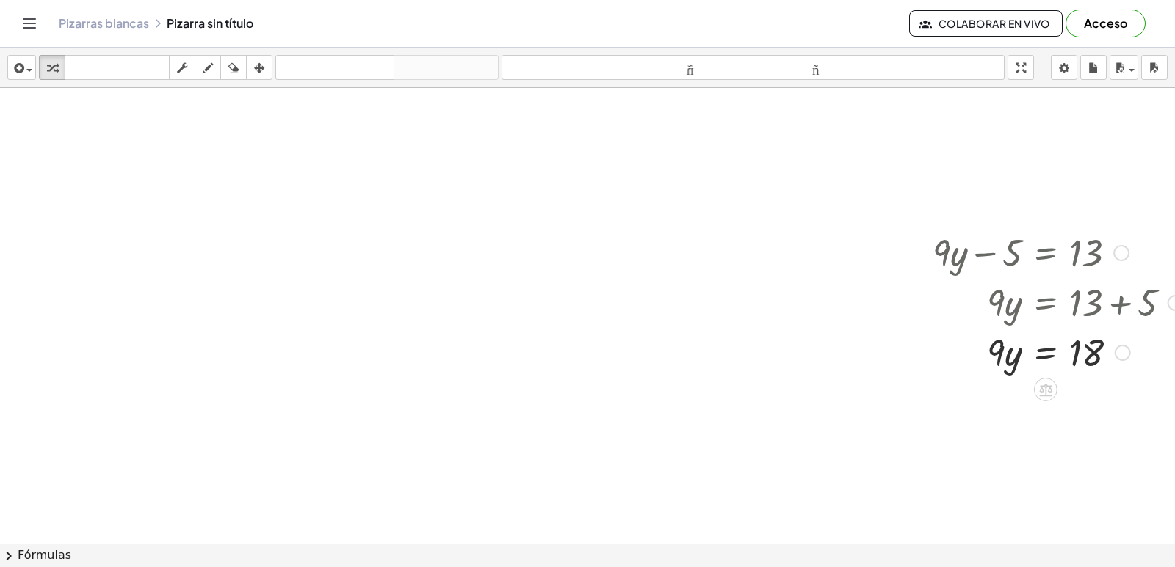
scroll to position [1588, 0]
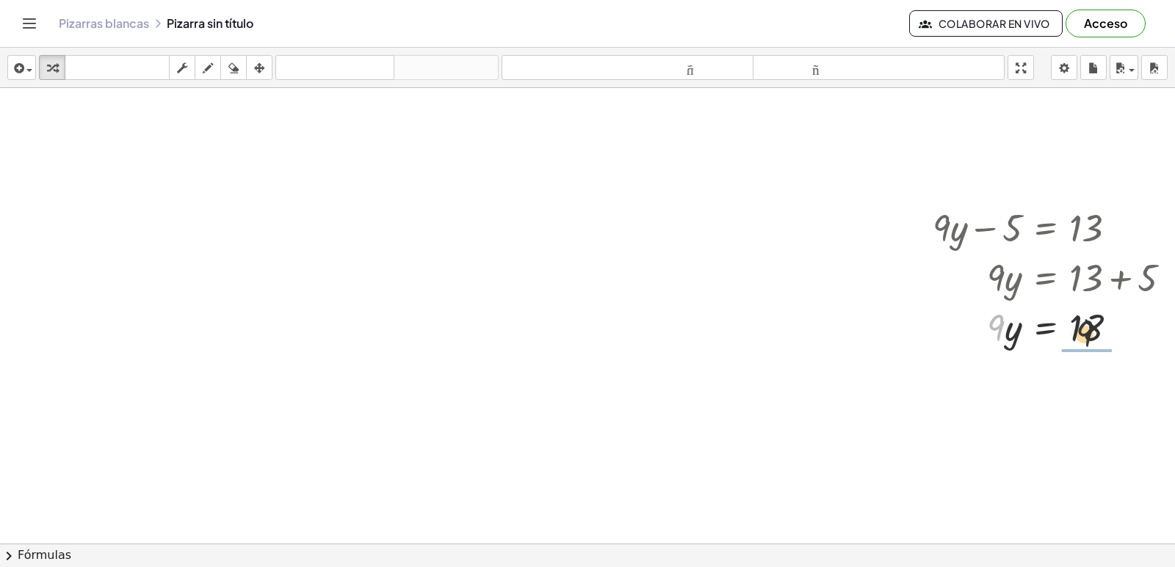
drag, startPoint x: 1004, startPoint y: 325, endPoint x: 1100, endPoint y: 328, distance: 96.2
click at [1100, 328] on div at bounding box center [1057, 327] width 265 height 50
drag, startPoint x: 998, startPoint y: 402, endPoint x: 992, endPoint y: 382, distance: 20.7
click at [992, 382] on div at bounding box center [1057, 388] width 265 height 73
click at [1092, 391] on div at bounding box center [1057, 388] width 265 height 73
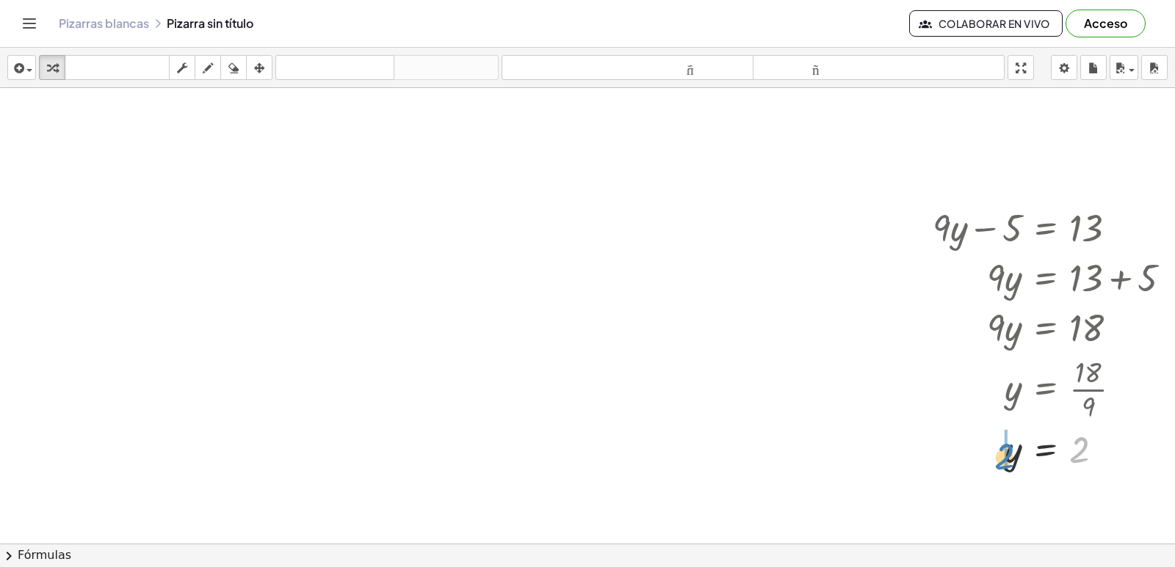
drag, startPoint x: 1092, startPoint y: 391, endPoint x: 1016, endPoint y: 401, distance: 77.0
click at [1045, 228] on div "+ · 9 · y − 5 = 13 · 9 · y = + 13 + 5 · 9 · y = 18 y = · 18 · 9 2 y = 2" at bounding box center [1045, 228] width 0 height 0
drag, startPoint x: 956, startPoint y: 498, endPoint x: 1123, endPoint y: 495, distance: 167.4
click at [1131, 493] on div at bounding box center [1049, 497] width 282 height 48
click at [46, 60] on div "button" at bounding box center [52, 68] width 19 height 18
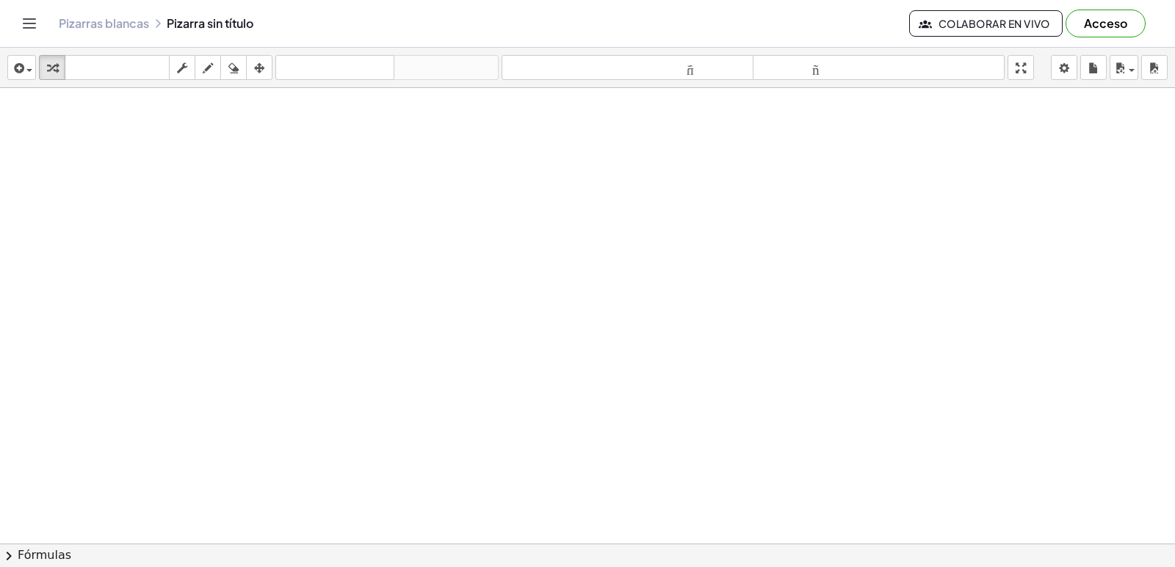
scroll to position [2275, 0]
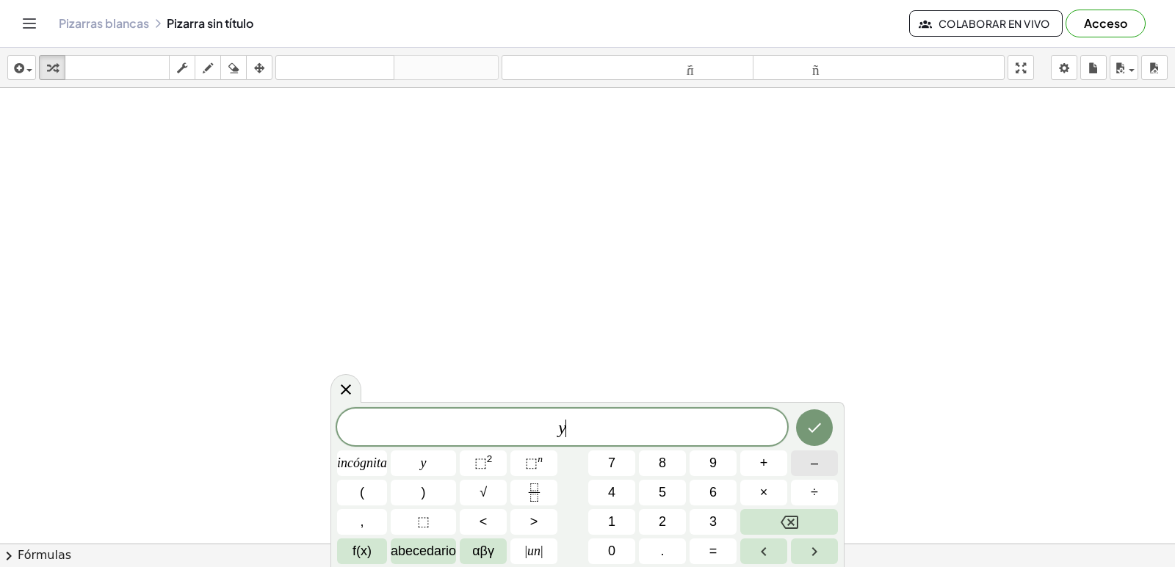
click at [827, 463] on button "–" at bounding box center [814, 464] width 47 height 26
click at [598, 474] on button "7" at bounding box center [611, 464] width 47 height 26
click at [715, 552] on font "=" at bounding box center [713, 551] width 8 height 15
click at [715, 518] on font "3" at bounding box center [712, 522] width 7 height 15
click at [819, 432] on icon "Hecho" at bounding box center [814, 428] width 18 height 18
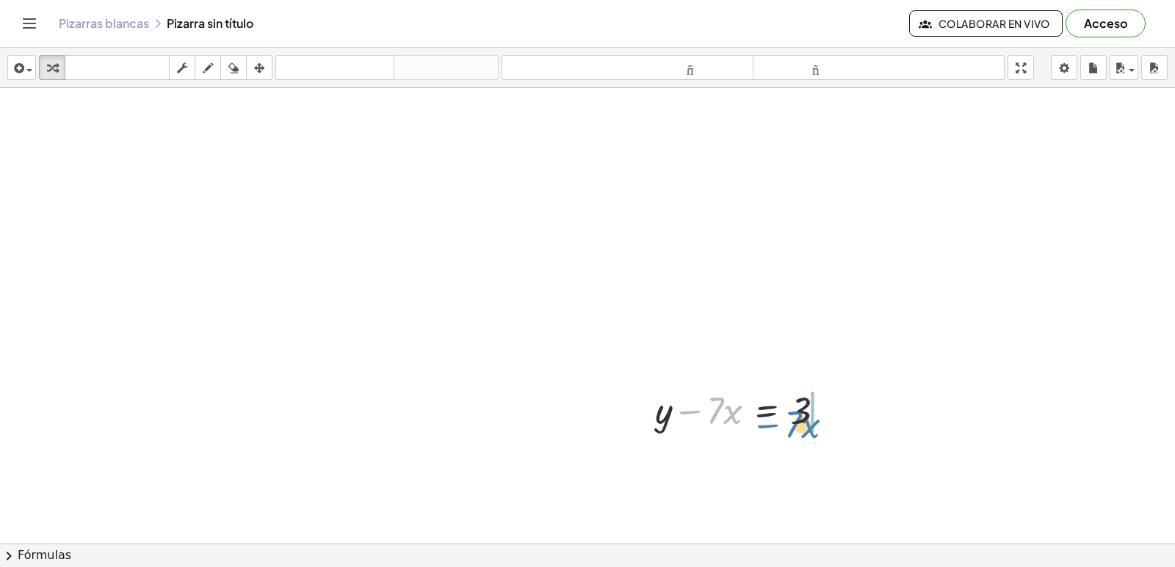
drag, startPoint x: 696, startPoint y: 410, endPoint x: 774, endPoint y: 424, distance: 79.1
click at [774, 424] on div at bounding box center [745, 410] width 196 height 50
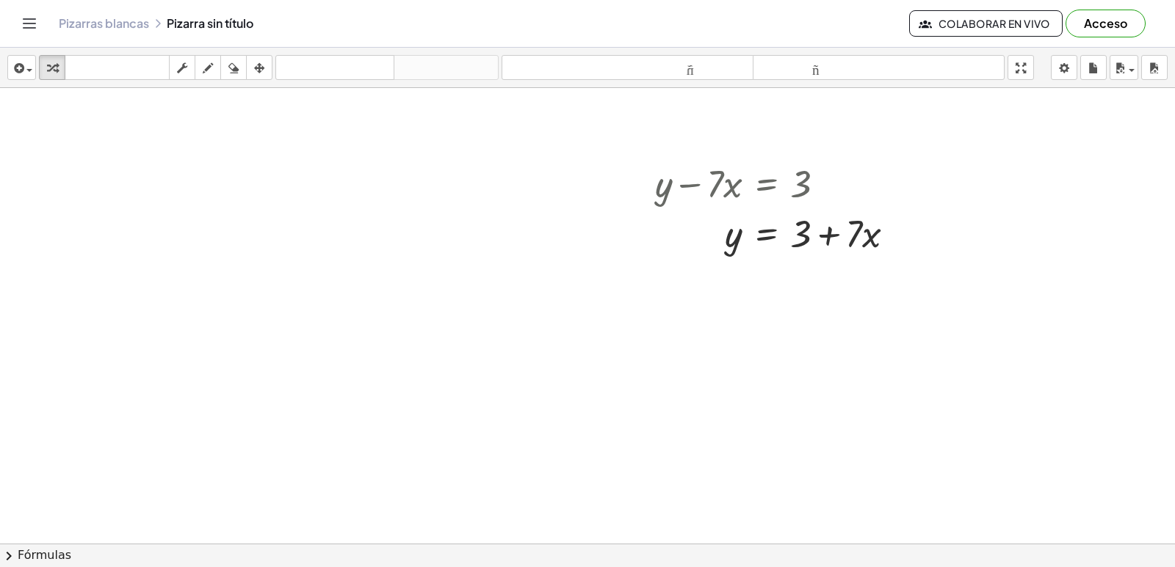
scroll to position [2511, 0]
drag, startPoint x: 736, startPoint y: 233, endPoint x: 707, endPoint y: 237, distance: 29.0
click at [707, 237] on div at bounding box center [780, 224] width 266 height 50
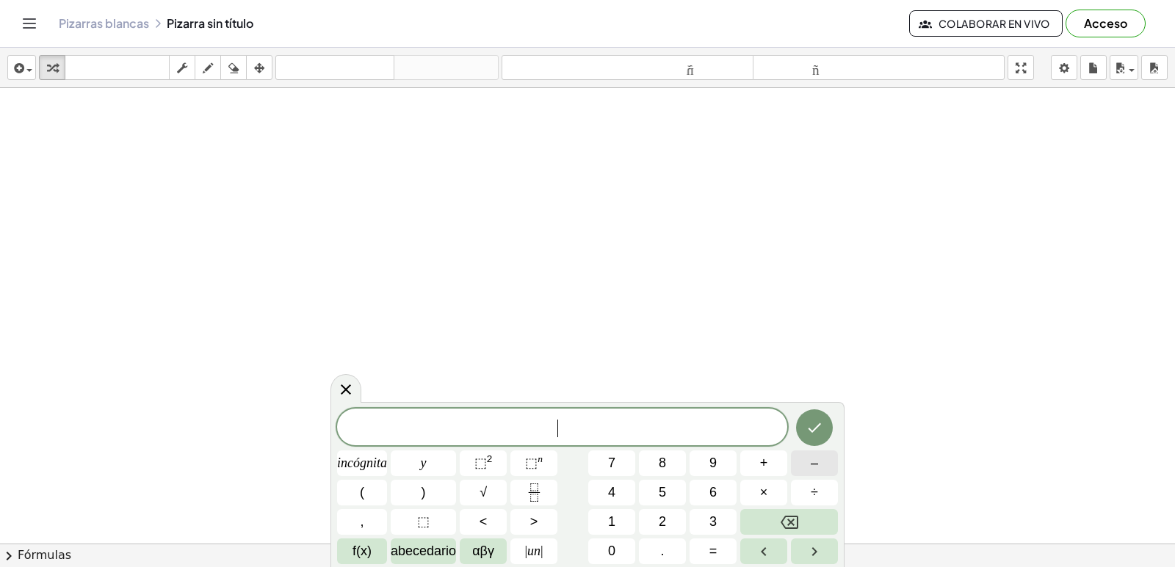
click at [805, 459] on button "–" at bounding box center [814, 464] width 47 height 26
click at [653, 489] on button "5" at bounding box center [662, 493] width 47 height 26
click at [761, 459] on font "+" at bounding box center [764, 463] width 8 height 15
click at [810, 531] on button "Retroceso" at bounding box center [789, 522] width 98 height 26
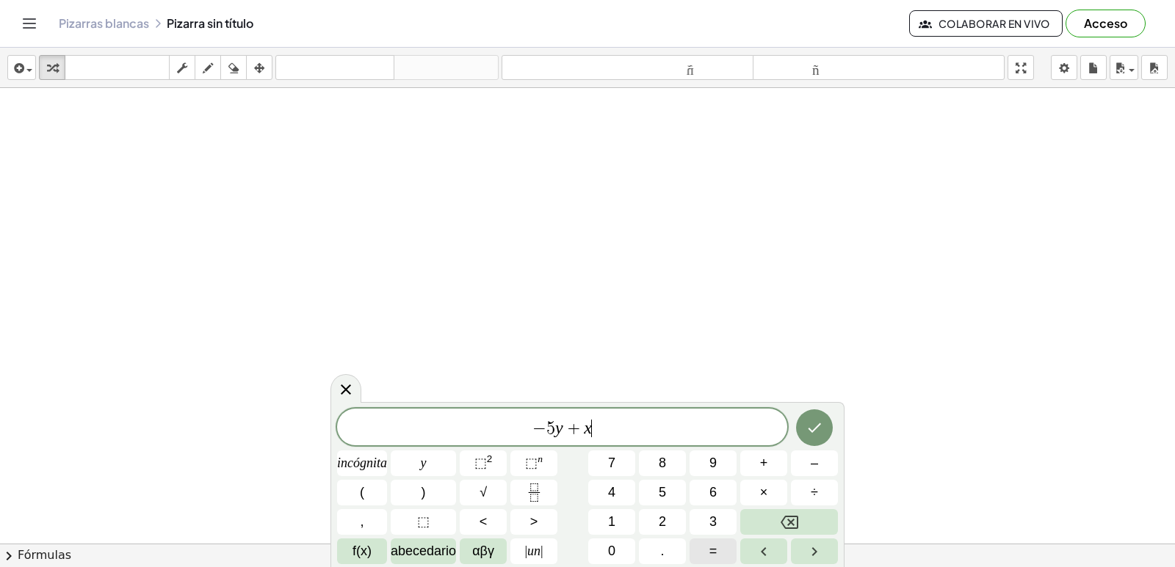
click at [711, 556] on font "=" at bounding box center [713, 551] width 8 height 15
click at [600, 520] on button "1" at bounding box center [611, 522] width 47 height 26
click at [810, 424] on icon "Hecho" at bounding box center [814, 428] width 18 height 18
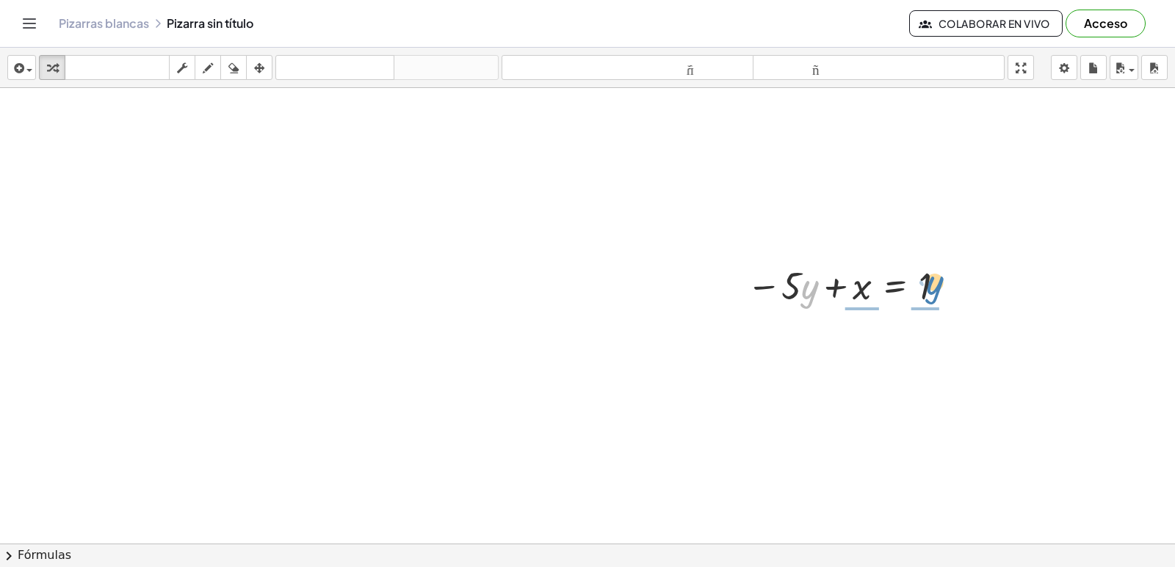
drag, startPoint x: 803, startPoint y: 292, endPoint x: 930, endPoint y: 288, distance: 127.1
click at [930, 288] on div at bounding box center [848, 285] width 219 height 50
drag, startPoint x: 796, startPoint y: 295, endPoint x: 815, endPoint y: 313, distance: 26.0
click at [895, 286] on div "− · 5 · y + x = 1 − 5 + x = 1 · · y · · y" at bounding box center [895, 286] width 0 height 0
drag, startPoint x: 784, startPoint y: 344, endPoint x: 754, endPoint y: 352, distance: 31.4
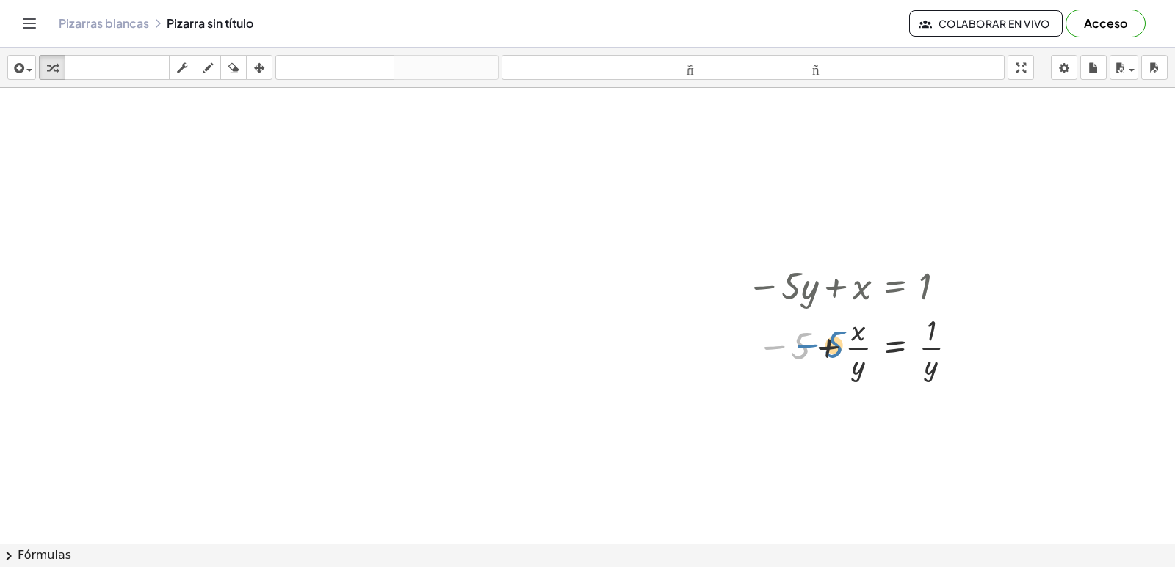
click at [754, 352] on div at bounding box center [854, 346] width 231 height 73
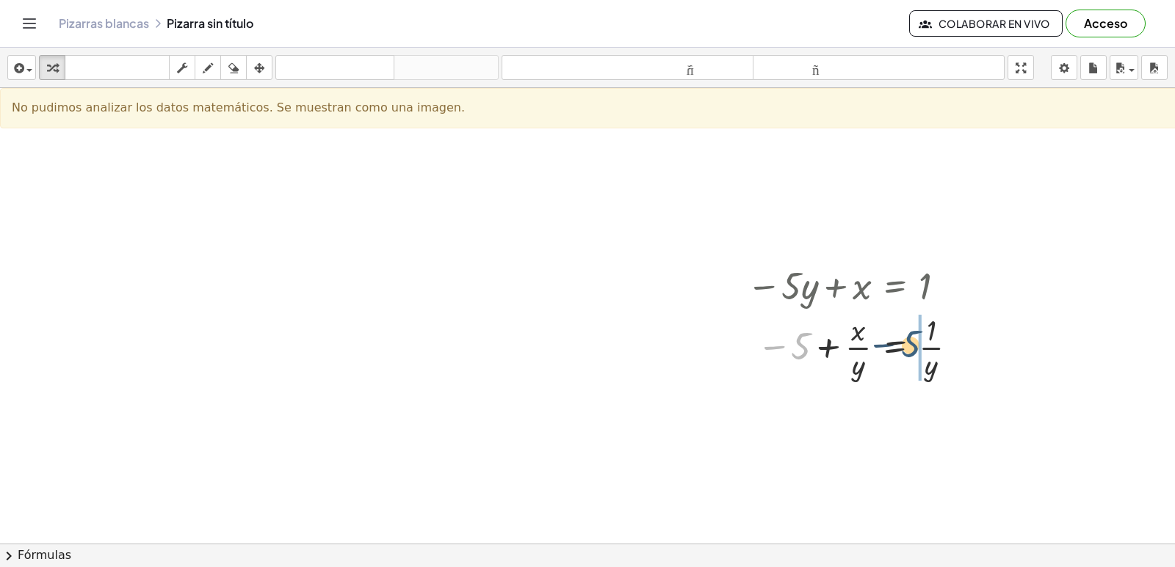
click at [916, 337] on div at bounding box center [854, 346] width 231 height 73
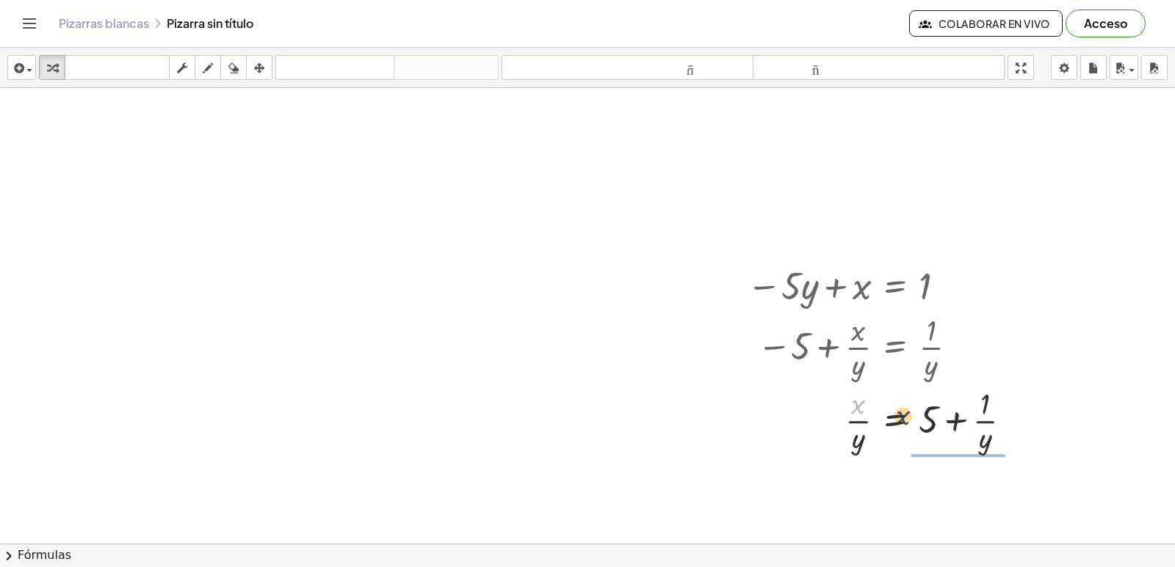
drag, startPoint x: 868, startPoint y: 410, endPoint x: 873, endPoint y: 449, distance: 38.5
click at [949, 418] on div at bounding box center [884, 419] width 291 height 73
drag, startPoint x: 867, startPoint y: 440, endPoint x: 956, endPoint y: 410, distance: 93.6
click at [956, 410] on div at bounding box center [880, 419] width 283 height 91
drag, startPoint x: 863, startPoint y: 424, endPoint x: 962, endPoint y: 434, distance: 100.4
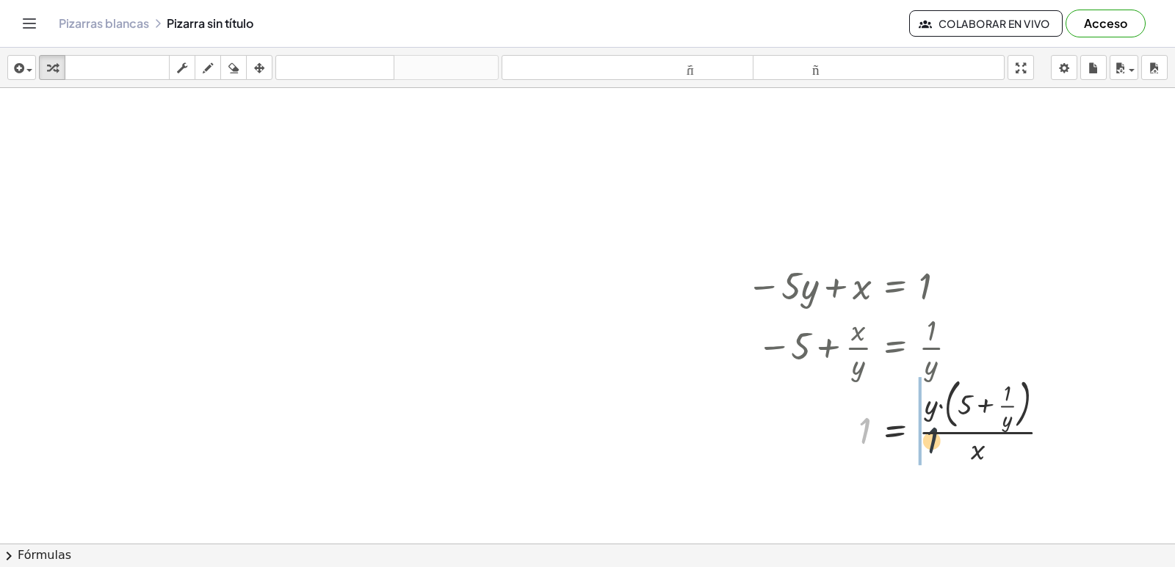
click at [970, 429] on div at bounding box center [904, 419] width 330 height 95
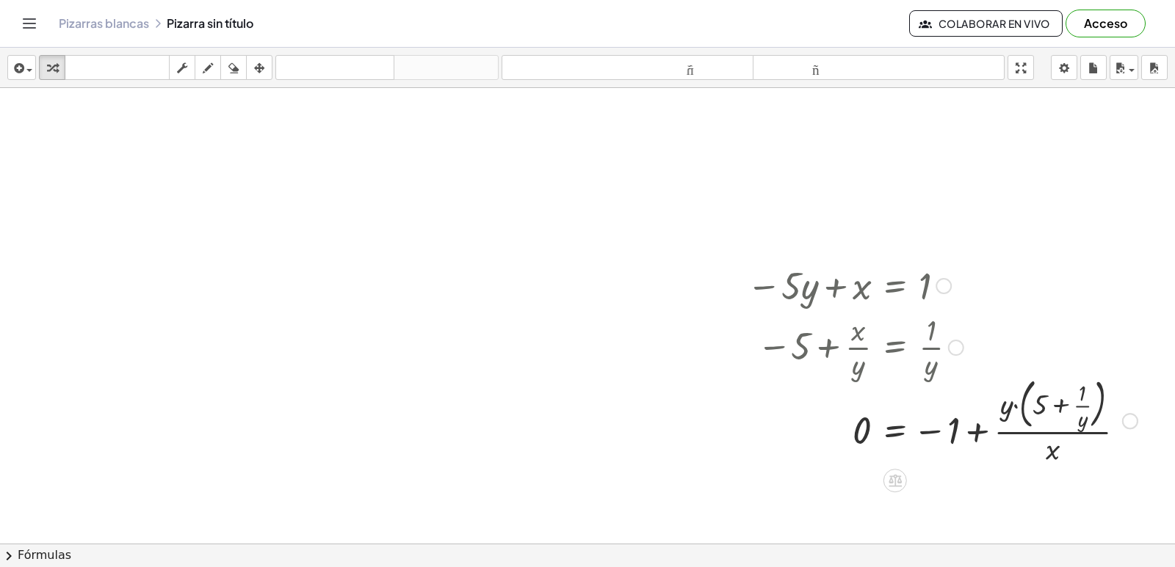
drag, startPoint x: 966, startPoint y: 428, endPoint x: 1026, endPoint y: 427, distance: 59.5
click at [1030, 424] on div at bounding box center [941, 419] width 405 height 95
drag, startPoint x: 1045, startPoint y: 417, endPoint x: 890, endPoint y: 468, distance: 163.2
click at [890, 468] on div "− · 5 · y + x = 1 − 5 + · x · y = · 1 · y · x · y = + 5 + · 1 · y · 1 · y = · (…" at bounding box center [937, 363] width 424 height 215
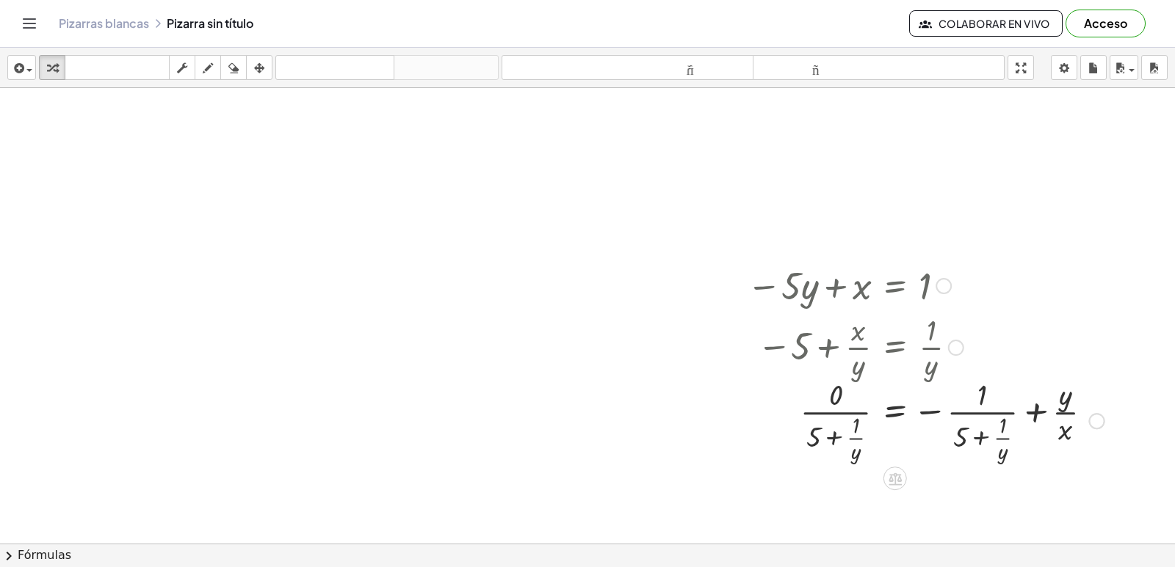
click at [926, 415] on div at bounding box center [925, 419] width 372 height 91
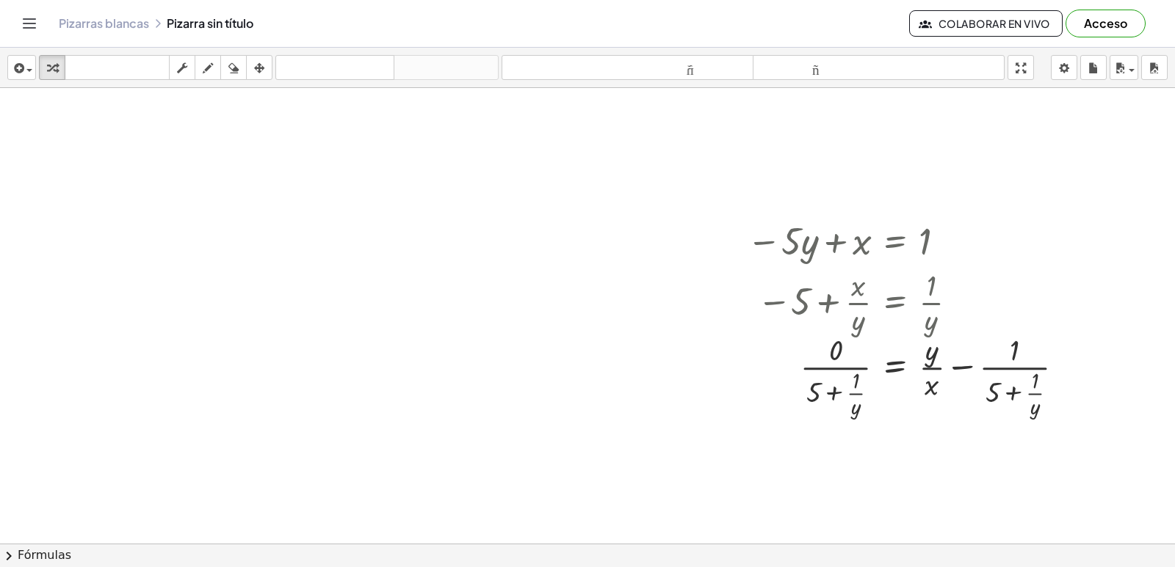
scroll to position [3113, 0]
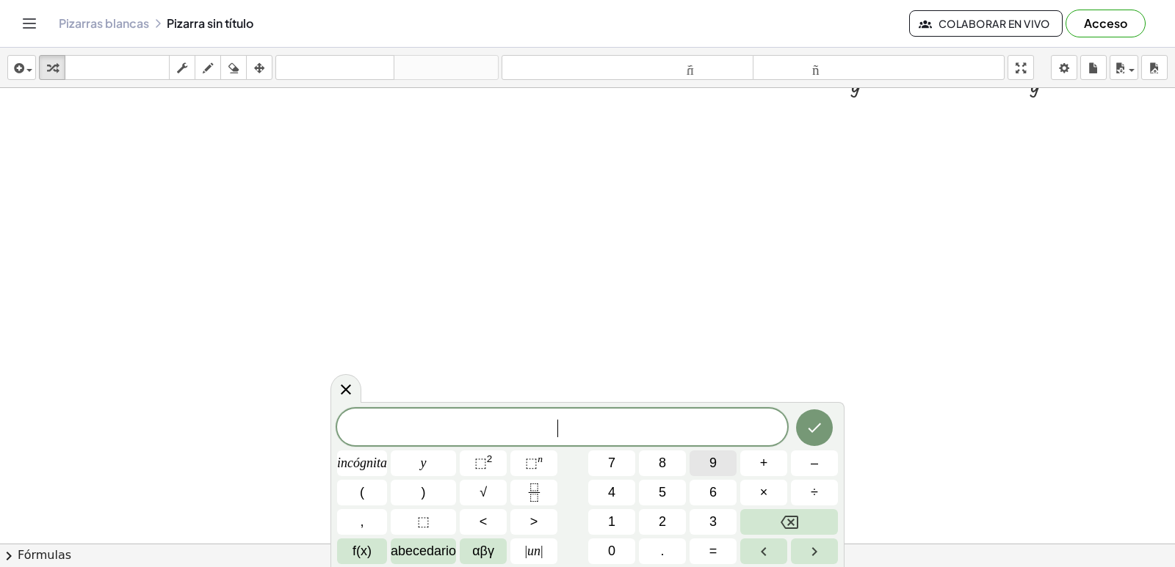
click at [716, 467] on font "9" at bounding box center [712, 463] width 7 height 15
click at [710, 554] on font "=" at bounding box center [713, 551] width 8 height 15
click at [623, 487] on button "4" at bounding box center [611, 493] width 47 height 26
click at [810, 420] on icon "Hecho" at bounding box center [814, 428] width 18 height 18
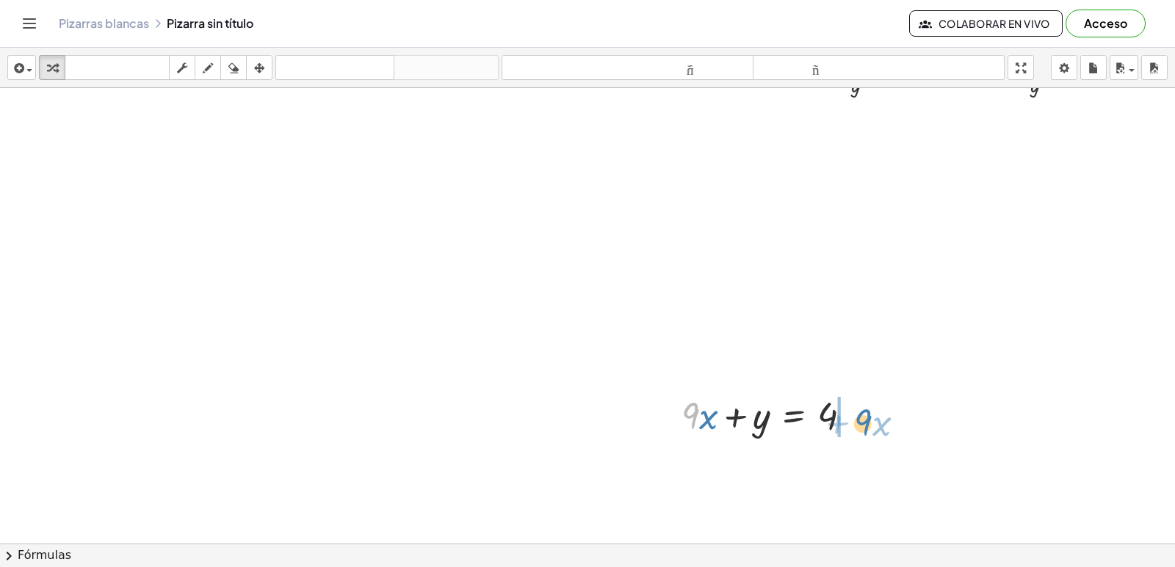
drag, startPoint x: 699, startPoint y: 420, endPoint x: 871, endPoint y: 427, distance: 172.6
click at [871, 427] on div "· 9 + · x + · 9 · x + y = 4" at bounding box center [766, 414] width 215 height 57
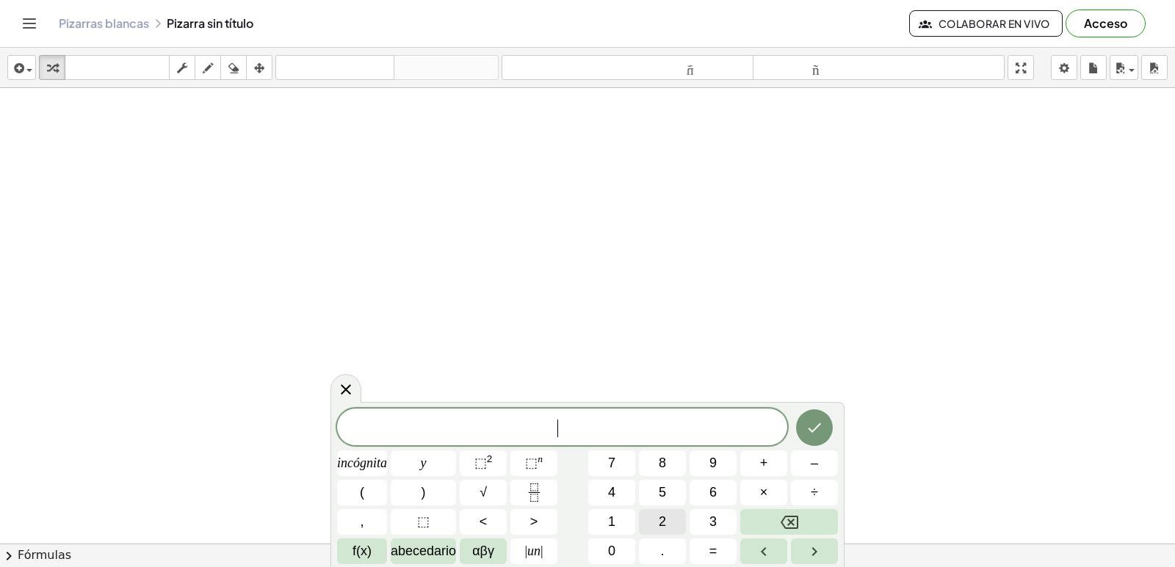
click at [658, 518] on font "2" at bounding box center [661, 522] width 7 height 15
click at [764, 464] on font "+" at bounding box center [764, 463] width 8 height 15
click at [654, 461] on button "8" at bounding box center [662, 464] width 47 height 26
click at [712, 554] on button "=" at bounding box center [712, 552] width 47 height 26
click at [611, 529] on font "1" at bounding box center [611, 522] width 7 height 15
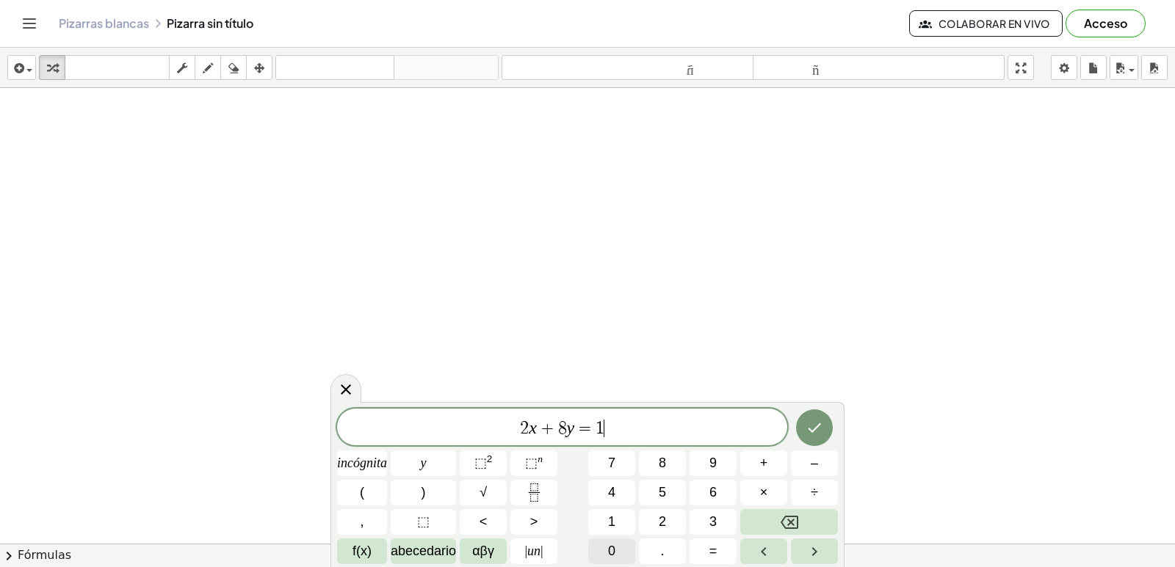
click at [627, 542] on button "0" at bounding box center [611, 552] width 47 height 26
click at [815, 427] on icon "Hecho" at bounding box center [814, 428] width 18 height 18
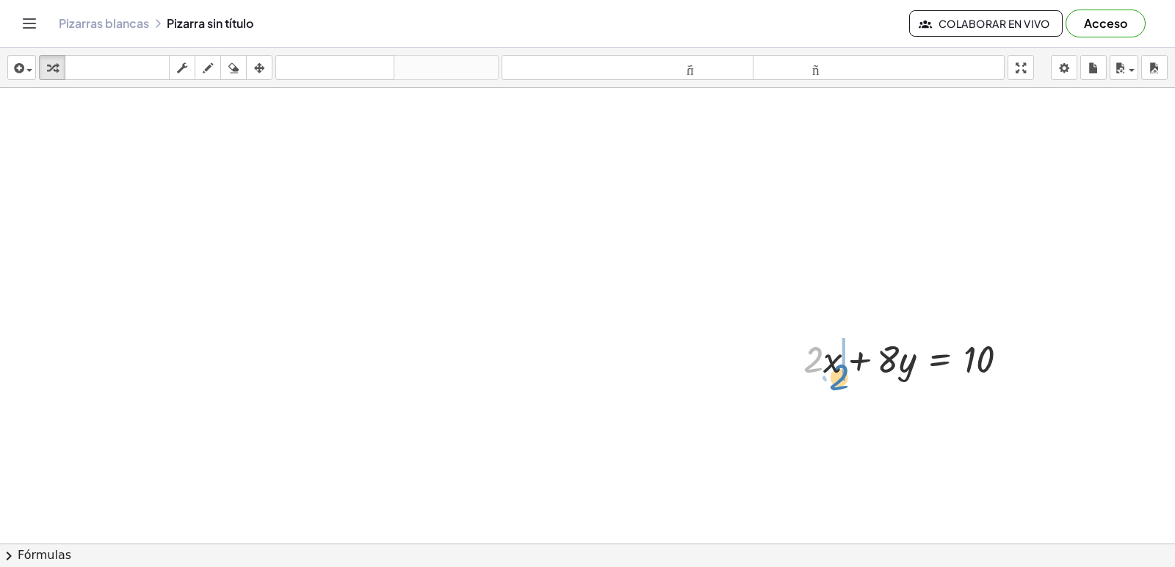
drag, startPoint x: 816, startPoint y: 370, endPoint x: 822, endPoint y: 383, distance: 14.8
click at [827, 384] on div "· 2 + · 2 · x + · 8 · y = 10" at bounding box center [906, 358] width 250 height 57
drag, startPoint x: 973, startPoint y: 352, endPoint x: 981, endPoint y: 357, distance: 10.2
click at [981, 357] on div at bounding box center [912, 358] width 232 height 50
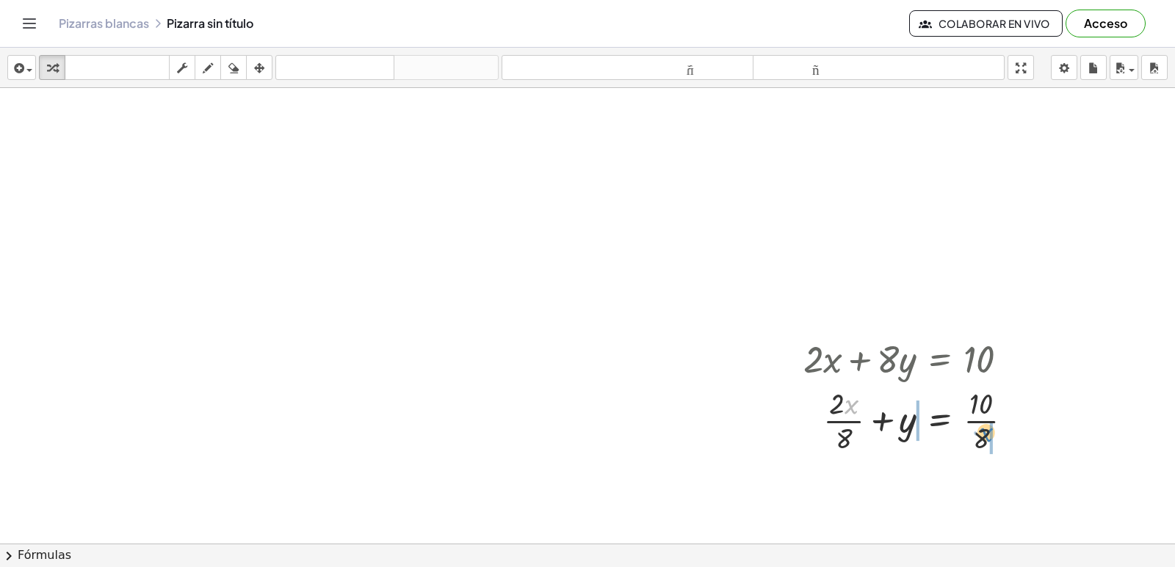
drag, startPoint x: 844, startPoint y: 410, endPoint x: 979, endPoint y: 438, distance: 137.2
click at [979, 438] on div at bounding box center [914, 419] width 236 height 73
drag, startPoint x: 844, startPoint y: 418, endPoint x: 922, endPoint y: 344, distance: 108.0
click at [898, 411] on div at bounding box center [917, 419] width 243 height 73
click at [962, 402] on div at bounding box center [917, 419] width 243 height 73
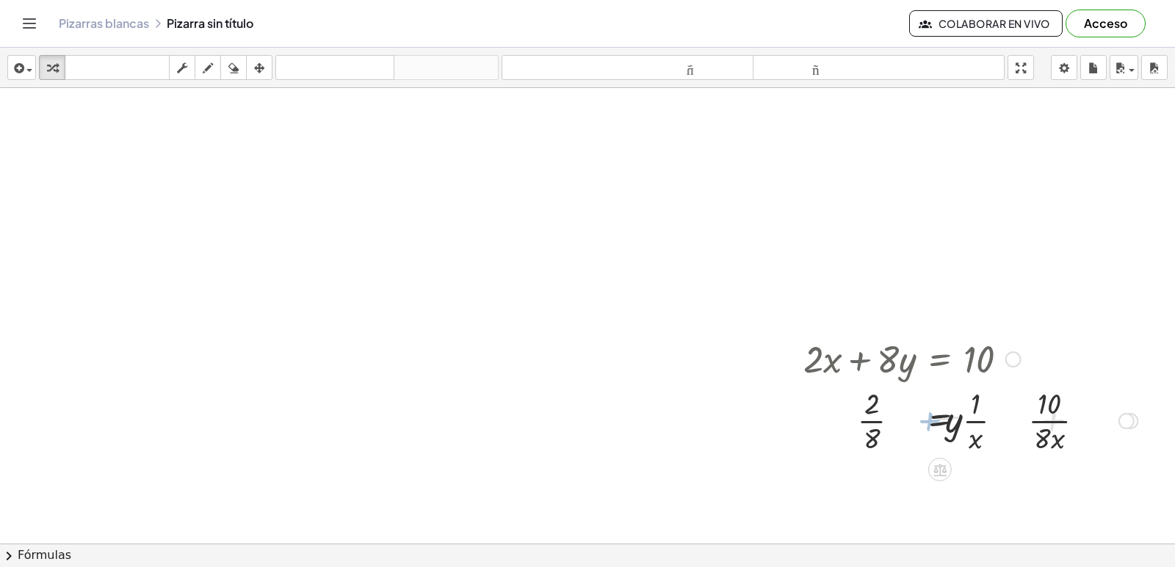
drag, startPoint x: 922, startPoint y: 344, endPoint x: 880, endPoint y: 360, distance: 45.1
click at [883, 358] on div at bounding box center [970, 358] width 349 height 50
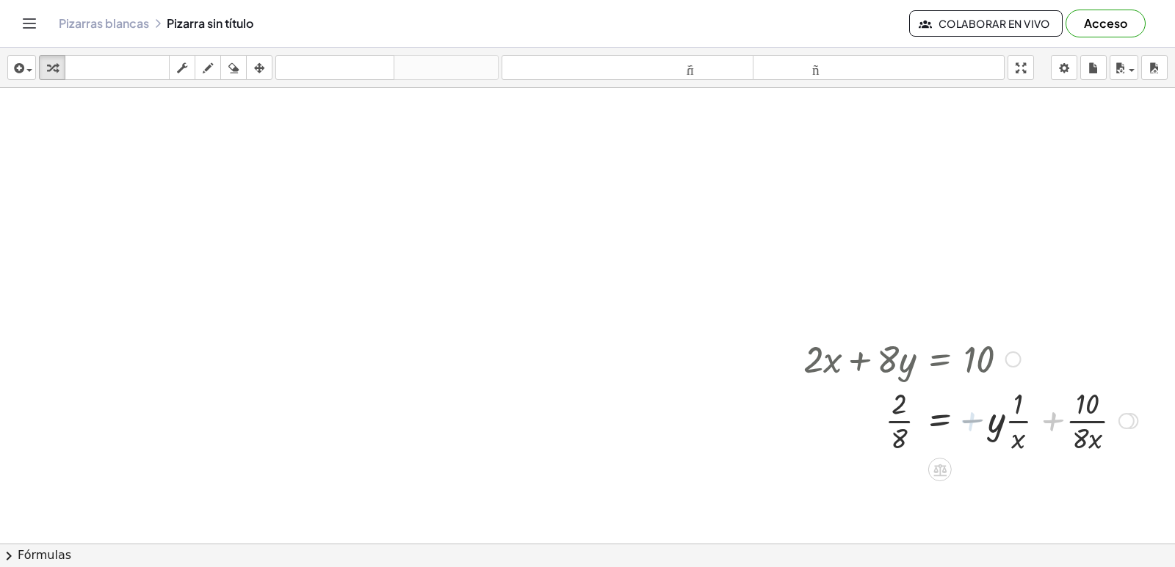
click at [856, 400] on div at bounding box center [970, 419] width 349 height 73
click at [958, 410] on div at bounding box center [970, 419] width 349 height 73
click at [1004, 409] on div at bounding box center [970, 419] width 349 height 73
click at [1037, 404] on div at bounding box center [970, 419] width 349 height 73
click at [1006, 393] on div at bounding box center [970, 419] width 349 height 73
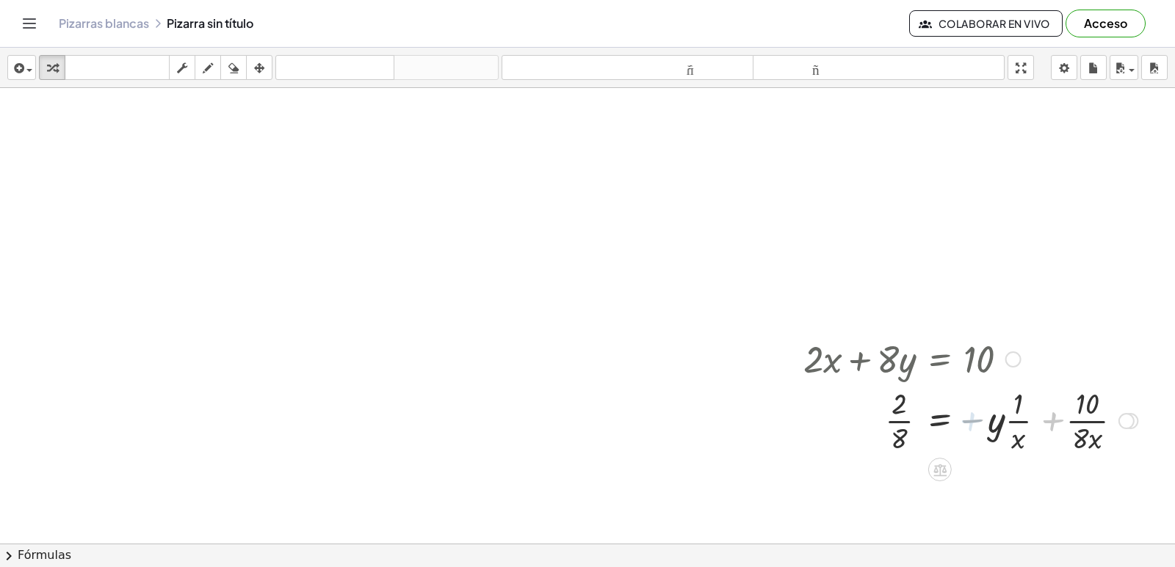
click at [940, 360] on div "+ · 2 · x + · 8 · y = 10 + · 2 · x · 8 + y = · 10 · 8 + · y · · 1 · x + · 2 + y…" at bounding box center [940, 360] width 0 height 0
click at [959, 3] on div "Actividades matemáticas fáciles de comprender Empezar Banco de actividades Trab…" at bounding box center [587, 283] width 1175 height 567
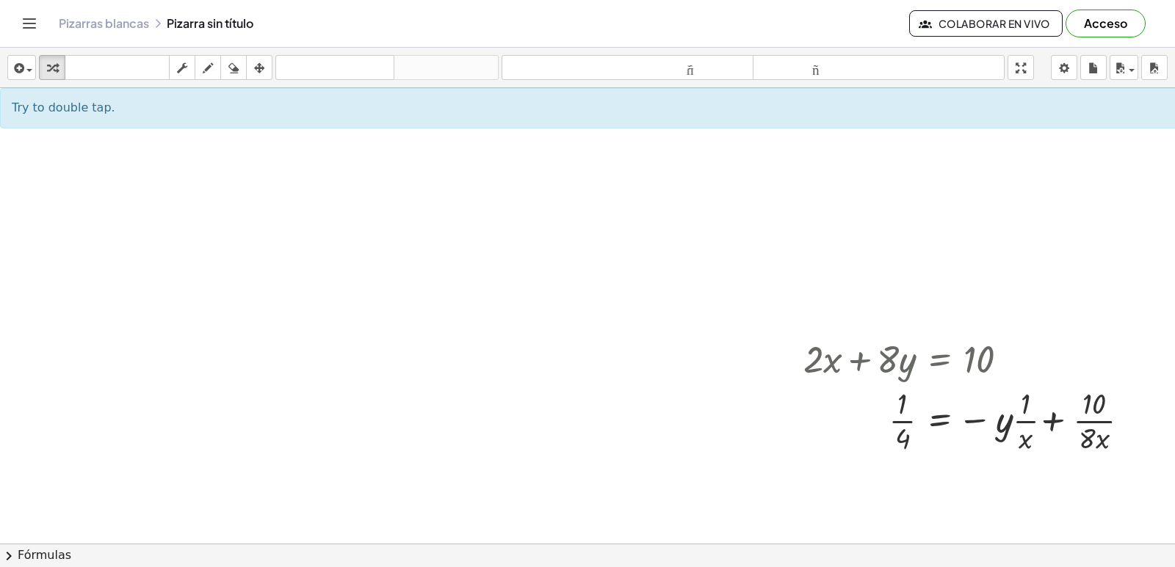
drag, startPoint x: 666, startPoint y: 277, endPoint x: 661, endPoint y: 291, distance: 14.9
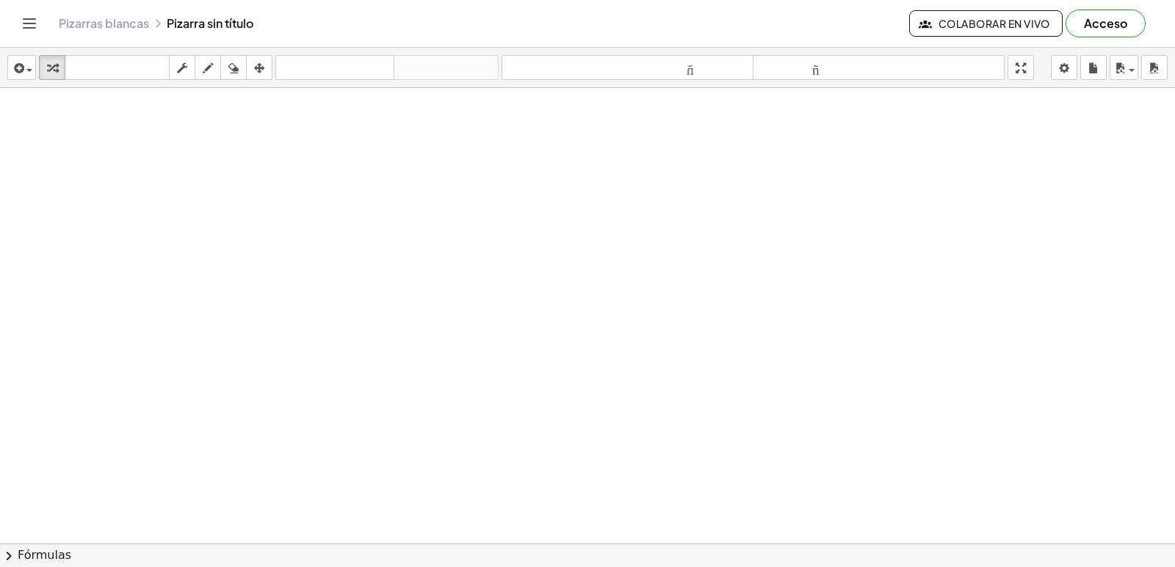
scroll to position [4114, 0]
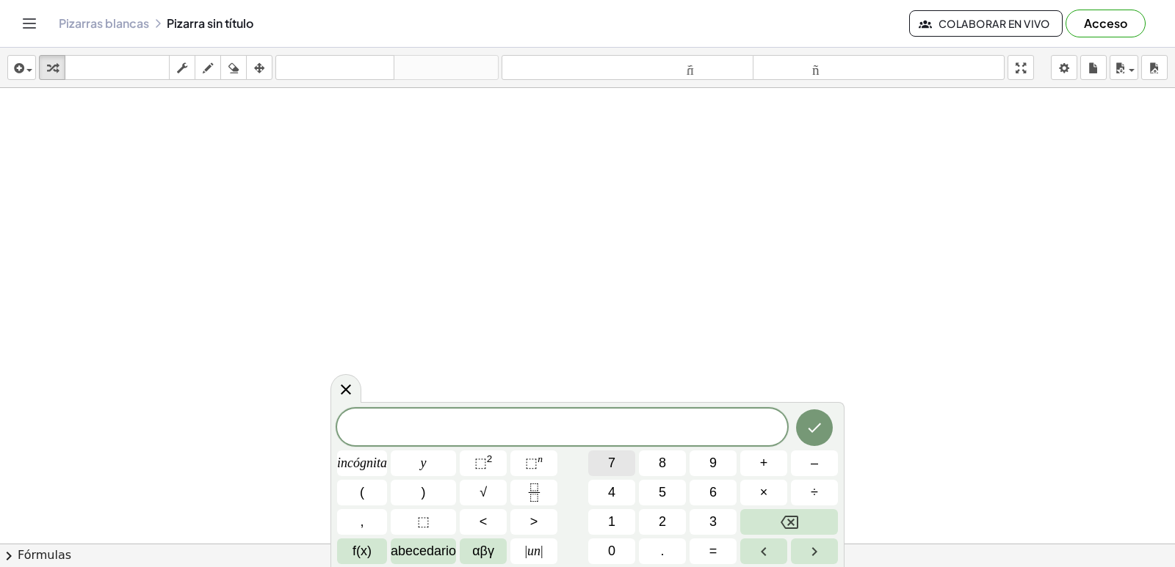
click at [611, 454] on span "7" at bounding box center [611, 464] width 7 height 20
click at [795, 465] on button "–" at bounding box center [814, 464] width 47 height 26
click at [609, 524] on font "1" at bounding box center [611, 522] width 7 height 15
click at [615, 497] on font "4" at bounding box center [611, 492] width 7 height 15
click at [714, 540] on button "=" at bounding box center [712, 552] width 47 height 26
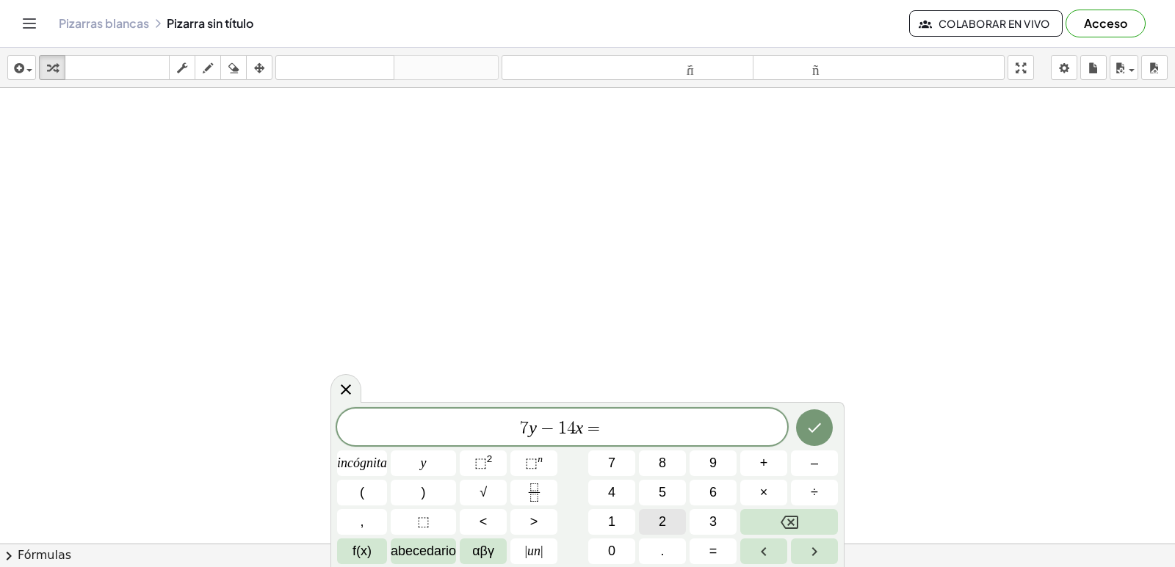
click at [653, 514] on button "2" at bounding box center [662, 522] width 47 height 26
click at [632, 520] on button "1" at bounding box center [611, 522] width 47 height 26
click at [810, 421] on icon "Hecho" at bounding box center [814, 428] width 18 height 18
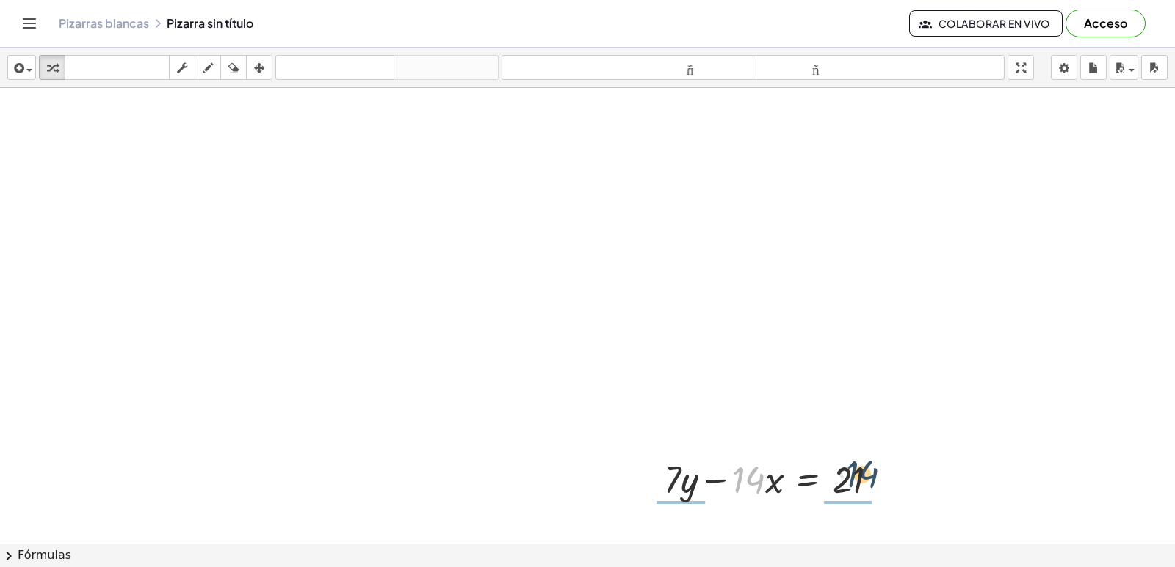
drag, startPoint x: 743, startPoint y: 493, endPoint x: 866, endPoint y: 485, distance: 123.6
click at [865, 493] on div at bounding box center [776, 479] width 241 height 50
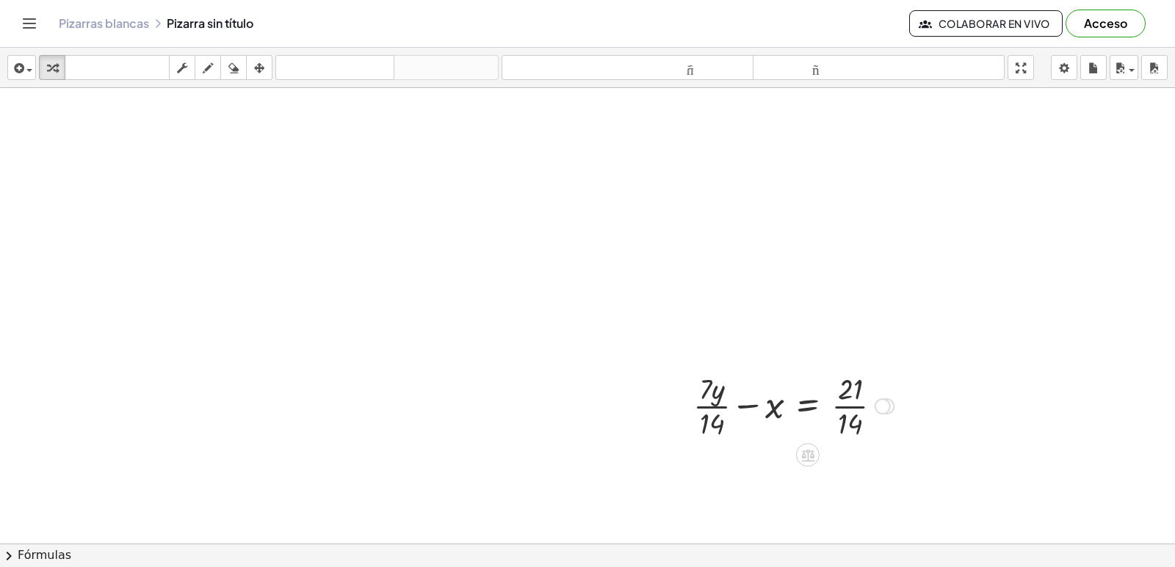
scroll to position [4261, 0]
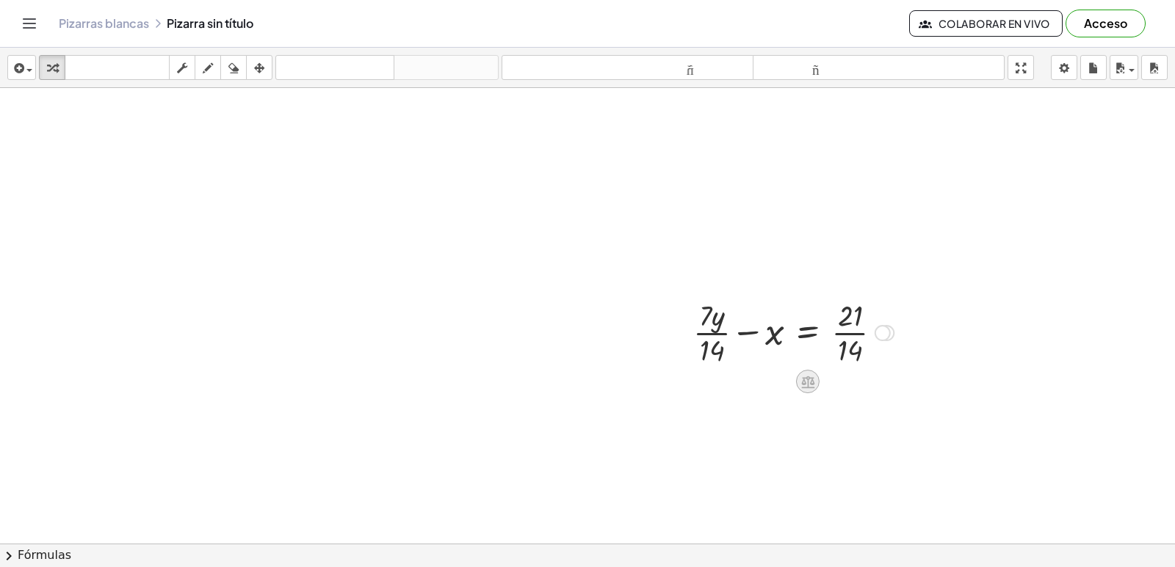
click at [804, 377] on icon at bounding box center [807, 382] width 13 height 12
click at [783, 385] on div "−" at bounding box center [777, 381] width 23 height 23
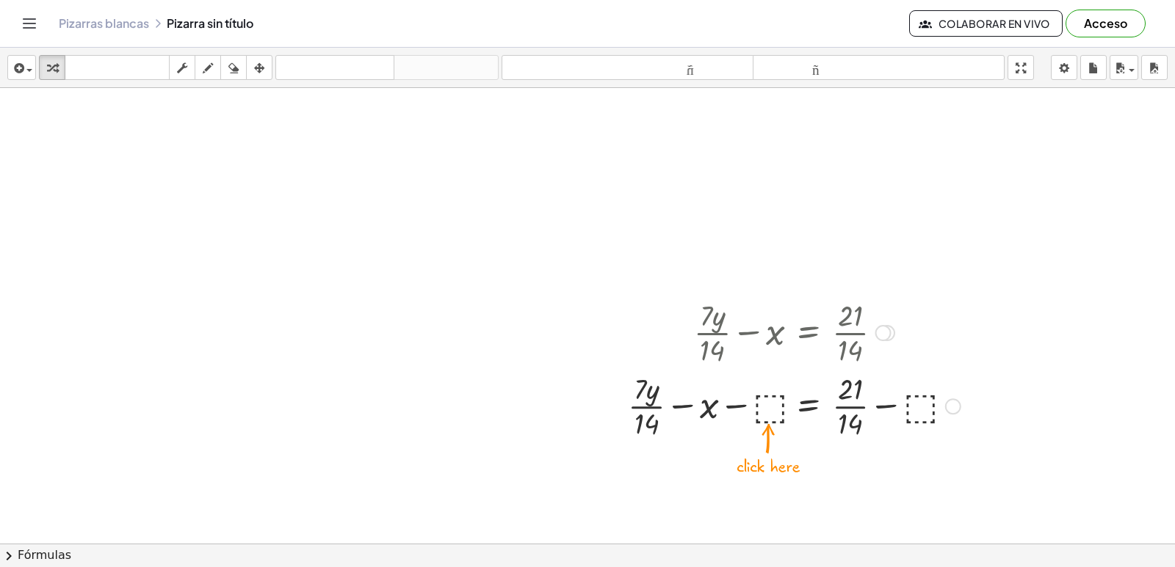
click at [766, 406] on div at bounding box center [793, 405] width 347 height 73
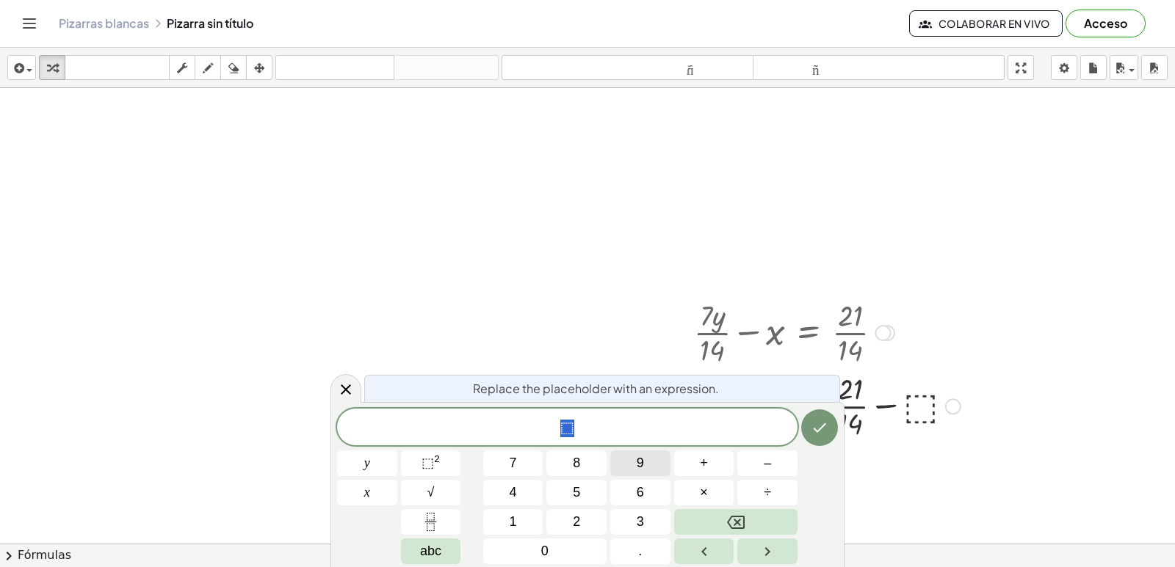
click at [636, 473] on button "9" at bounding box center [640, 464] width 60 height 26
click at [827, 432] on icon "Hecho" at bounding box center [819, 428] width 18 height 18
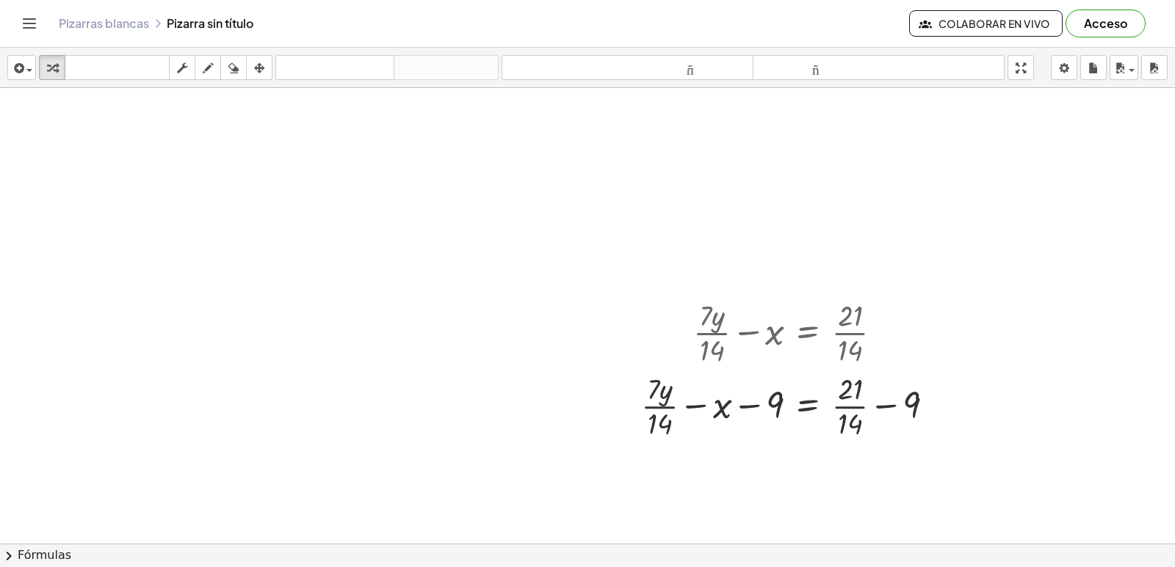
scroll to position [4570, 0]
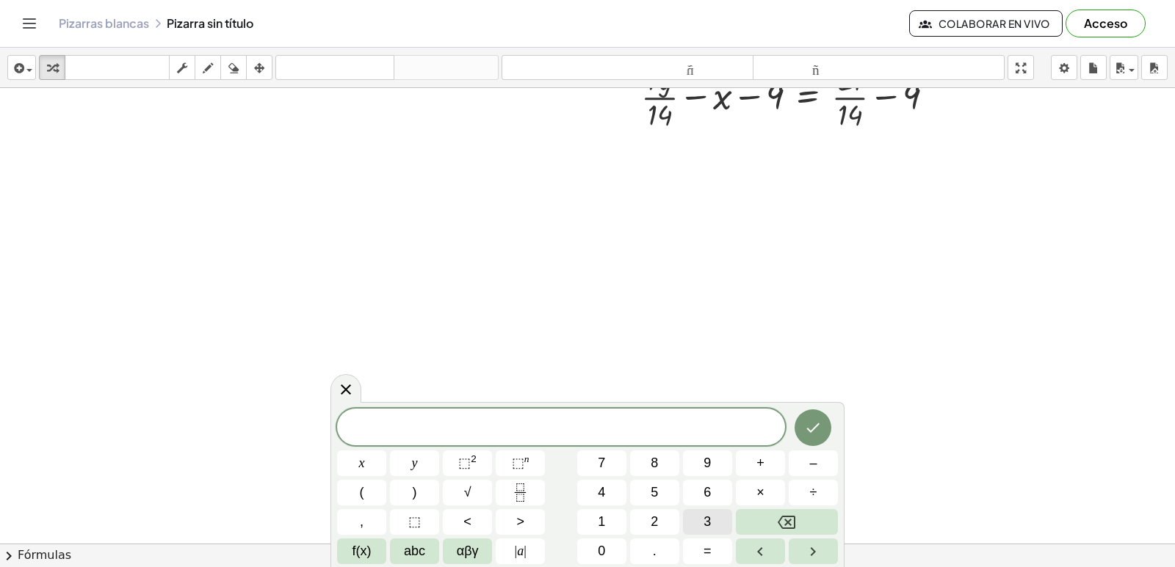
click at [692, 523] on button "3" at bounding box center [707, 522] width 49 height 26
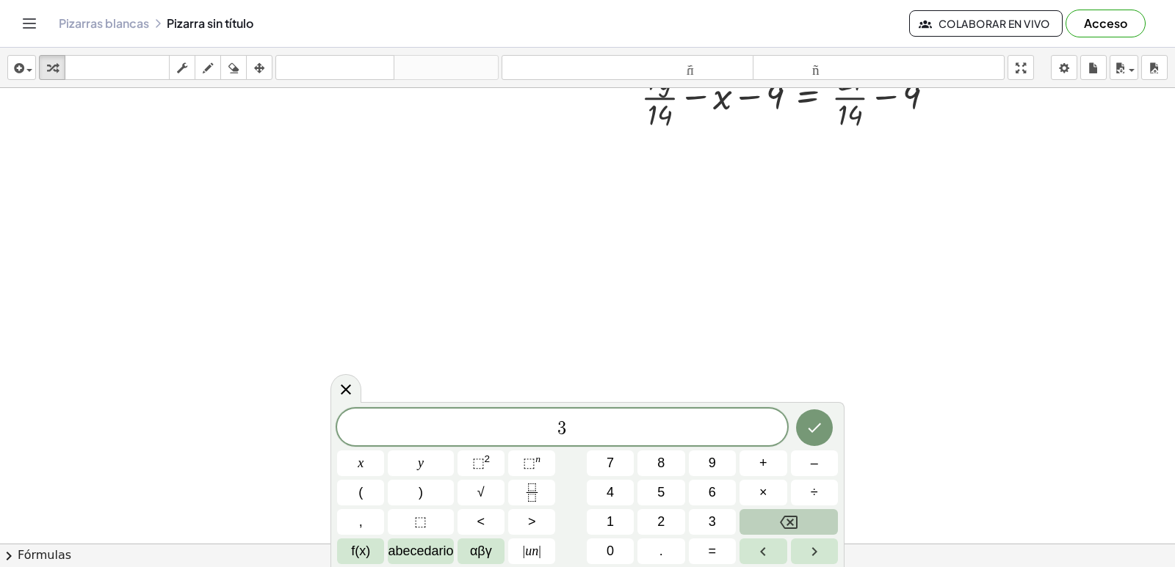
click at [789, 523] on button "Retroceso" at bounding box center [788, 522] width 98 height 26
click at [808, 462] on button "–" at bounding box center [814, 464] width 47 height 26
click at [705, 529] on button "3" at bounding box center [712, 522] width 47 height 26
click at [772, 496] on button "×" at bounding box center [762, 493] width 47 height 26
click at [788, 532] on button "Retroceso" at bounding box center [788, 522] width 98 height 26
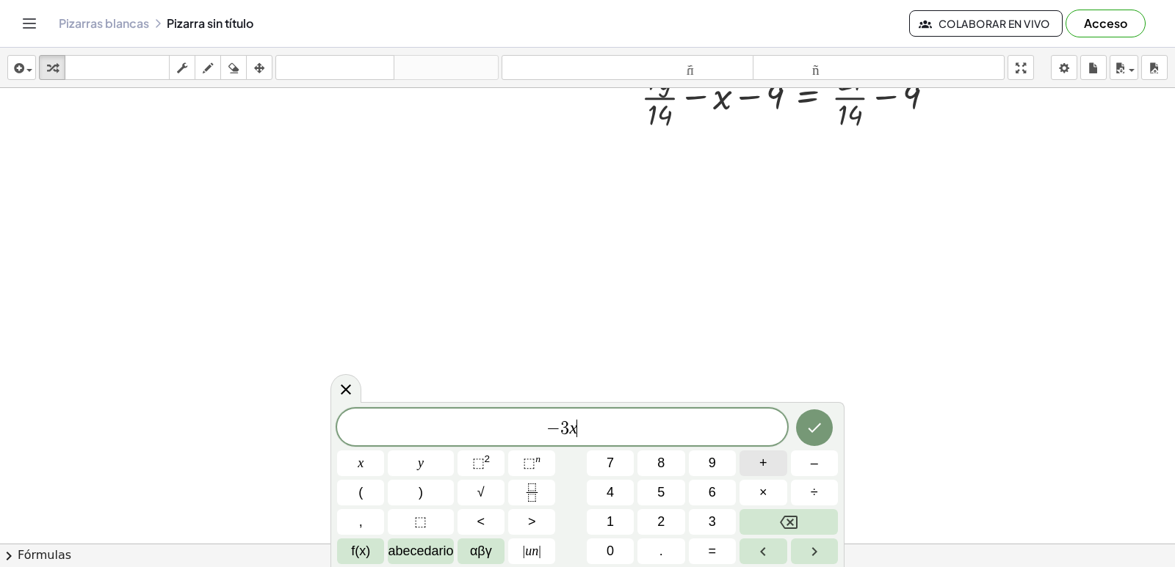
click at [764, 455] on button "+" at bounding box center [762, 464] width 47 height 26
click at [650, 481] on button "5" at bounding box center [660, 493] width 47 height 26
click at [730, 549] on button "=" at bounding box center [712, 552] width 47 height 26
click at [661, 516] on span "2" at bounding box center [660, 522] width 7 height 20
click at [665, 515] on button "2" at bounding box center [660, 522] width 47 height 26
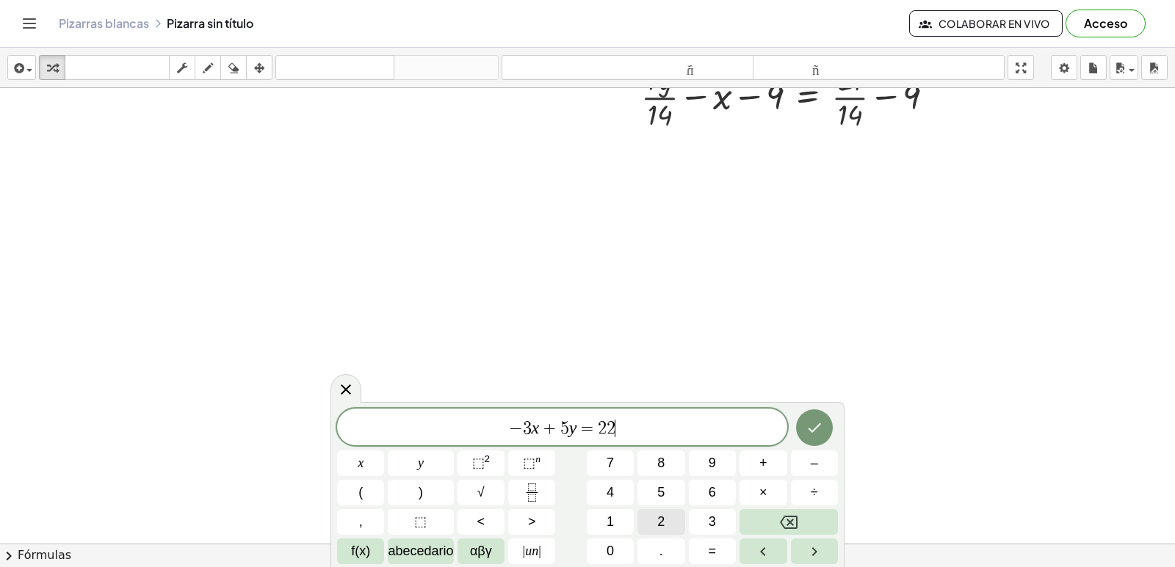
click at [665, 518] on button "2" at bounding box center [660, 522] width 47 height 26
click at [780, 520] on icon "Retroceso" at bounding box center [789, 523] width 18 height 18
click at [815, 427] on icon "Hecho" at bounding box center [814, 428] width 18 height 18
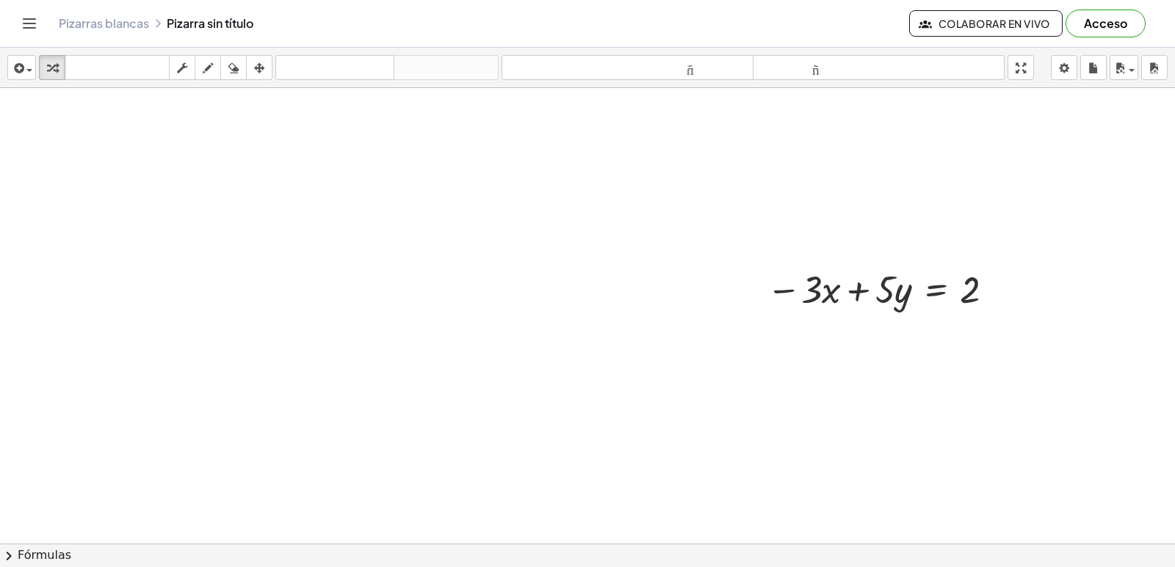
scroll to position [4790, 0]
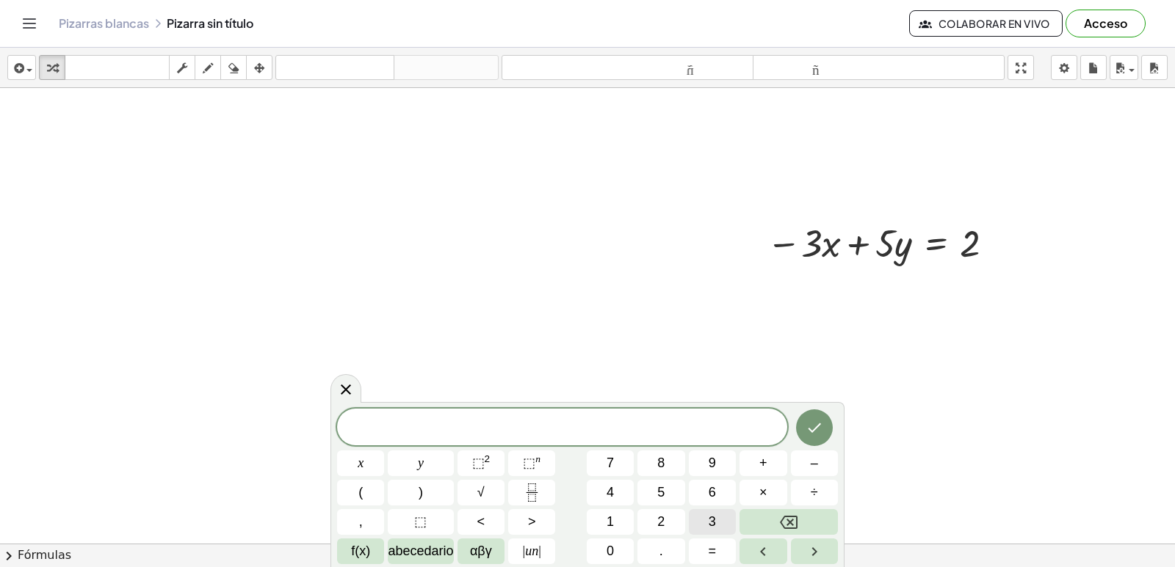
click at [705, 524] on button "3" at bounding box center [712, 522] width 47 height 26
click at [758, 456] on button "+" at bounding box center [762, 464] width 47 height 26
click at [603, 490] on button "4" at bounding box center [610, 493] width 47 height 26
click at [708, 546] on font "=" at bounding box center [712, 551] width 8 height 15
click at [617, 458] on button "7" at bounding box center [610, 464] width 47 height 26
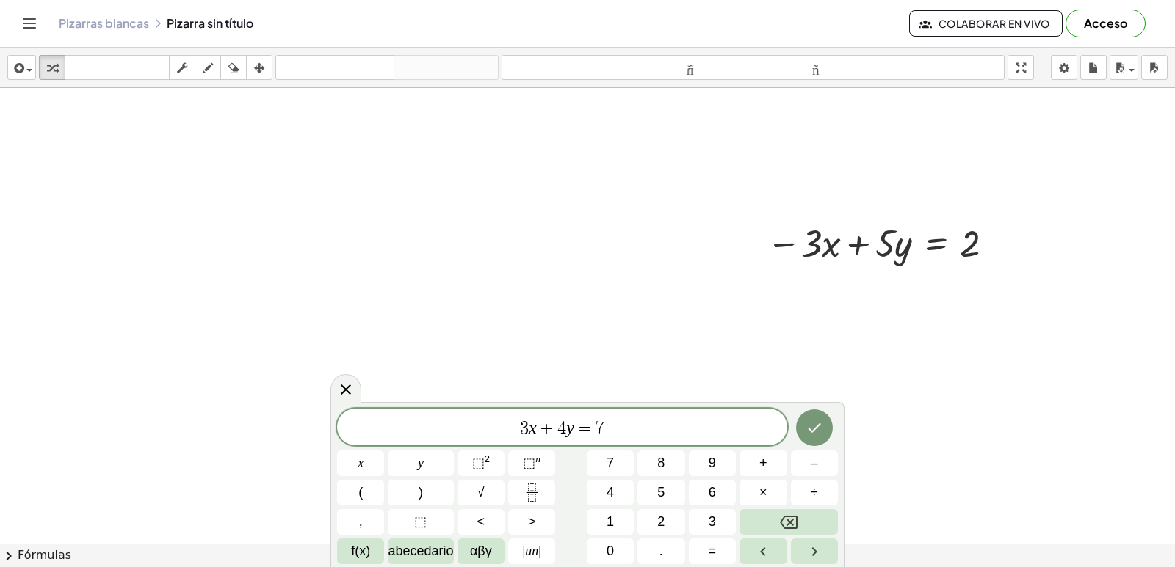
click at [808, 429] on icon "Hecho" at bounding box center [814, 428] width 18 height 18
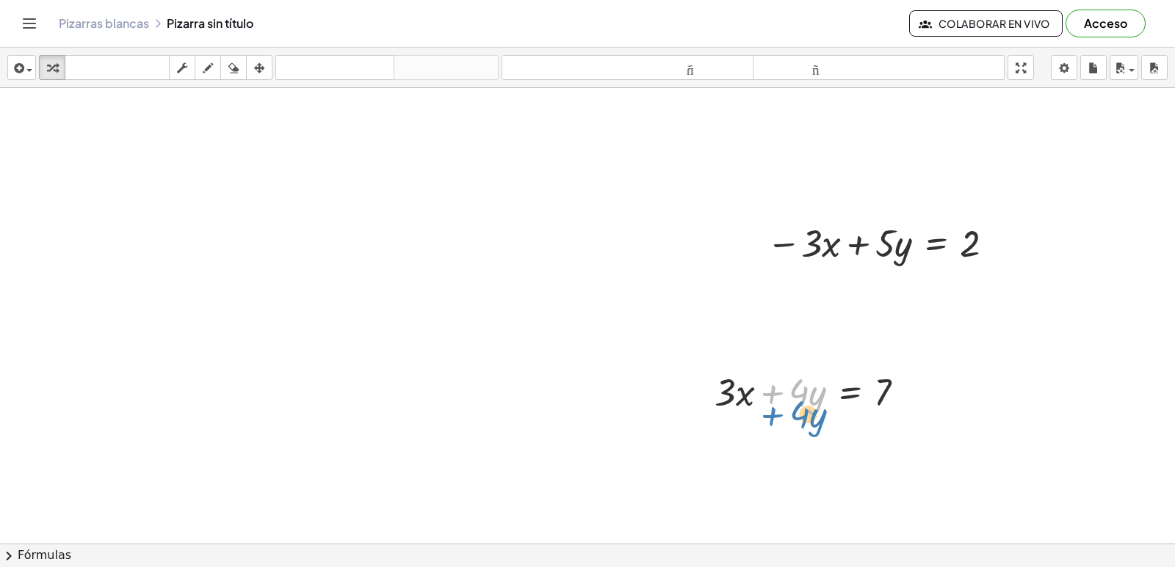
drag, startPoint x: 763, startPoint y: 397, endPoint x: 773, endPoint y: 409, distance: 15.6
click at [773, 409] on div at bounding box center [815, 391] width 217 height 50
drag, startPoint x: 734, startPoint y: 418, endPoint x: 740, endPoint y: 380, distance: 38.6
drag, startPoint x: 744, startPoint y: 385, endPoint x: 816, endPoint y: 242, distance: 160.5
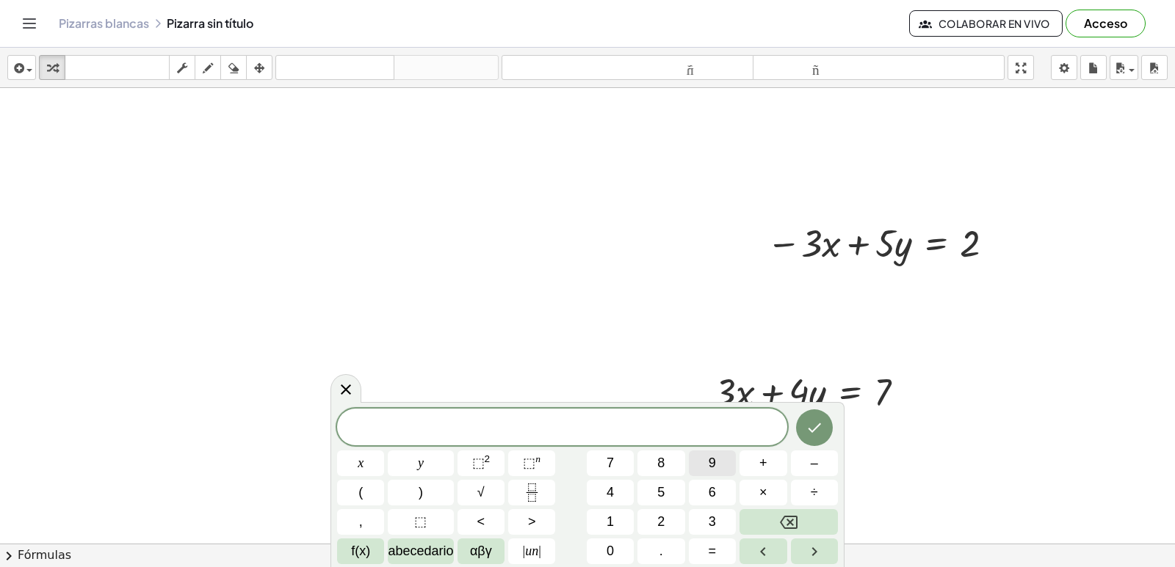
click at [719, 470] on button "9" at bounding box center [712, 464] width 47 height 26
click at [703, 540] on button "=" at bounding box center [712, 552] width 47 height 26
click at [716, 468] on button "9" at bounding box center [712, 464] width 47 height 26
click at [816, 415] on button "Hecho" at bounding box center [814, 428] width 37 height 37
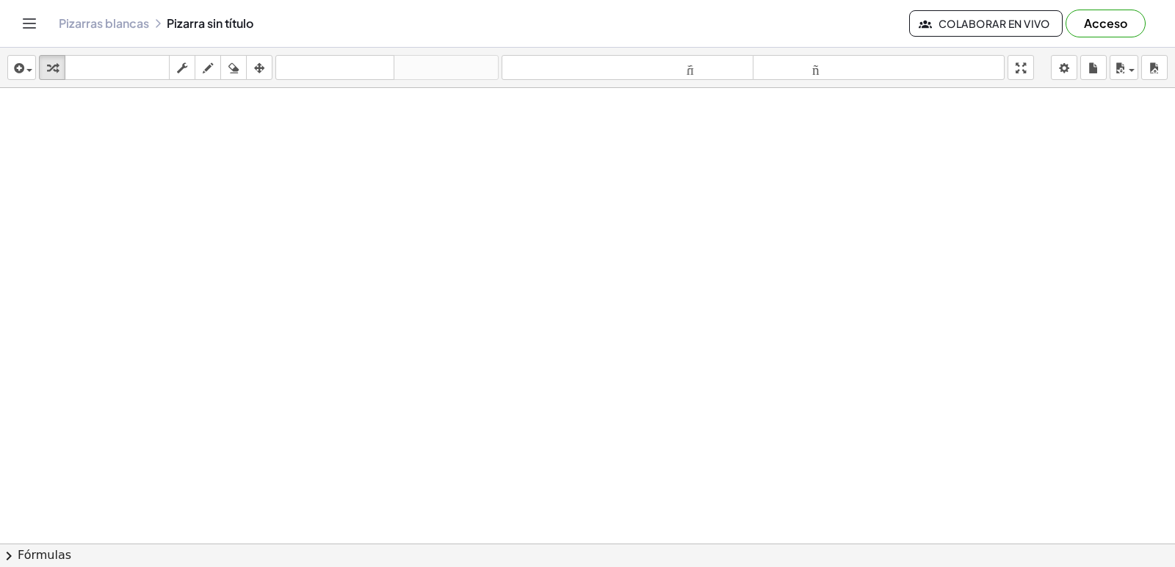
scroll to position [5466, 0]
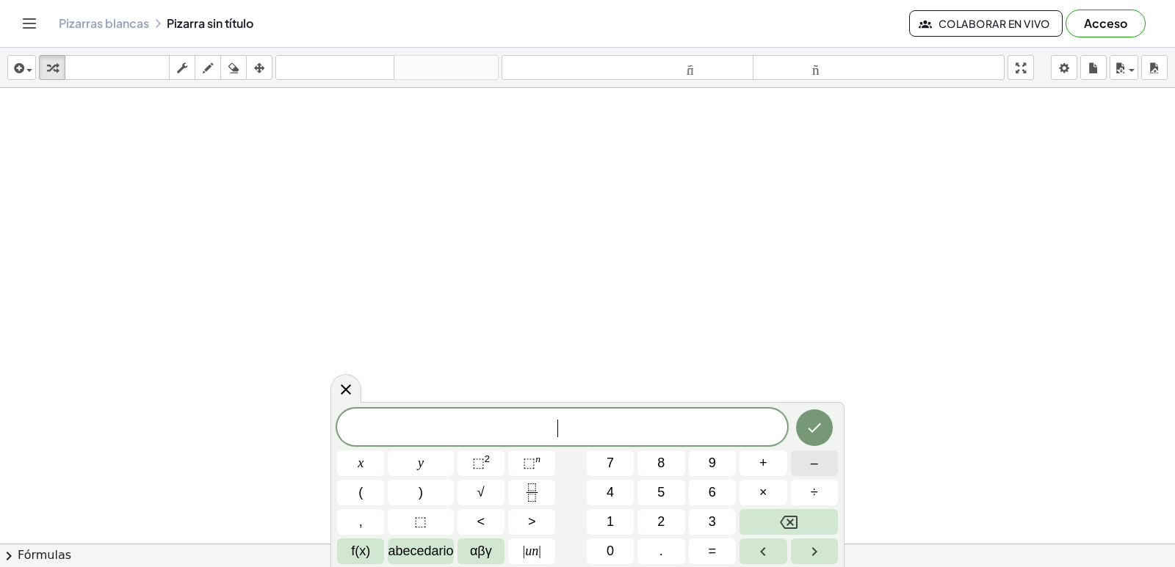
click at [808, 465] on button "–" at bounding box center [814, 464] width 47 height 26
click at [602, 492] on button "4" at bounding box center [610, 493] width 47 height 26
click at [761, 465] on span "+" at bounding box center [763, 464] width 8 height 20
click at [625, 467] on button "7" at bounding box center [610, 464] width 47 height 26
click at [777, 479] on div "− 4 y + 7 ​ x y ⬚ 2 ⬚ n 7 8 9 + – ( ) √ 4 5 6 × ÷ , ⬚ < > 1 2 3 f(x) abecedario…" at bounding box center [587, 487] width 501 height 156
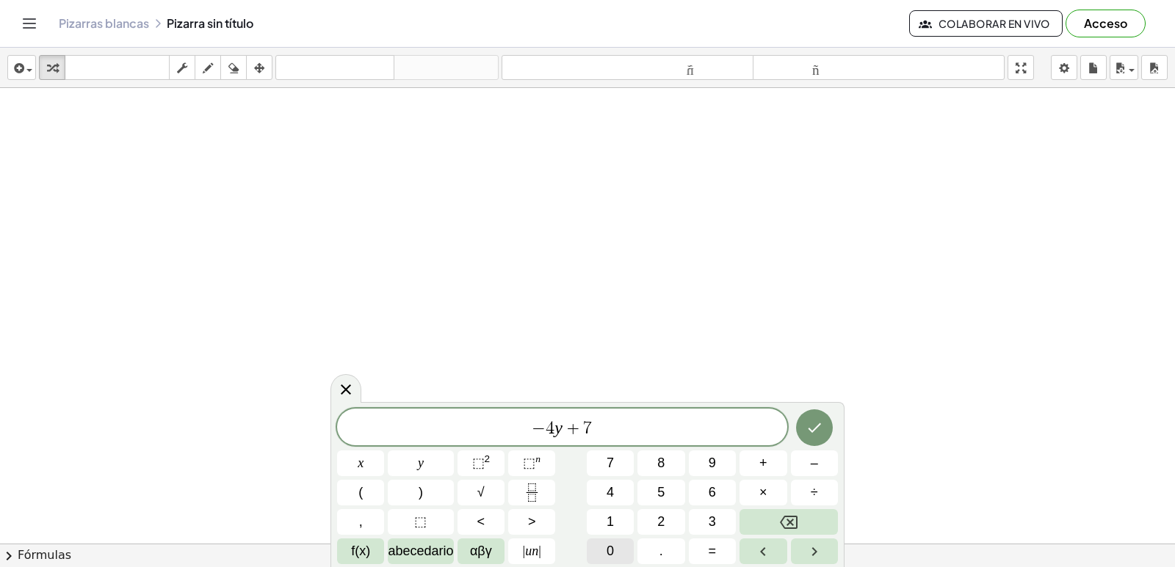
click at [610, 538] on div "− 4 y + 7 ​ x y ⬚ 2 ⬚ n 7 8 9 + – ( ) √ 4 5 6 × ÷ , ⬚ < > 1 2 3 f(x) abecedario…" at bounding box center [587, 487] width 501 height 156
click at [612, 551] on font "0" at bounding box center [609, 551] width 7 height 15
click at [812, 427] on icon "Hecho" at bounding box center [814, 428] width 18 height 18
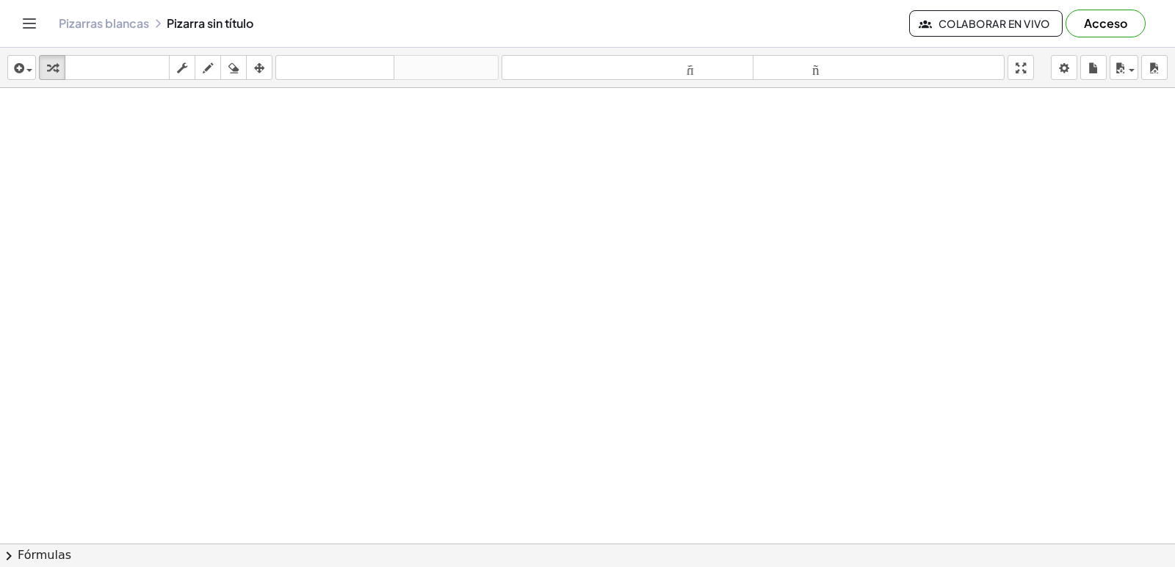
scroll to position [5937, 0]
